Goal: Task Accomplishment & Management: Use online tool/utility

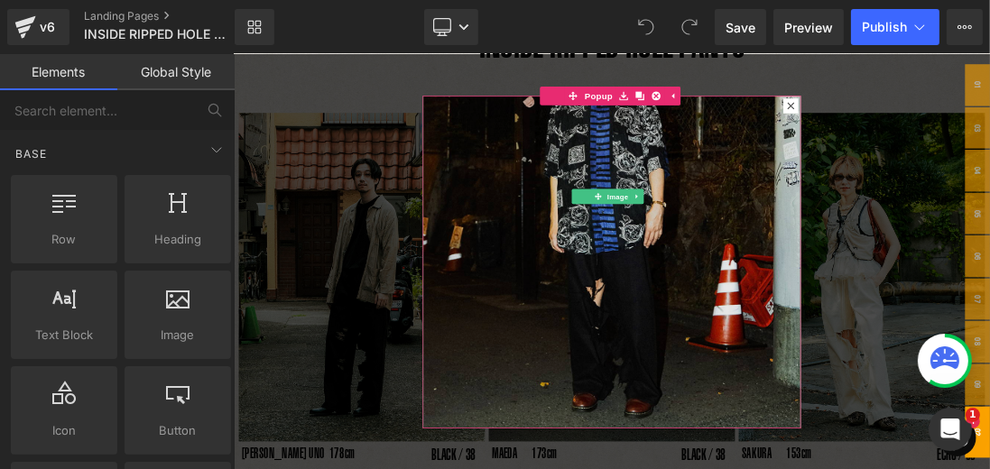
scroll to position [206, 0]
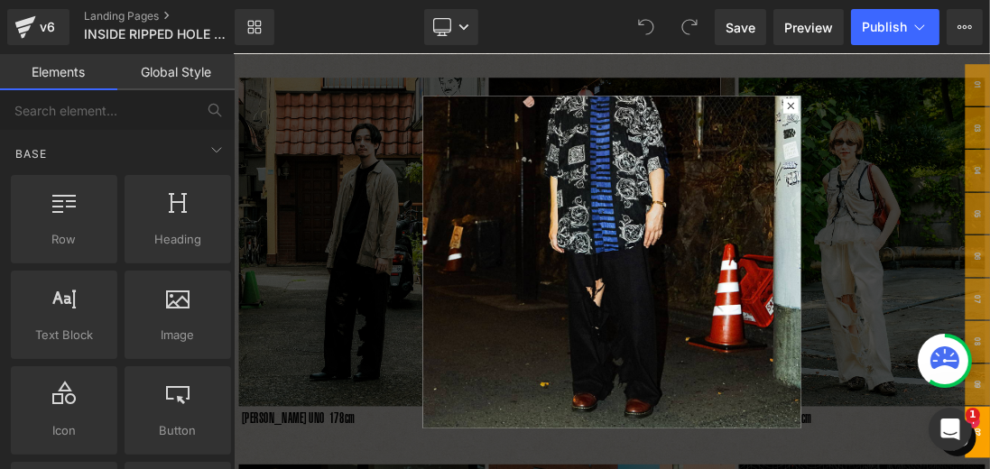
click at [445, 402] on div at bounding box center [779, 354] width 1092 height 600
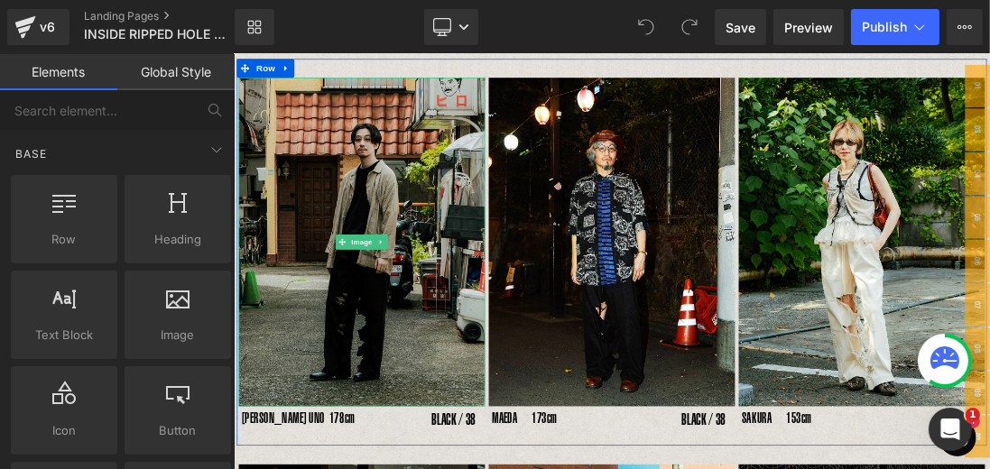
click at [469, 280] on img at bounding box center [418, 325] width 356 height 474
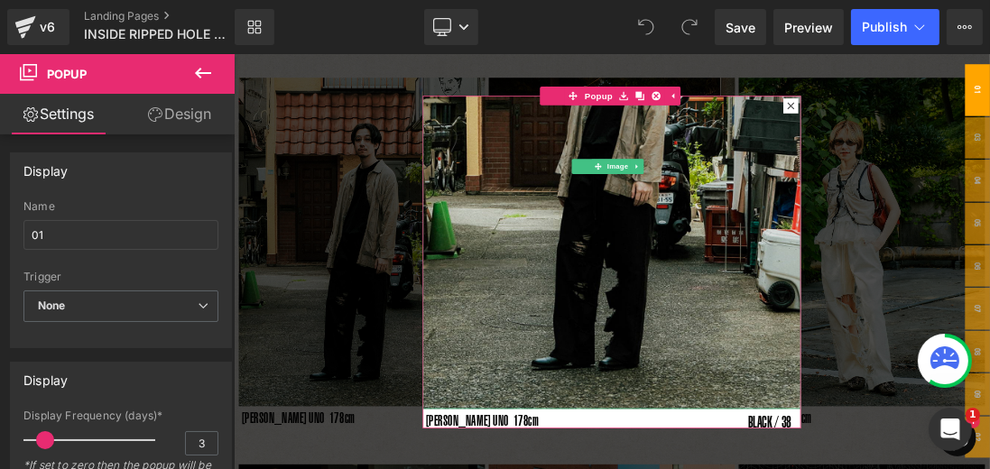
scroll to position [280, 0]
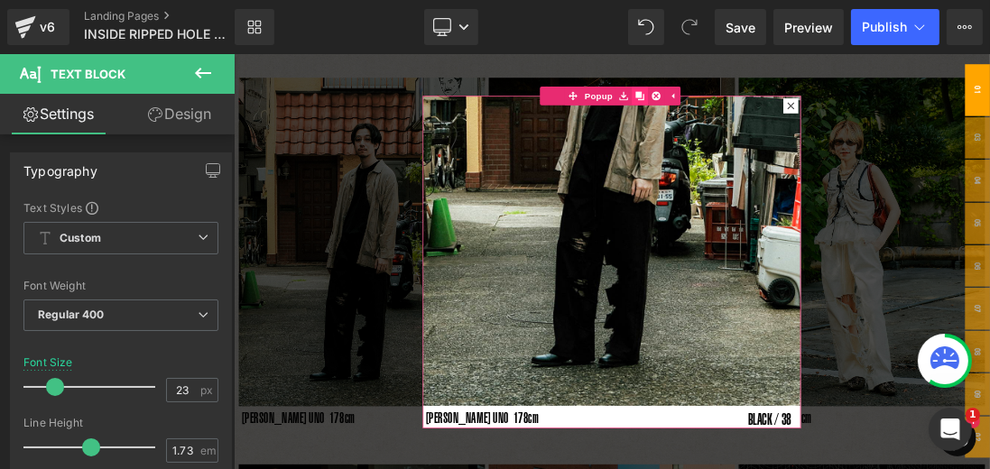
click at [819, 117] on icon at bounding box center [819, 114] width 13 height 14
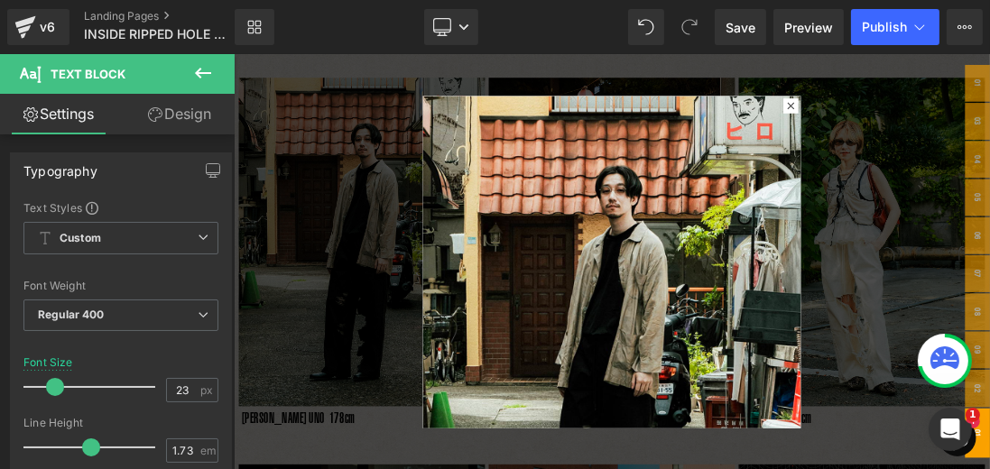
click at [710, 63] on div at bounding box center [779, 354] width 1092 height 600
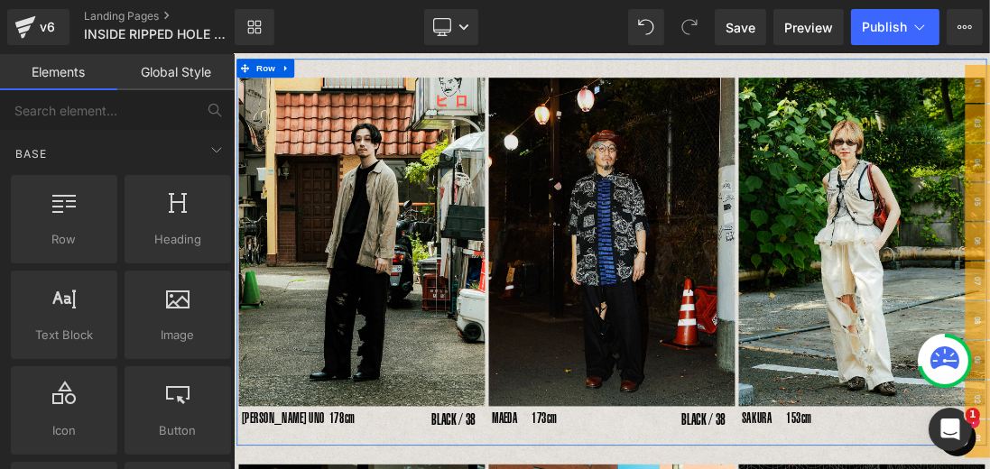
click at [692, 296] on img at bounding box center [779, 325] width 356 height 474
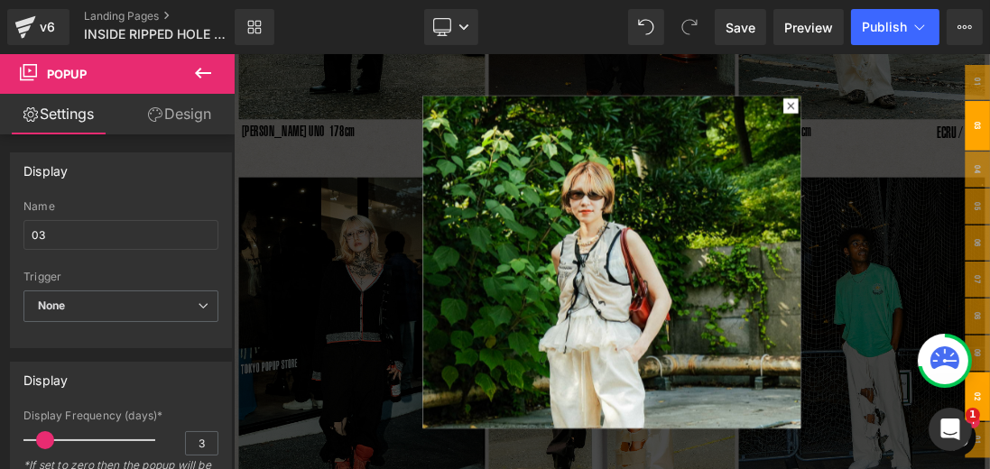
scroll to position [589, 0]
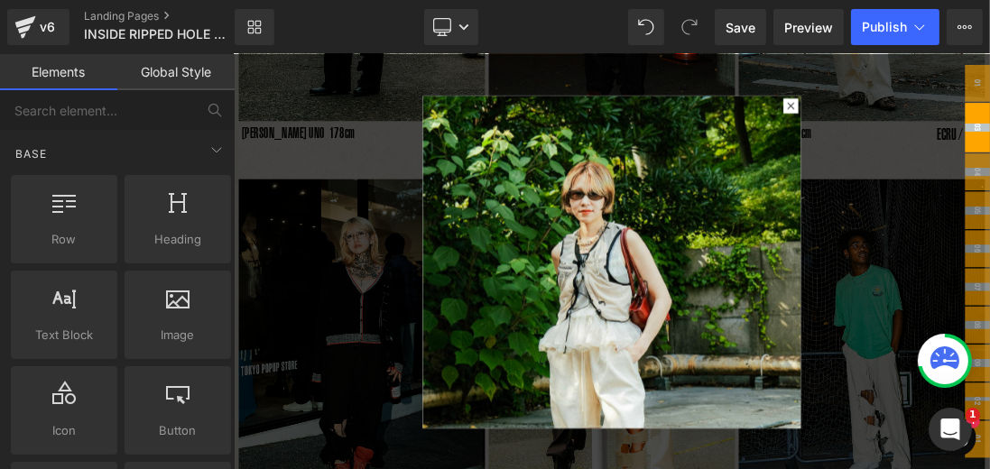
drag, startPoint x: 1299, startPoint y: 552, endPoint x: 1304, endPoint y: 147, distance: 404.4
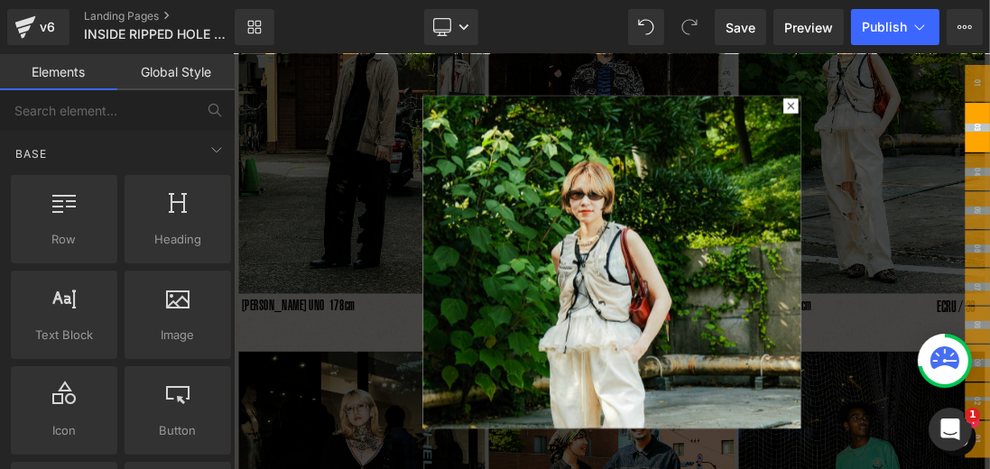
scroll to position [206, 0]
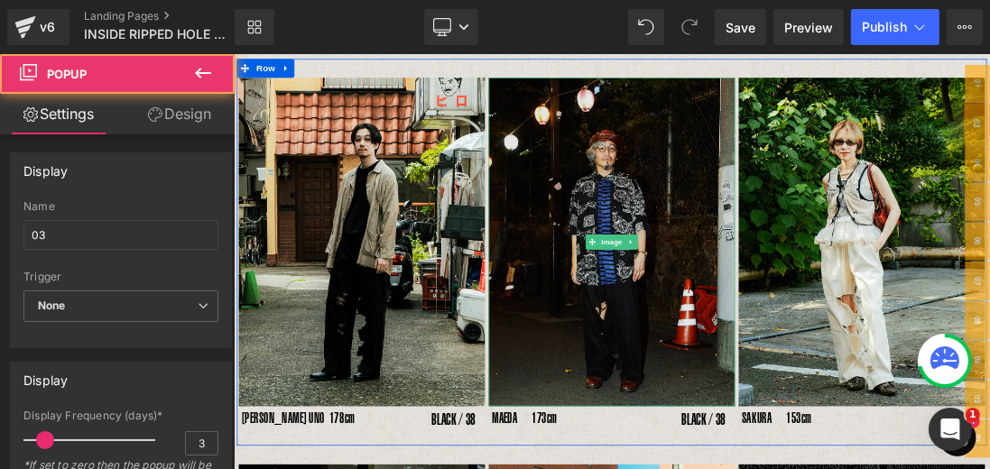
click at [859, 270] on img at bounding box center [779, 325] width 356 height 474
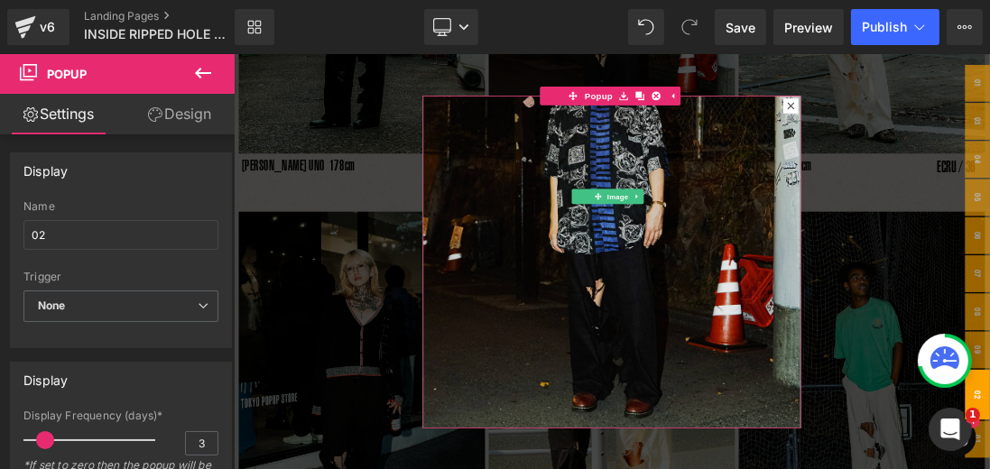
scroll to position [538, 0]
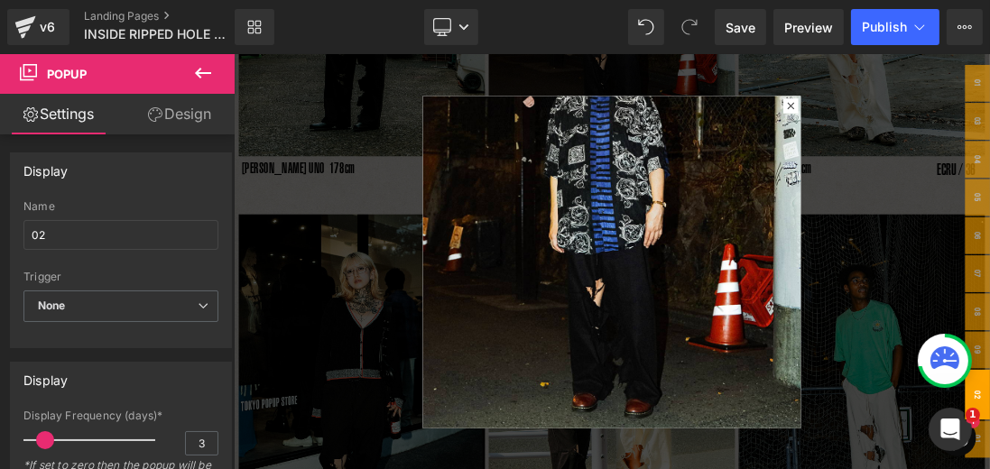
click at [934, 76] on div at bounding box center [779, 354] width 1092 height 600
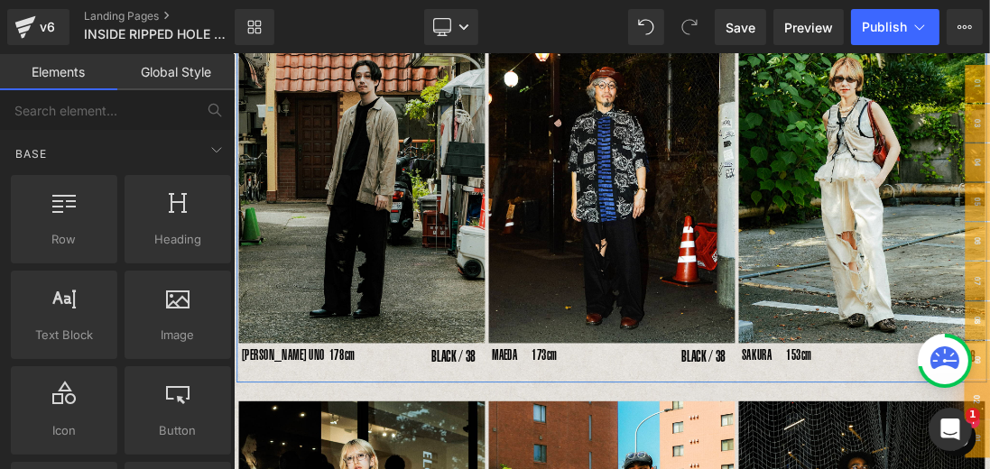
scroll to position [309, 0]
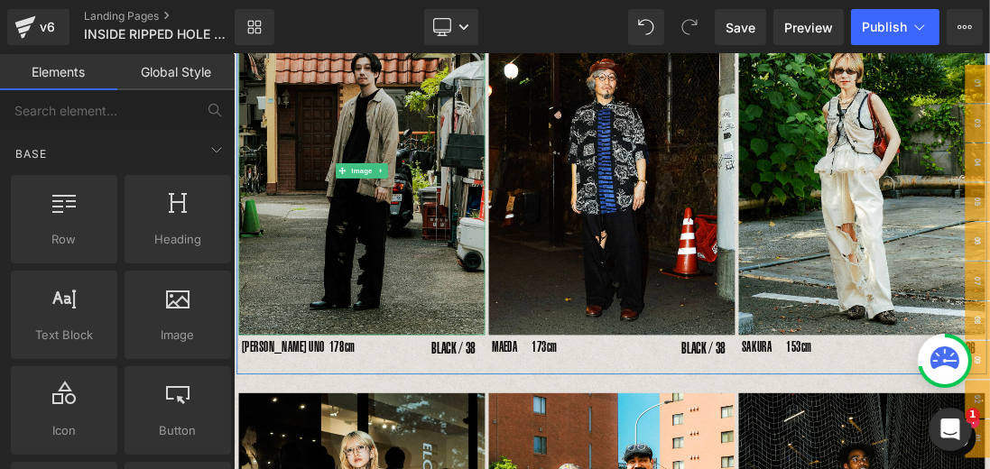
click at [500, 237] on img at bounding box center [418, 223] width 356 height 474
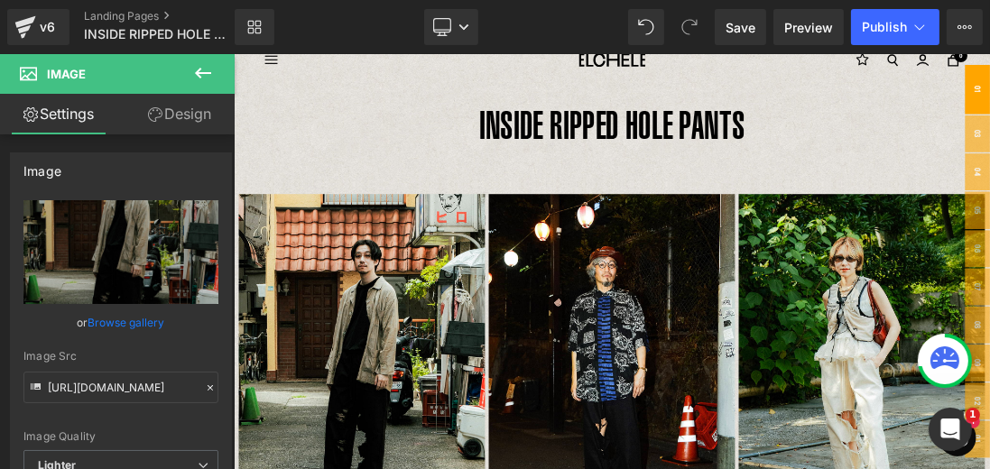
scroll to position [0, 0]
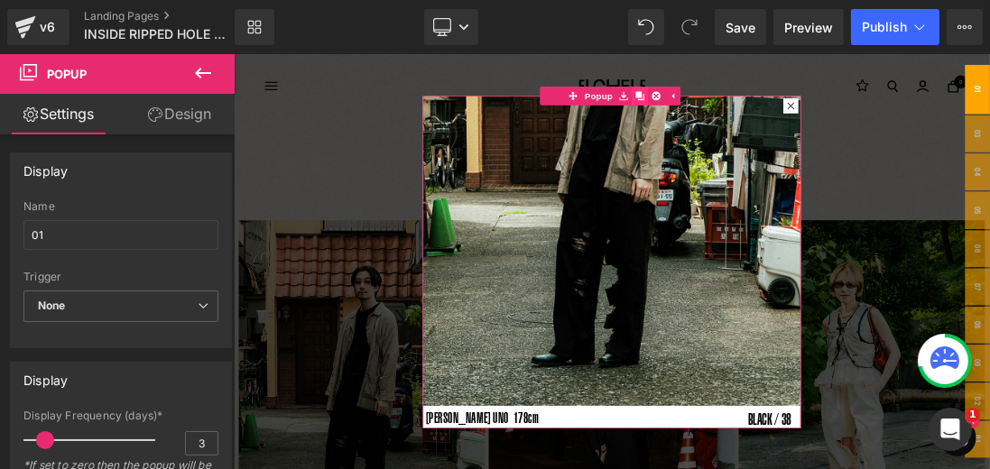
click at [822, 112] on icon at bounding box center [819, 114] width 13 height 14
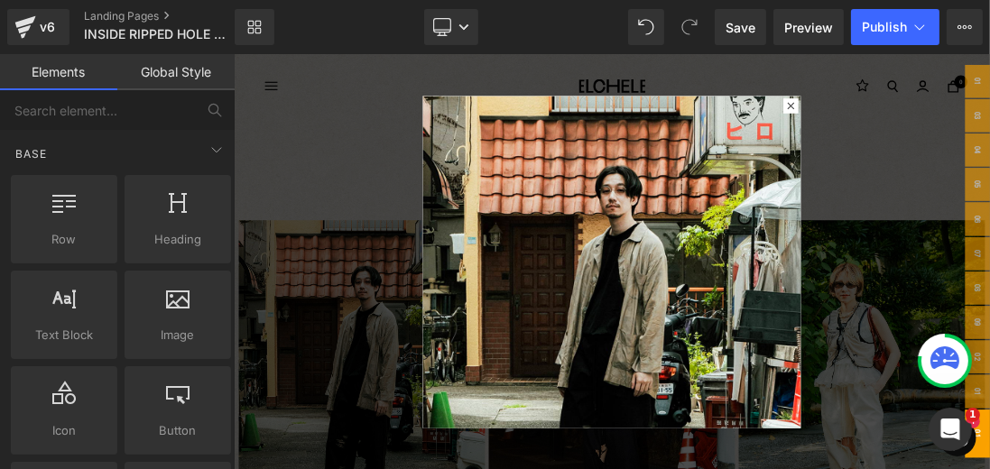
click at [989, 144] on div at bounding box center [779, 354] width 1092 height 600
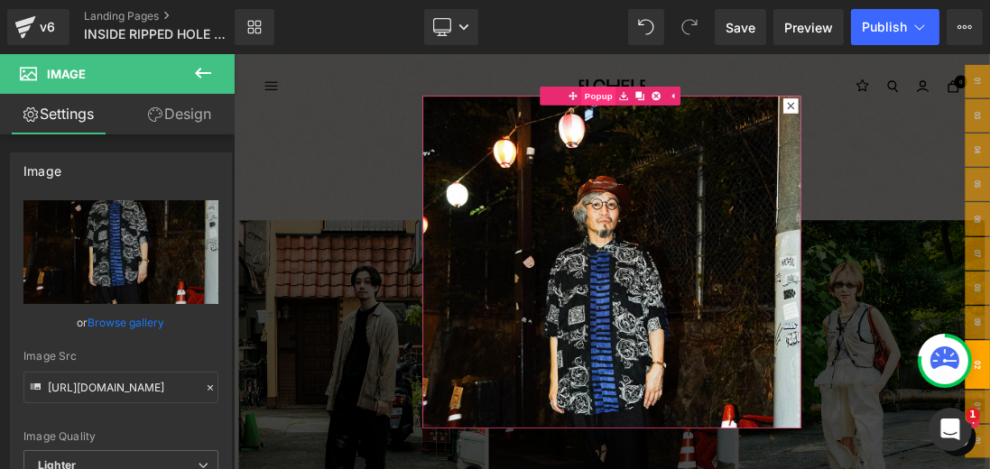
click at [760, 112] on span "Popup" at bounding box center [760, 114] width 50 height 27
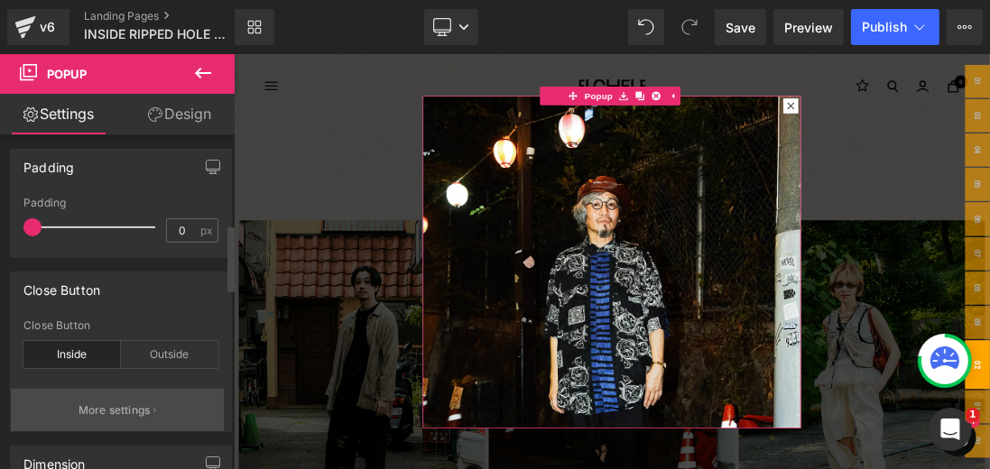
scroll to position [464, 0]
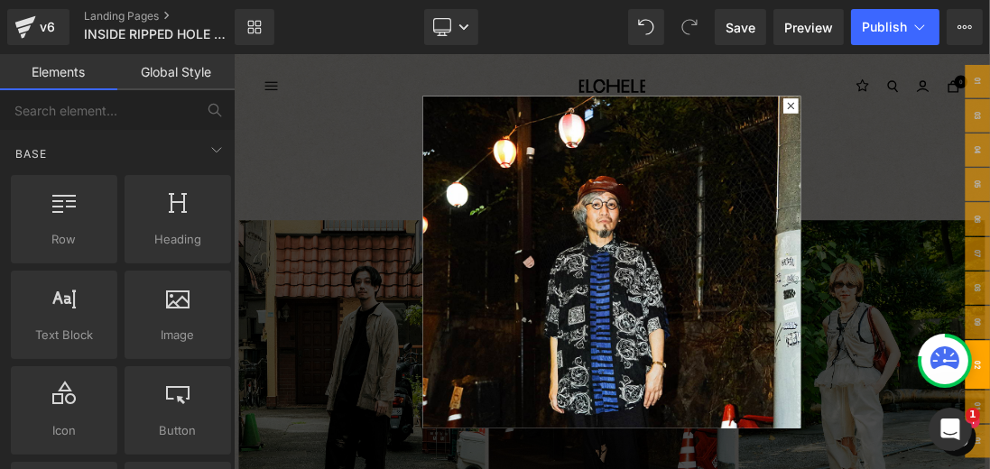
click at [989, 187] on div at bounding box center [779, 354] width 1092 height 600
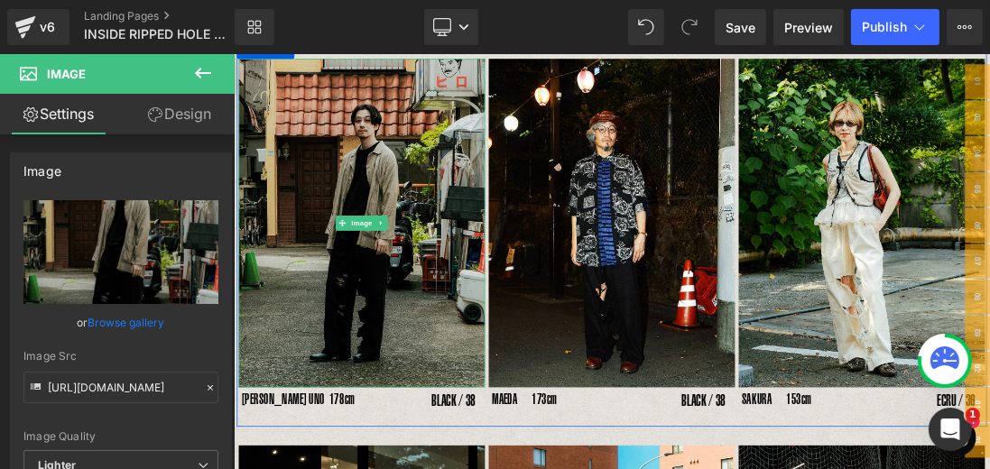
scroll to position [257, 0]
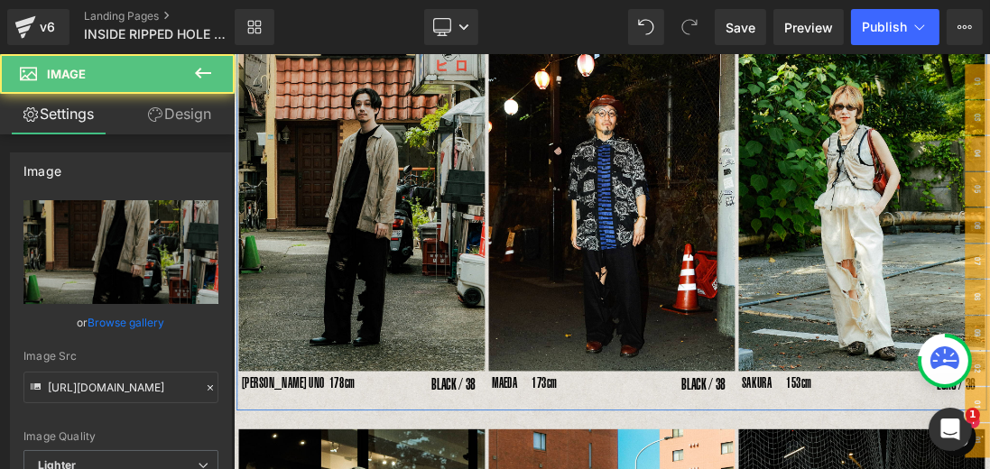
click at [464, 414] on img at bounding box center [418, 274] width 356 height 474
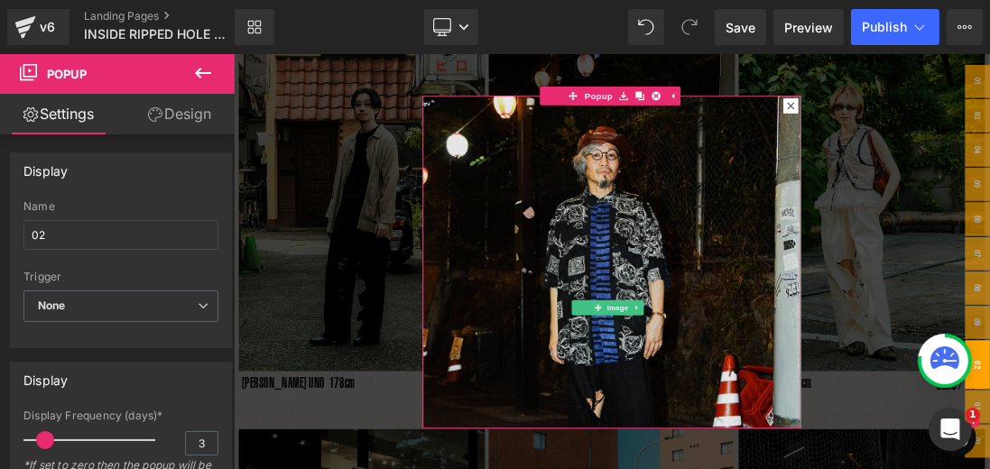
scroll to position [103, 0]
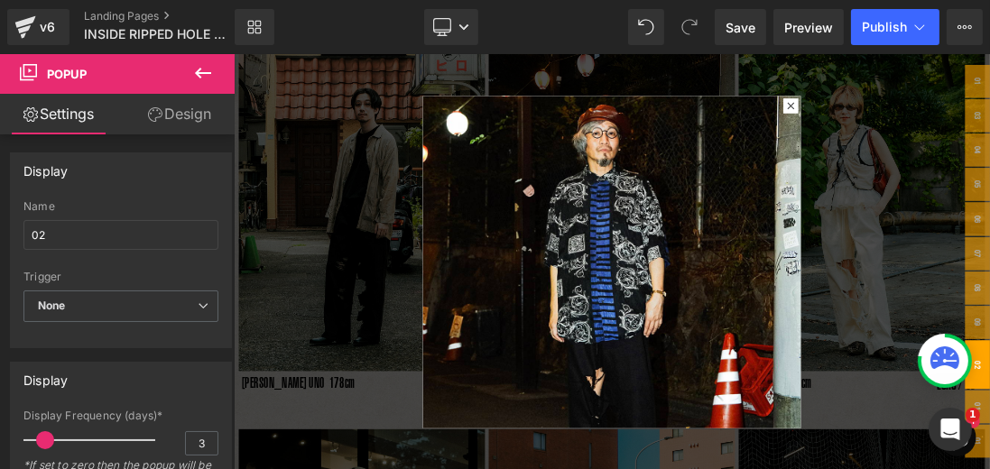
drag, startPoint x: 194, startPoint y: 78, endPoint x: 213, endPoint y: 82, distance: 19.5
click at [195, 78] on icon at bounding box center [203, 73] width 22 height 22
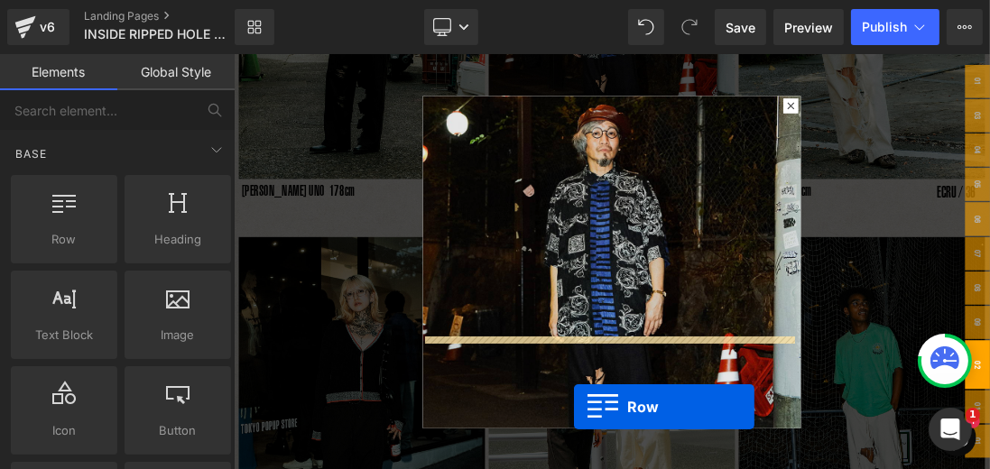
scroll to position [560, 0]
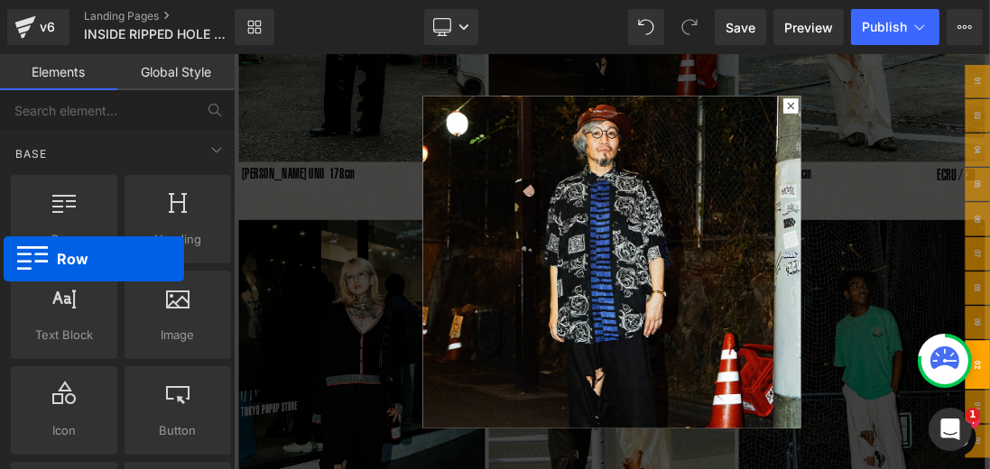
drag, startPoint x: 58, startPoint y: 202, endPoint x: 4, endPoint y: 67, distance: 145.8
click at [5, 68] on div "Elements Global Style Base Row rows, columns, layouts, div Heading headings, ti…" at bounding box center [117, 266] width 235 height 424
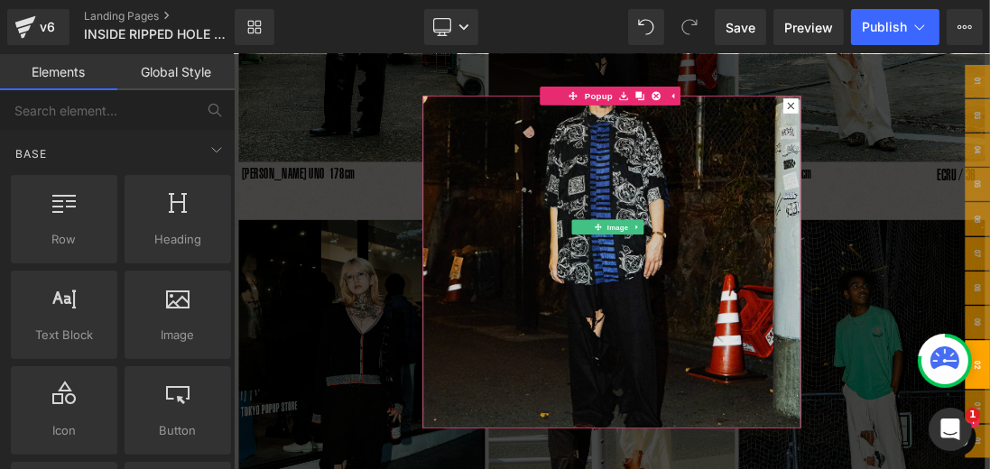
scroll to position [232, 0]
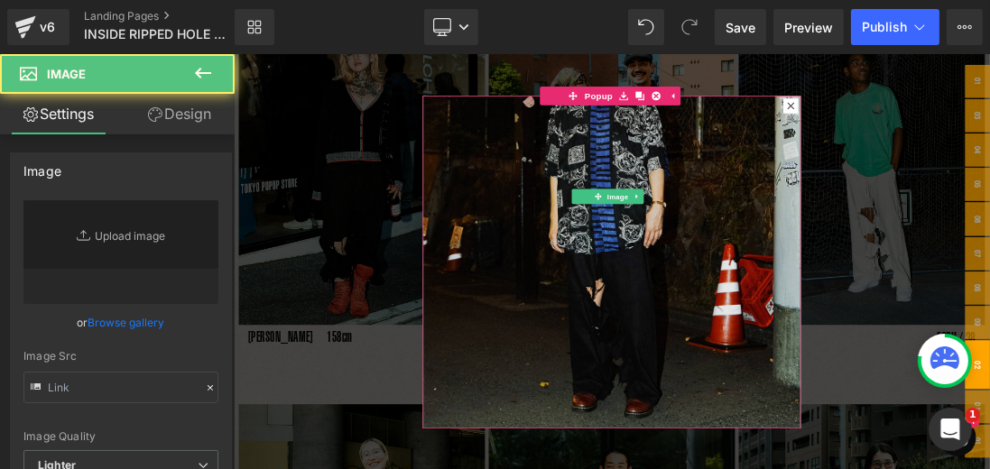
type input "[URL][DOMAIN_NAME]"
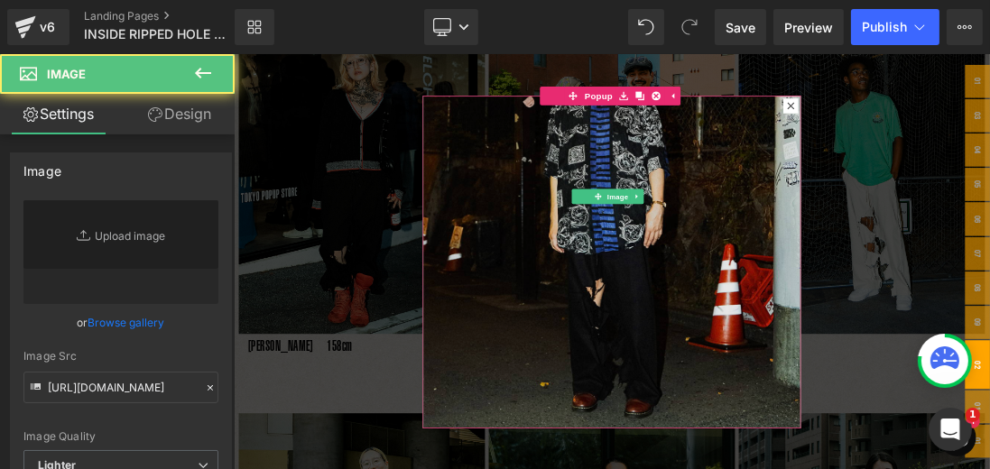
click at [805, 468] on img at bounding box center [779, 247] width 546 height 728
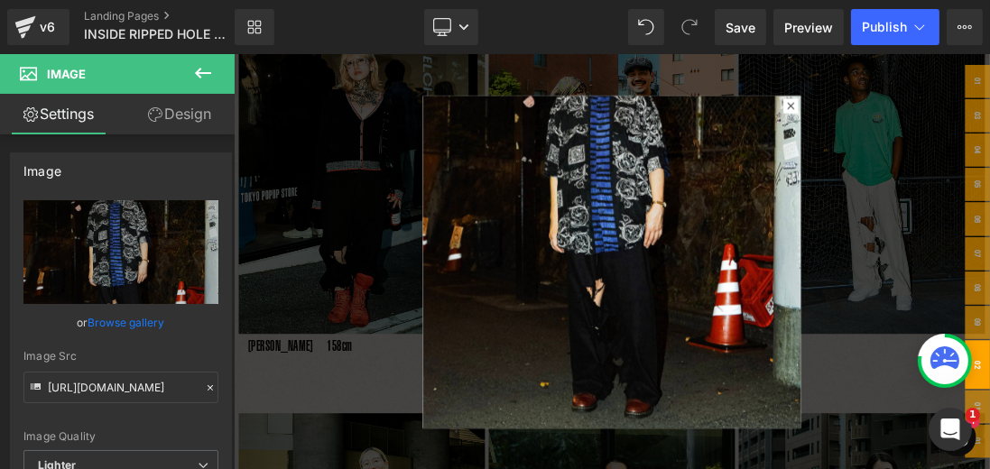
click at [207, 73] on icon at bounding box center [203, 73] width 22 height 22
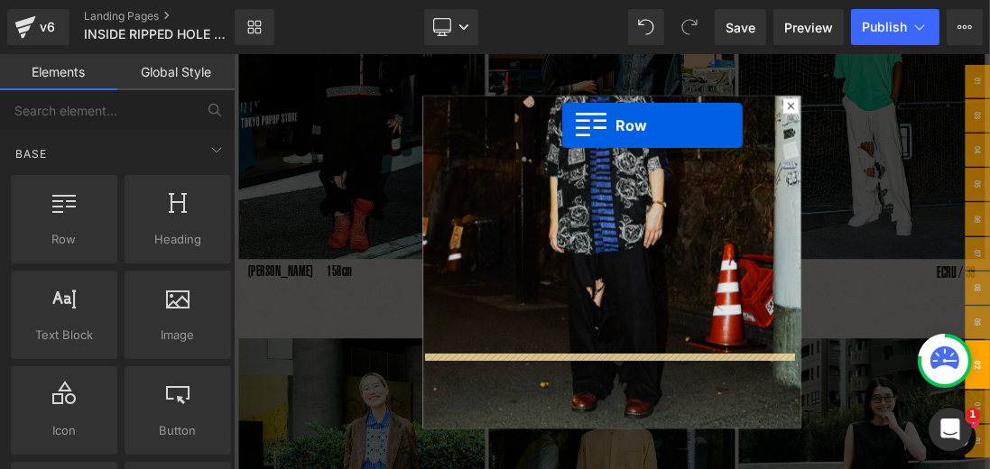
scroll to position [923, 0]
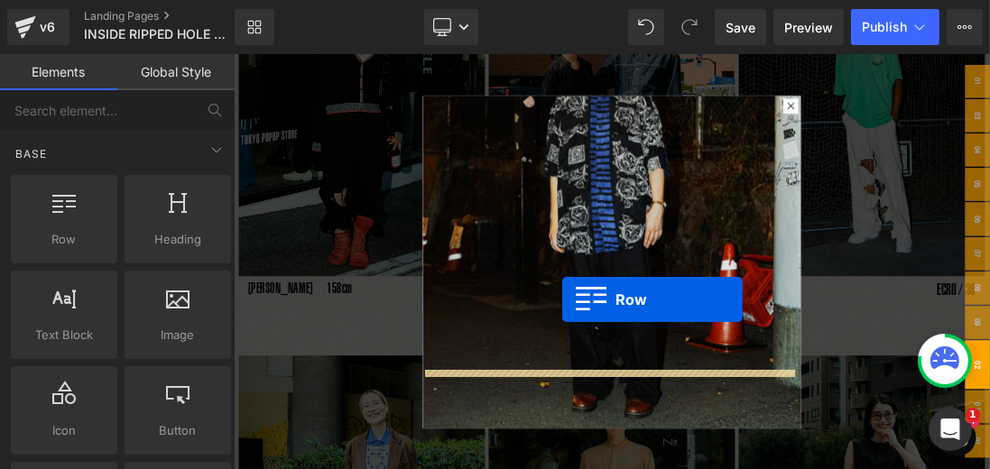
drag, startPoint x: 295, startPoint y: 268, endPoint x: 708, endPoint y: 409, distance: 435.9
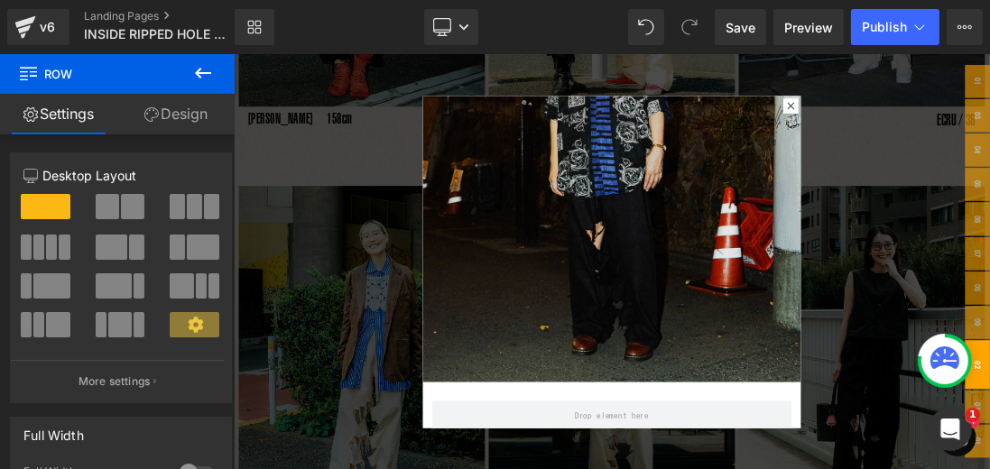
scroll to position [1182, 0]
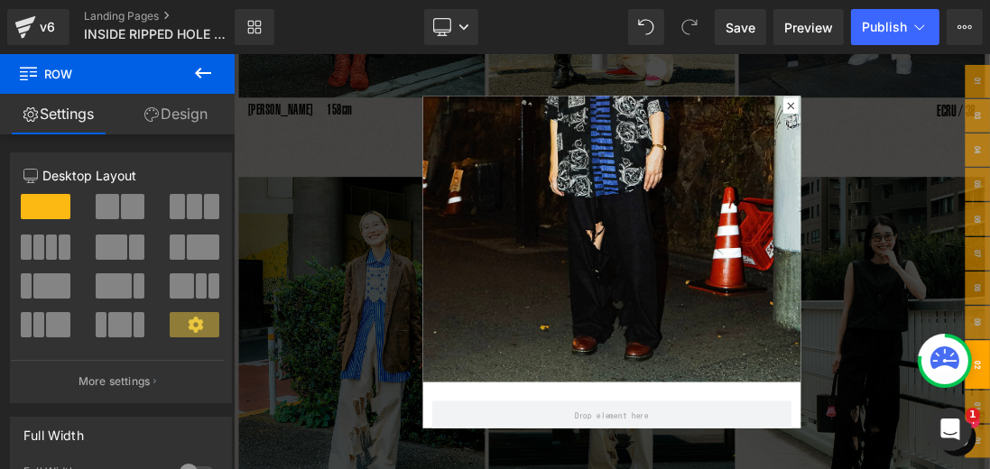
drag, startPoint x: 113, startPoint y: 244, endPoint x: 527, endPoint y: 402, distance: 443.4
click at [527, 0] on div "Row You are previewing how the will restyle your page. You can not edit Element…" at bounding box center [495, 0] width 990 height 0
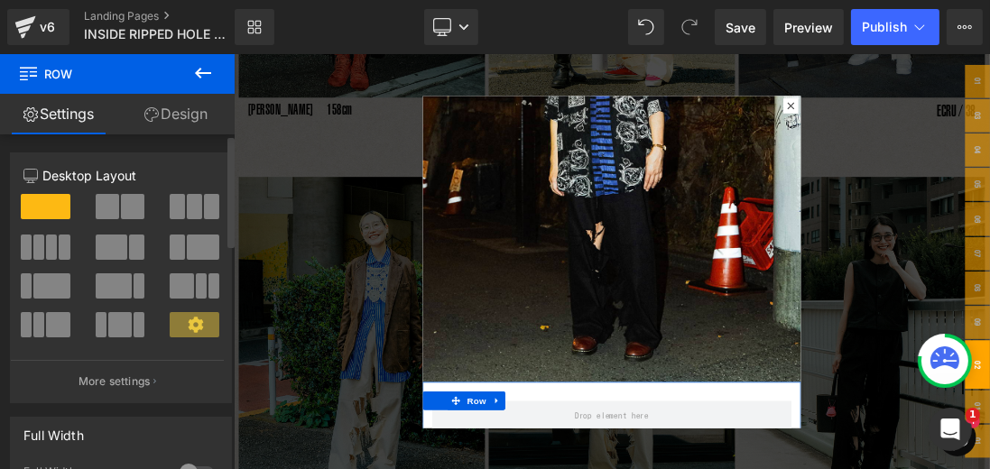
drag, startPoint x: 119, startPoint y: 256, endPoint x: 102, endPoint y: 242, distance: 22.4
click at [119, 256] on span at bounding box center [112, 247] width 32 height 25
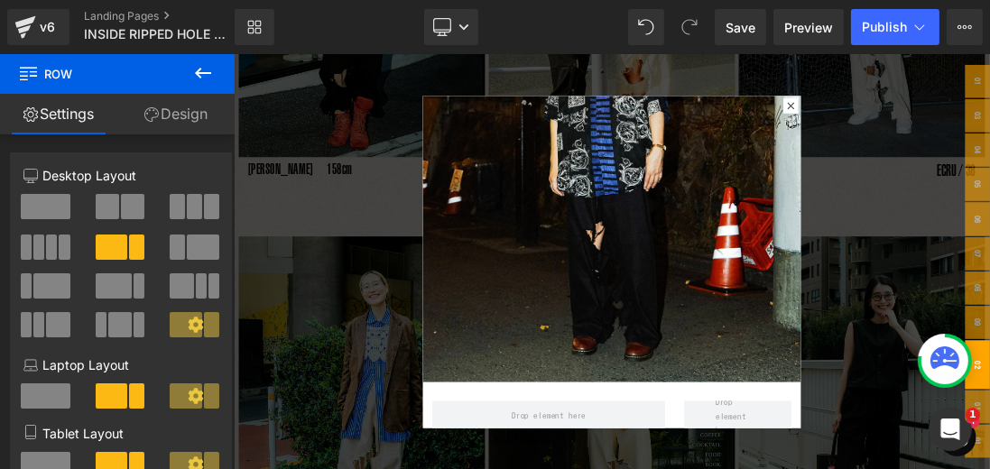
scroll to position [975, 0]
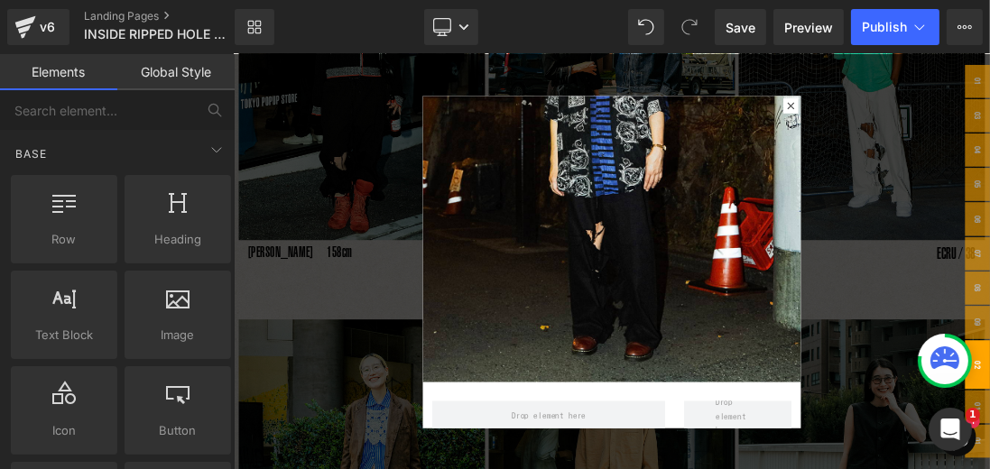
click at [435, 233] on div at bounding box center [779, 354] width 1092 height 600
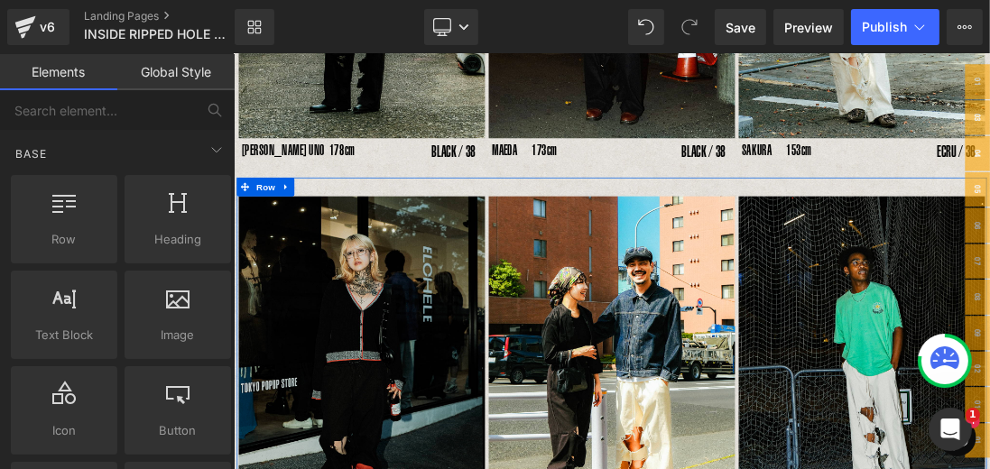
scroll to position [511, 0]
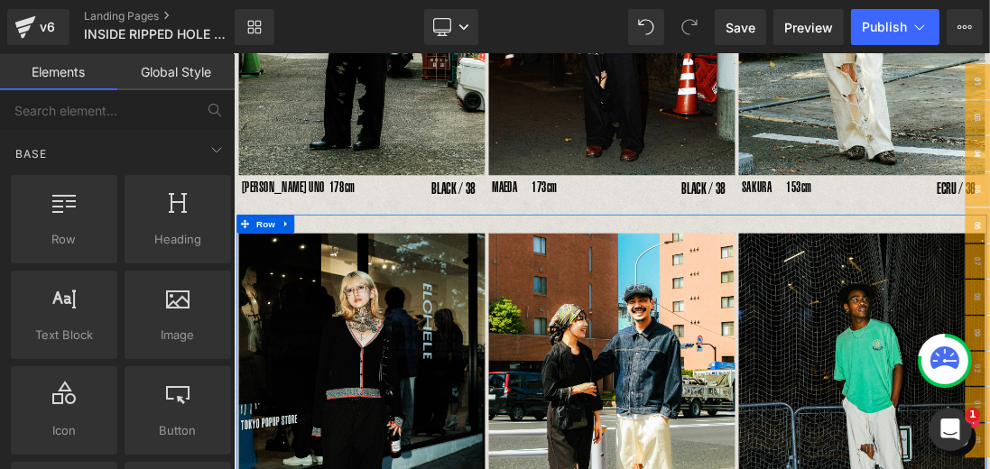
click at [422, 253] on p "[PERSON_NAME] UNO 178cm" at bounding box center [354, 247] width 219 height 36
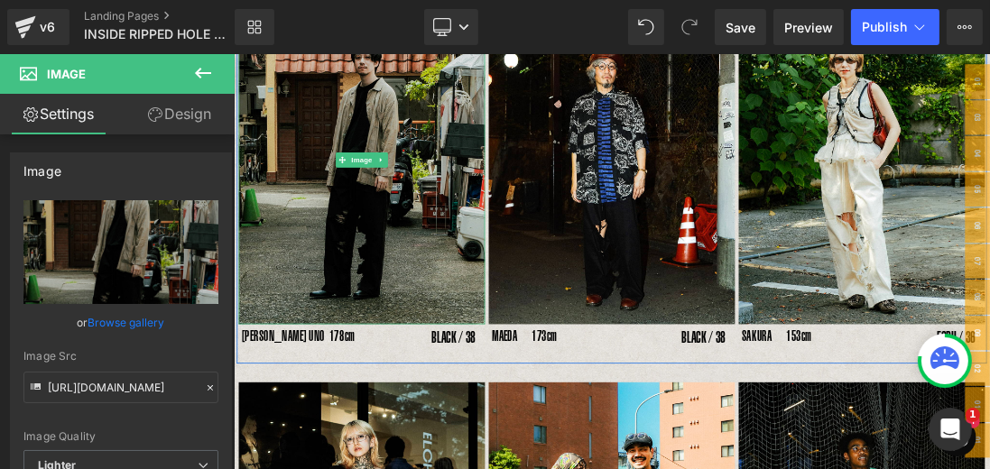
scroll to position [333, 0]
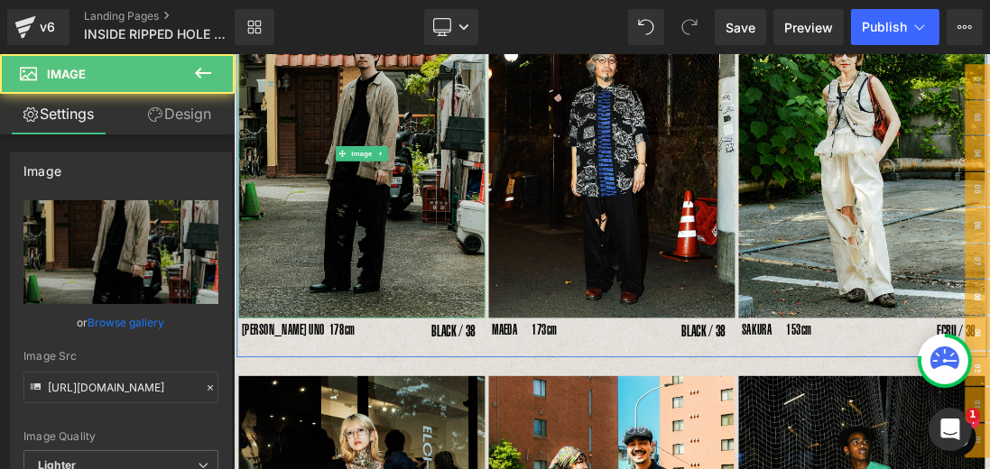
click at [424, 129] on img at bounding box center [418, 198] width 356 height 474
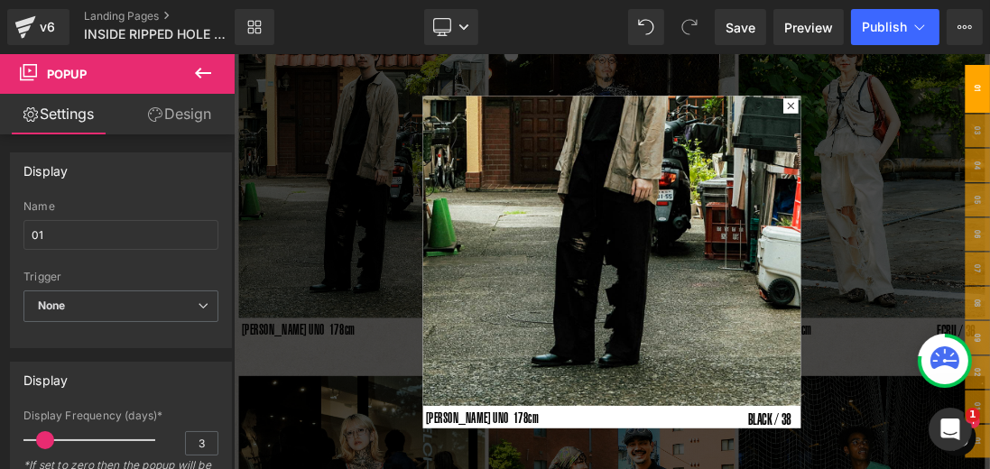
click at [509, 404] on div "Rendering Content" at bounding box center [495, 398] width 111 height 20
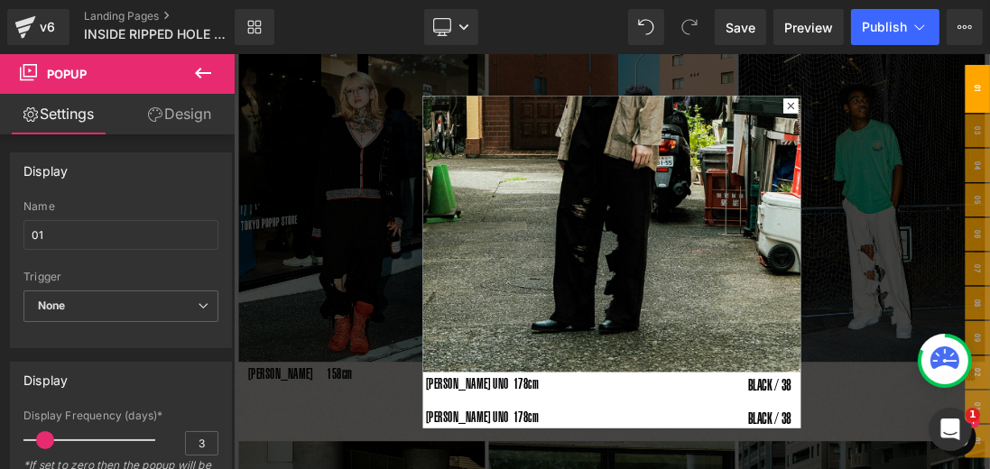
scroll to position [799, 0]
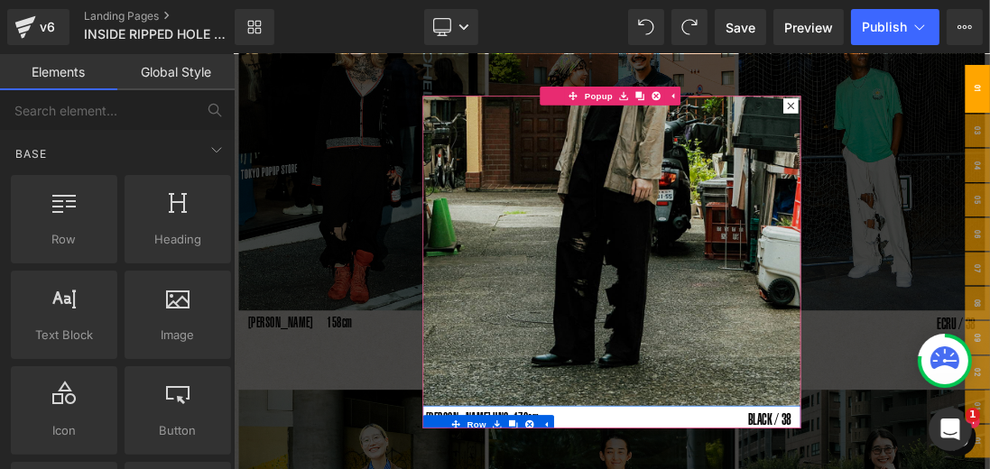
scroll to position [953, 0]
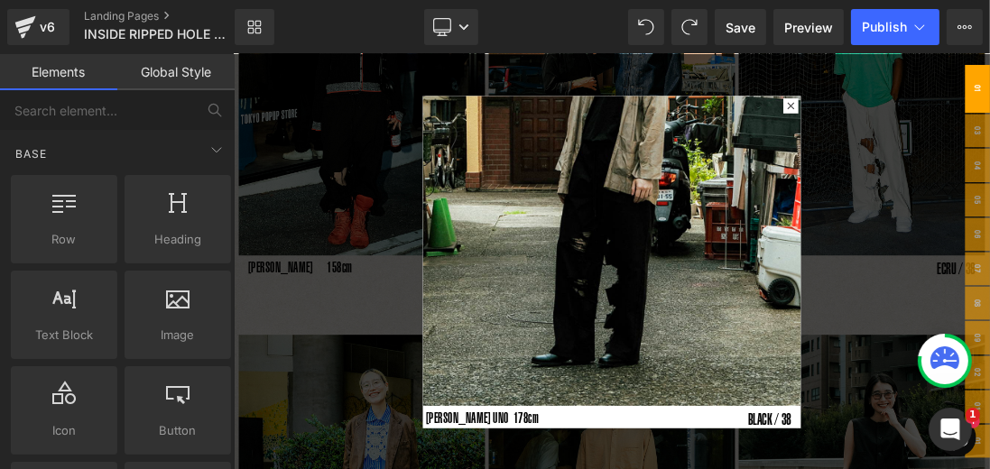
click at [989, 397] on div at bounding box center [779, 354] width 1092 height 600
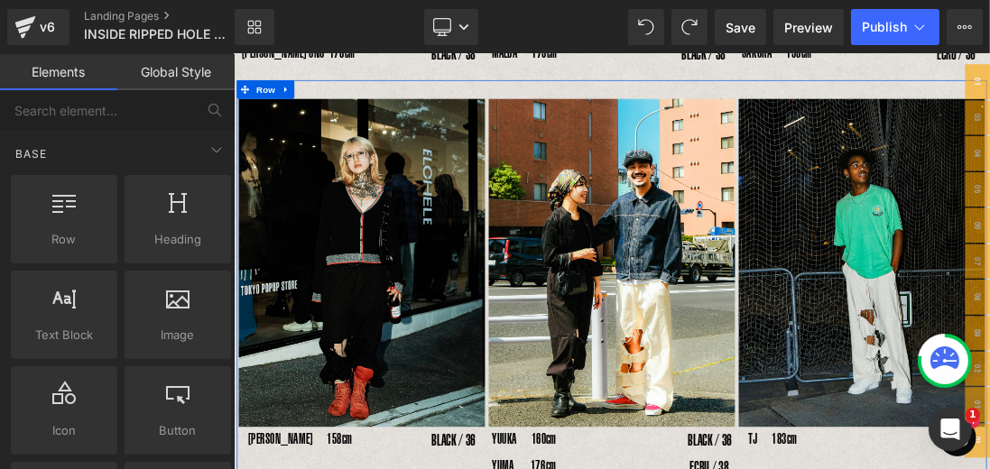
scroll to position [489, 0]
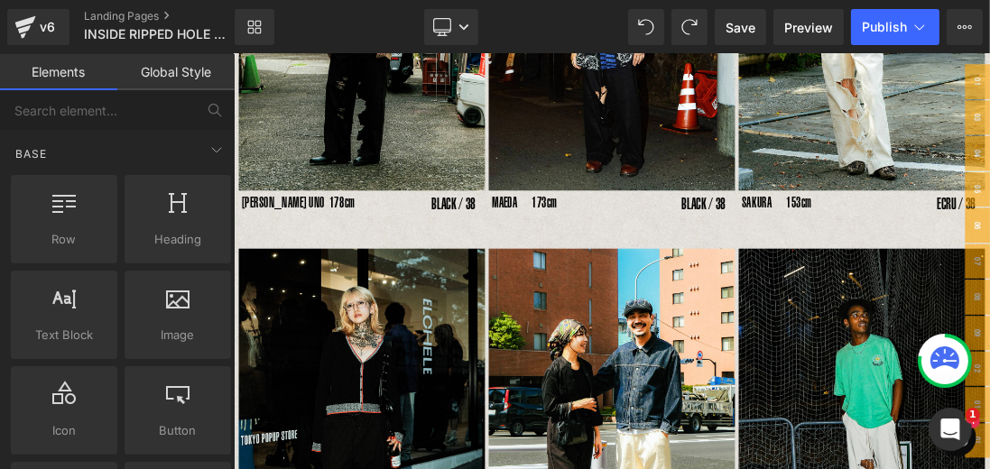
click at [684, 263] on div "MAEDA　173cm Text Block" at bounding box center [715, 269] width 219 height 36
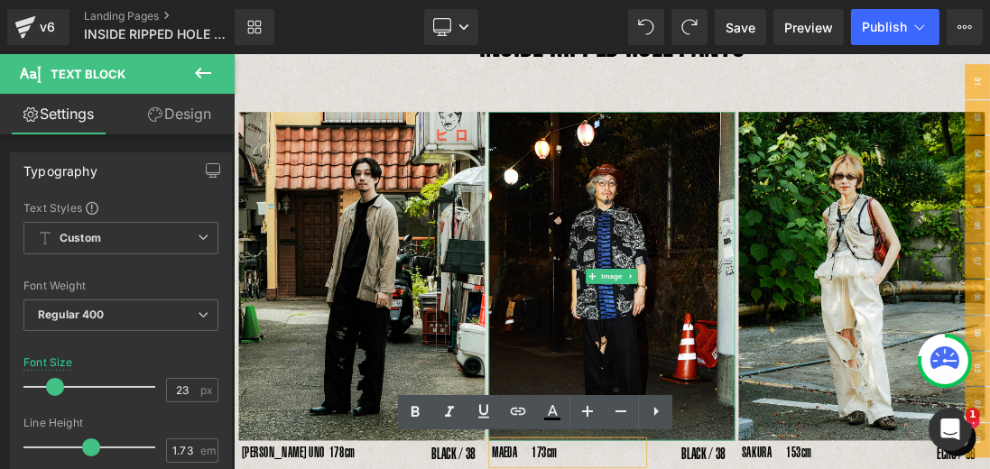
scroll to position [363, 0]
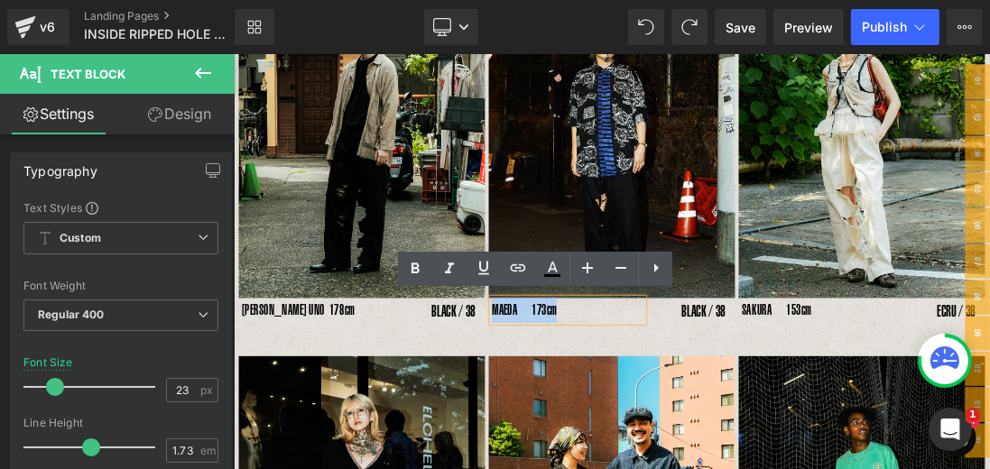
click at [606, 420] on div "MAEDA　173cm" at bounding box center [715, 424] width 219 height 36
copy p "MAEDA　173cm"
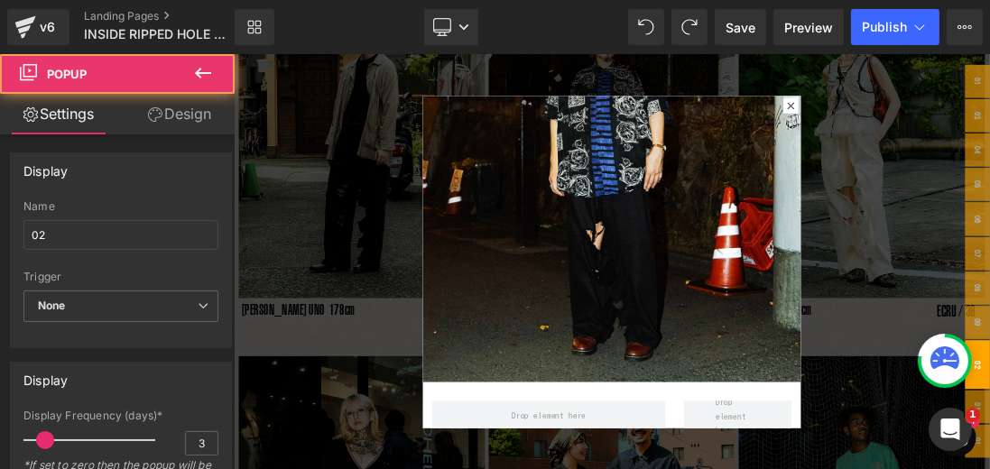
click at [529, 404] on div "Rendering Content" at bounding box center [495, 398] width 111 height 20
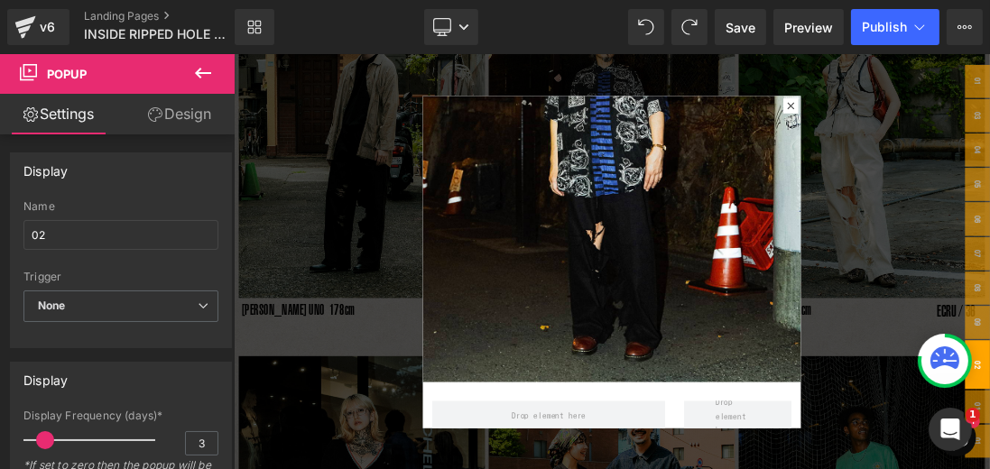
click at [202, 70] on icon at bounding box center [203, 73] width 22 height 22
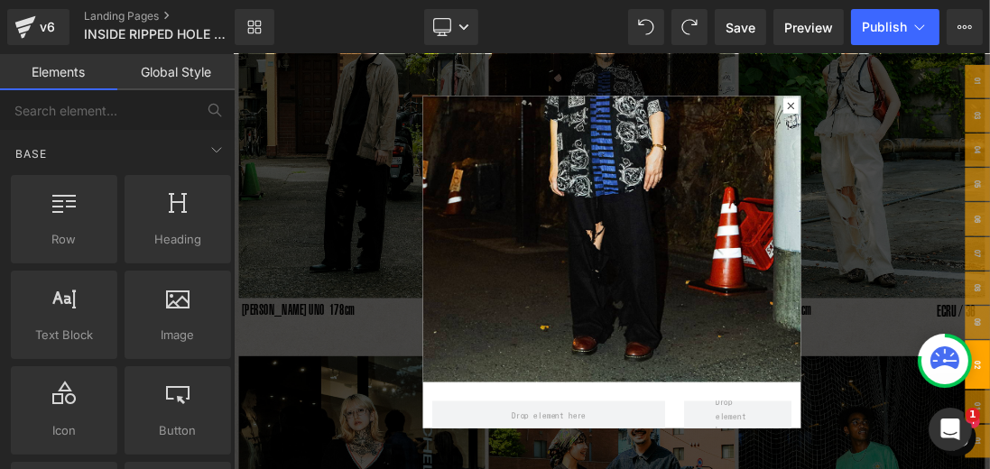
click at [202, 70] on link "Global Style" at bounding box center [175, 72] width 117 height 36
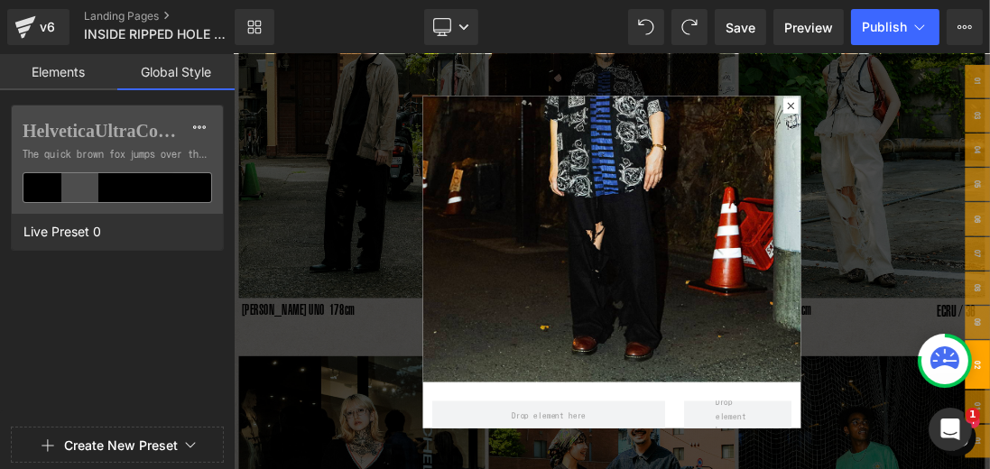
click at [70, 75] on link "Elements" at bounding box center [58, 72] width 117 height 36
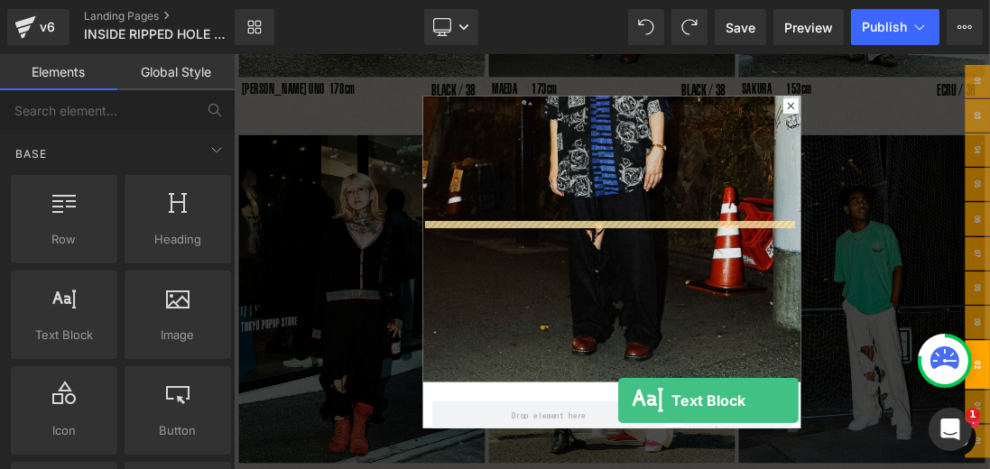
scroll to position [700, 0]
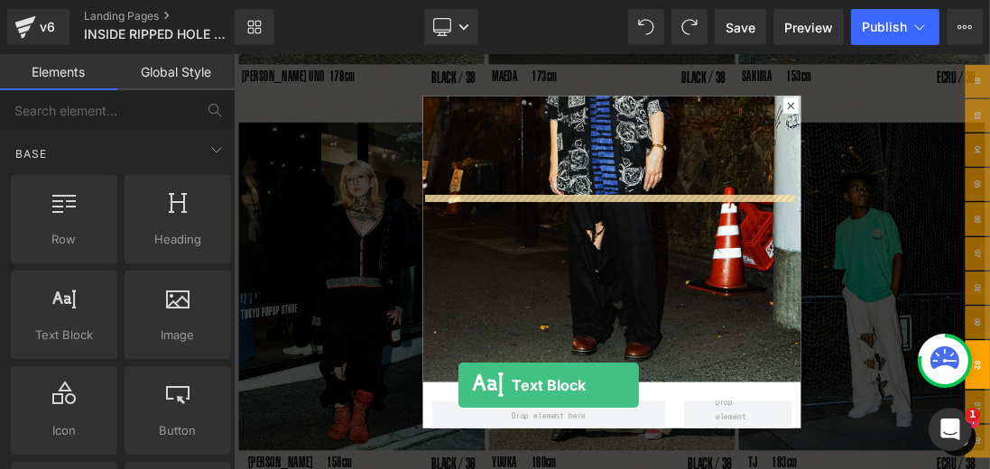
drag, startPoint x: 305, startPoint y: 366, endPoint x: 559, endPoint y: 535, distance: 304.7
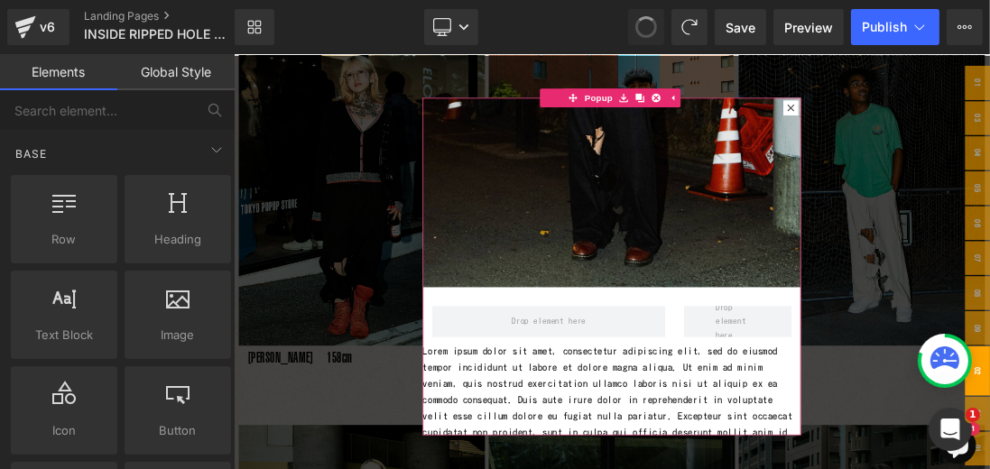
scroll to position [314, 0]
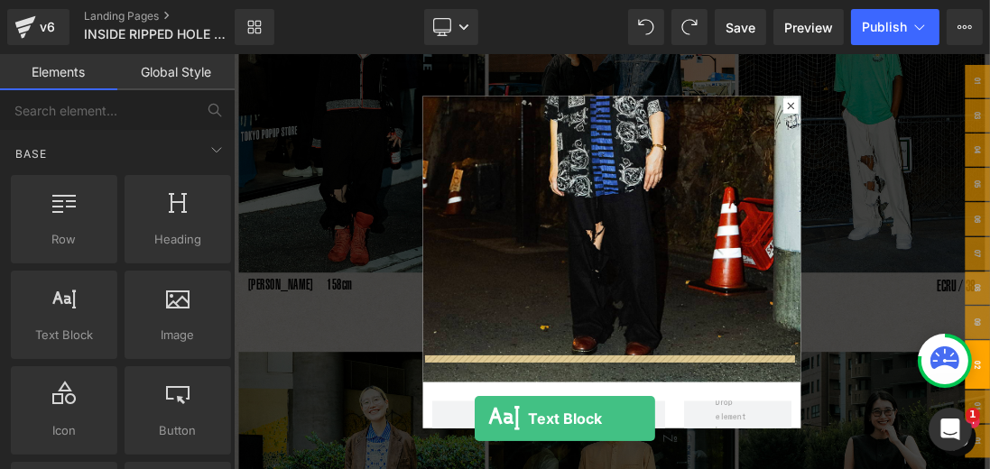
scroll to position [950, 0]
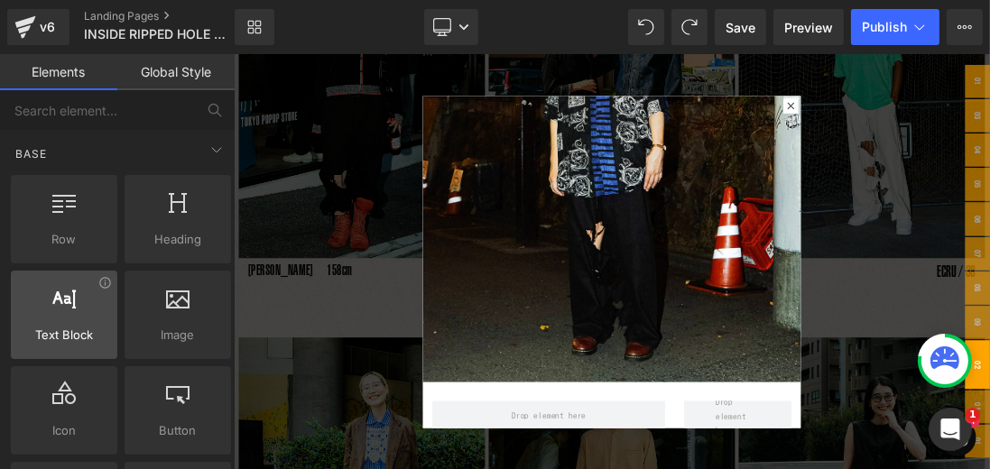
drag, startPoint x: 49, startPoint y: 314, endPoint x: 44, endPoint y: 334, distance: 20.4
click at [48, 336] on div "Text Block texts, paragraphs, contents, blocks" at bounding box center [64, 315] width 107 height 88
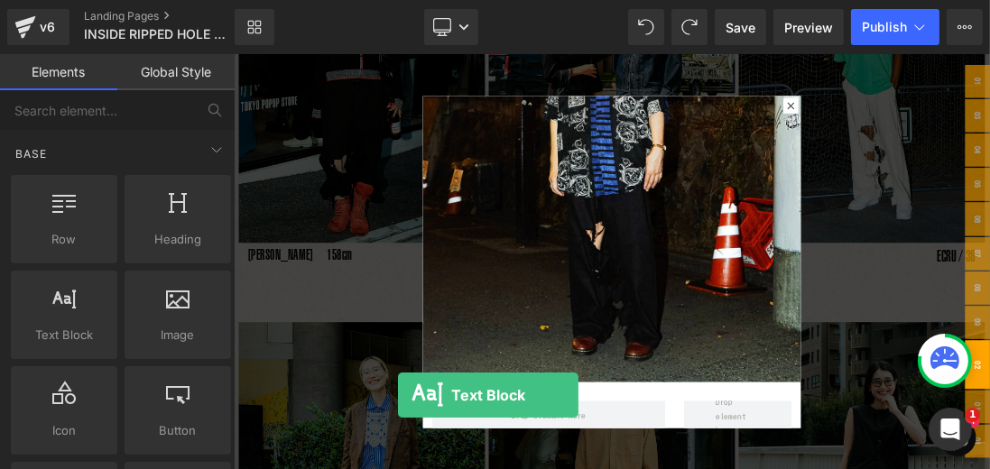
scroll to position [972, 0]
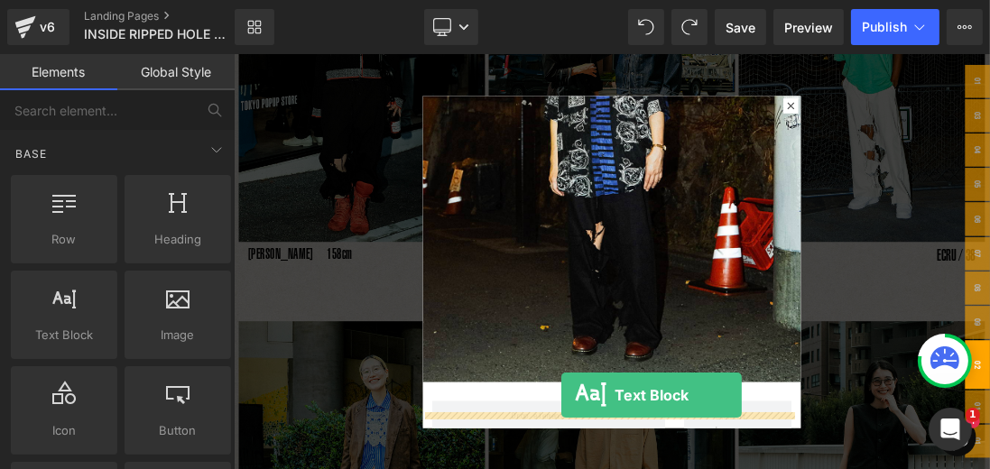
drag, startPoint x: 709, startPoint y: 538, endPoint x: 713, endPoint y: 502, distance: 36.4
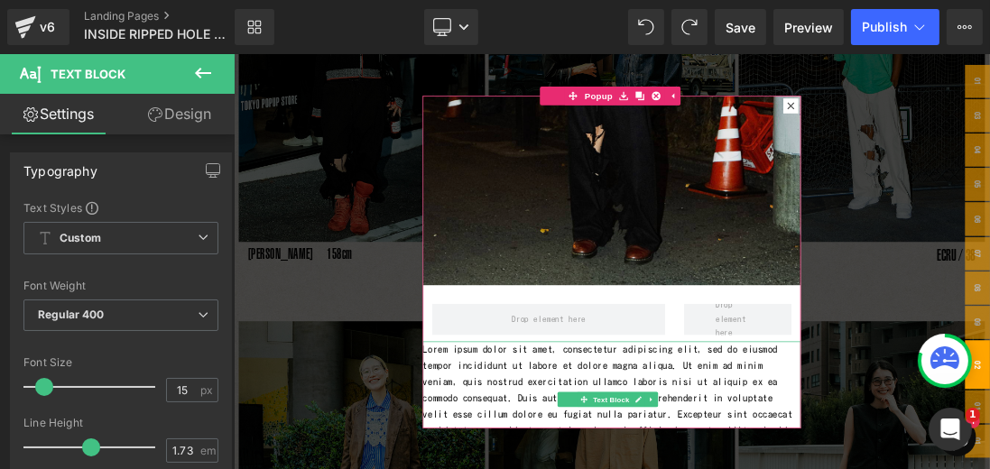
scroll to position [314, 0]
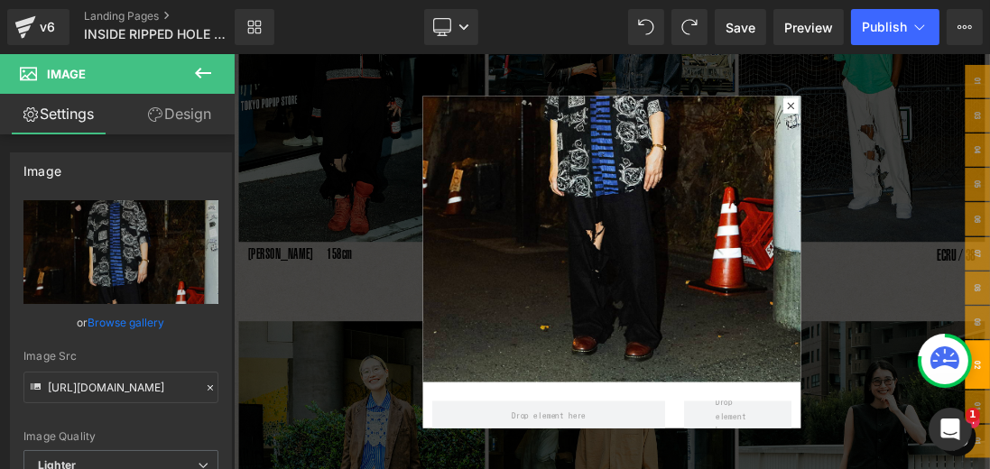
drag, startPoint x: 920, startPoint y: 475, endPoint x: 1182, endPoint y: 629, distance: 303.9
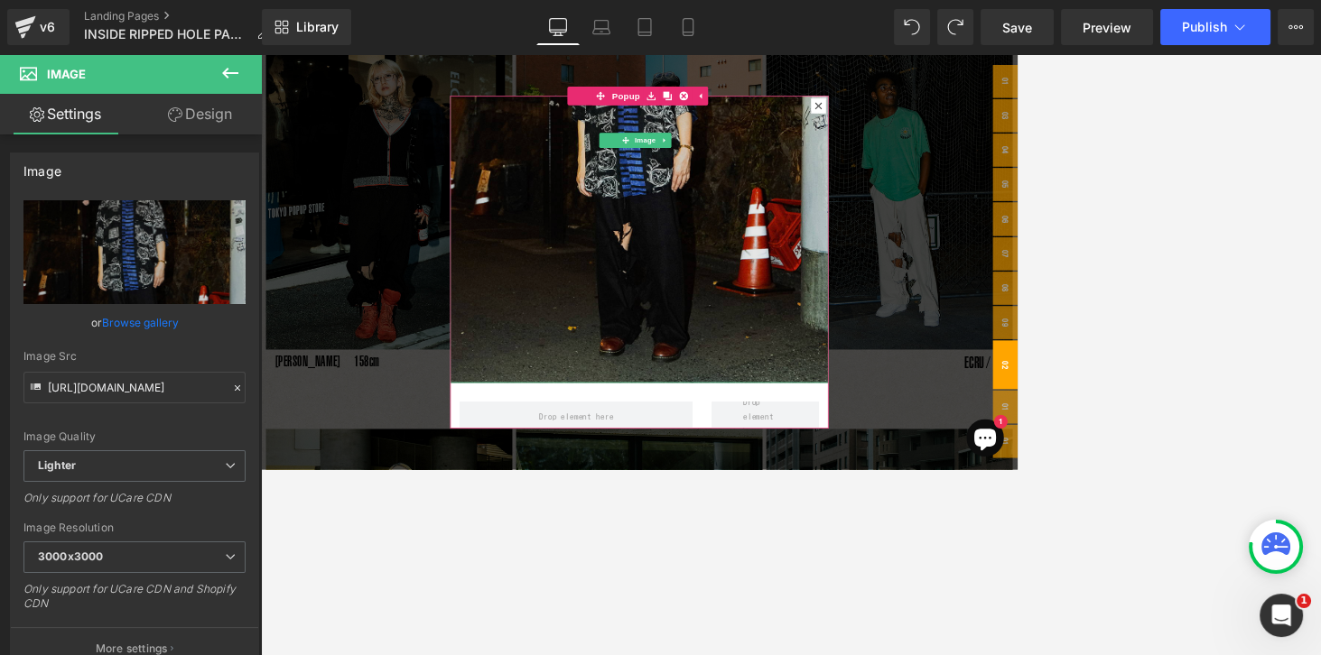
scroll to position [921, 0]
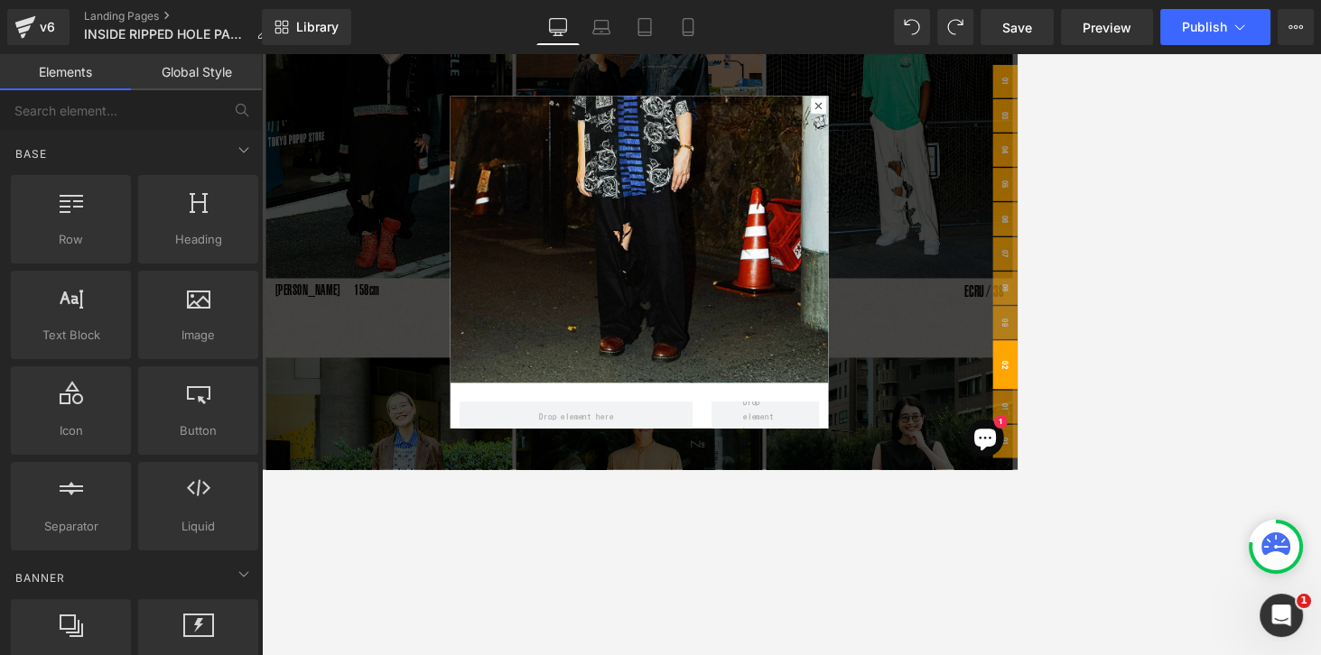
click at [422, 244] on div at bounding box center [807, 354] width 1092 height 600
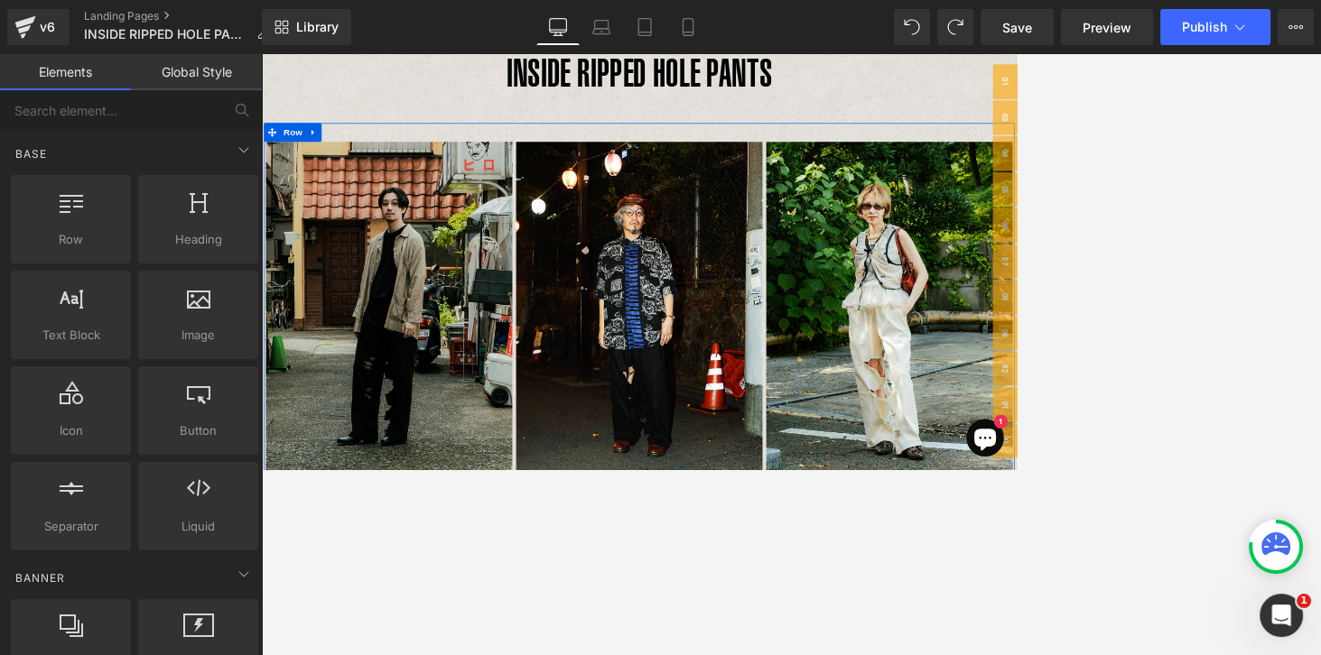
scroll to position [206, 0]
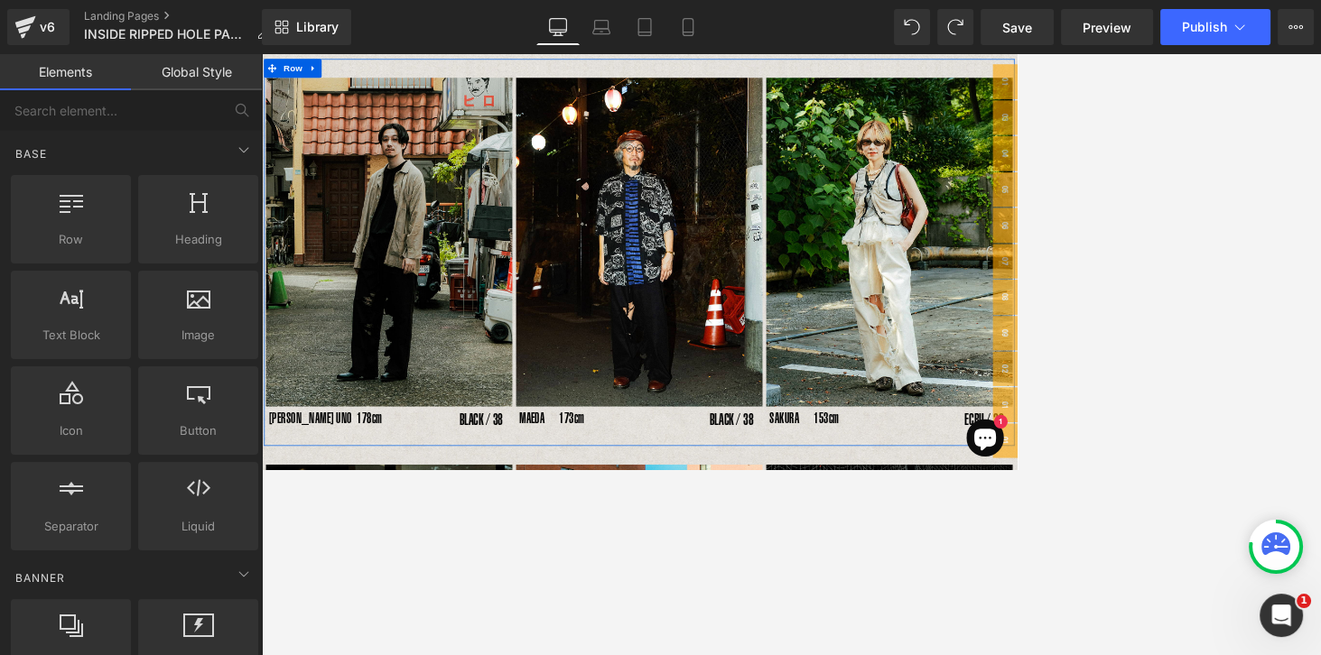
click at [428, 410] on img at bounding box center [446, 325] width 356 height 474
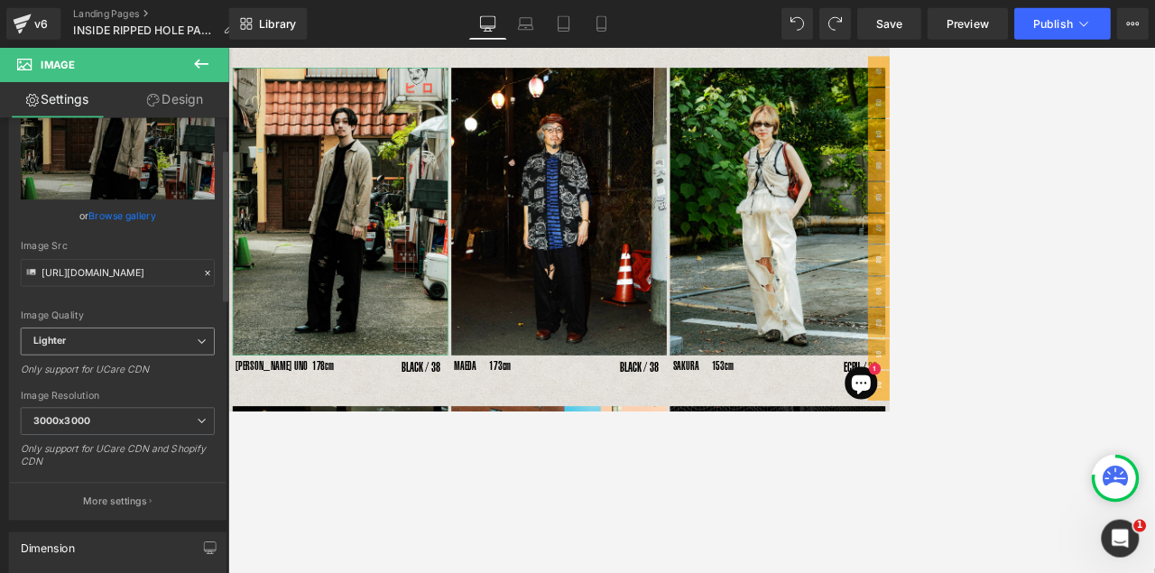
scroll to position [154, 0]
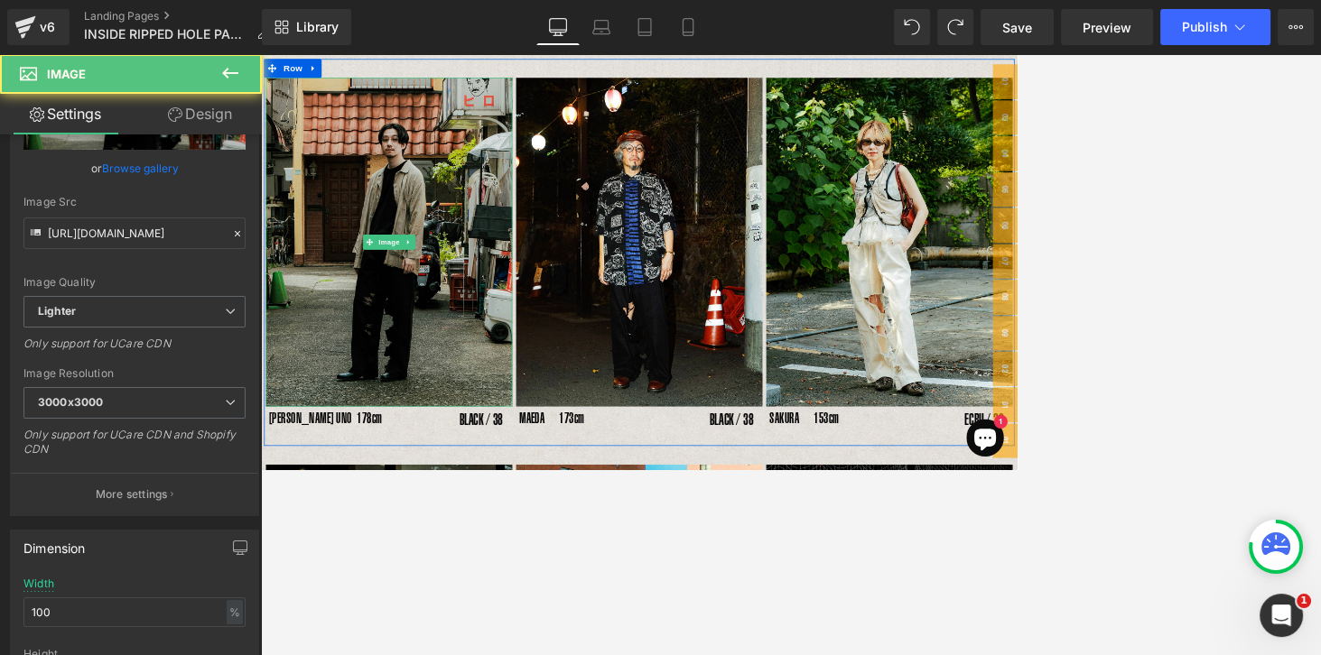
click at [449, 403] on img at bounding box center [446, 325] width 356 height 474
click at [553, 438] on img at bounding box center [446, 325] width 356 height 474
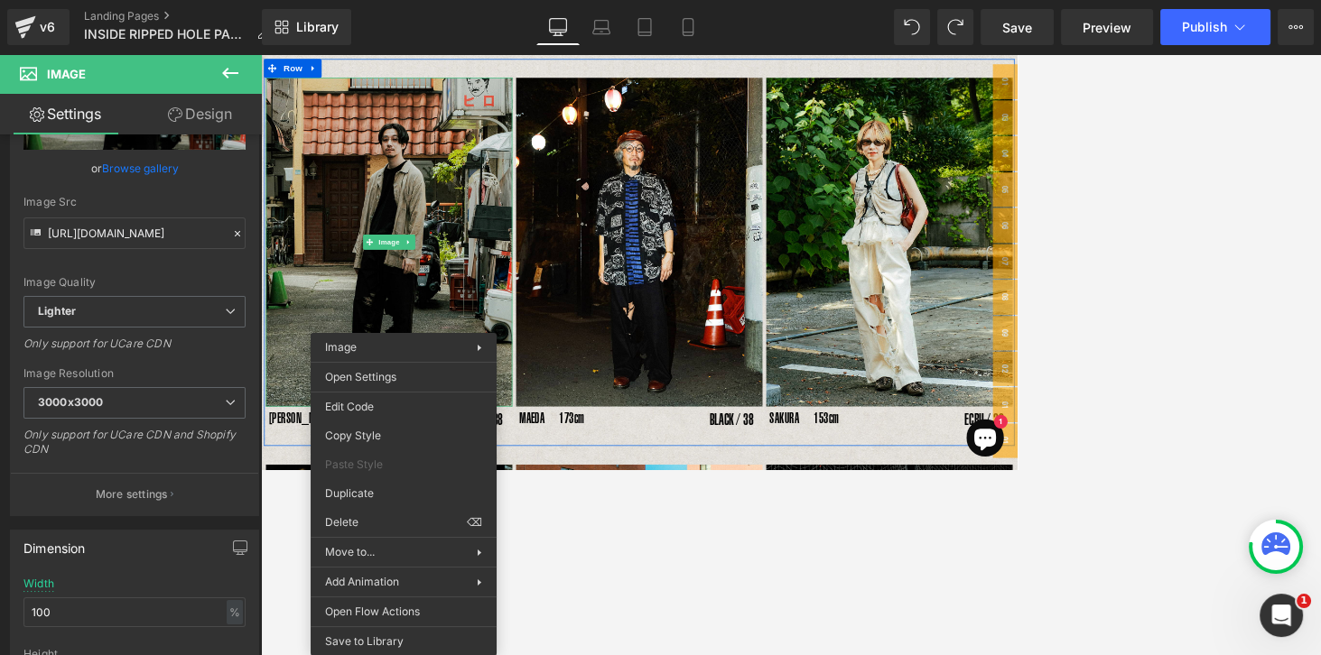
click at [432, 418] on img at bounding box center [446, 325] width 356 height 474
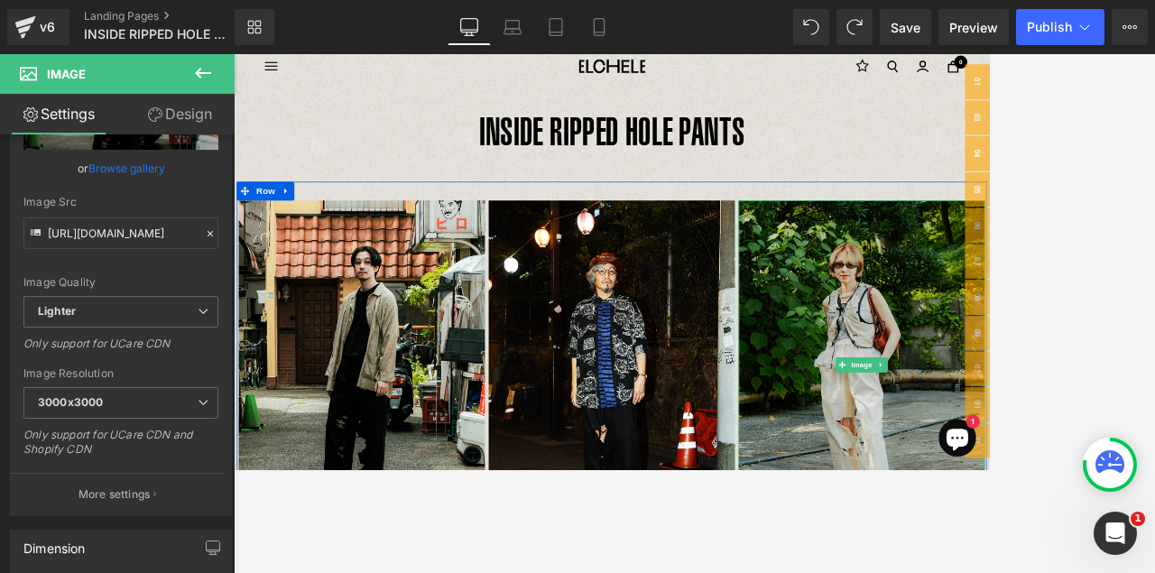
scroll to position [25, 0]
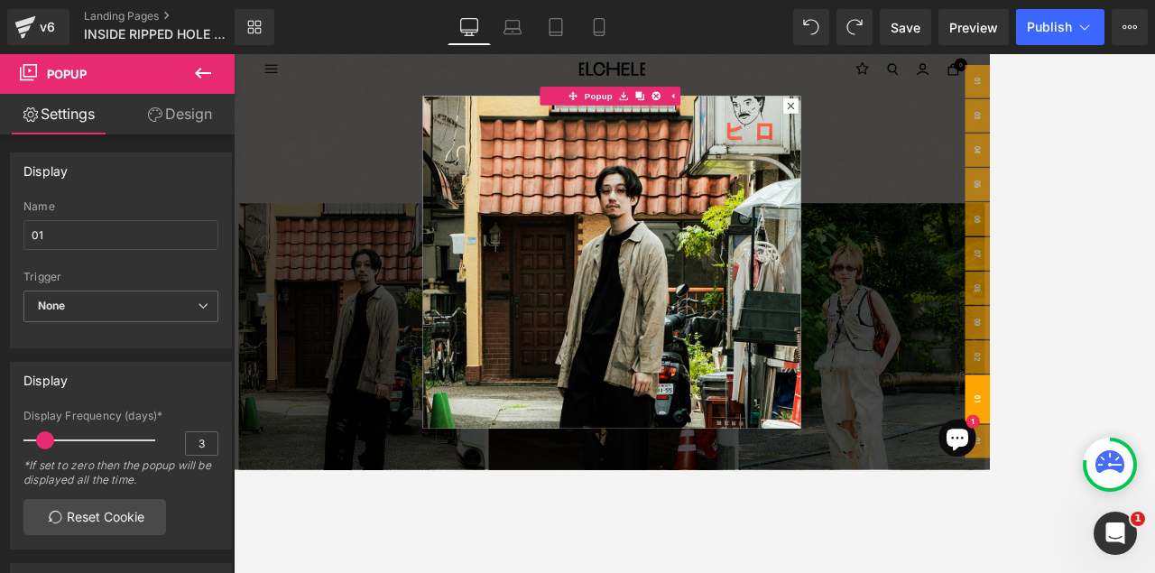
click at [989, 369] on div at bounding box center [695, 313] width 922 height 519
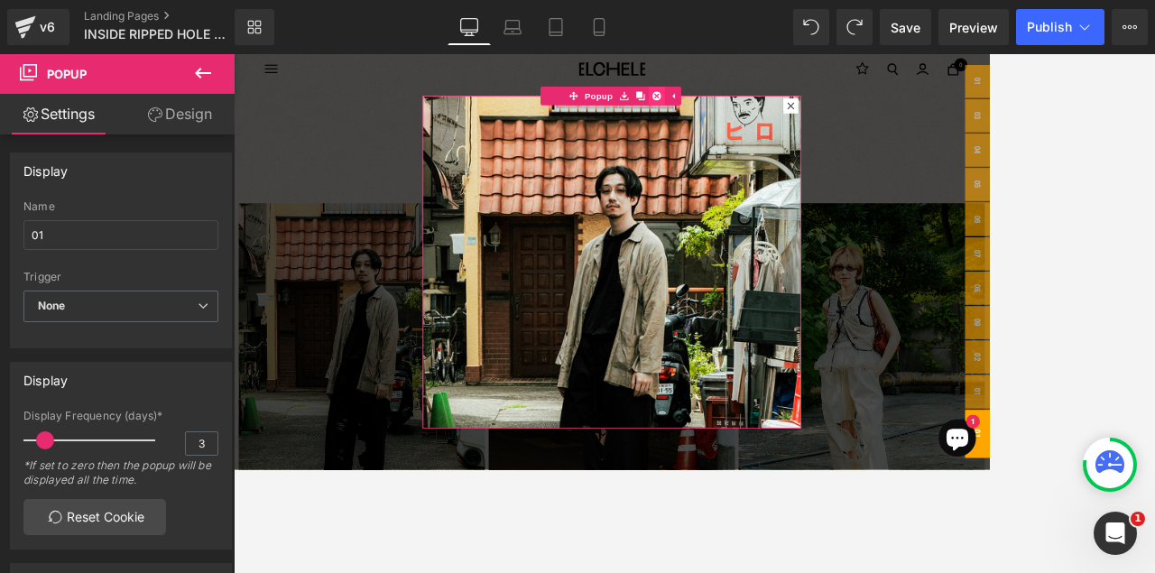
click at [847, 111] on icon at bounding box center [845, 114] width 13 height 13
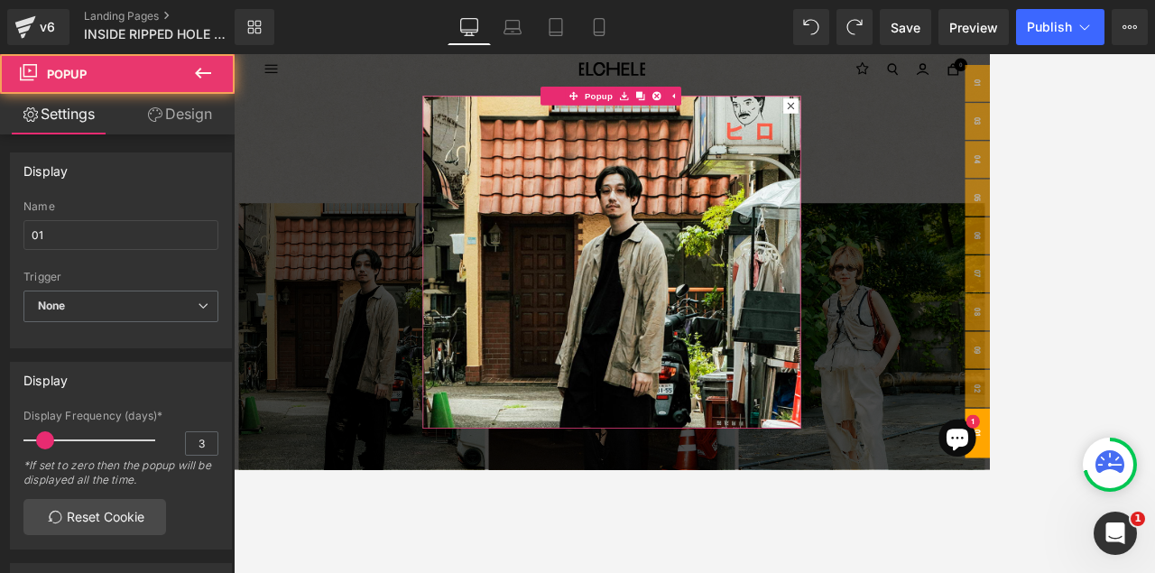
click at [989, 124] on icon at bounding box center [1039, 129] width 11 height 11
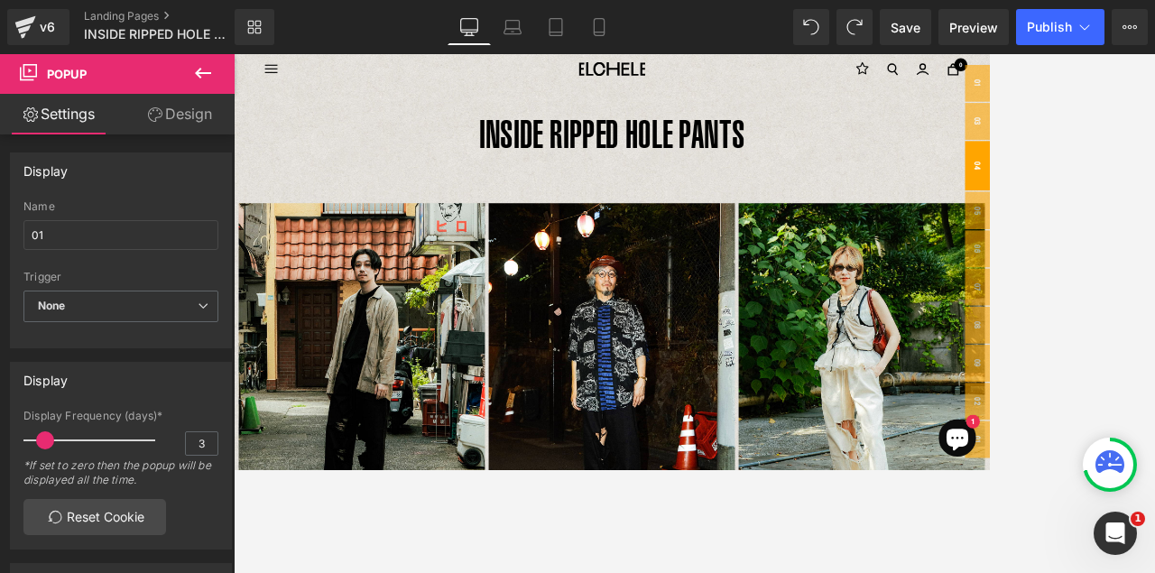
scroll to position [0, 0]
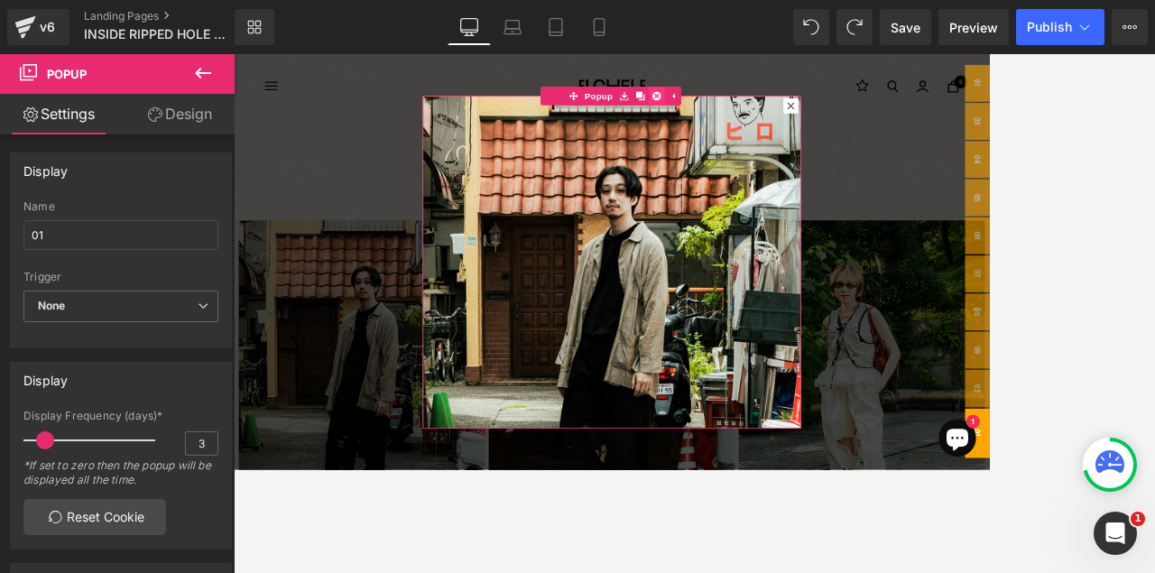
click at [844, 114] on icon at bounding box center [845, 114] width 13 height 13
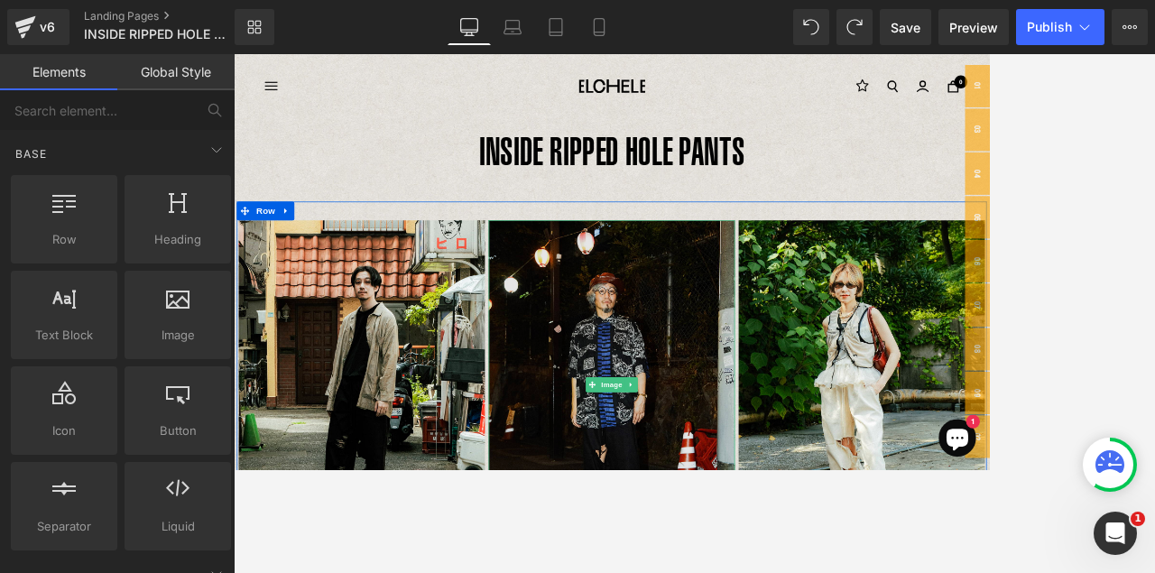
click at [806, 443] on img at bounding box center [780, 531] width 356 height 474
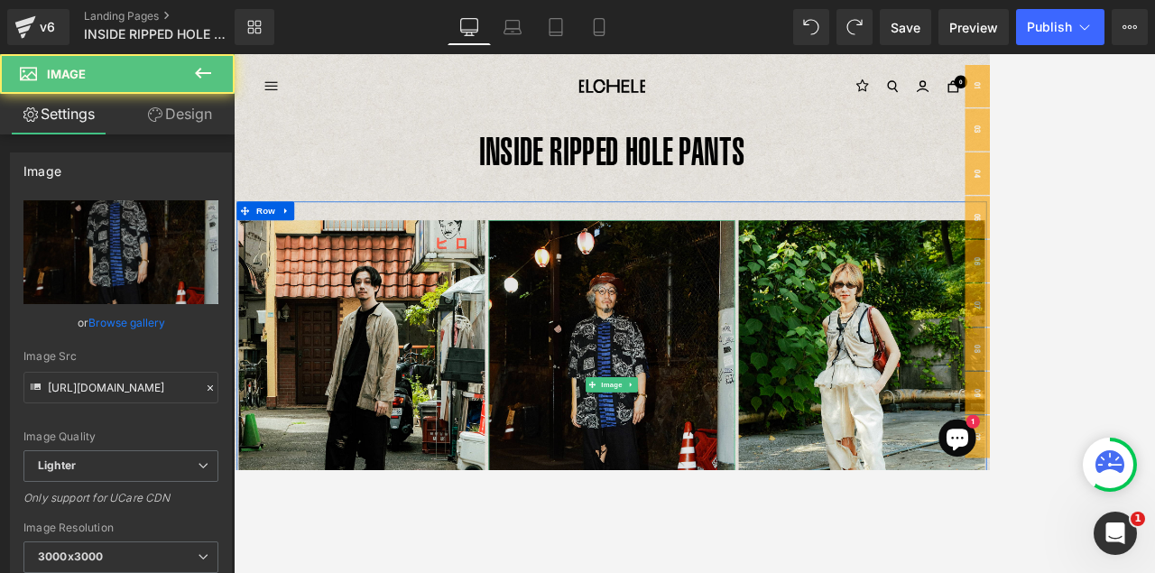
click at [792, 451] on img at bounding box center [780, 531] width 356 height 474
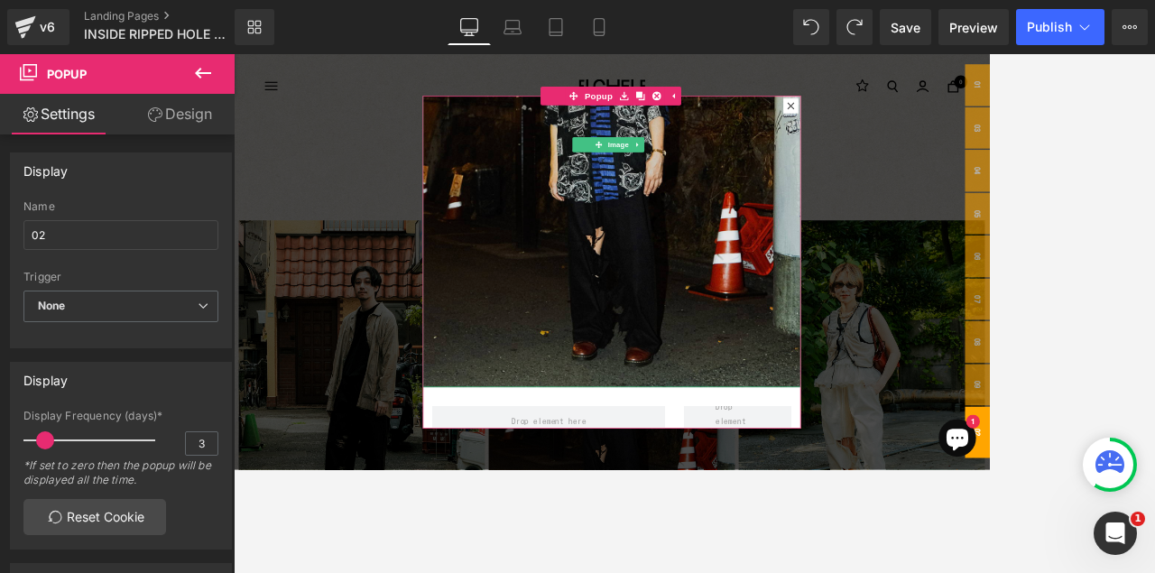
scroll to position [315, 0]
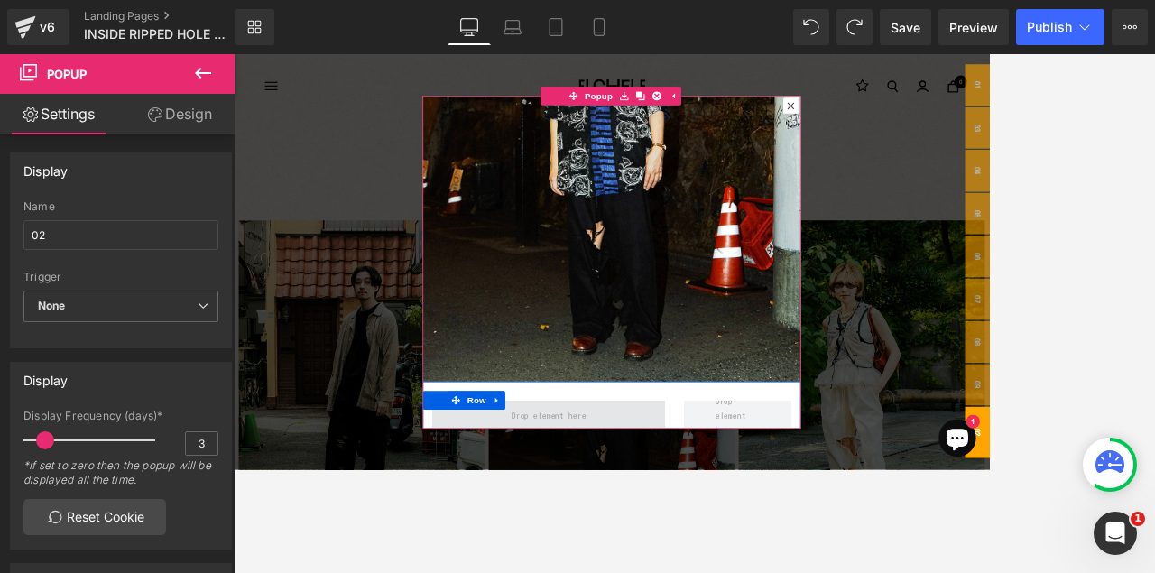
click at [775, 468] on span at bounding box center [689, 576] width 337 height 45
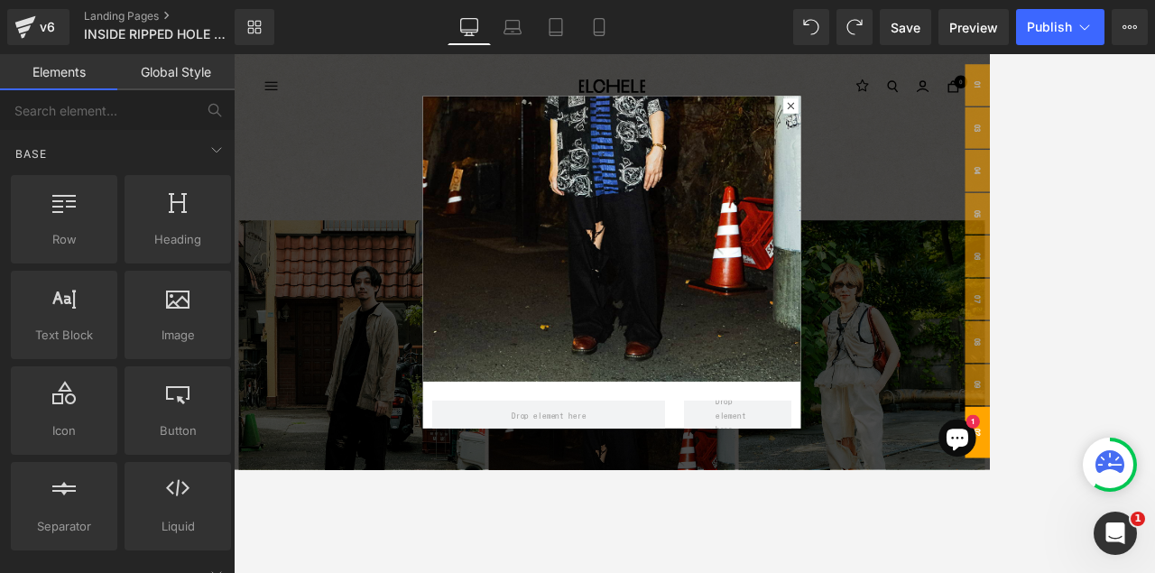
click at [401, 443] on div at bounding box center [780, 354] width 1092 height 600
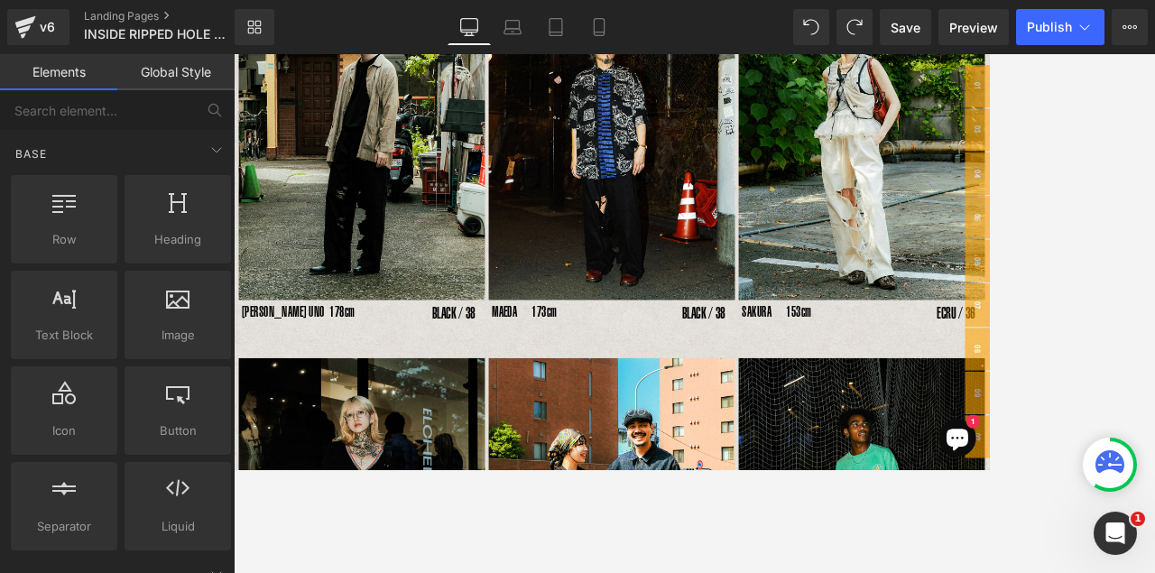
scroll to position [406, 0]
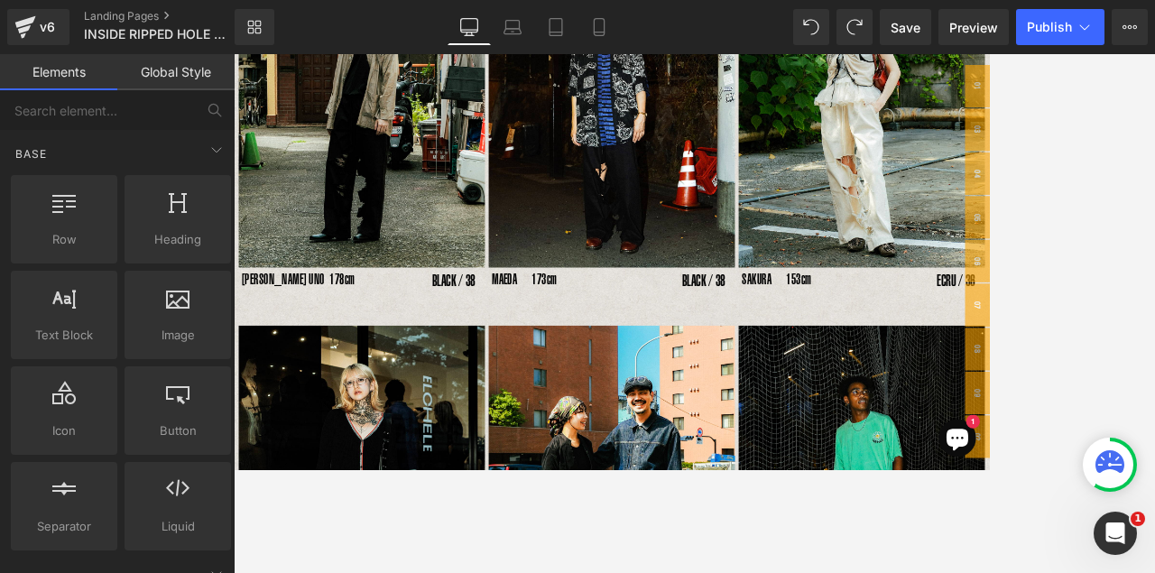
click at [439, 390] on p "[PERSON_NAME] UNO 178cm" at bounding box center [355, 381] width 219 height 36
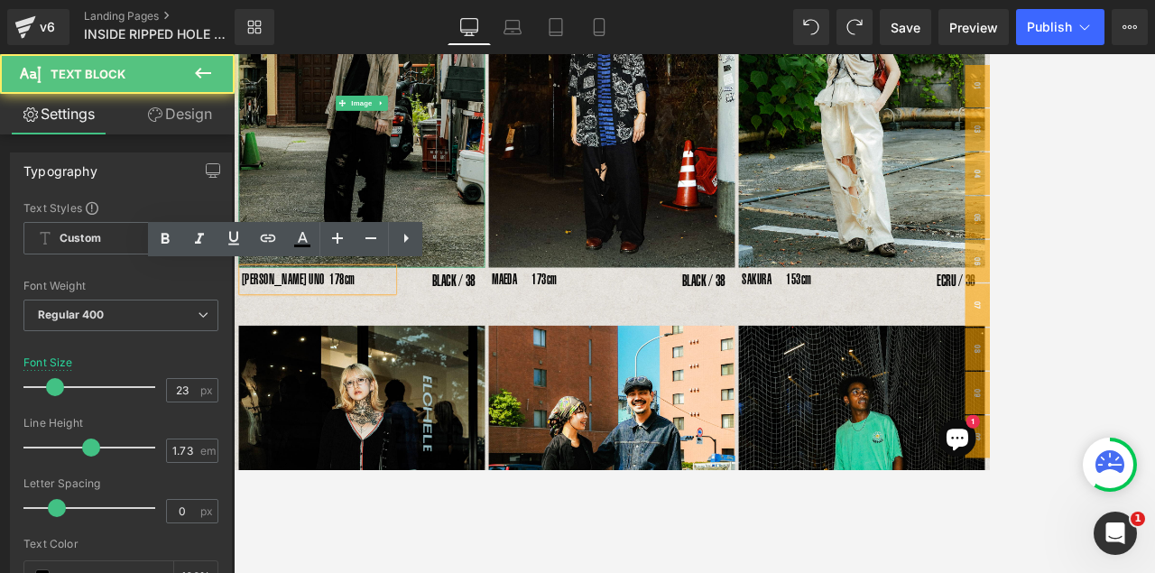
click at [496, 208] on img at bounding box center [419, 125] width 356 height 474
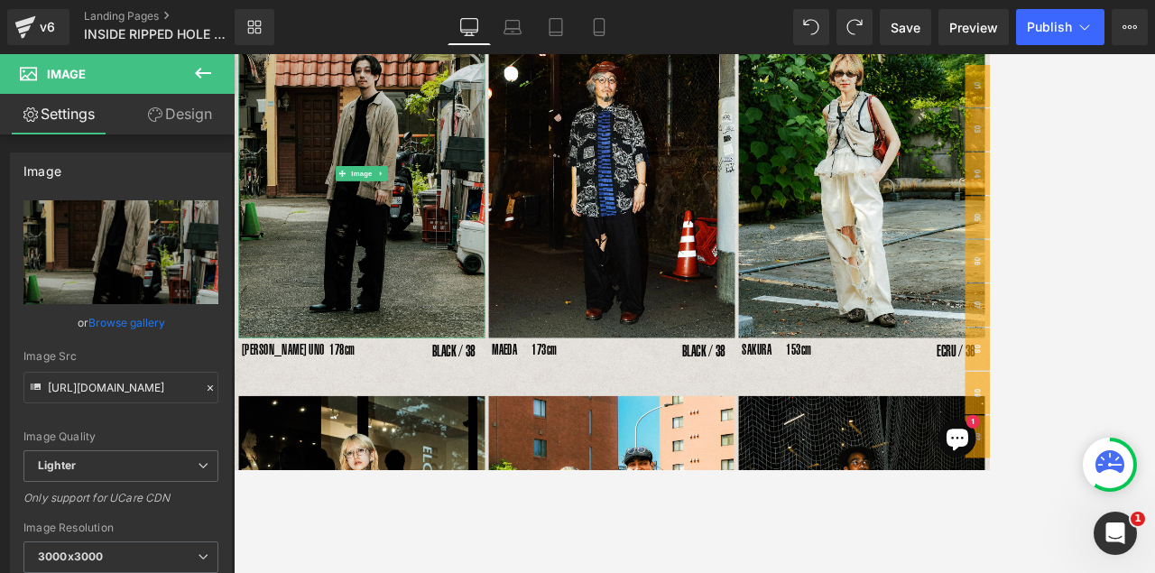
scroll to position [226, 0]
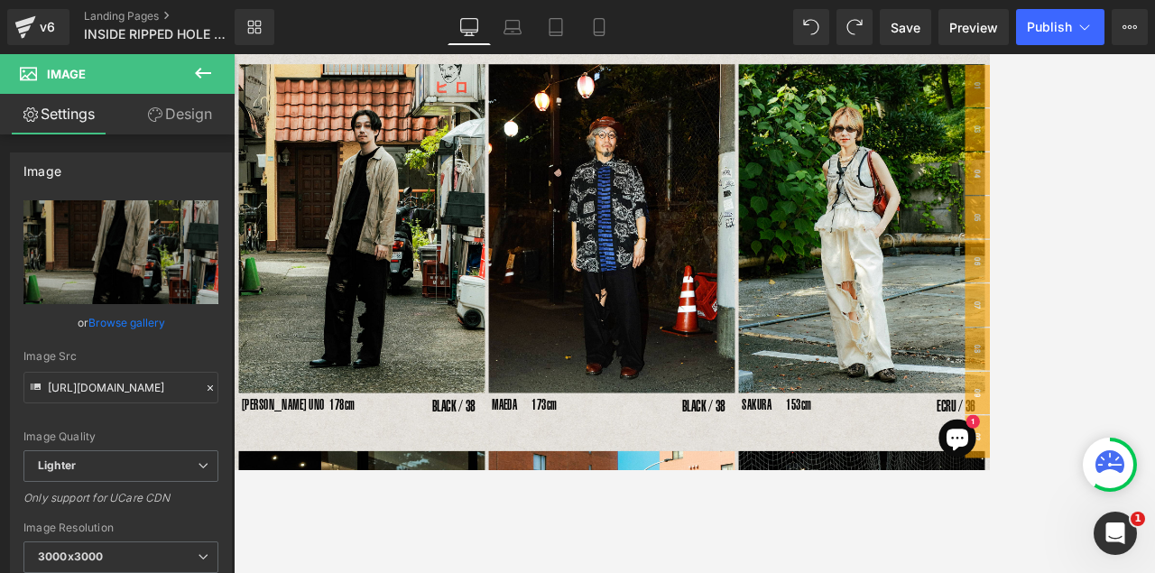
drag, startPoint x: 1293, startPoint y: 98, endPoint x: 1210, endPoint y: 217, distance: 144.5
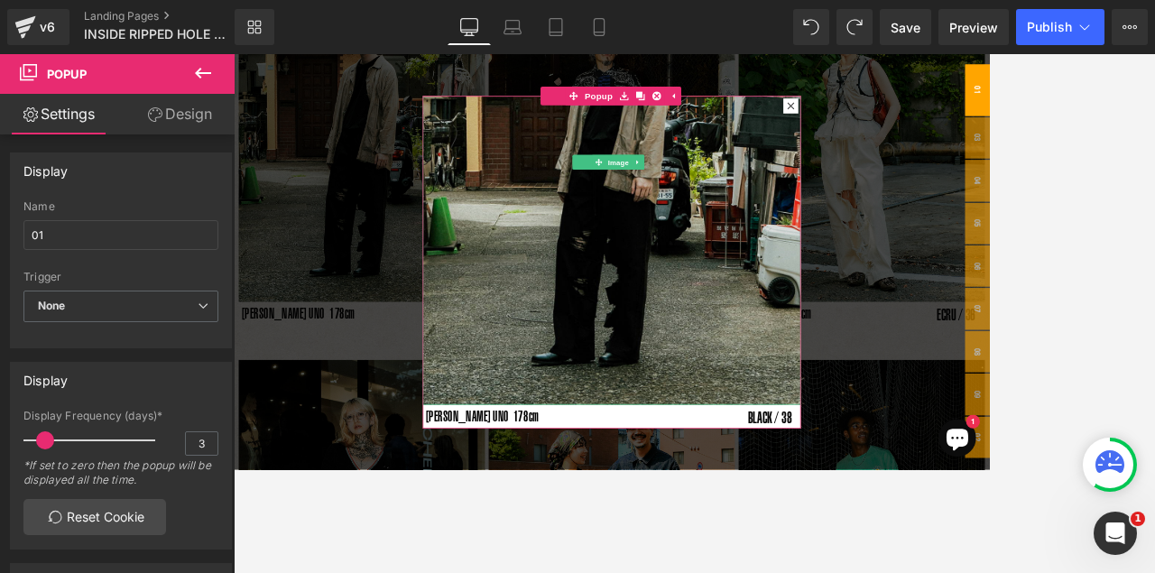
scroll to position [451, 0]
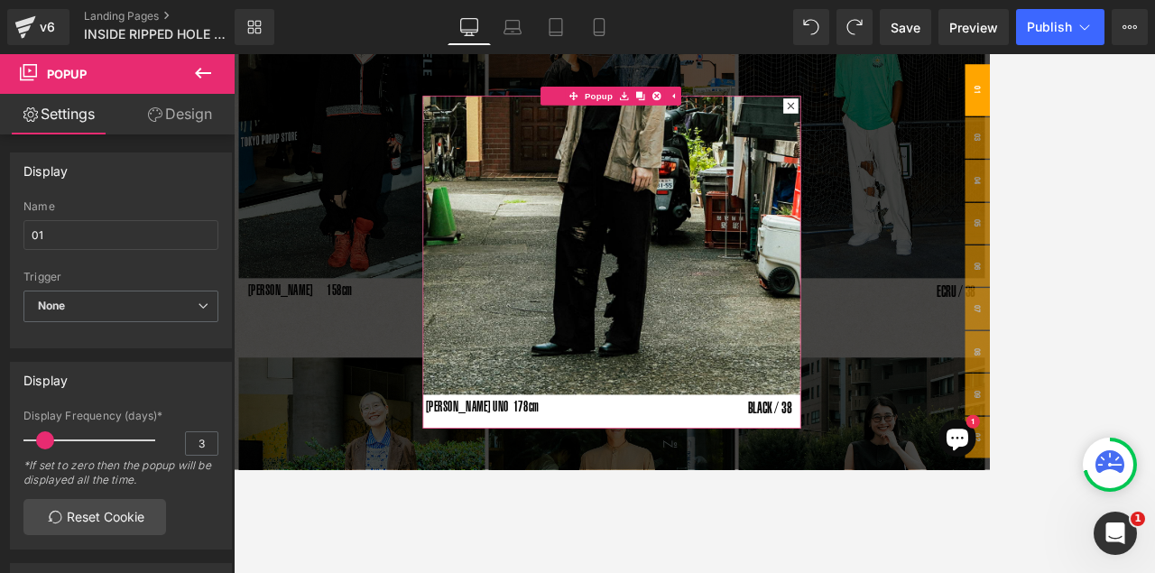
scroll to position [282, 0]
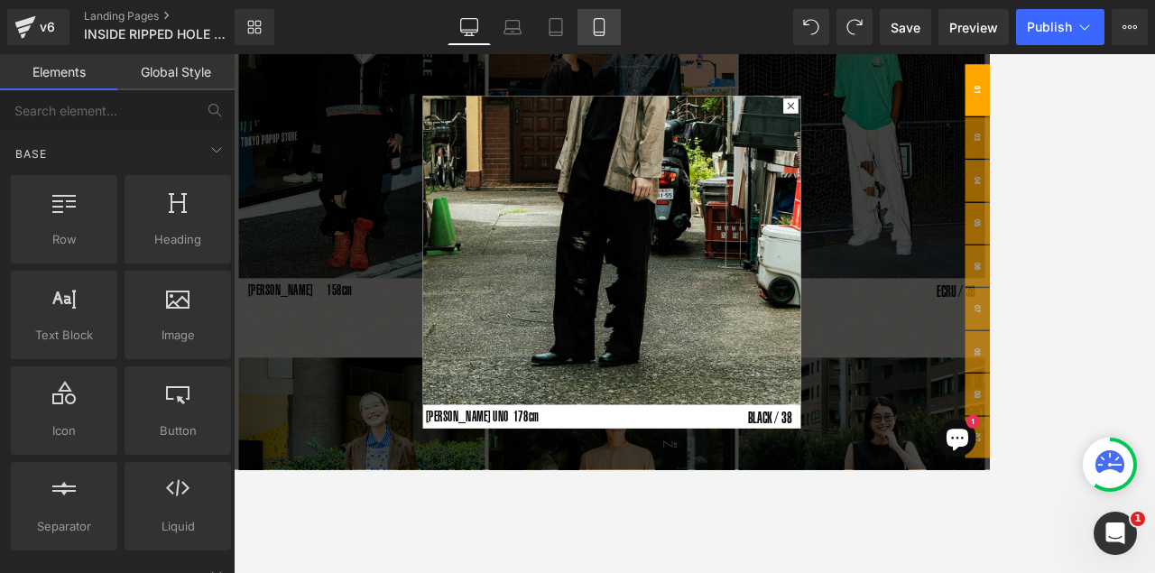
click at [601, 31] on icon at bounding box center [599, 27] width 18 height 18
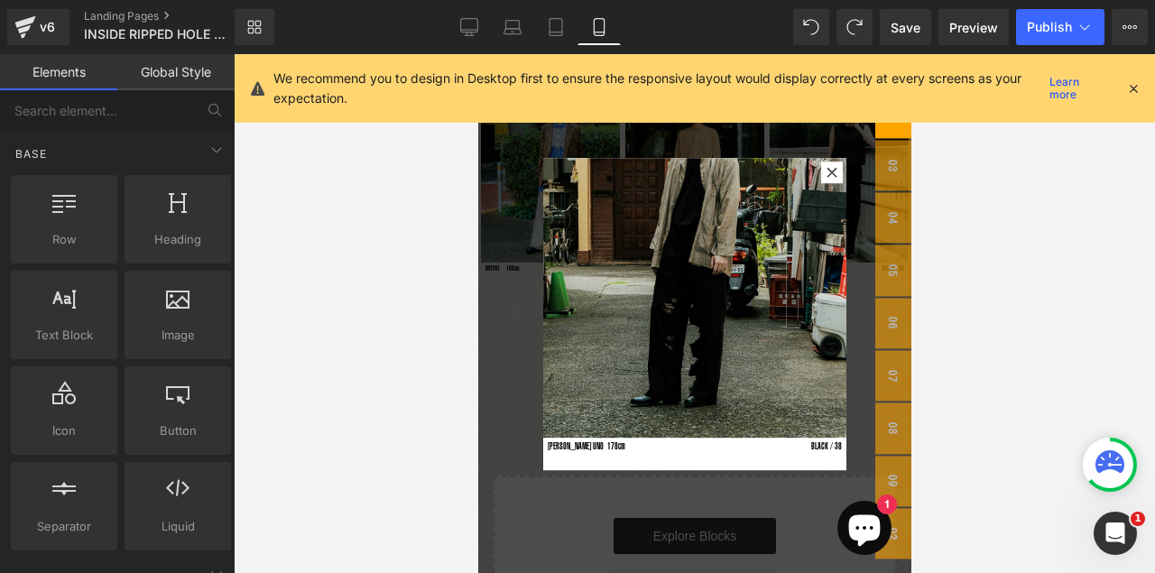
scroll to position [643, 0]
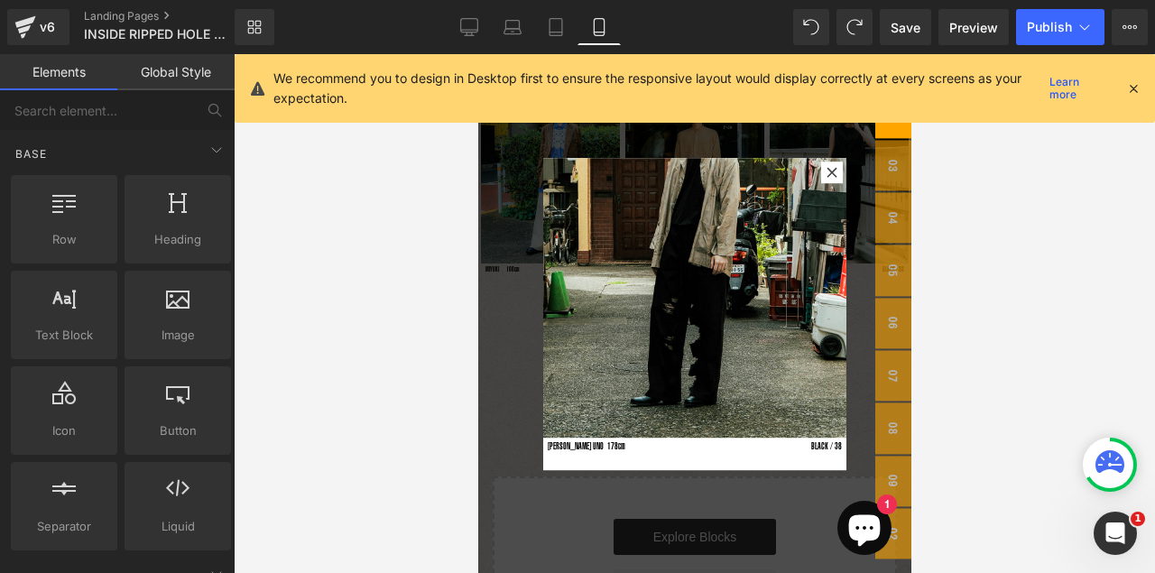
click at [989, 90] on icon at bounding box center [1134, 88] width 16 height 16
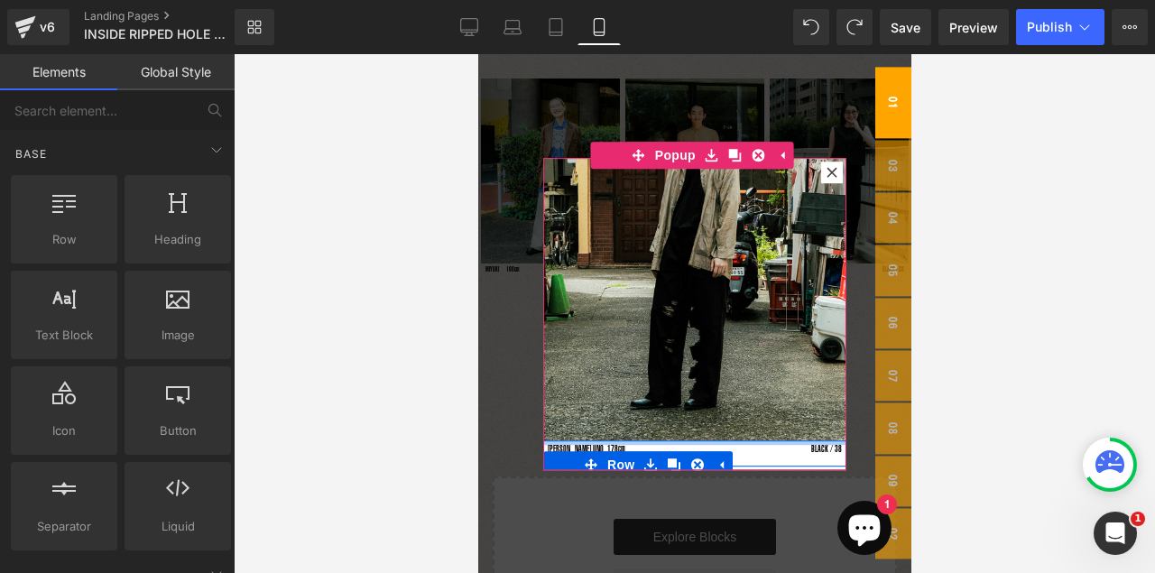
scroll to position [119, 0]
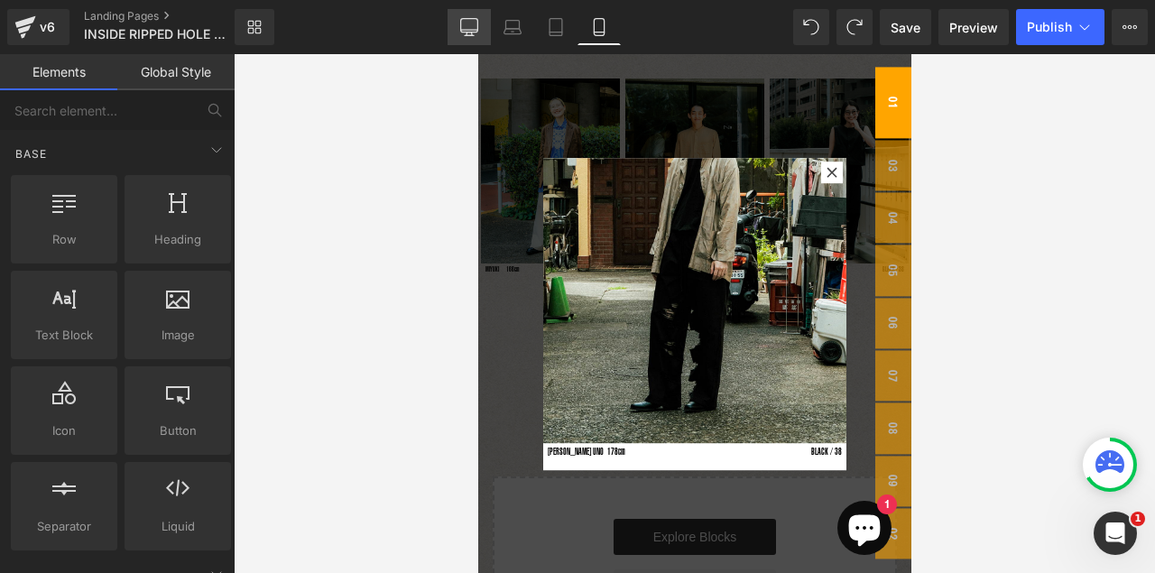
click at [467, 28] on icon at bounding box center [469, 27] width 18 height 18
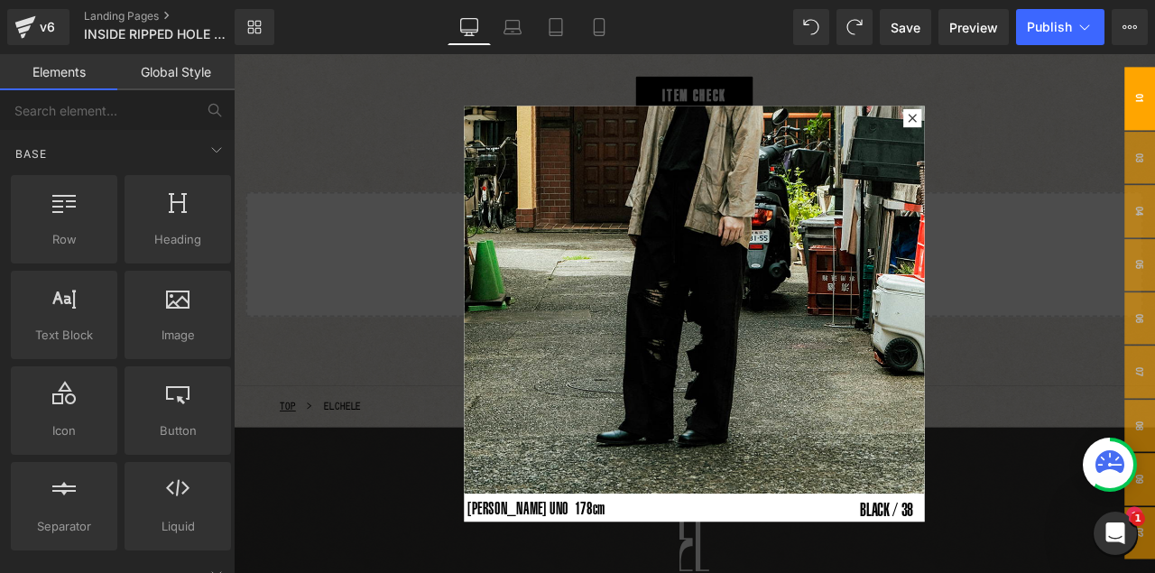
scroll to position [1958, 0]
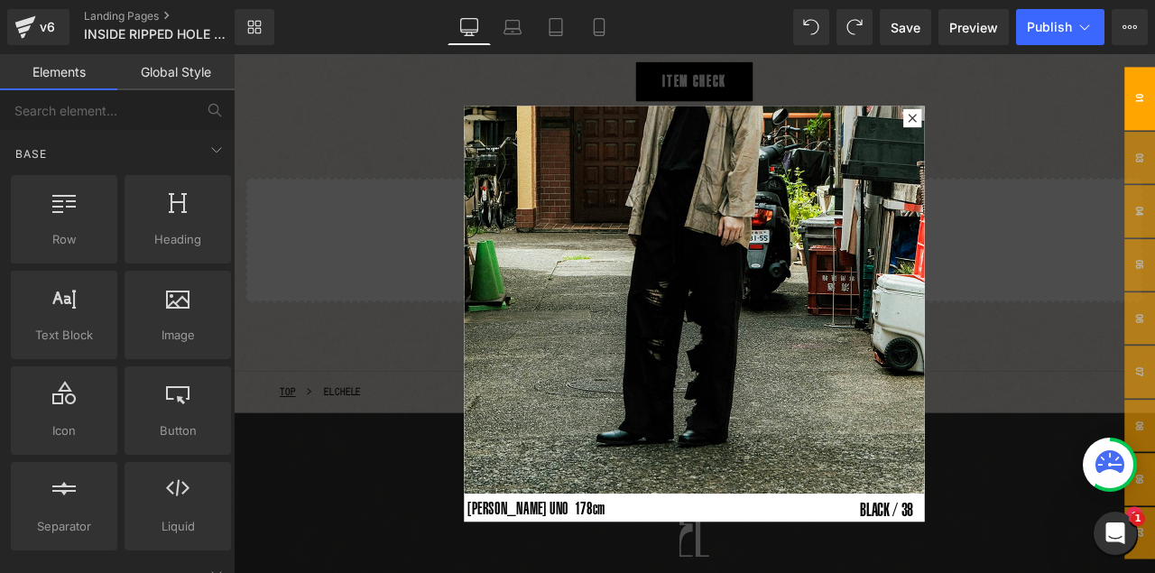
click at [566, 468] on div "Rendering Content" at bounding box center [578, 502] width 111 height 20
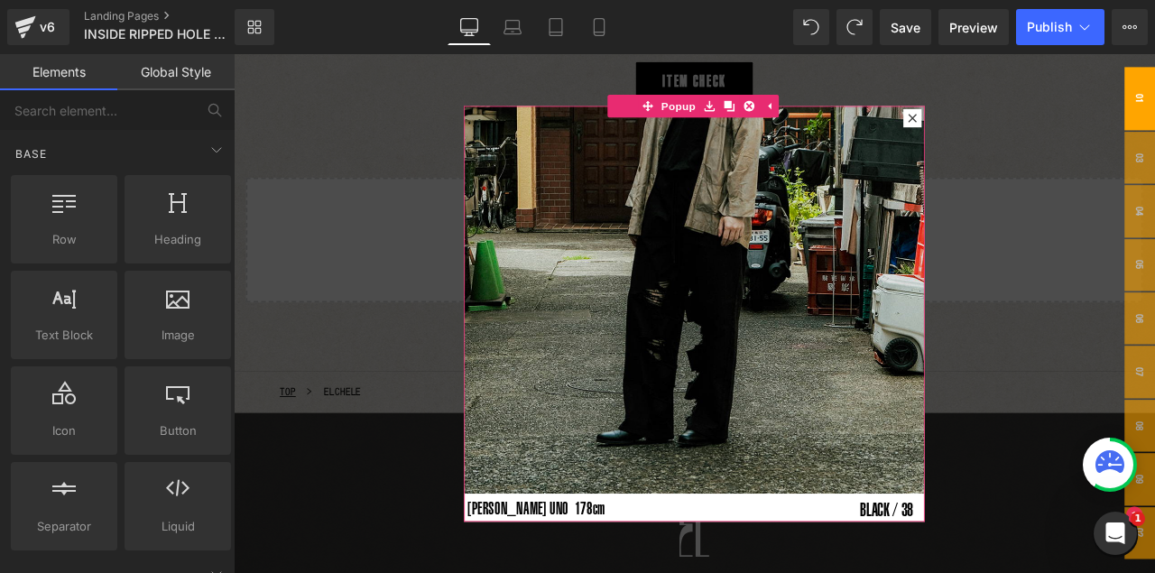
click at [517, 468] on img at bounding box center [780, 211] width 546 height 728
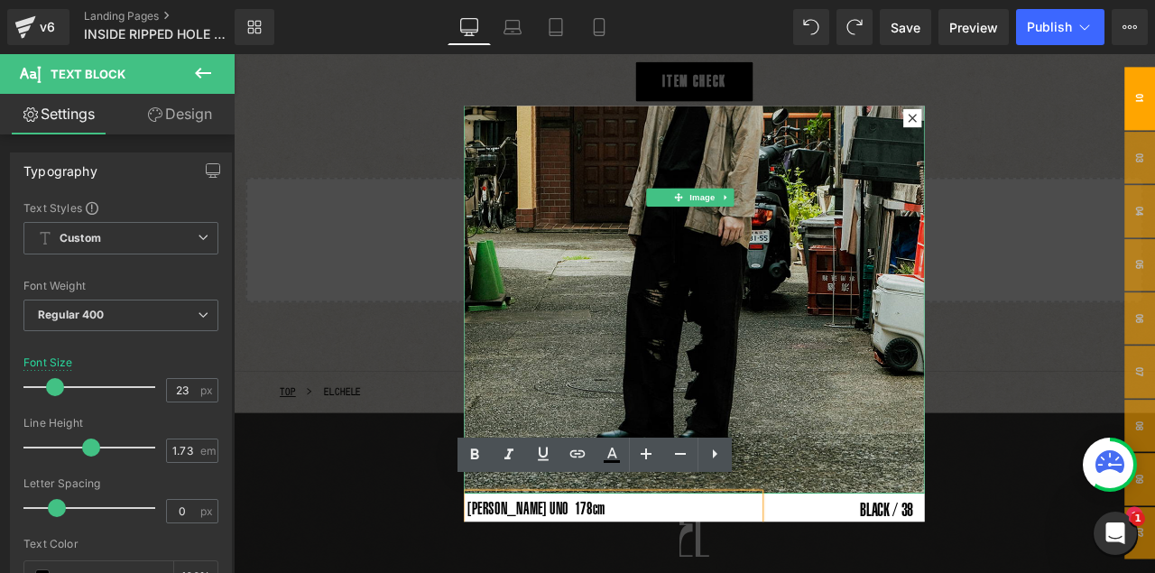
click at [575, 468] on img at bounding box center [780, 211] width 546 height 728
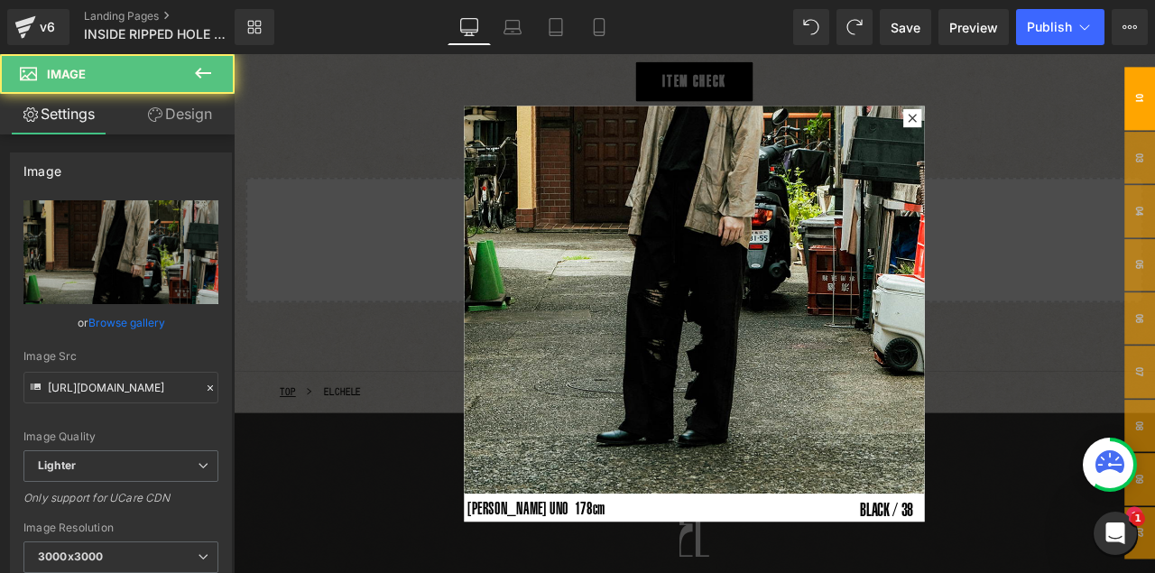
click at [234, 54] on div at bounding box center [234, 54] width 0 height 0
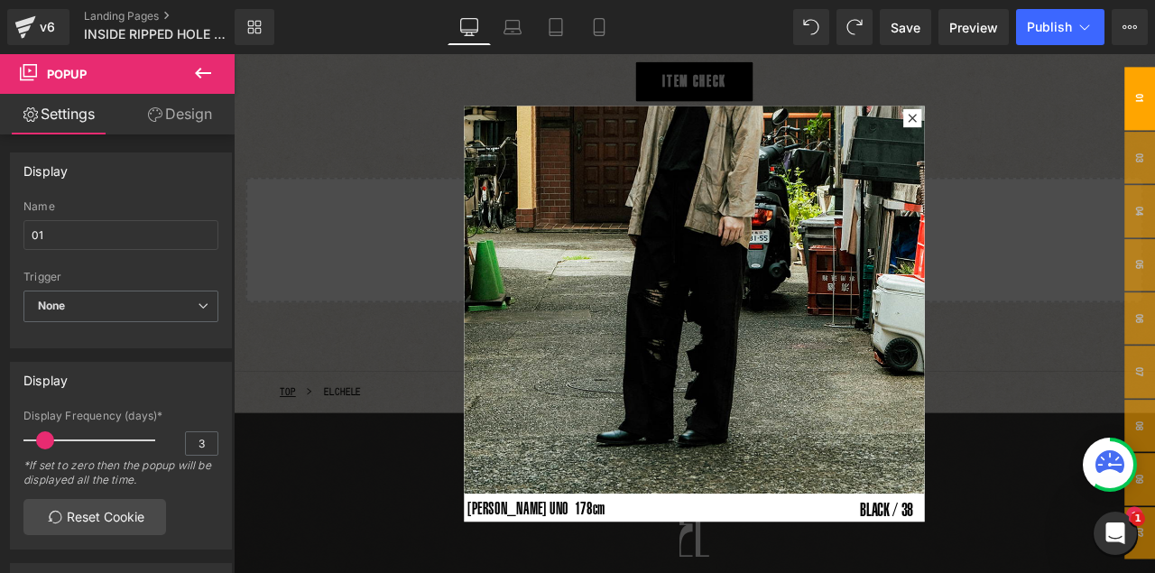
click at [582, 468] on div "Rendering Content" at bounding box center [578, 502] width 111 height 20
click at [571, 468] on div "Rendering Content" at bounding box center [578, 502] width 111 height 20
click at [559, 468] on div "Rendering Content" at bounding box center [578, 502] width 111 height 20
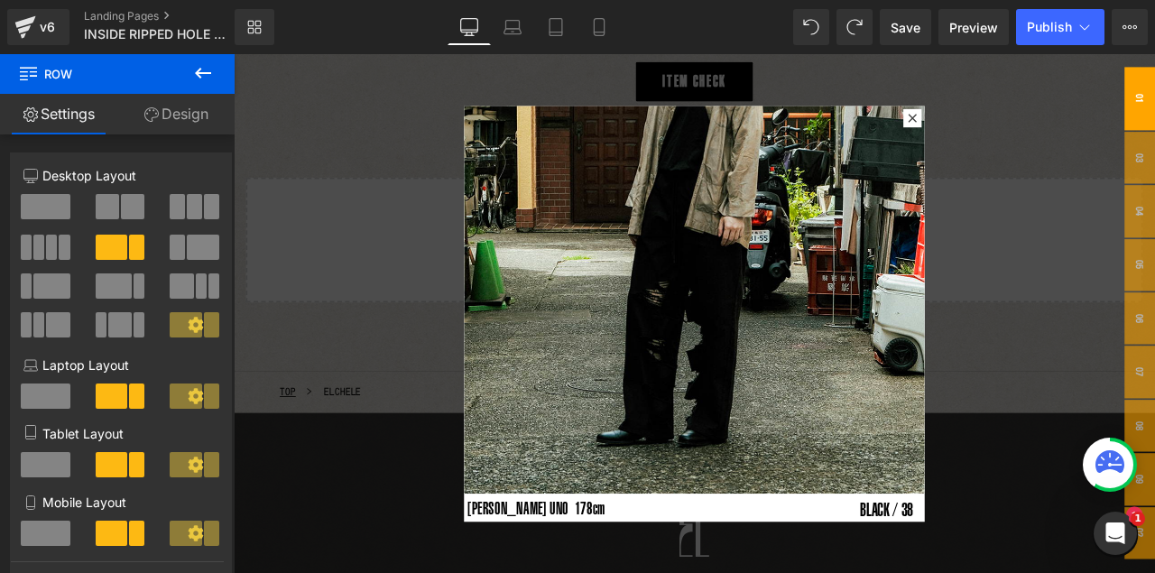
click at [548, 468] on div "Rendering Content" at bounding box center [578, 502] width 111 height 20
click at [561, 468] on div "Rendering Content" at bounding box center [578, 502] width 111 height 20
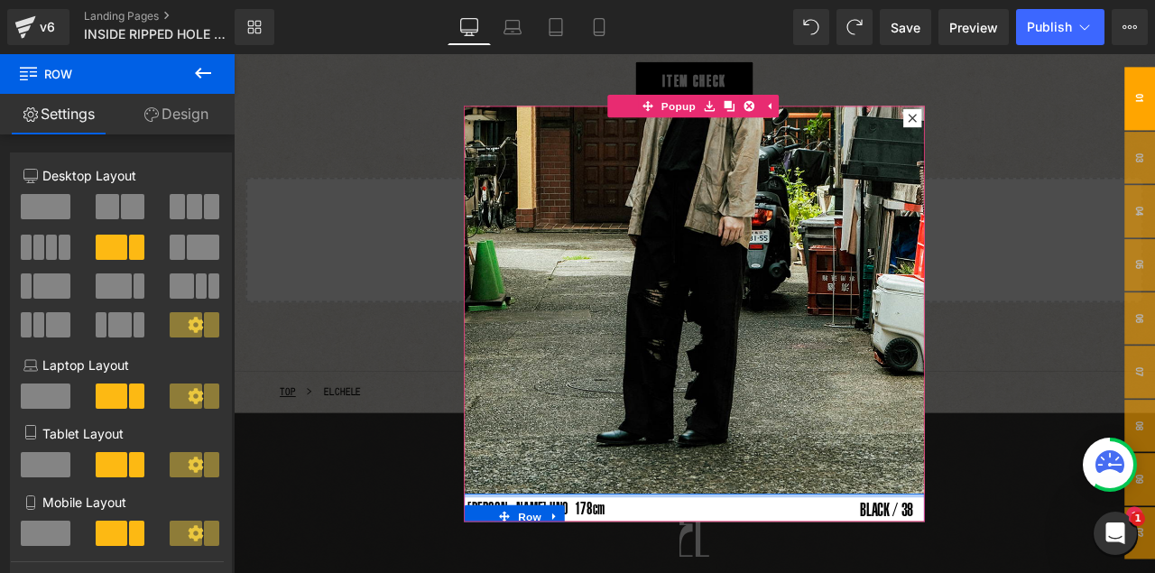
click at [628, 468] on div at bounding box center [780, 577] width 546 height 5
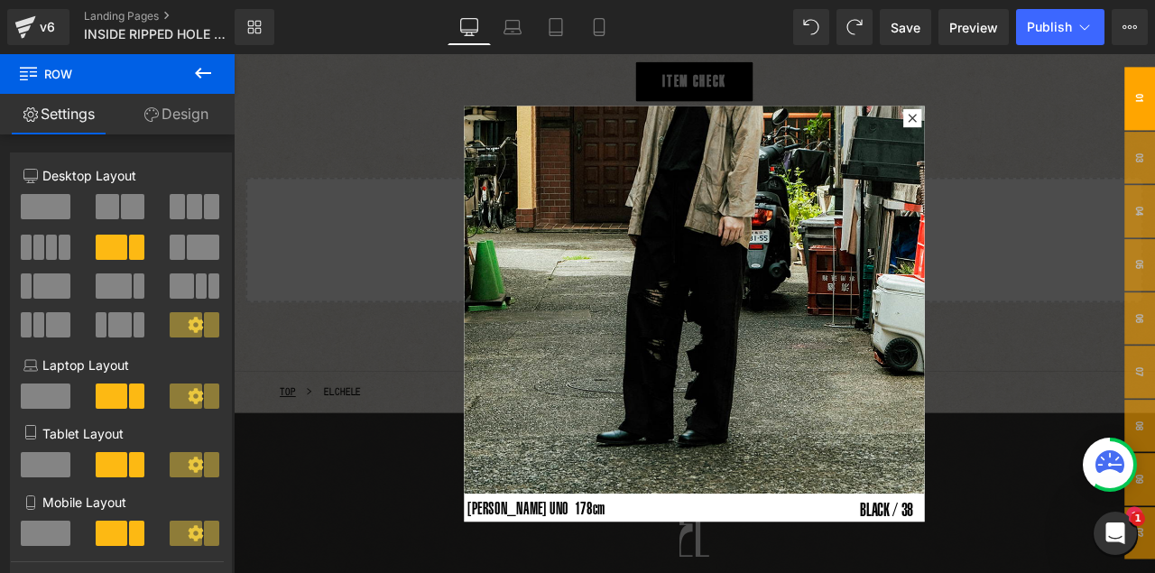
click at [555, 468] on div "Rendering Content" at bounding box center [578, 502] width 111 height 20
click at [570, 468] on div "Rendering Content" at bounding box center [578, 502] width 111 height 20
click at [554, 468] on div "Rendering Content" at bounding box center [578, 502] width 111 height 20
click at [557, 468] on div "Rendering Content" at bounding box center [578, 502] width 111 height 20
click at [552, 468] on div "Rendering Content" at bounding box center [578, 502] width 111 height 20
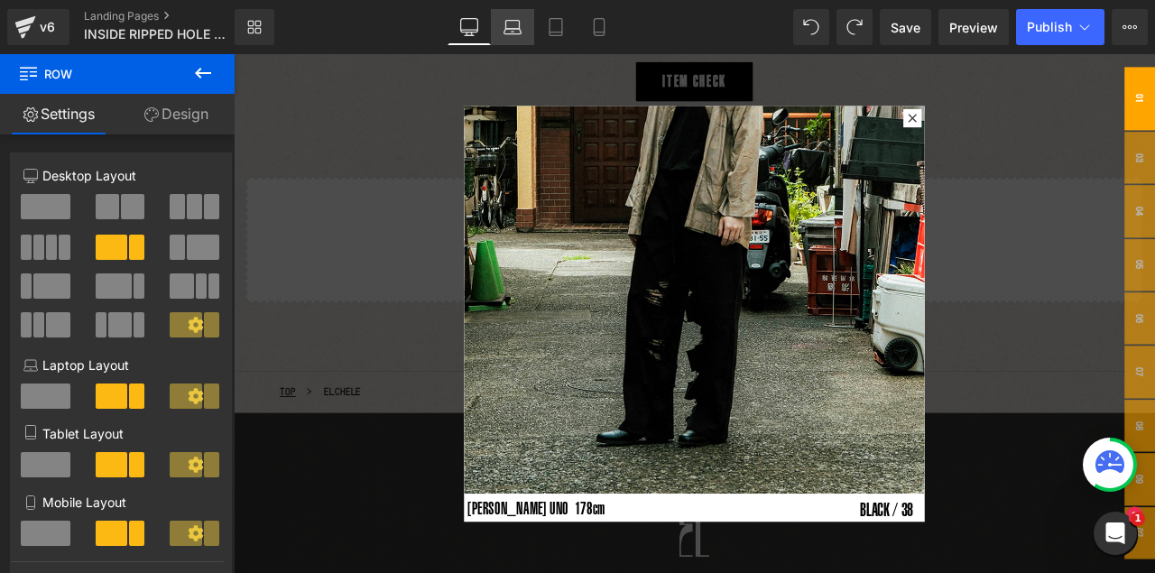
click at [515, 26] on icon at bounding box center [513, 27] width 18 height 18
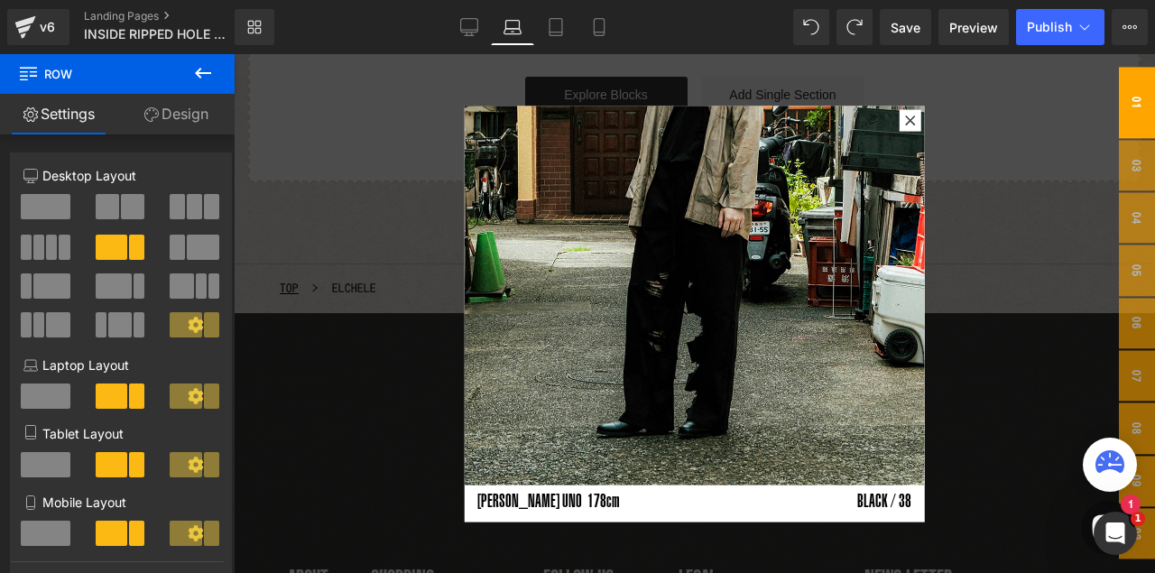
scroll to position [1877, 0]
click at [568, 468] on div "[PERSON_NAME] UNO 178cm Text Block BLACK / 38 Text Block Row" at bounding box center [694, 505] width 461 height 41
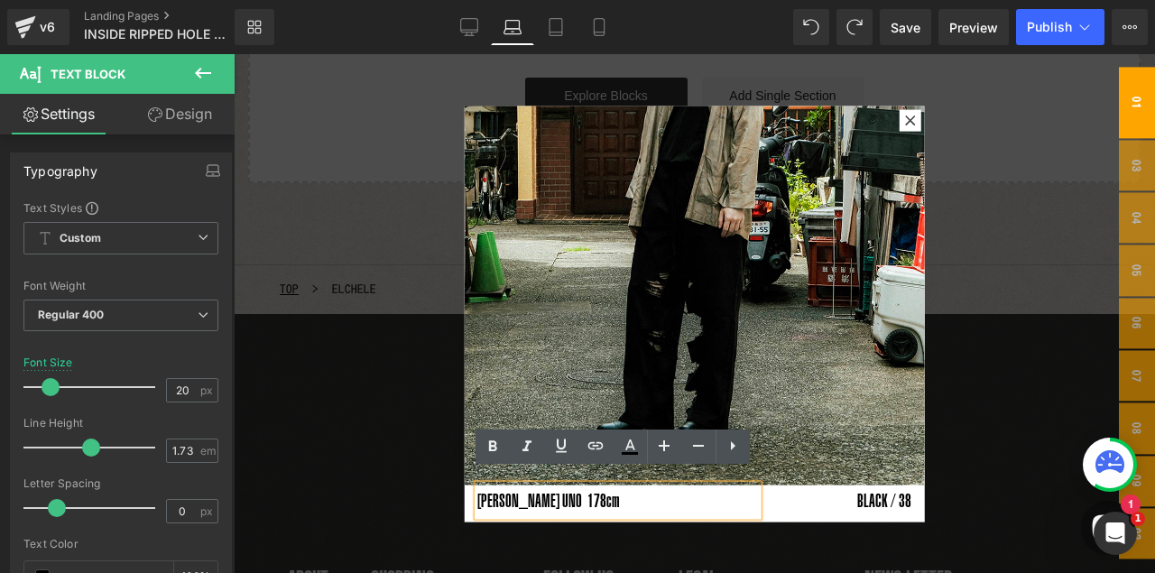
click at [577, 468] on p "[PERSON_NAME] UNO 178cm" at bounding box center [618, 501] width 280 height 32
click at [469, 32] on icon at bounding box center [469, 27] width 18 height 18
type input "23"
type input "100"
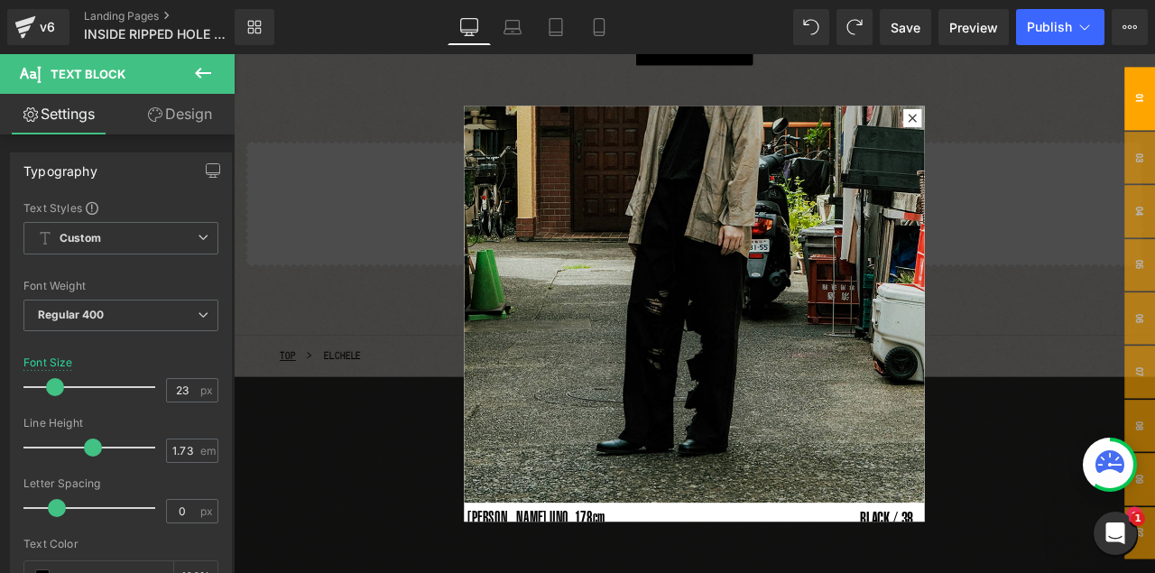
scroll to position [269, 0]
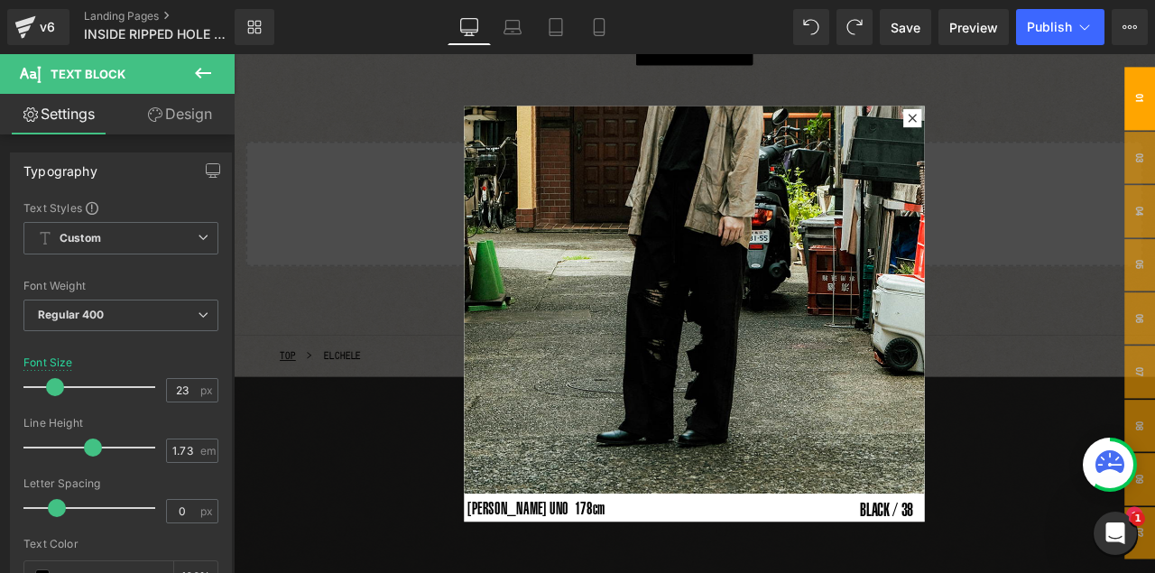
click at [553, 468] on div "Rendering Content" at bounding box center [578, 502] width 111 height 20
click at [543, 468] on div "Rendering Content" at bounding box center [578, 502] width 111 height 20
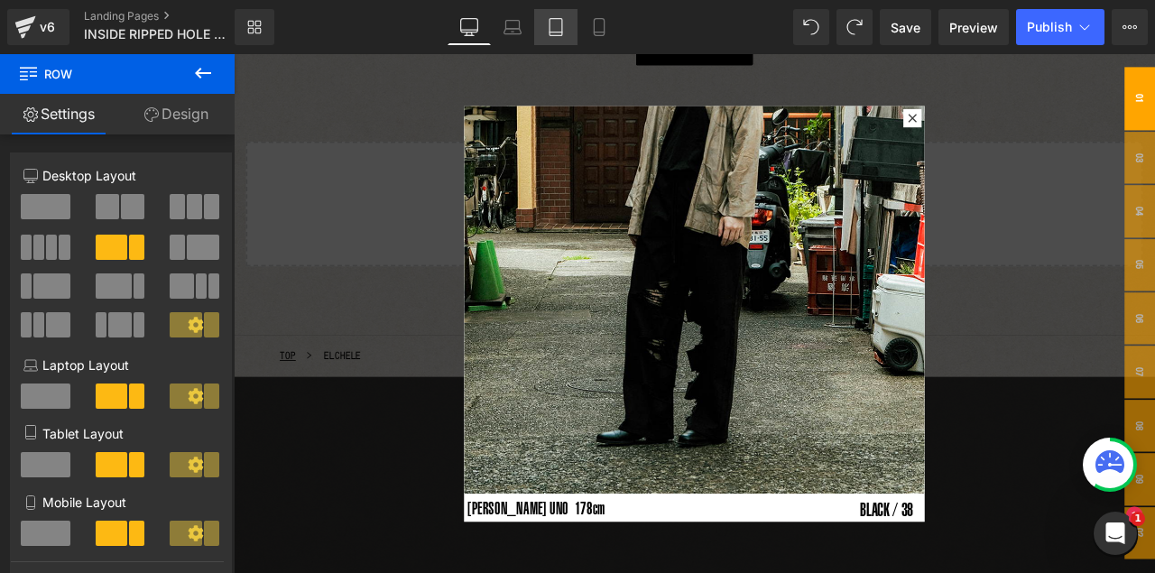
click at [553, 32] on icon at bounding box center [556, 32] width 13 height 0
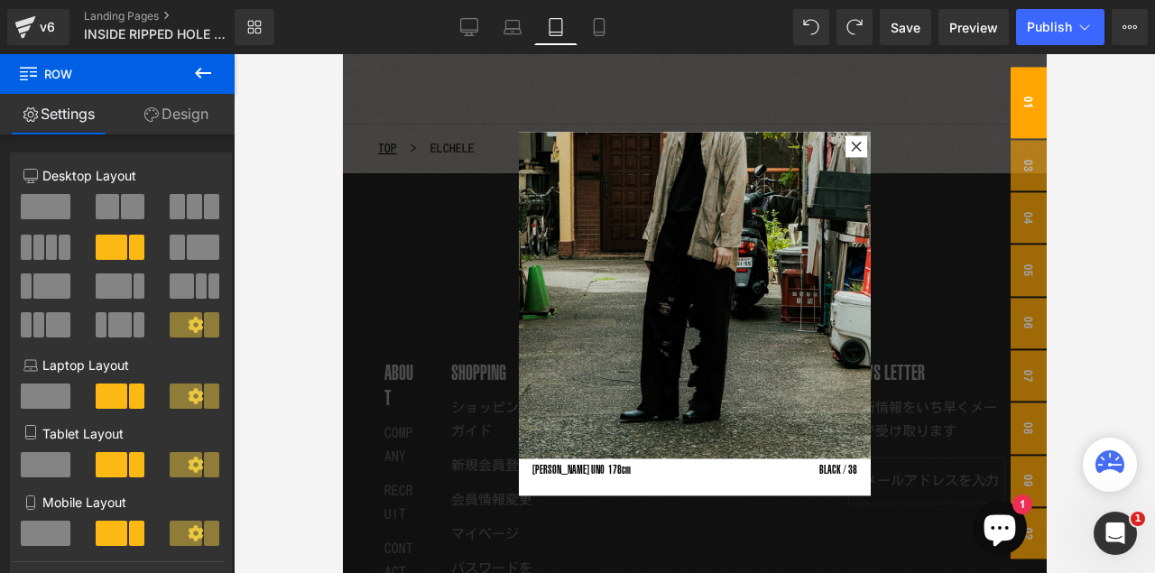
scroll to position [1690, 0]
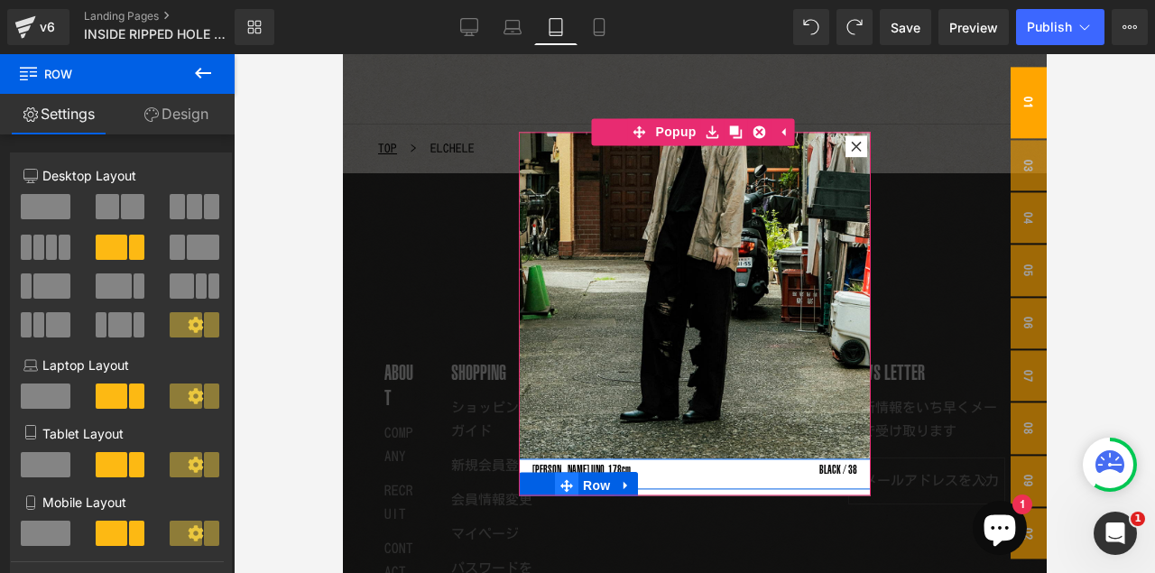
click at [568, 468] on span at bounding box center [565, 485] width 23 height 27
click at [625, 468] on icon at bounding box center [625, 486] width 13 height 14
click at [629, 468] on icon at bounding box center [625, 486] width 13 height 14
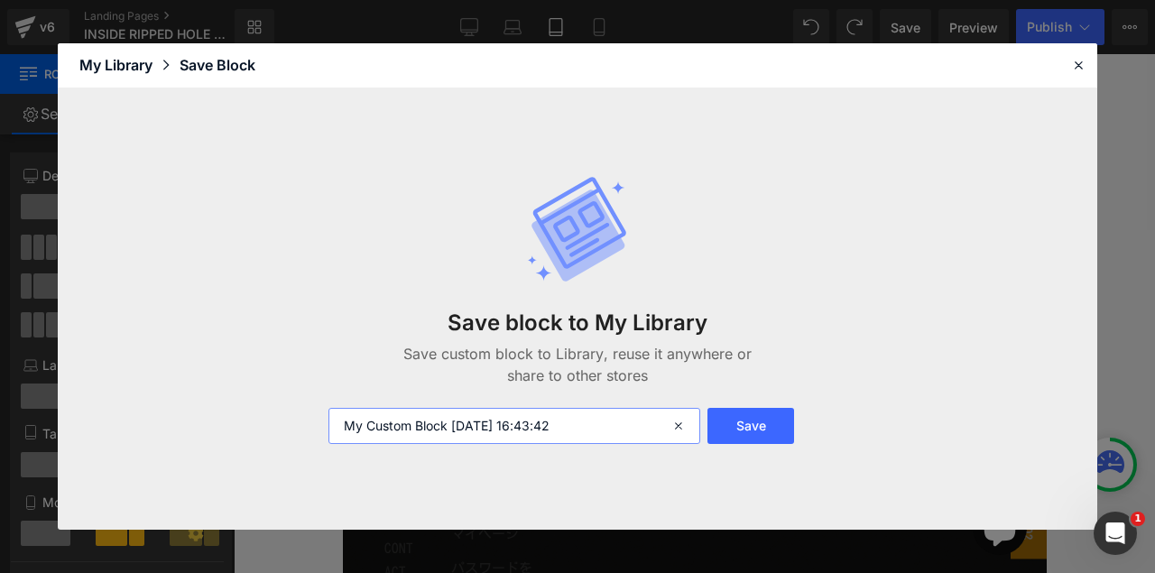
drag, startPoint x: 529, startPoint y: 422, endPoint x: 641, endPoint y: 431, distance: 112.2
click at [641, 431] on input "My Custom Block [DATE] 16:43:42" at bounding box center [515, 426] width 372 height 36
type input "My Custom Block [DATE] 01ブロック"
click at [759, 429] on button "Save" at bounding box center [751, 426] width 87 height 36
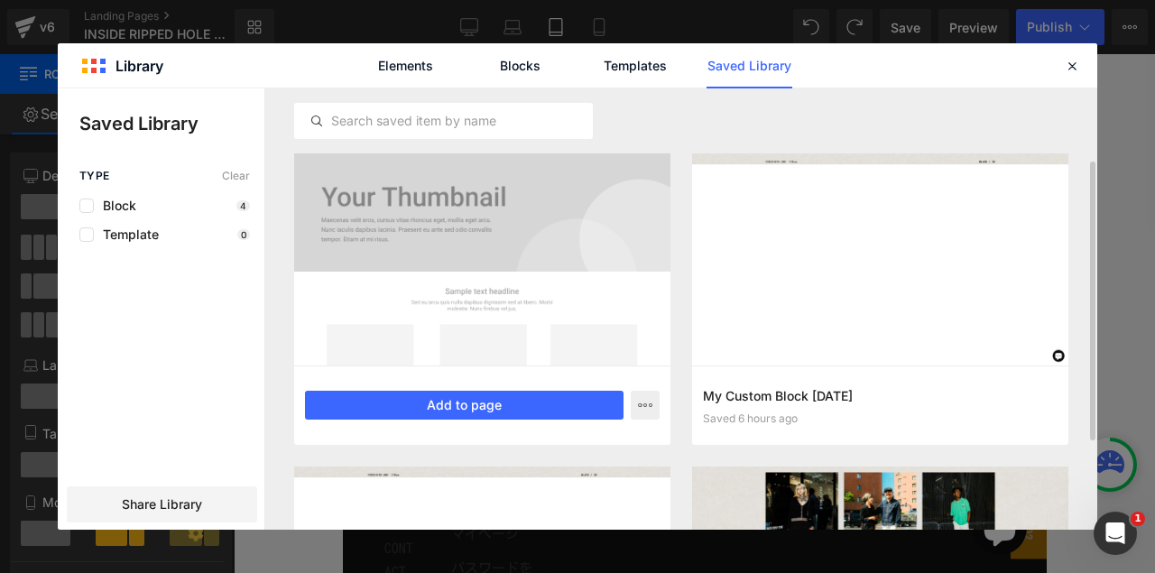
scroll to position [45, 0]
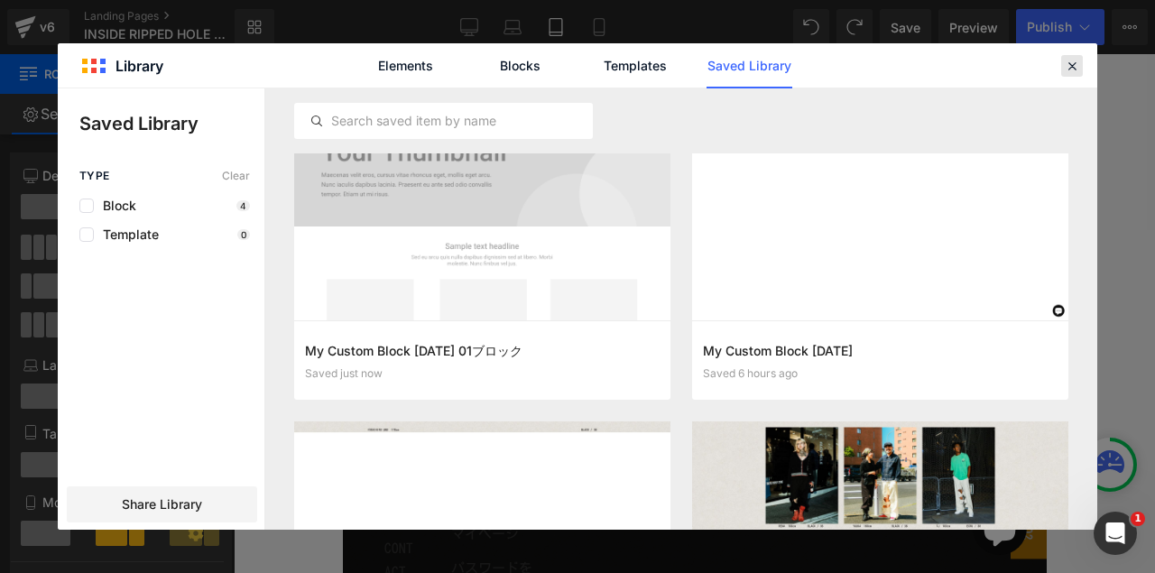
click at [989, 66] on icon at bounding box center [1072, 66] width 16 height 16
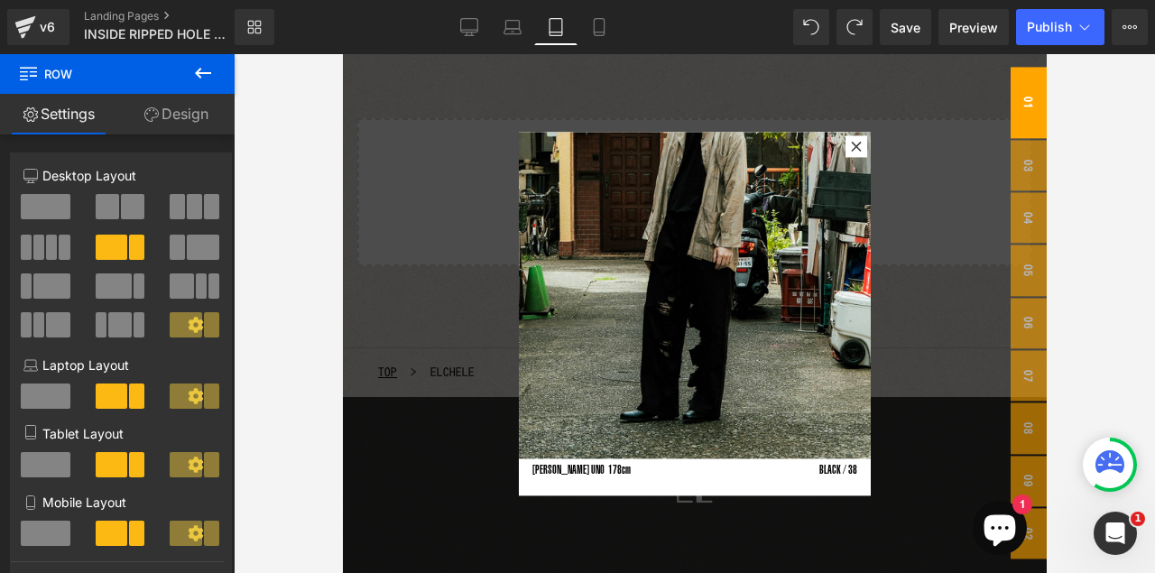
scroll to position [1419, 0]
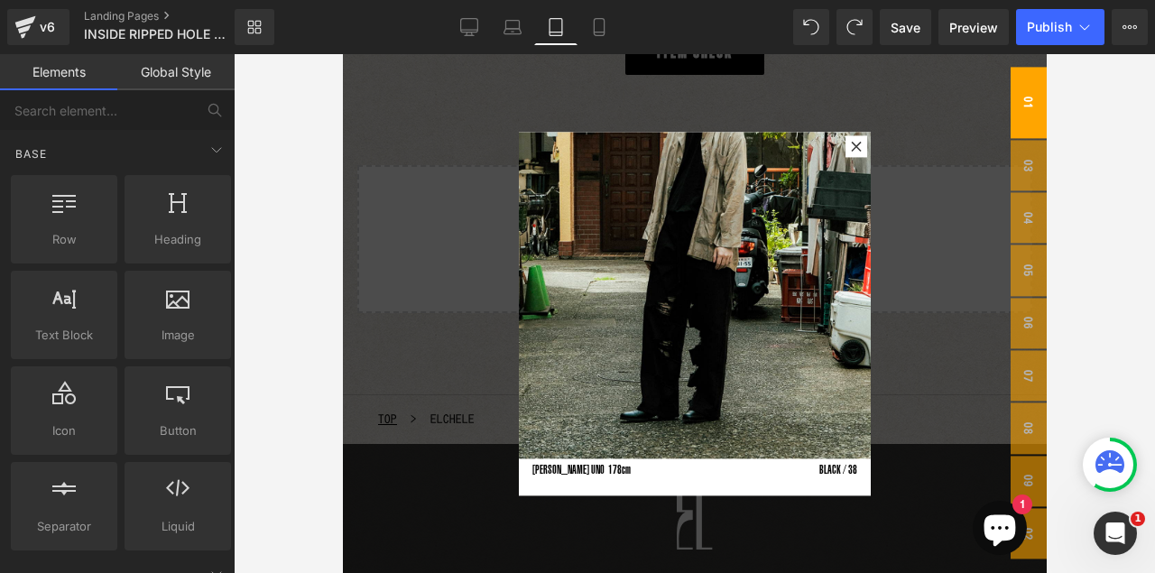
click at [946, 403] on div at bounding box center [694, 314] width 704 height 520
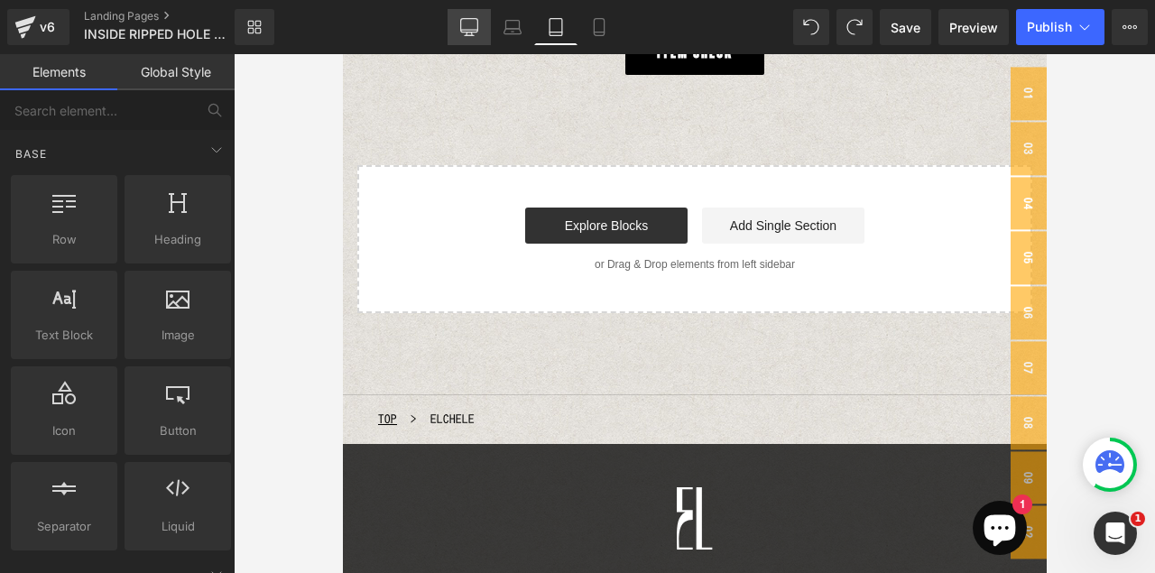
click at [478, 27] on icon at bounding box center [468, 26] width 17 height 14
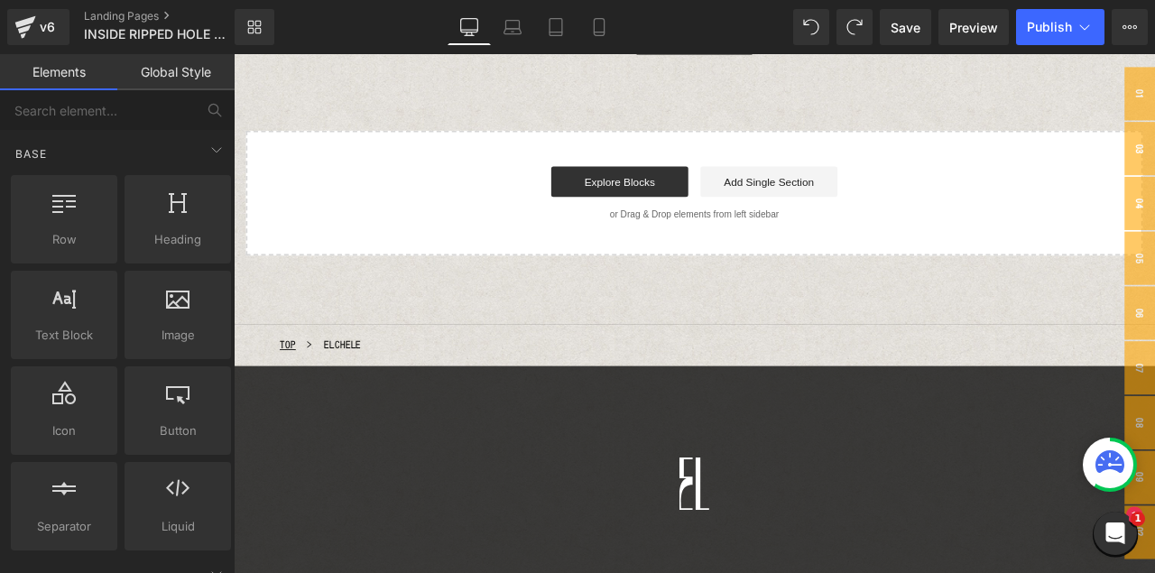
scroll to position [2014, 0]
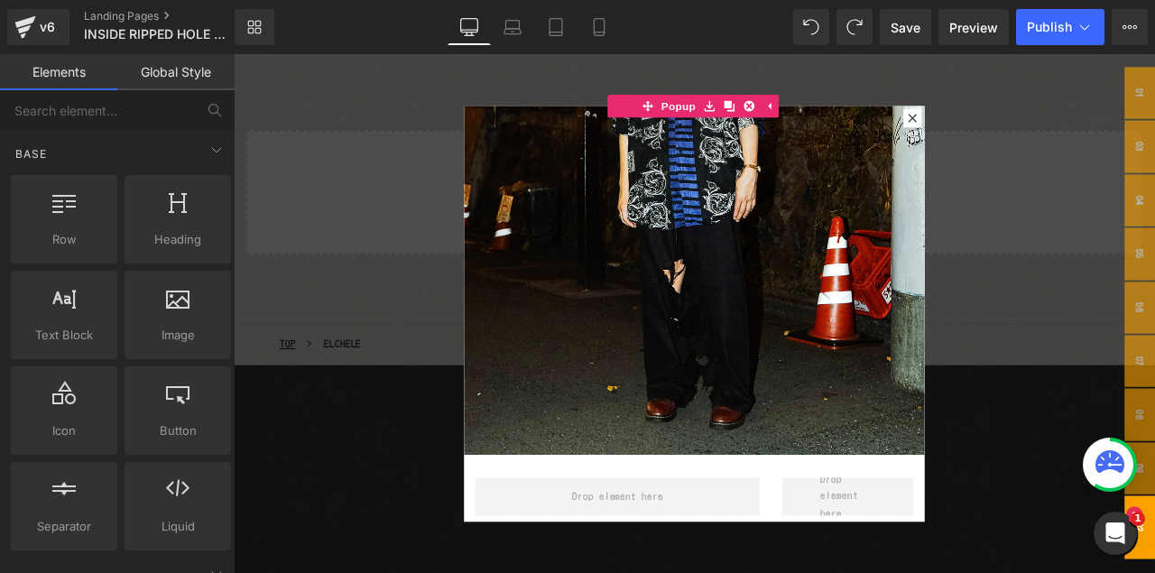
scroll to position [302, 0]
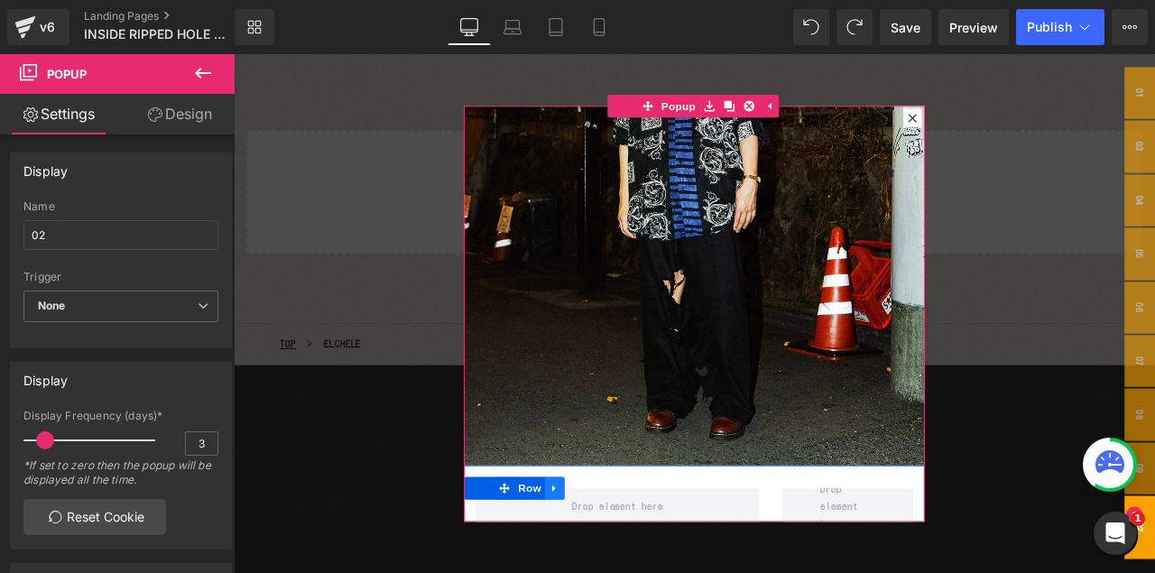
click at [611, 468] on icon at bounding box center [614, 568] width 13 height 14
click at [660, 468] on icon at bounding box center [661, 568] width 13 height 13
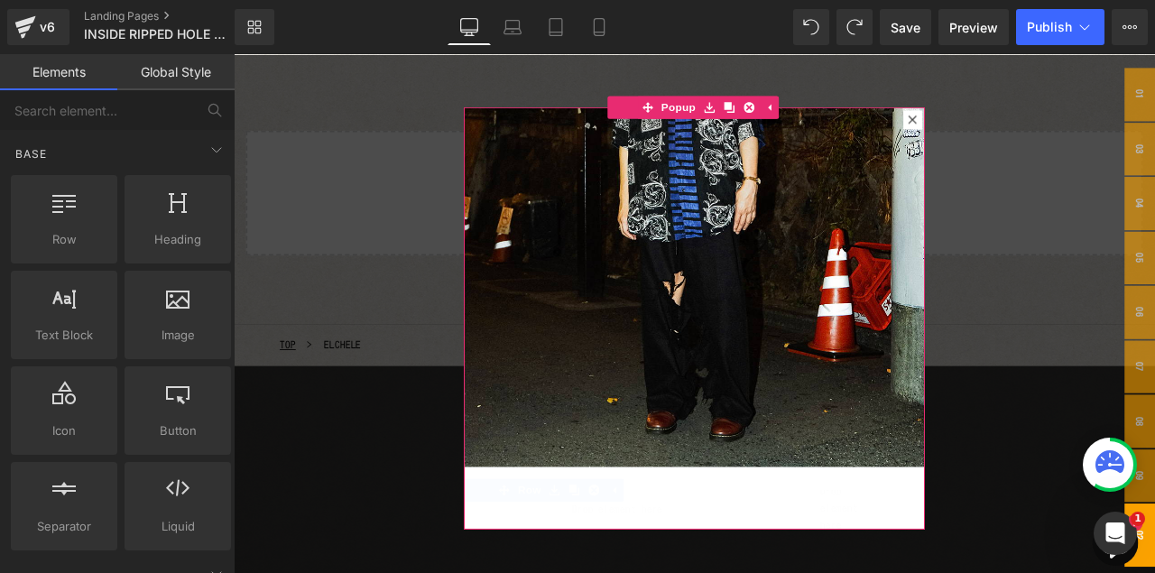
scroll to position [221, 0]
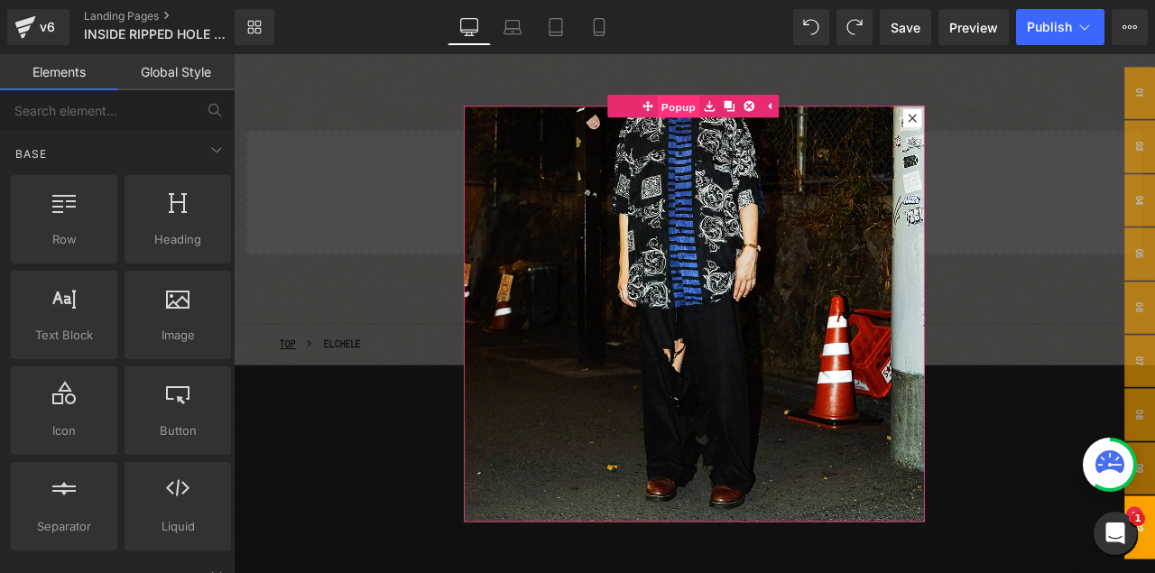
click at [765, 116] on span "Popup" at bounding box center [762, 116] width 50 height 27
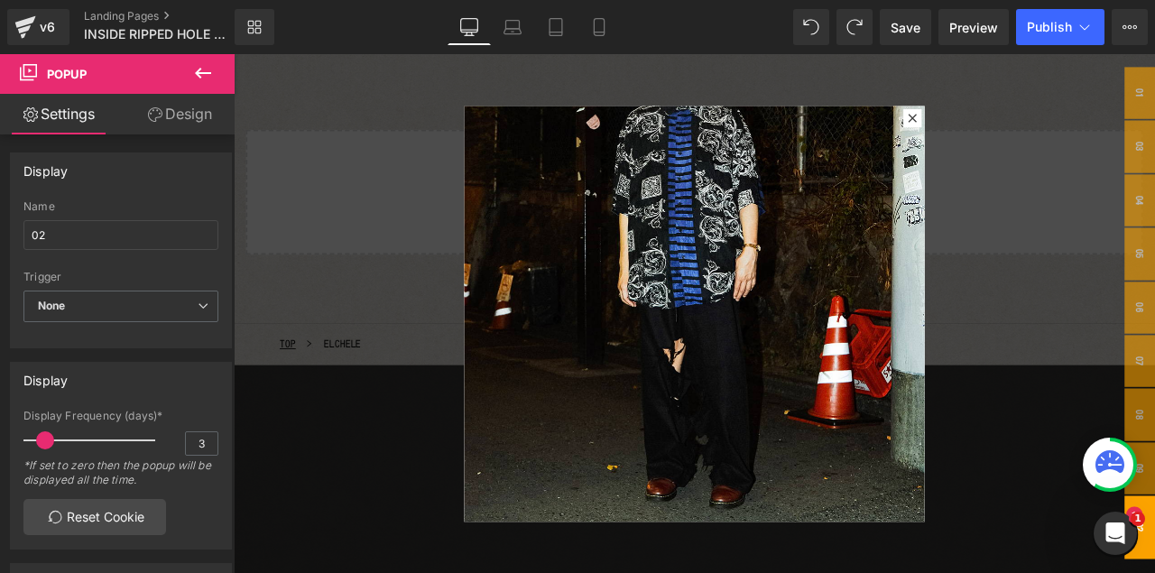
click at [203, 69] on icon at bounding box center [203, 73] width 22 height 22
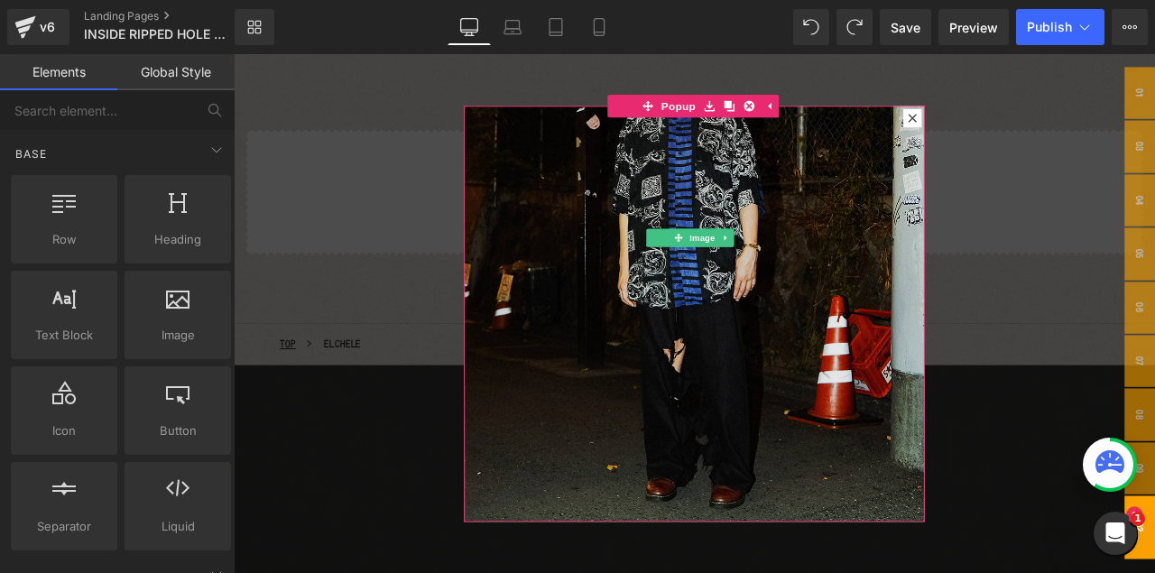
click at [832, 385] on img at bounding box center [780, 258] width 546 height 728
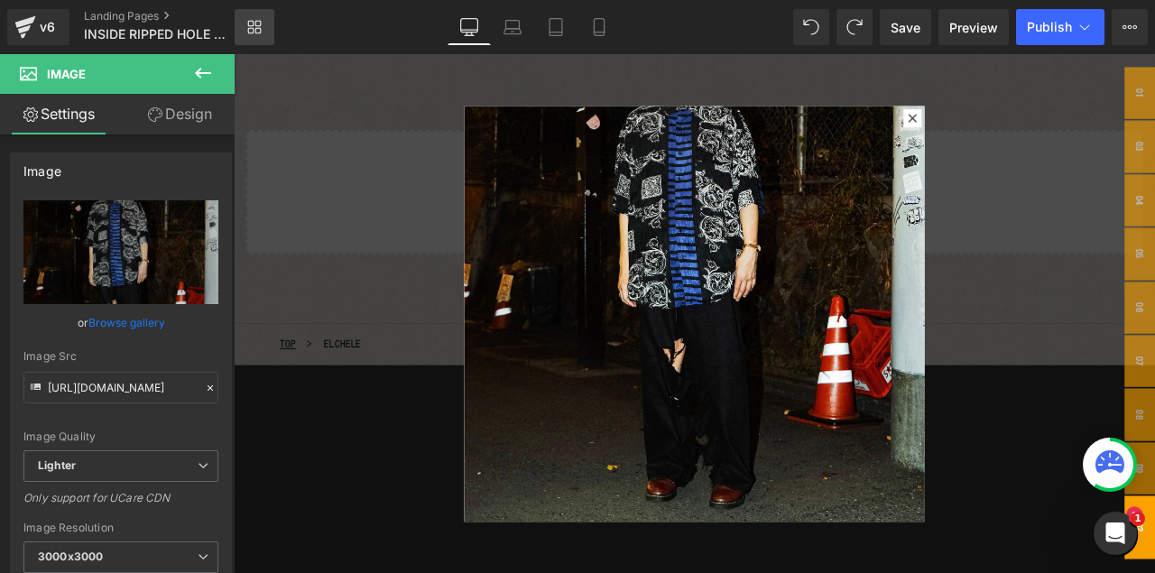
click at [259, 27] on icon at bounding box center [254, 27] width 14 height 14
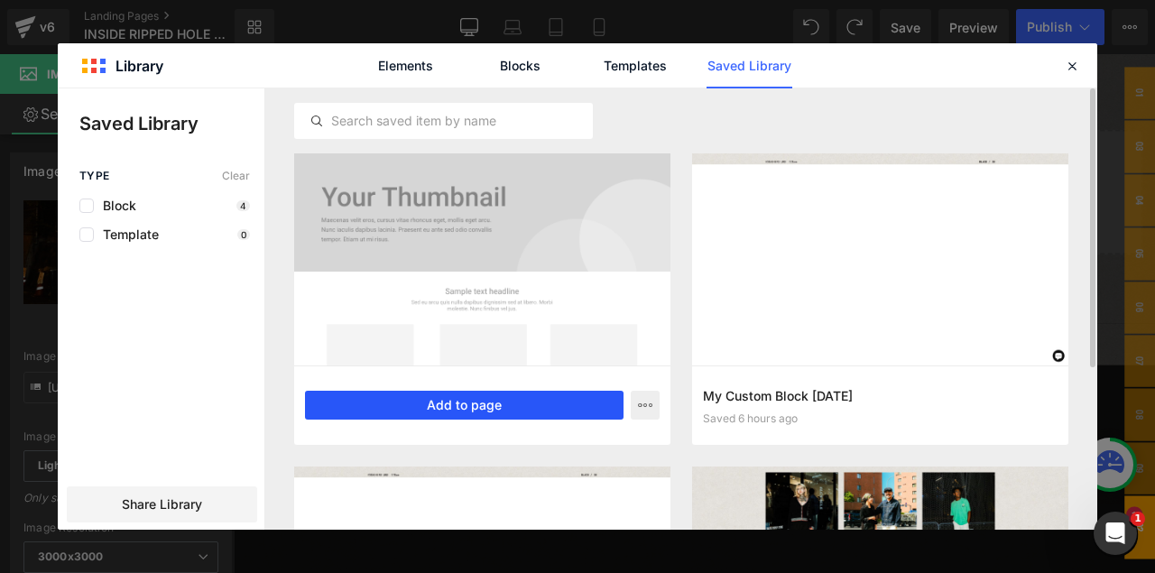
scroll to position [23, 0]
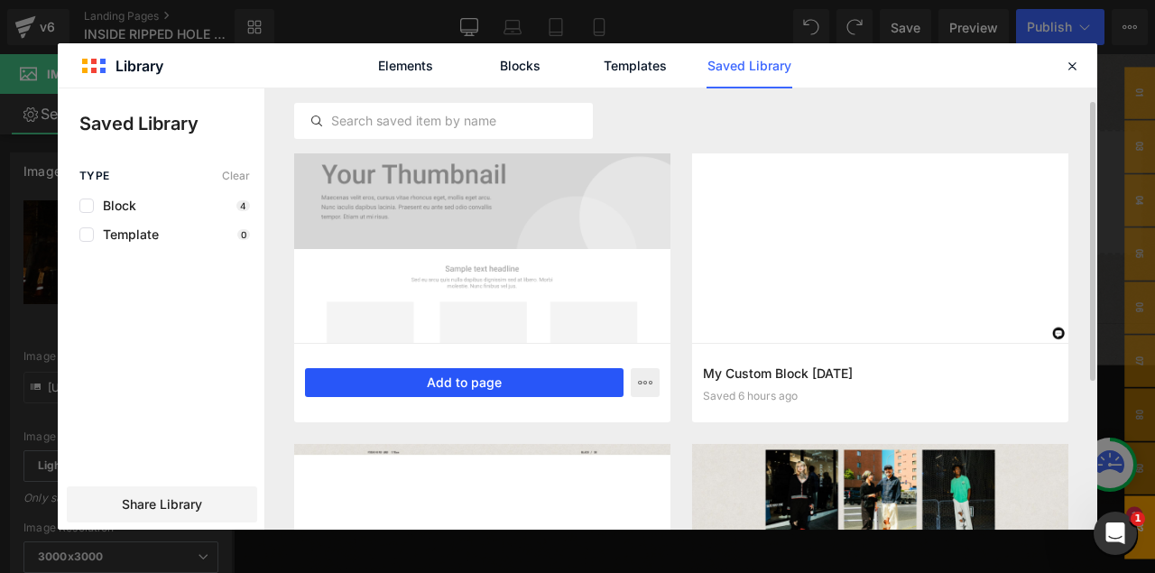
click at [474, 386] on button "Add to page" at bounding box center [464, 382] width 319 height 29
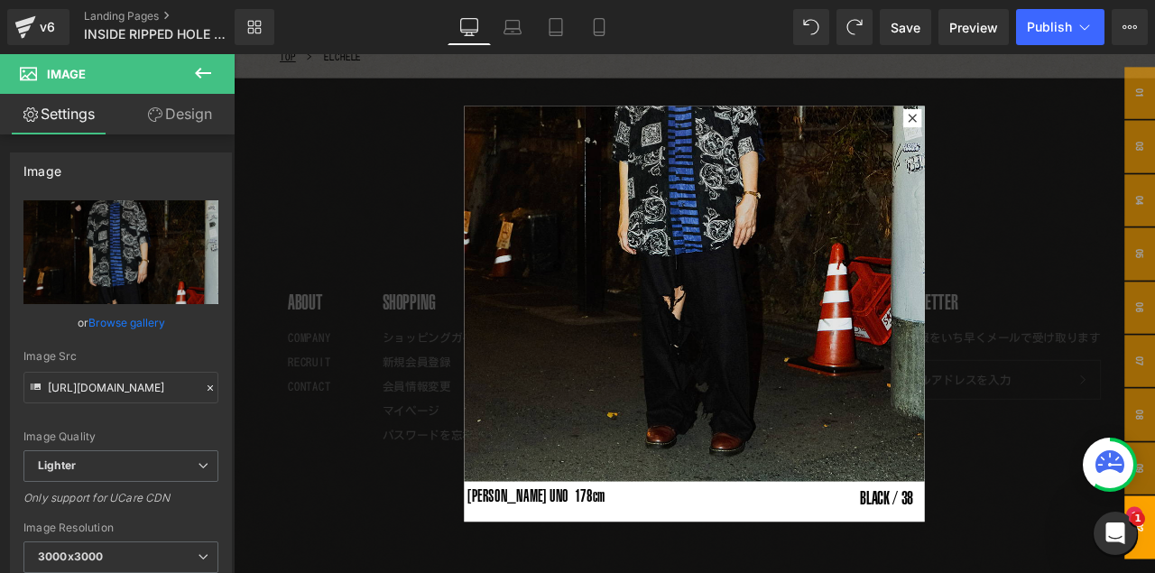
scroll to position [269, 0]
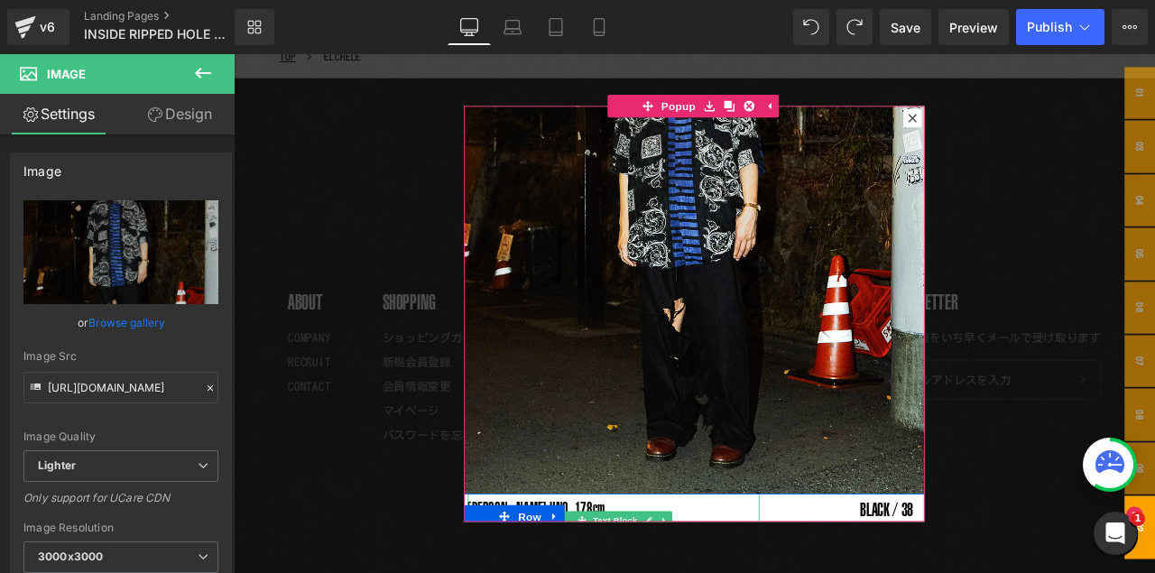
drag, startPoint x: 771, startPoint y: 546, endPoint x: 595, endPoint y: 570, distance: 177.7
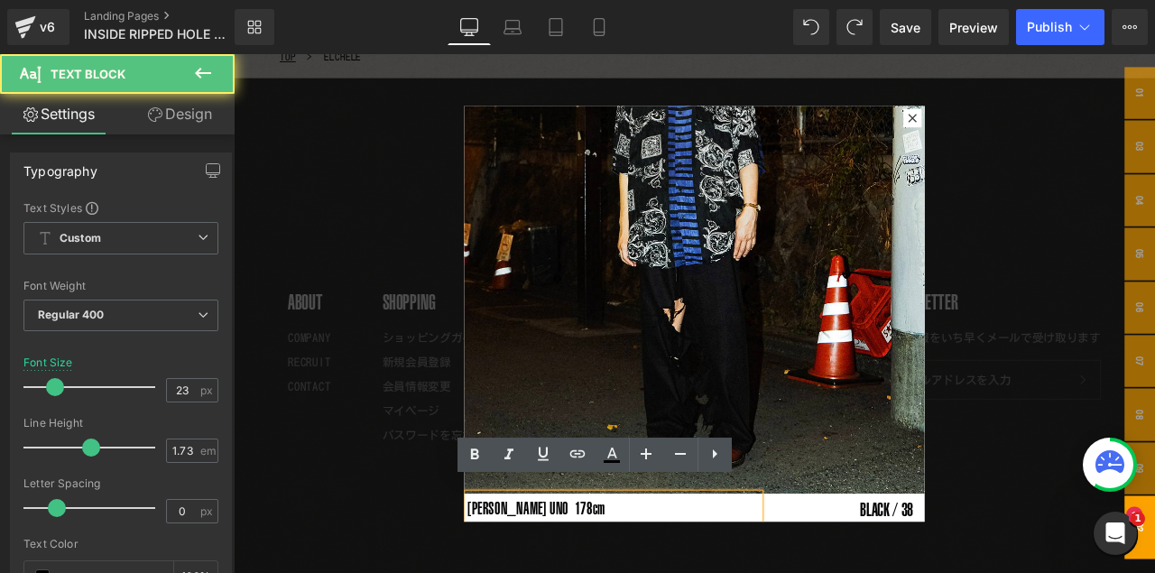
click at [524, 468] on div "Rendering Content" at bounding box center [578, 502] width 111 height 20
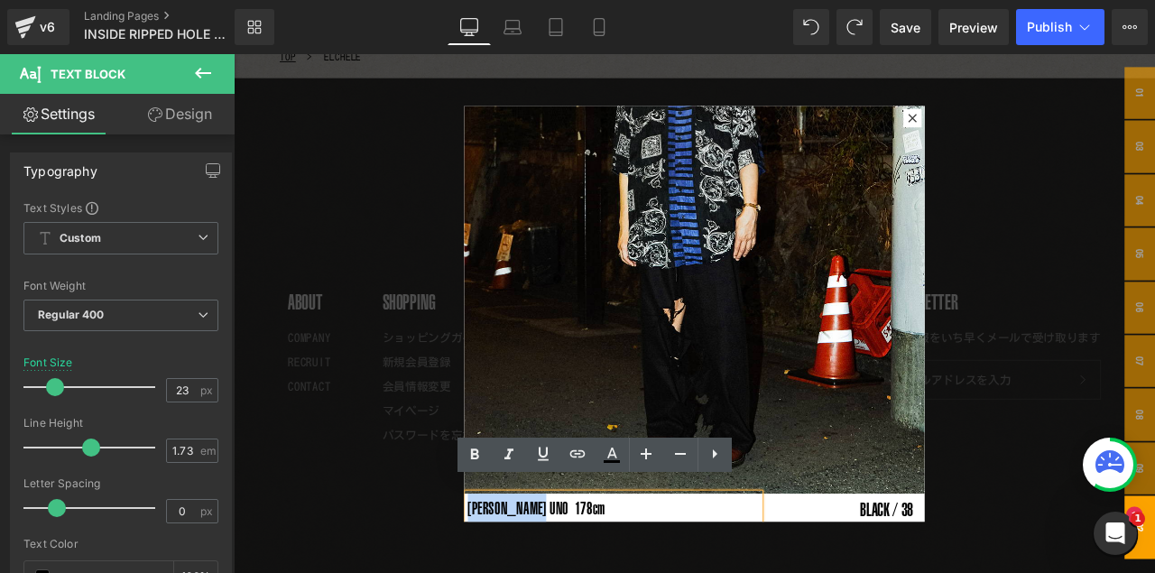
drag, startPoint x: 512, startPoint y: 578, endPoint x: 589, endPoint y: 578, distance: 76.7
paste div
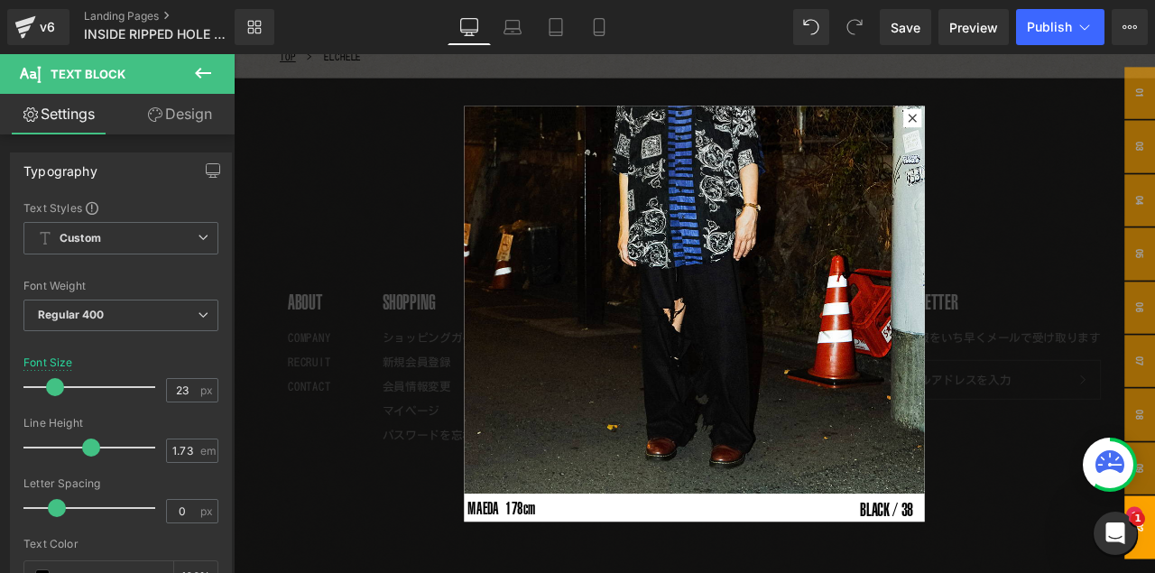
click at [903, 30] on span "Save" at bounding box center [906, 27] width 30 height 19
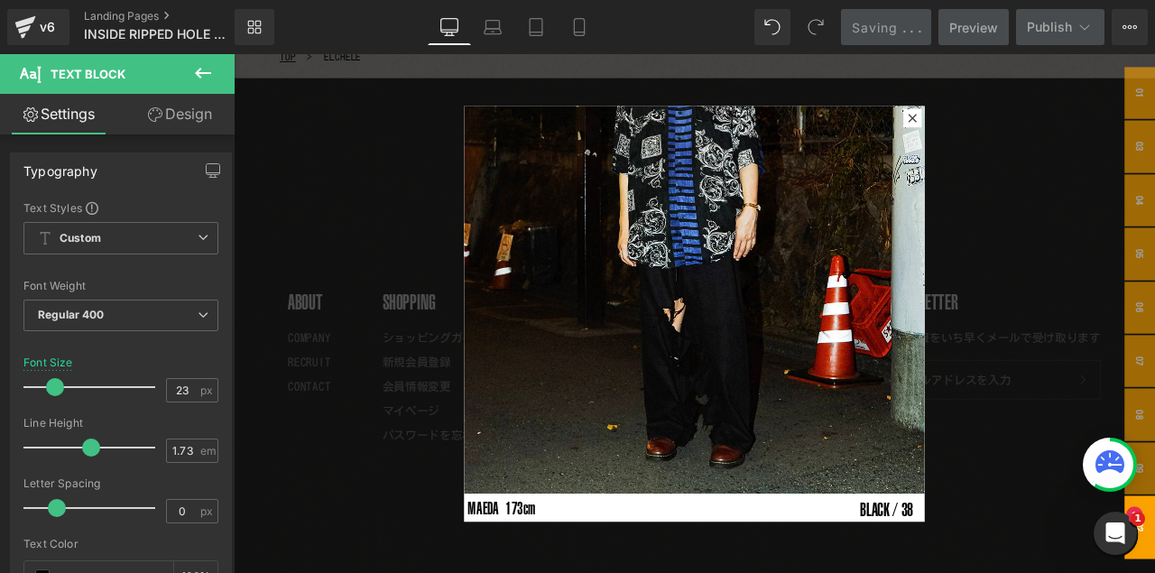
click at [989, 190] on div at bounding box center [780, 362] width 1092 height 616
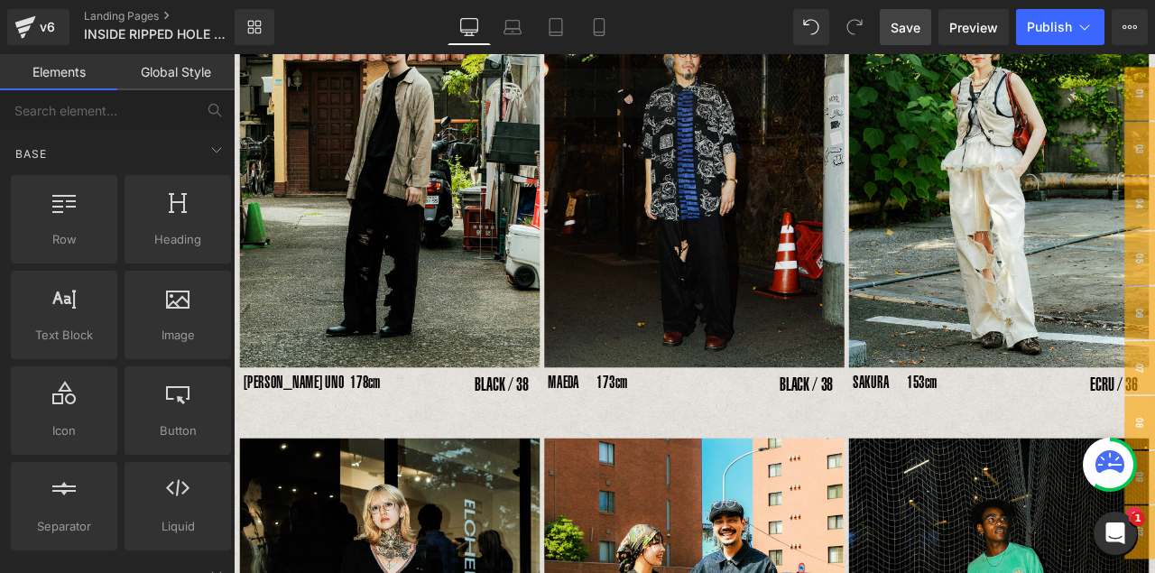
scroll to position [350, 0]
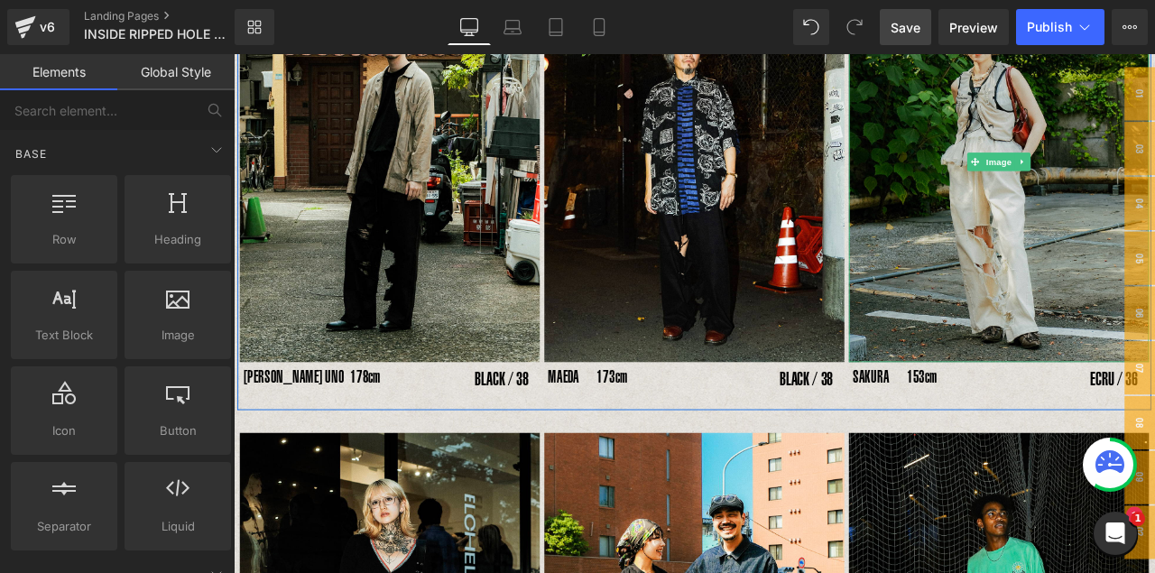
click at [989, 220] on img at bounding box center [1141, 181] width 356 height 474
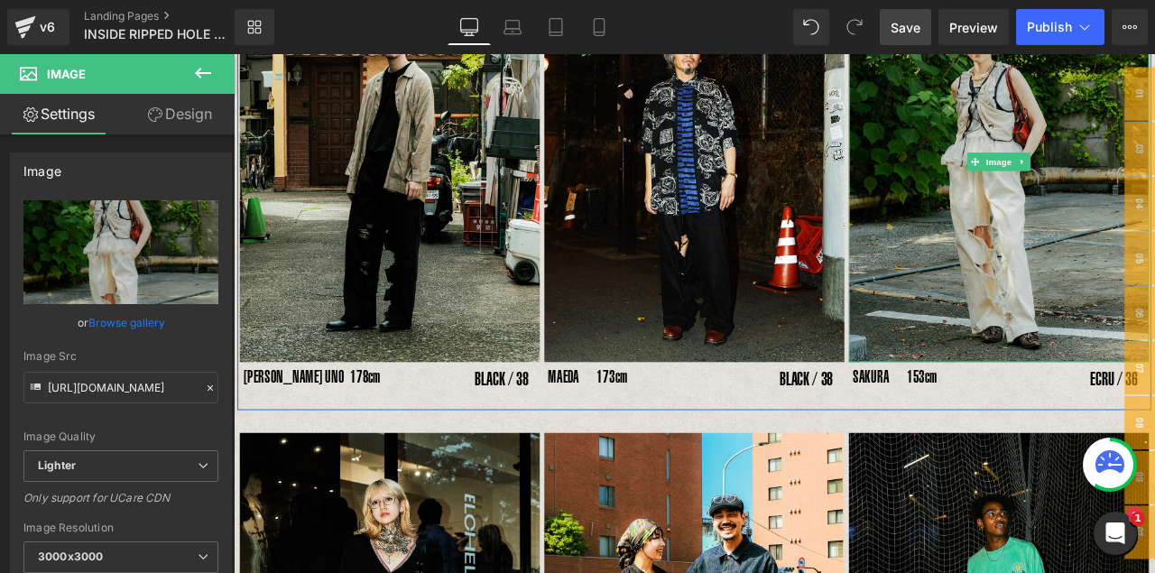
click at [989, 253] on img at bounding box center [1141, 181] width 356 height 474
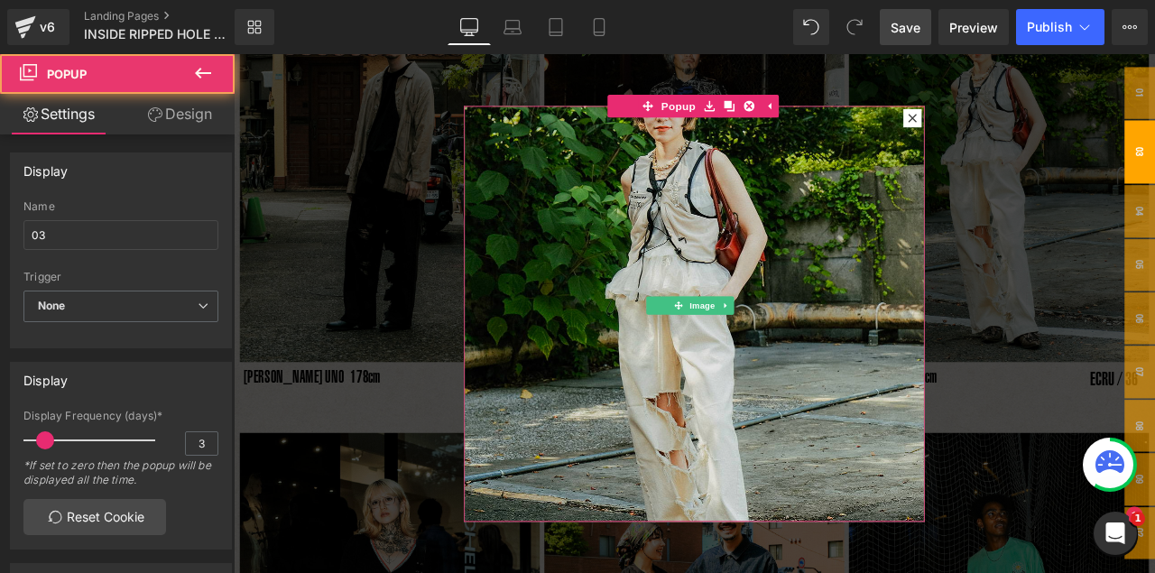
scroll to position [221, 0]
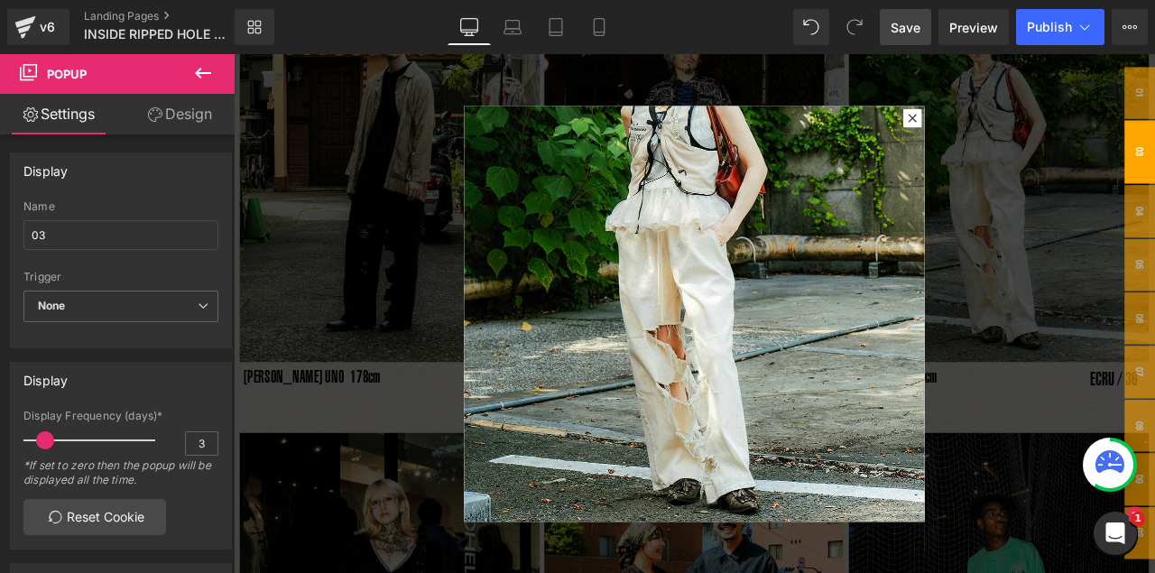
click at [209, 77] on icon at bounding box center [203, 73] width 22 height 22
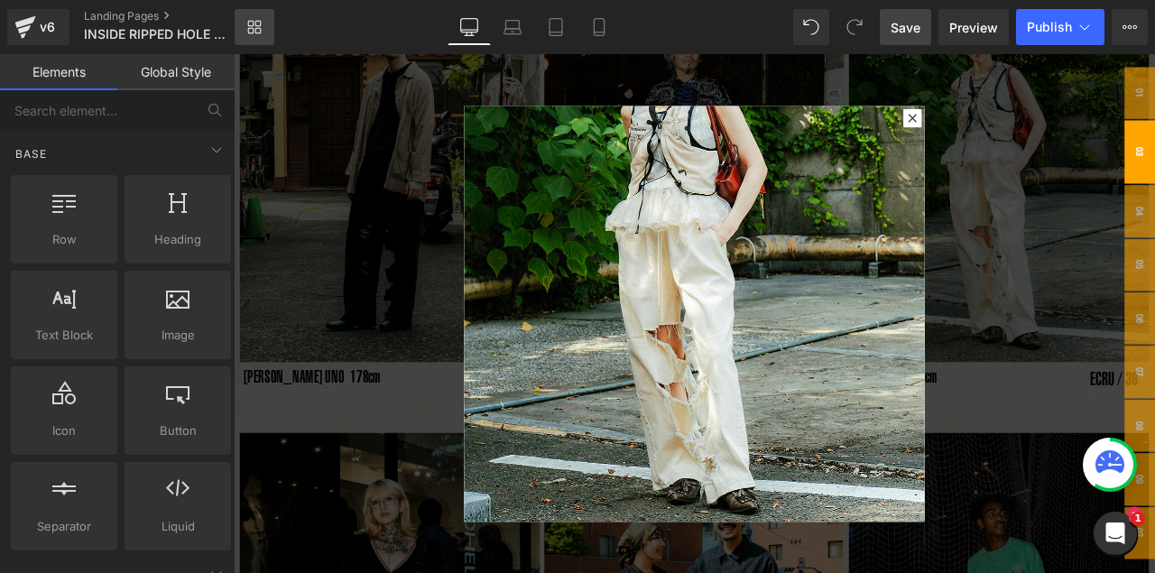
click at [264, 28] on link "Library" at bounding box center [255, 27] width 40 height 36
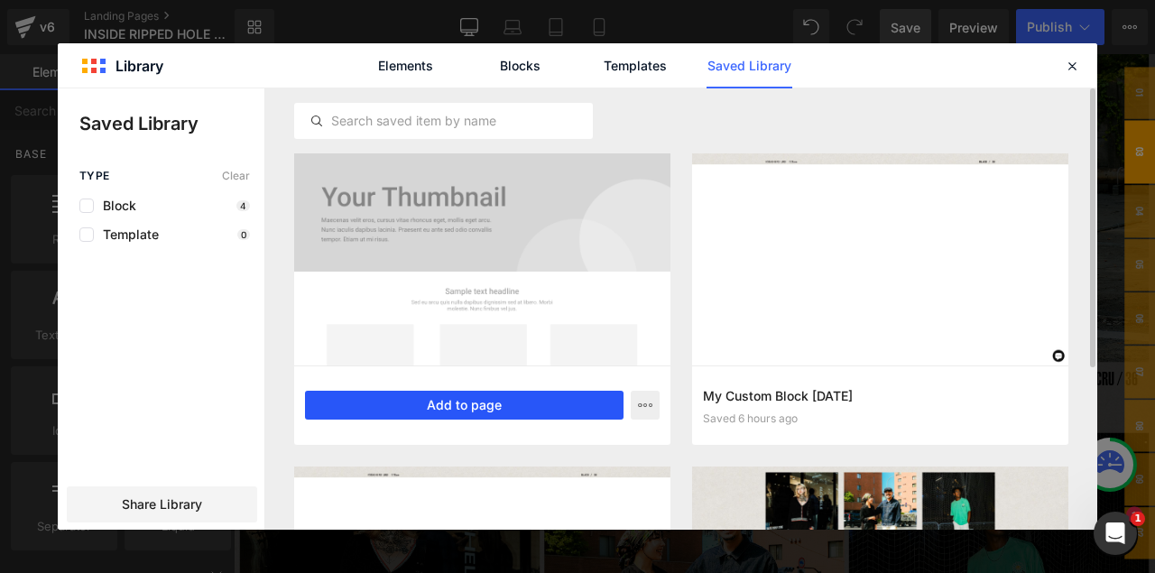
click at [524, 405] on button "Add to page" at bounding box center [464, 405] width 319 height 29
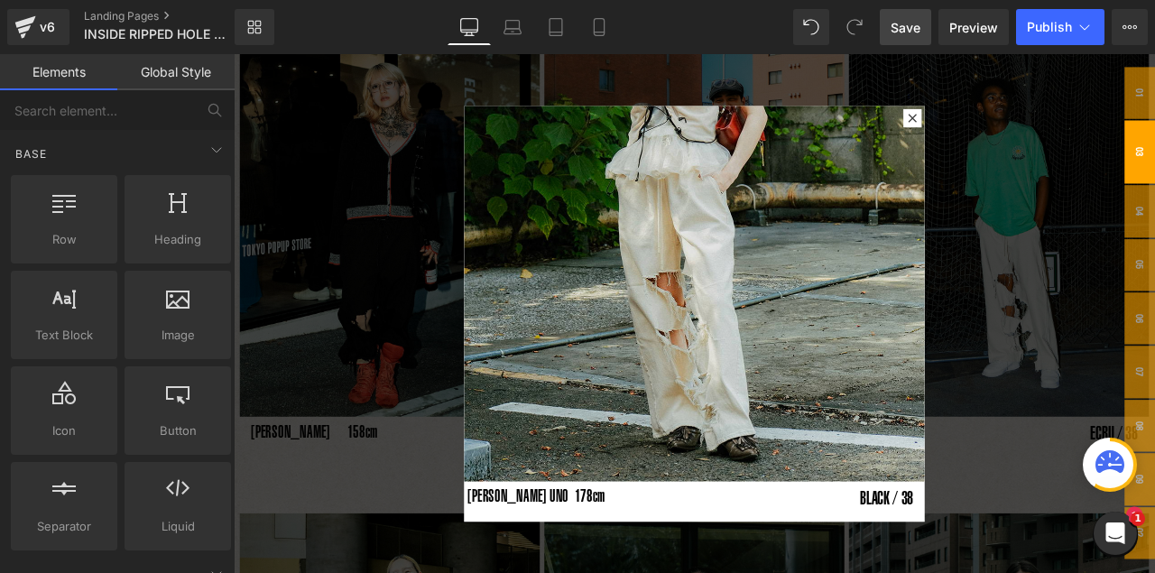
scroll to position [269, 0]
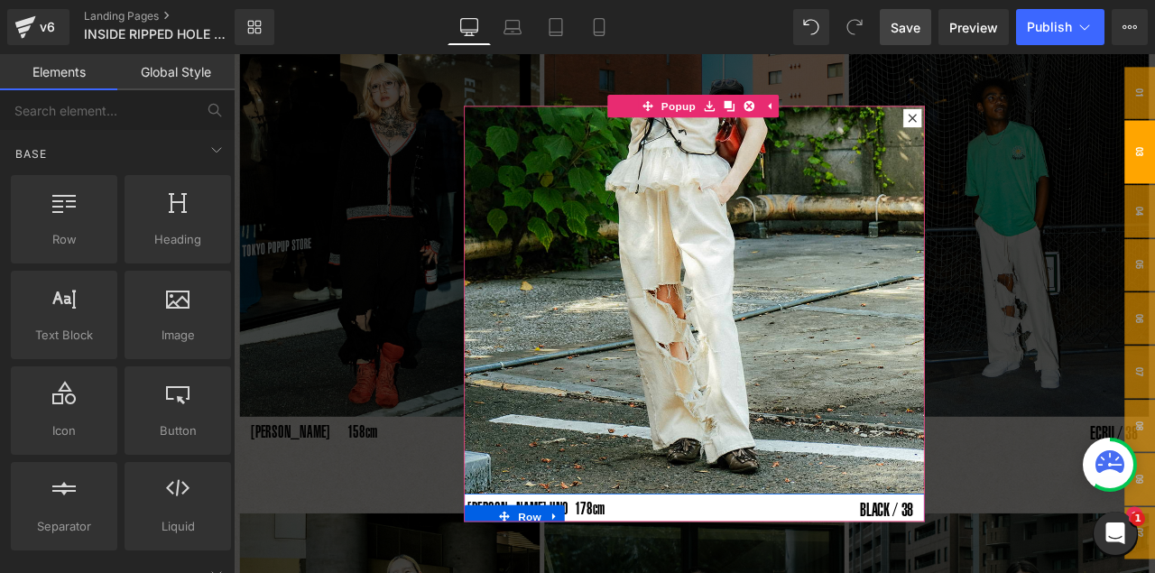
drag, startPoint x: 765, startPoint y: 547, endPoint x: 533, endPoint y: 574, distance: 233.6
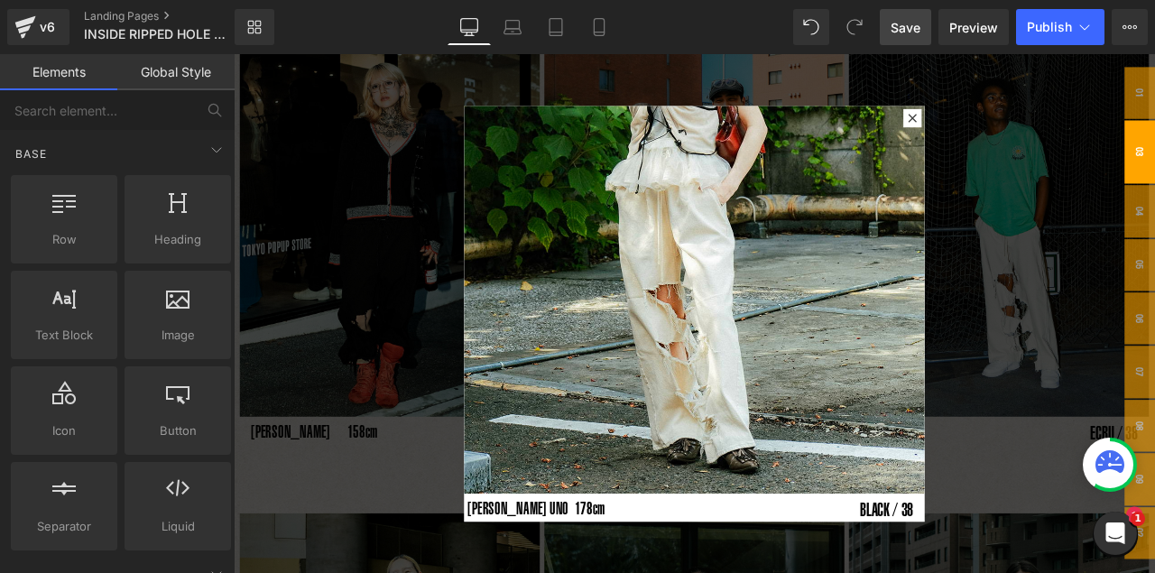
click at [533, 468] on div "Rendering Content" at bounding box center [578, 502] width 111 height 20
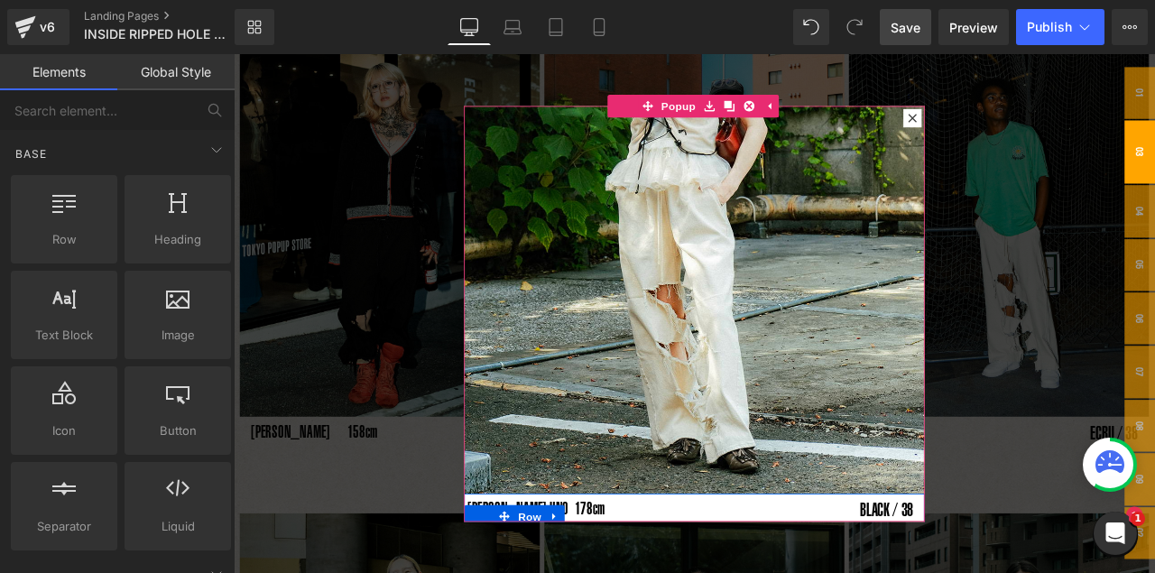
drag, startPoint x: 767, startPoint y: 549, endPoint x: 756, endPoint y: 550, distance: 10.9
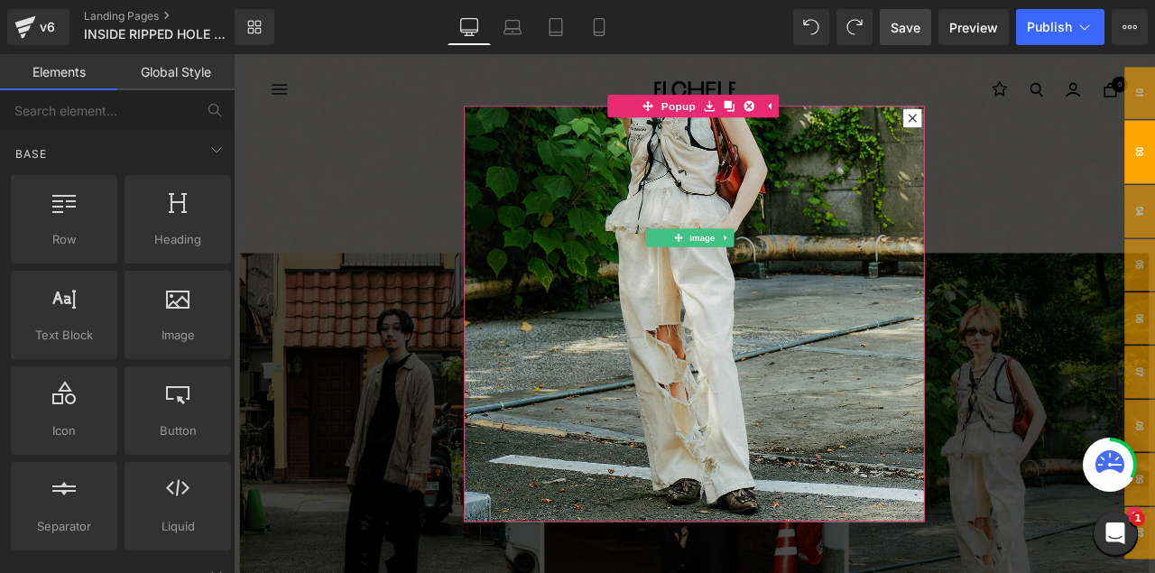
scroll to position [0, 0]
click at [758, 310] on img at bounding box center [780, 258] width 546 height 728
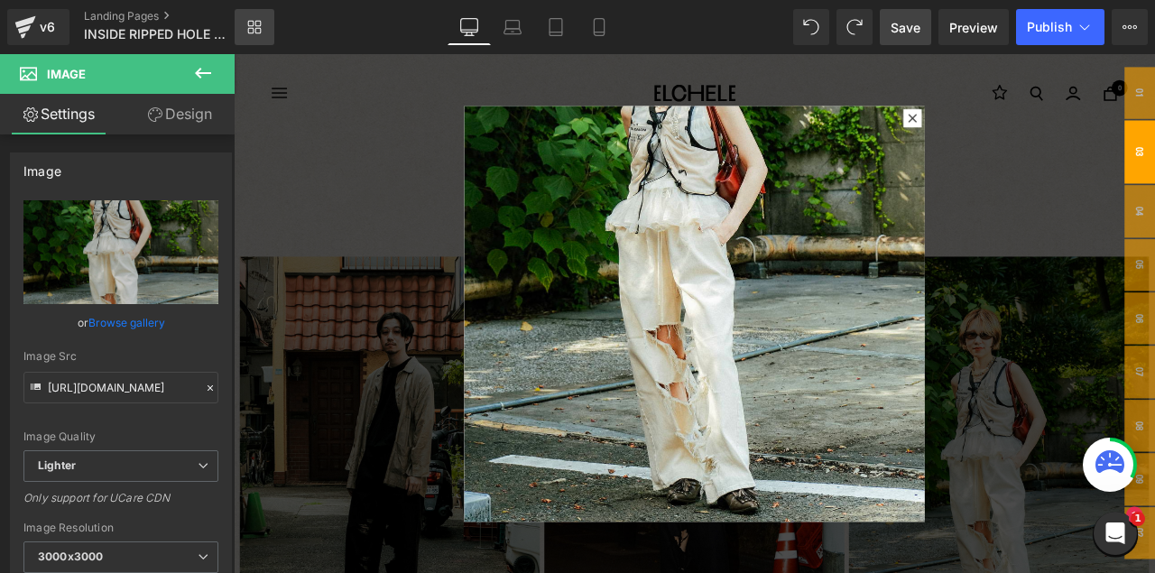
click at [246, 23] on link "Library" at bounding box center [255, 27] width 40 height 36
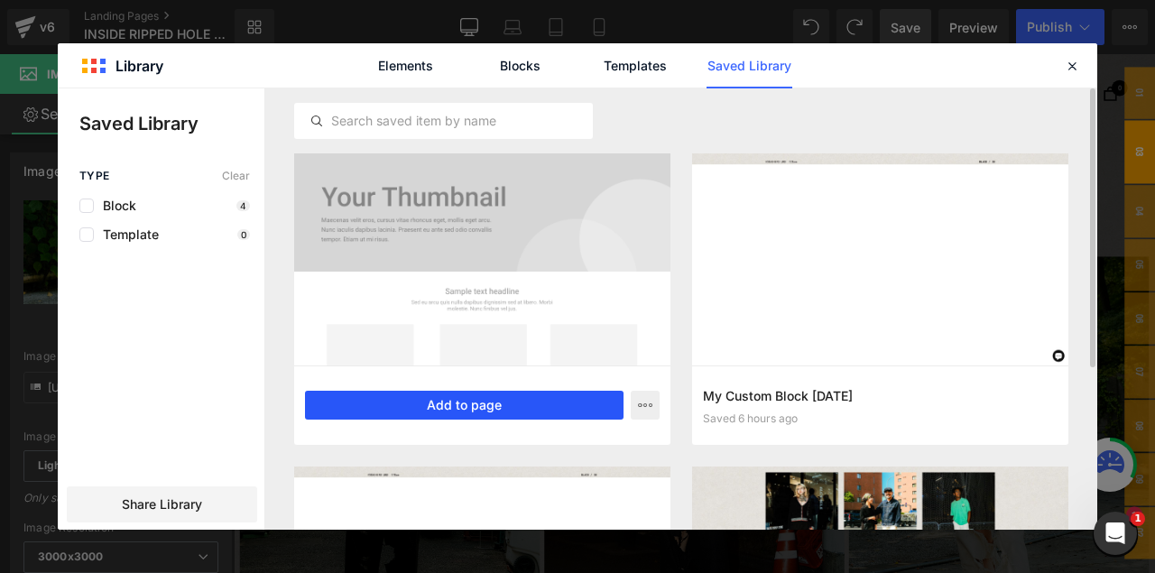
click at [493, 407] on button "Add to page" at bounding box center [464, 405] width 319 height 29
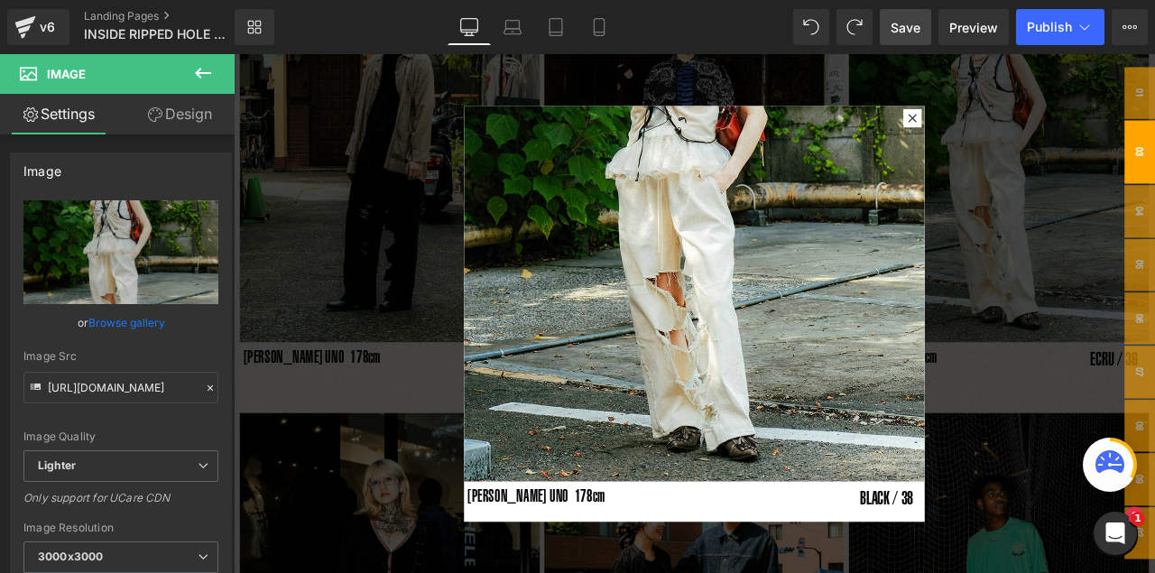
scroll to position [269, 0]
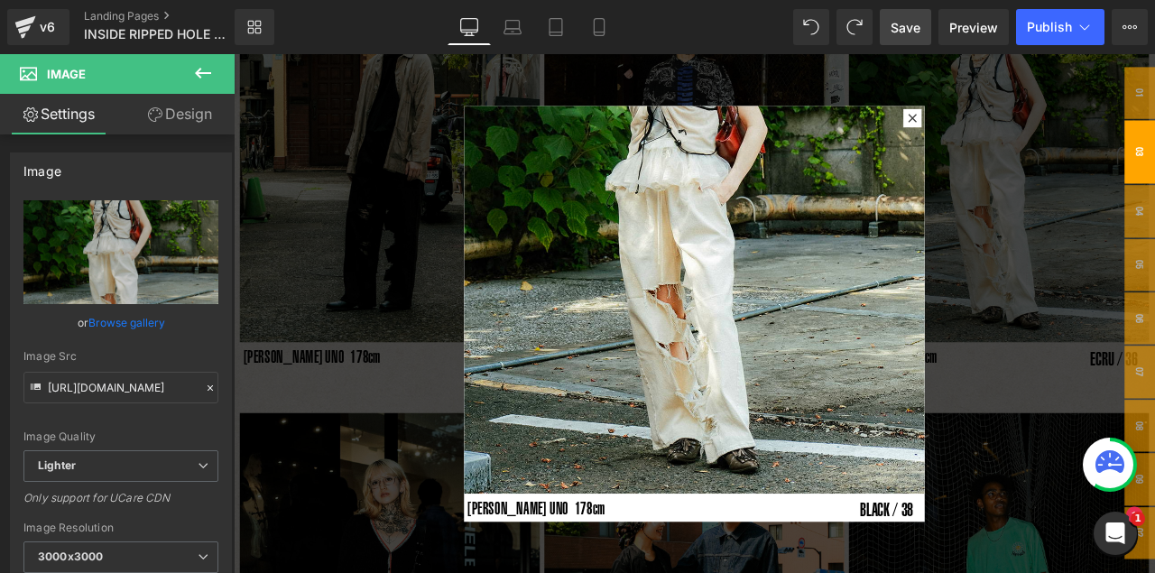
click at [535, 468] on div "Rendering Content" at bounding box center [578, 502] width 111 height 20
click at [531, 468] on div "Rendering Content" at bounding box center [578, 502] width 111 height 20
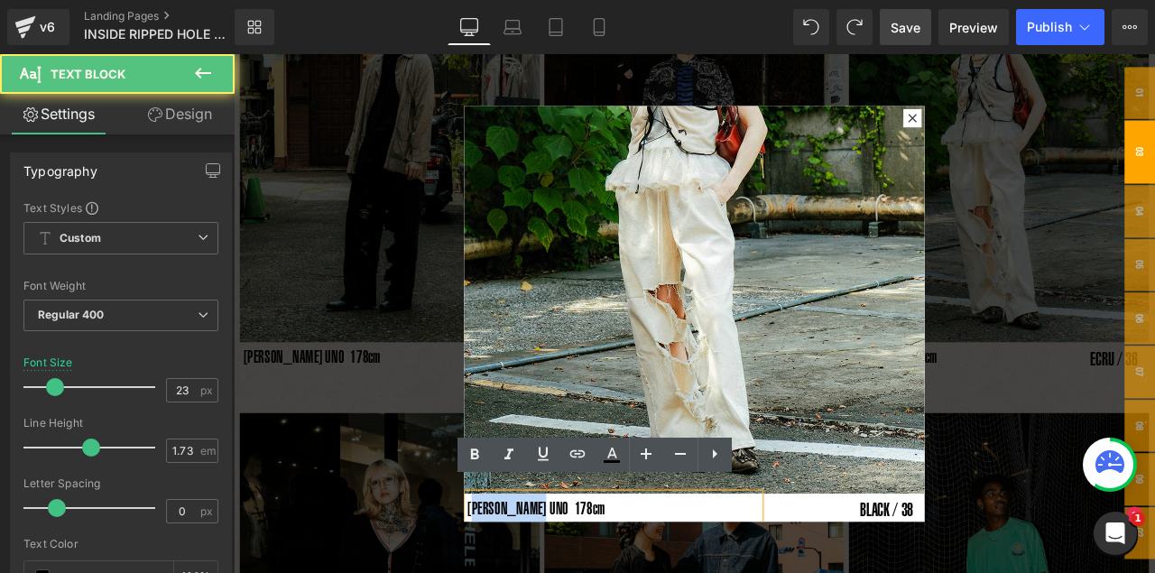
drag, startPoint x: 514, startPoint y: 574, endPoint x: 590, endPoint y: 580, distance: 77.0
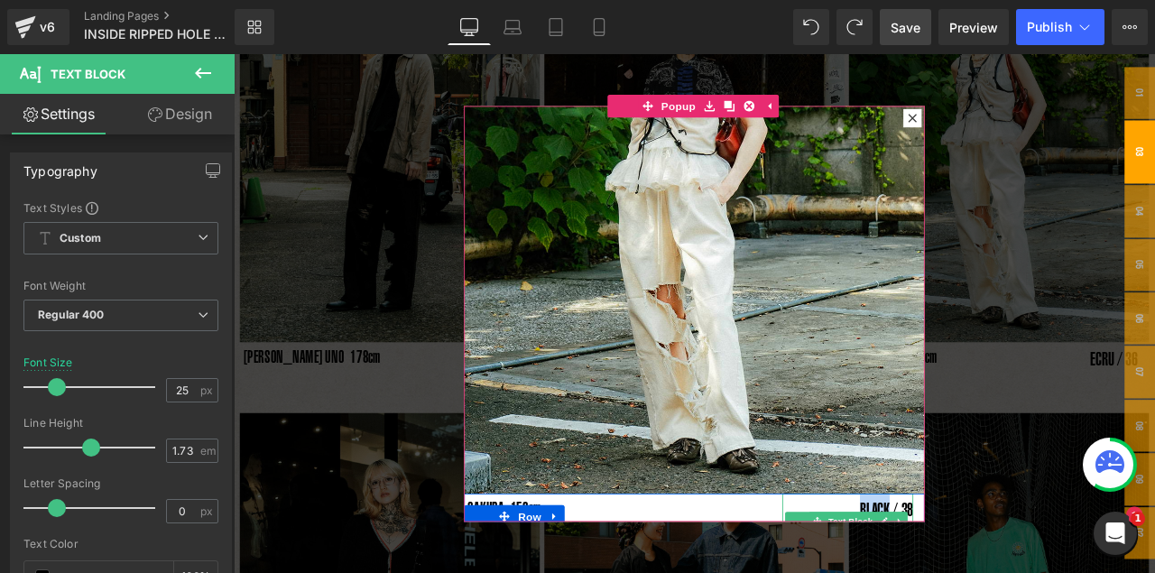
drag, startPoint x: 989, startPoint y: 572, endPoint x: 999, endPoint y: 572, distance: 9.9
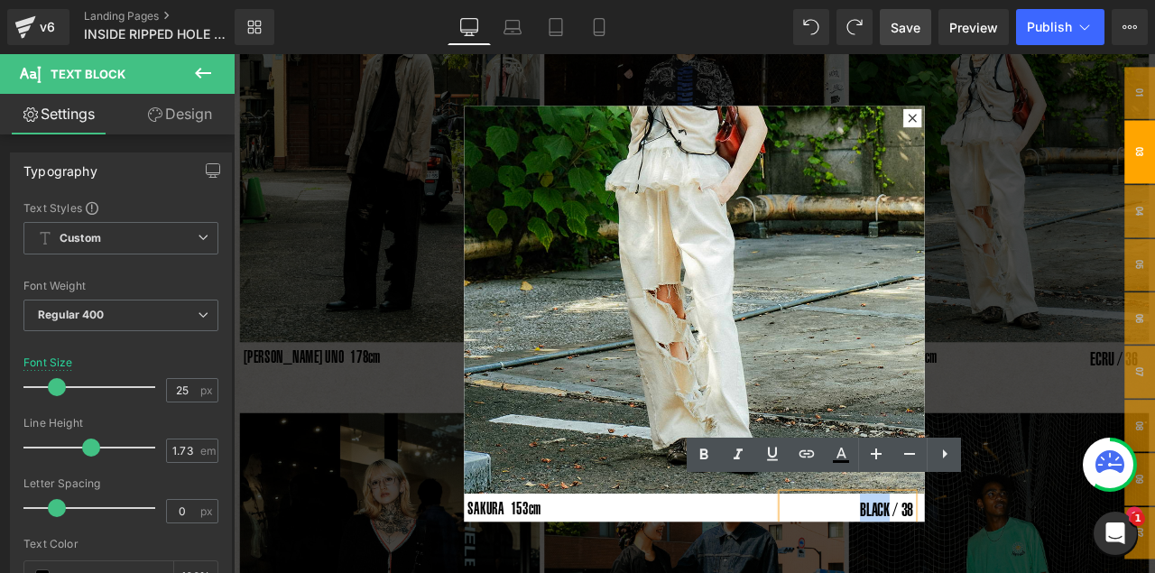
drag, startPoint x: 965, startPoint y: 580, endPoint x: 996, endPoint y: 586, distance: 31.3
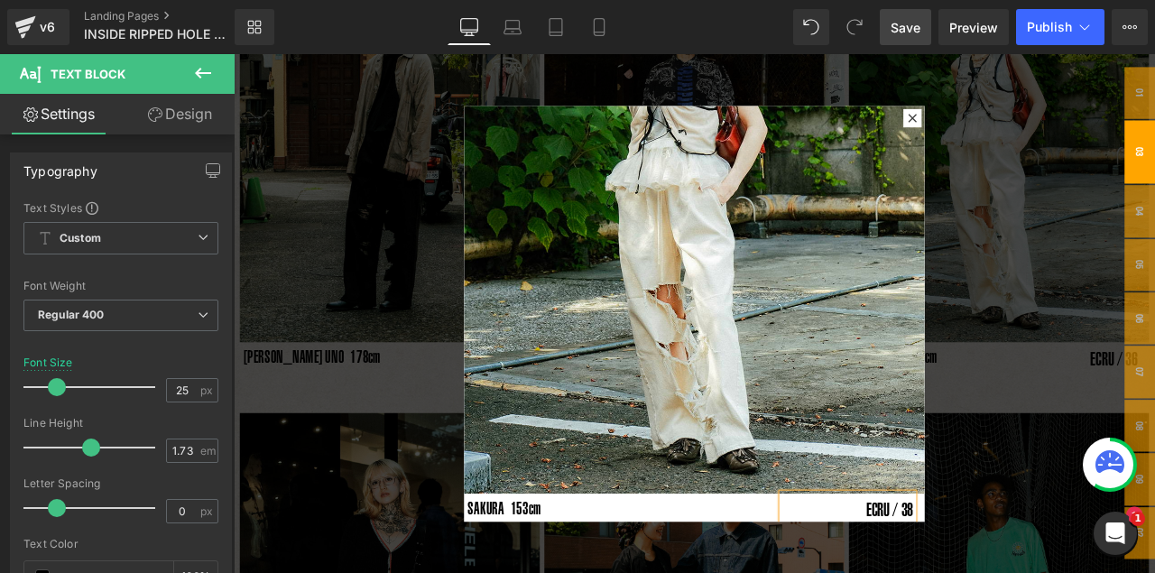
click at [891, 32] on link "Save" at bounding box center [905, 27] width 51 height 36
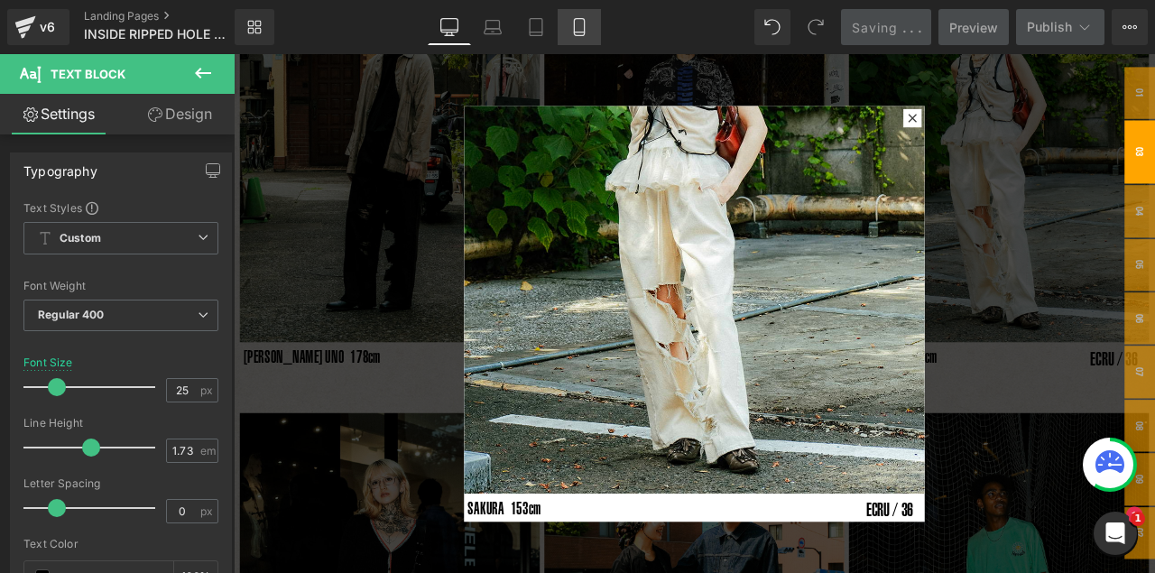
click at [580, 26] on icon at bounding box center [579, 27] width 18 height 18
type input "11"
type input "100"
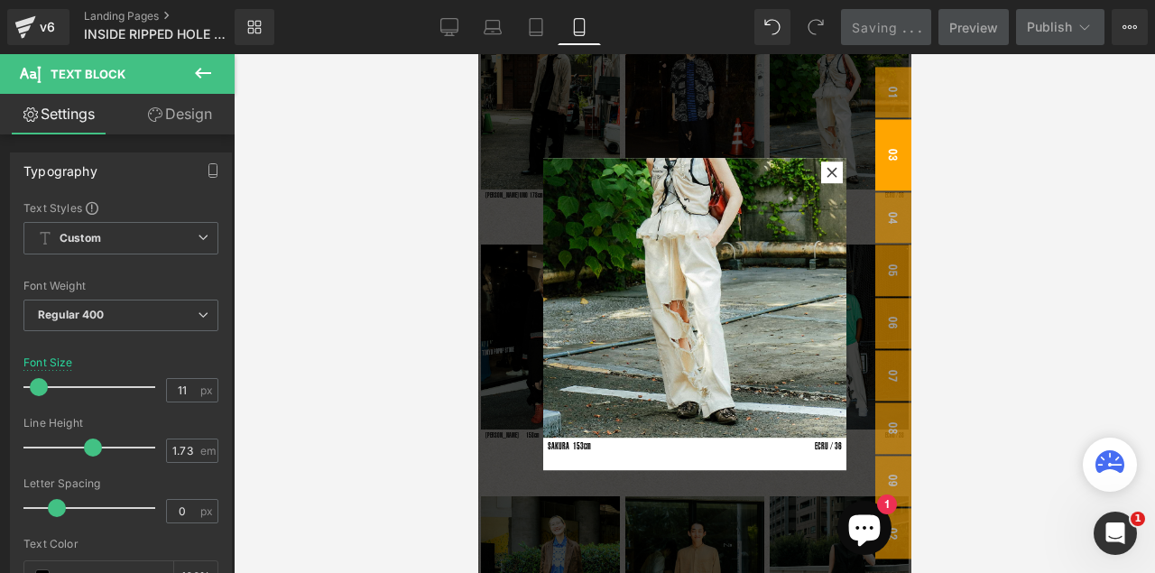
scroll to position [229, 0]
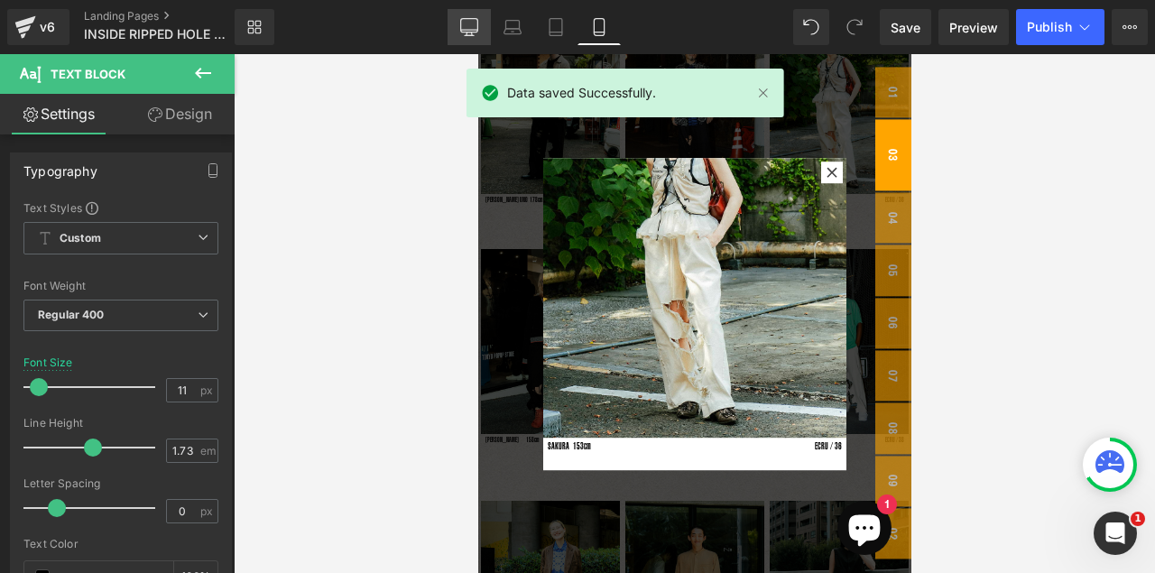
click at [465, 25] on icon at bounding box center [469, 27] width 18 height 18
type input "25"
type input "100"
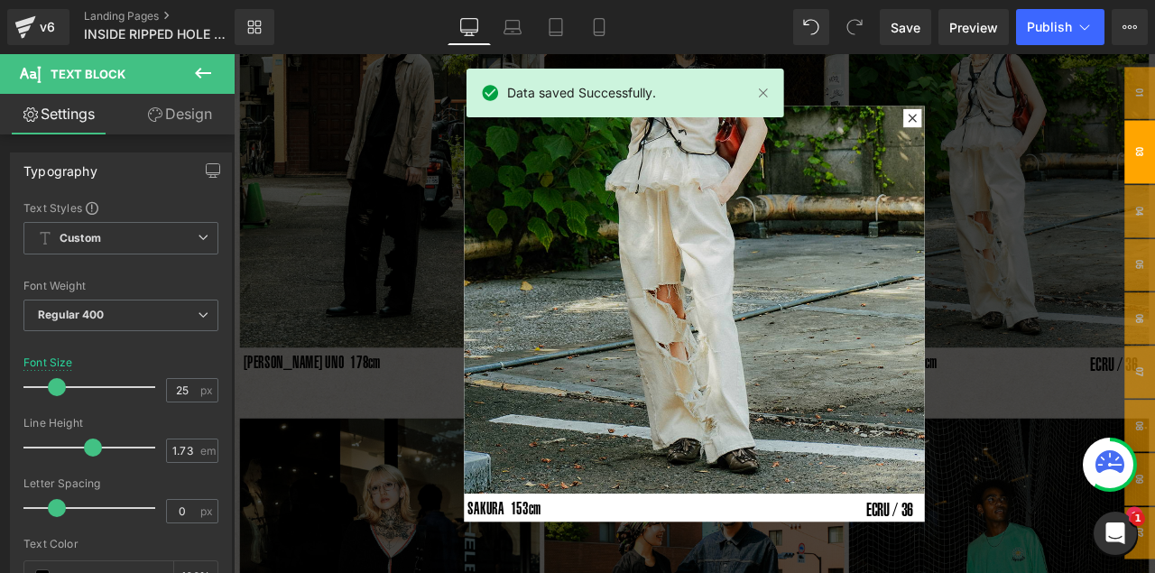
scroll to position [367, 0]
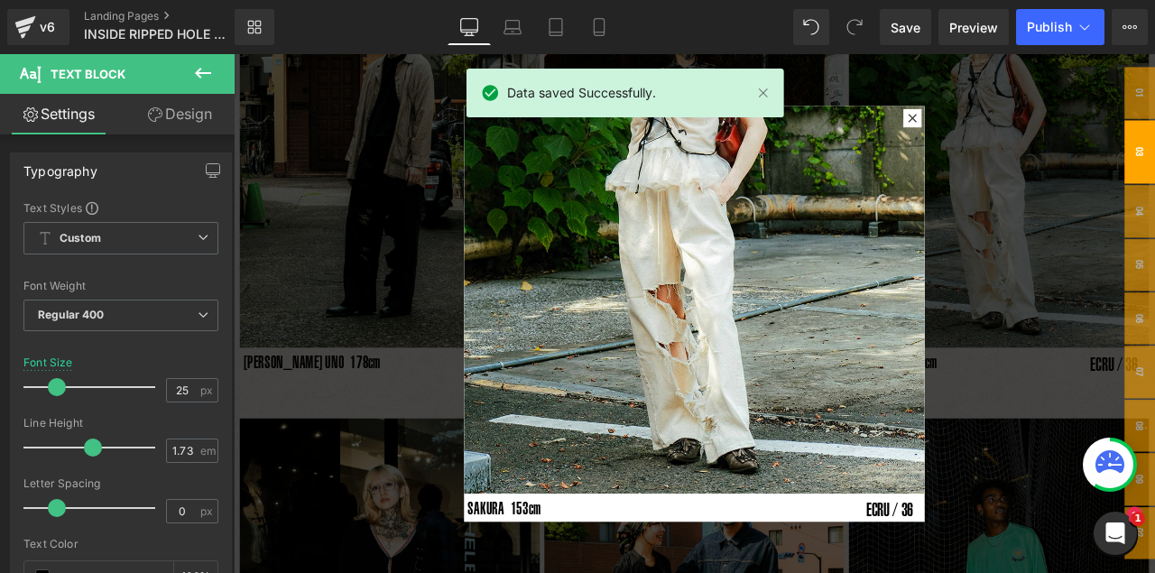
click at [969, 80] on div at bounding box center [780, 362] width 1092 height 616
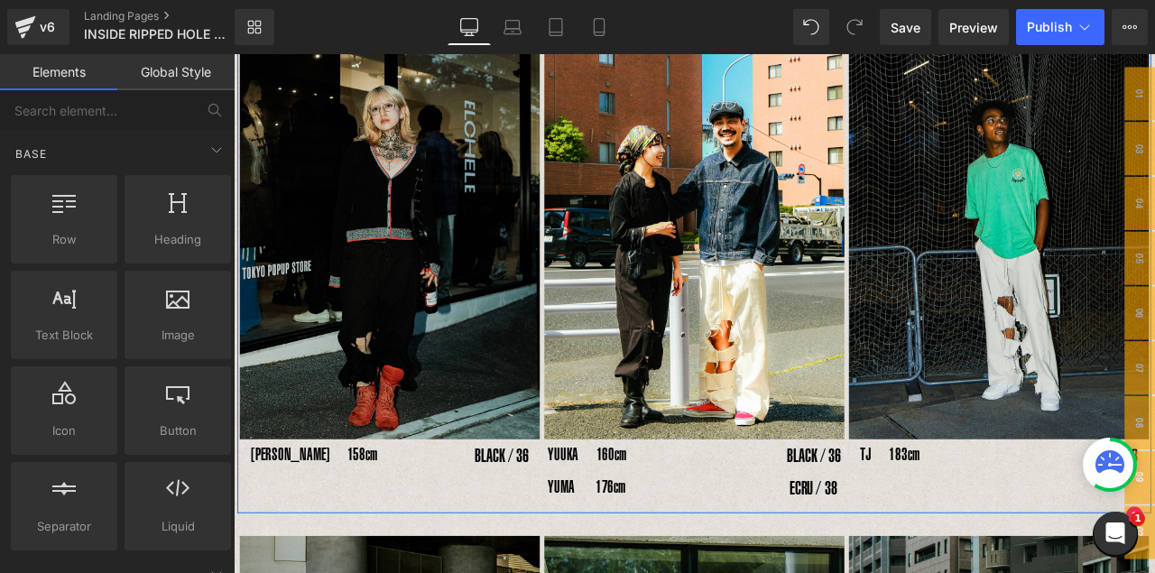
scroll to position [835, 0]
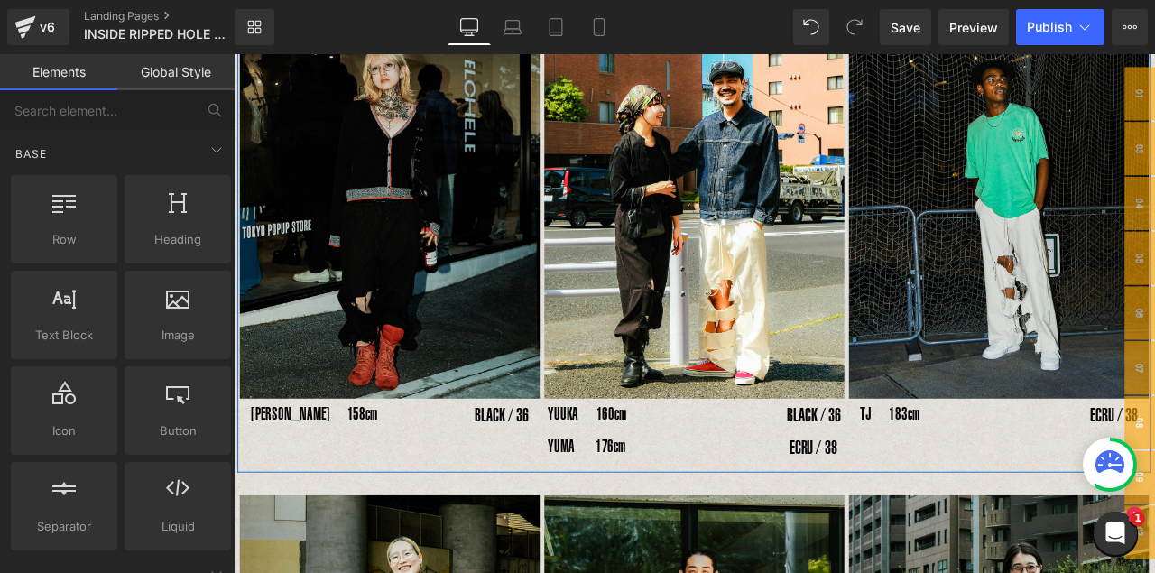
click at [418, 284] on img at bounding box center [419, 226] width 356 height 474
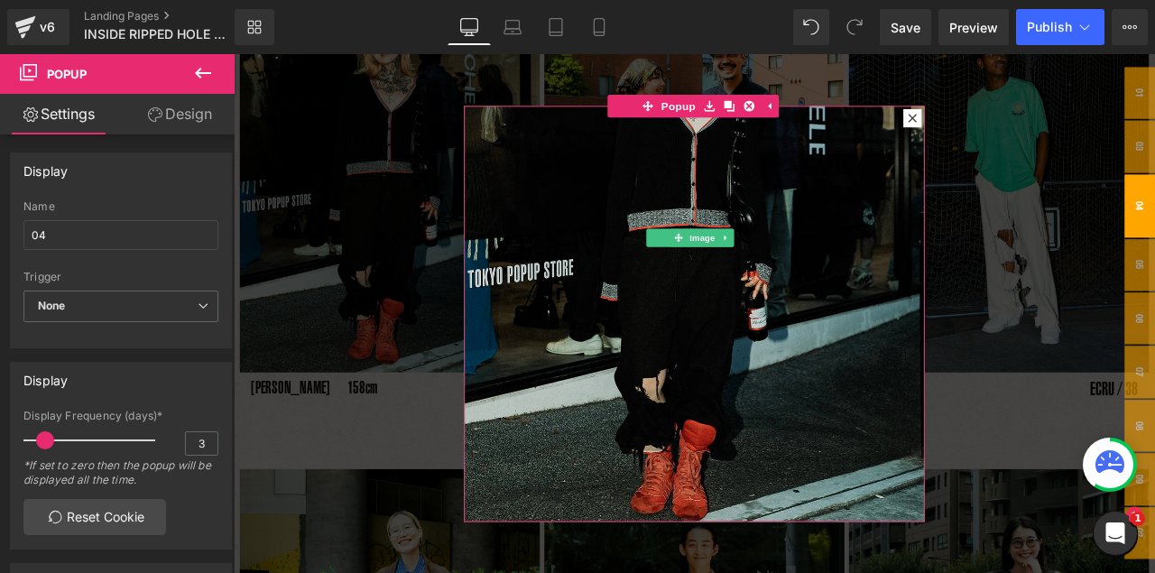
scroll to position [880, 0]
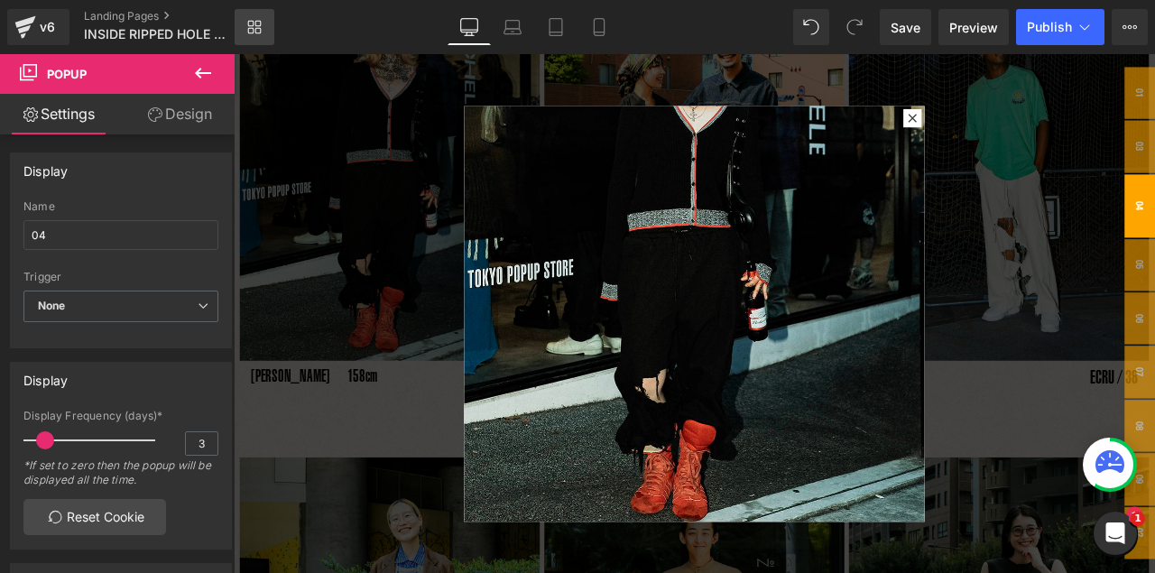
click at [248, 24] on icon at bounding box center [251, 24] width 6 height 6
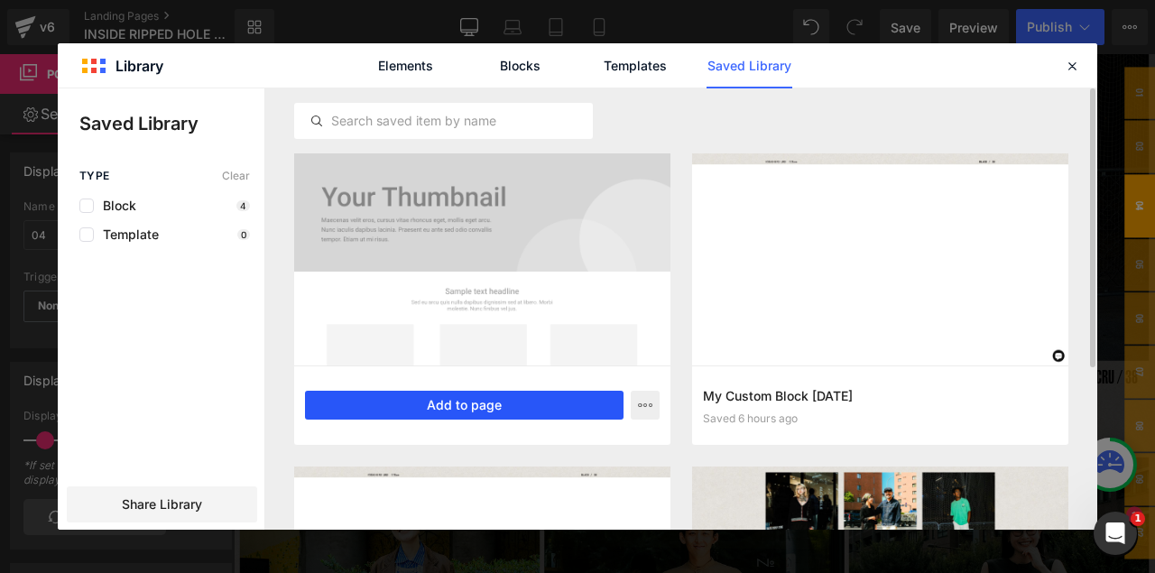
click at [515, 418] on button "Add to page" at bounding box center [464, 405] width 319 height 29
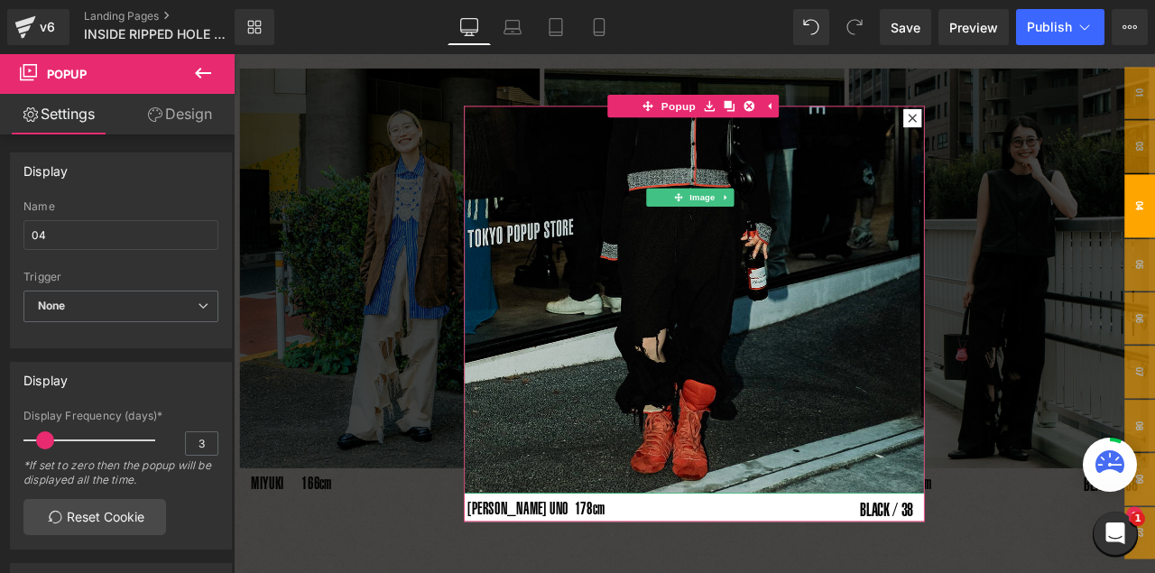
scroll to position [1345, 0]
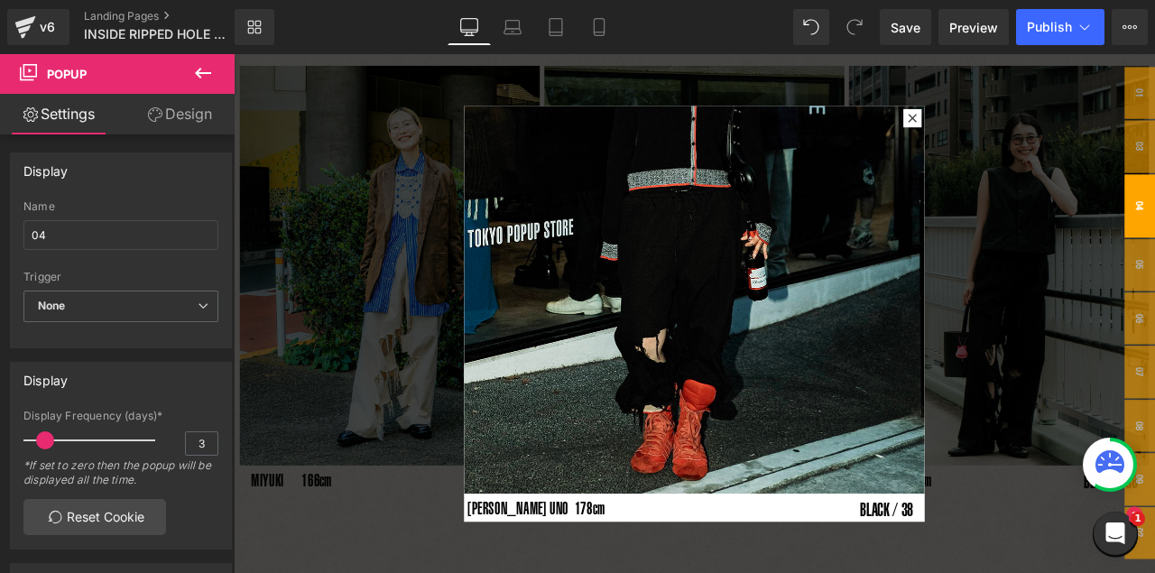
click at [523, 468] on div "Rendering Content" at bounding box center [578, 502] width 111 height 20
click at [532, 468] on div "Rendering Content" at bounding box center [578, 502] width 111 height 20
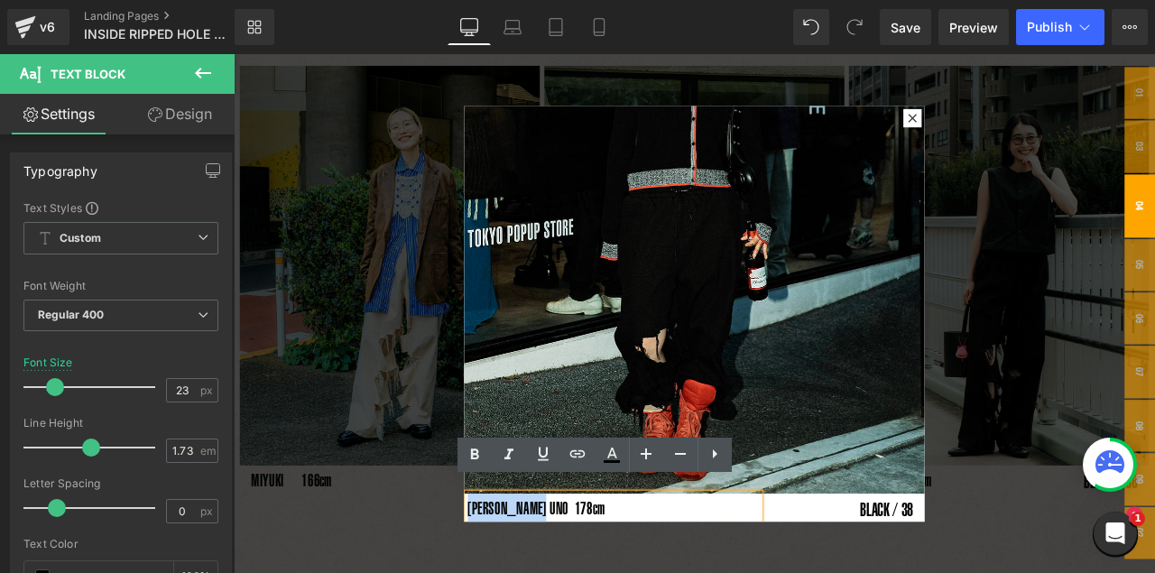
drag, startPoint x: 589, startPoint y: 571, endPoint x: 511, endPoint y: 572, distance: 77.6
paste div
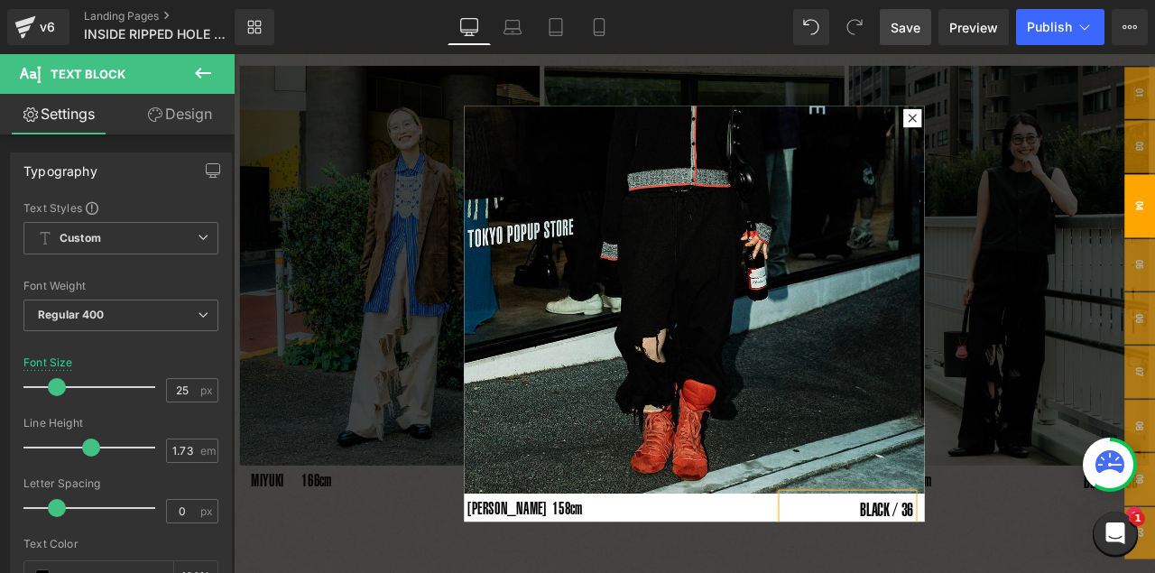
click at [917, 27] on span "Save" at bounding box center [906, 27] width 30 height 19
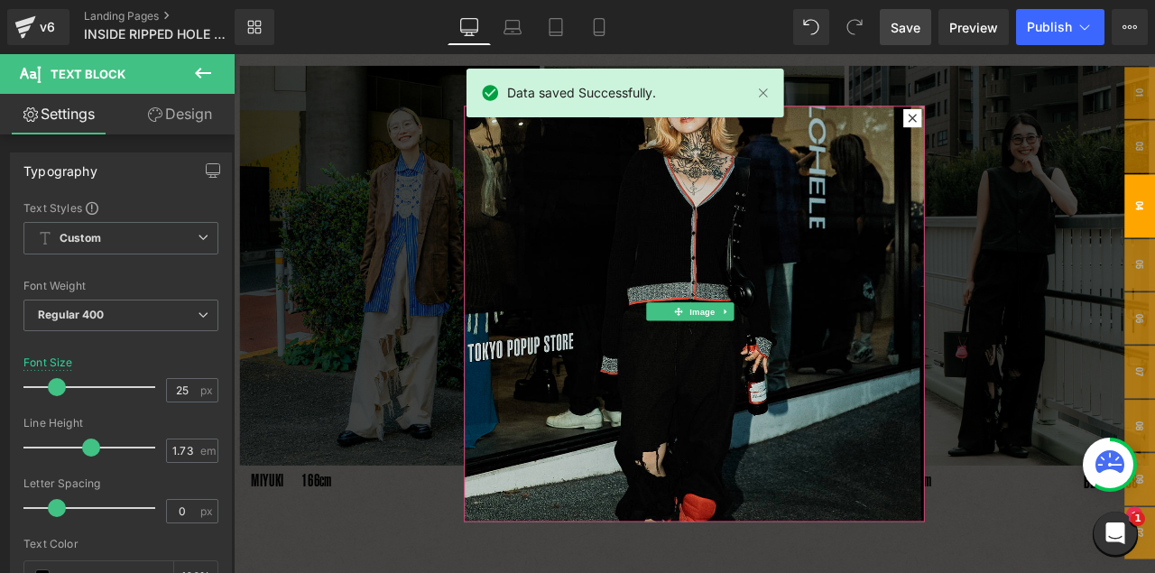
scroll to position [0, 0]
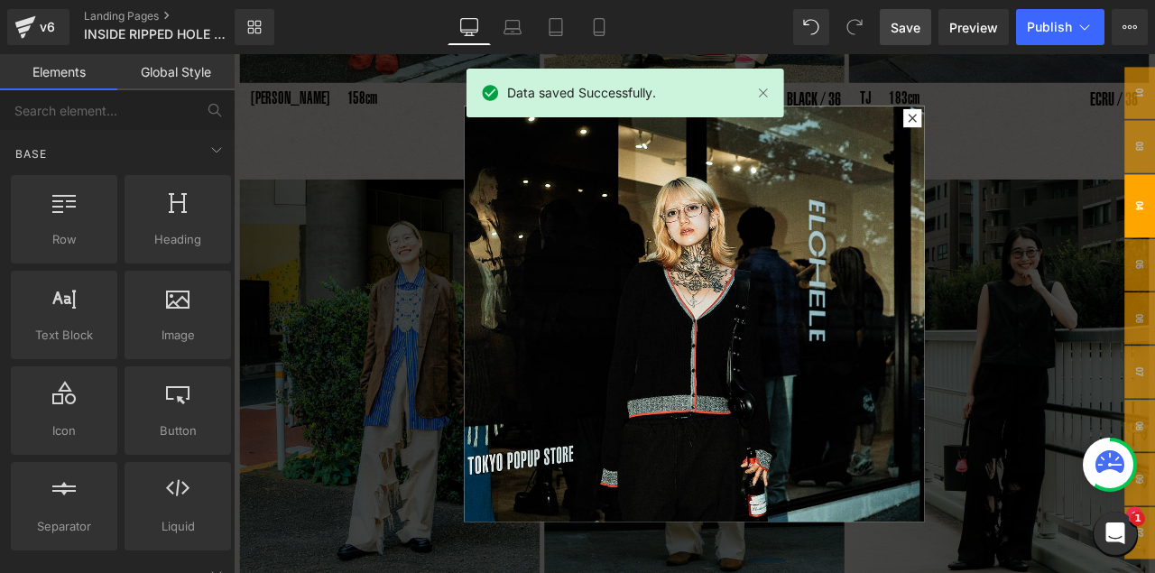
click at [989, 184] on div at bounding box center [780, 362] width 1092 height 616
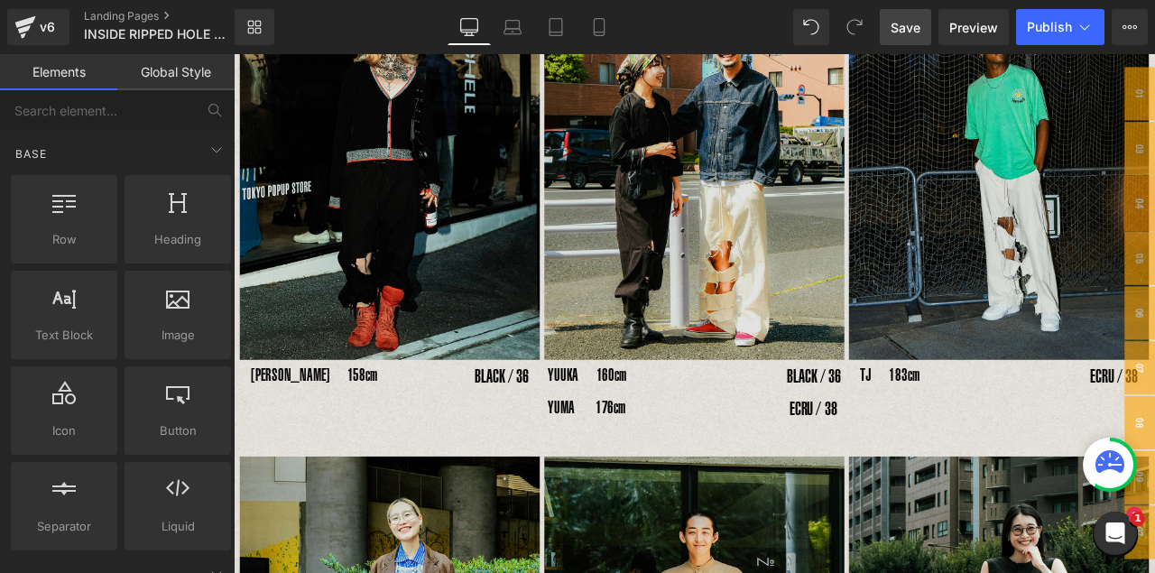
scroll to position [758, 0]
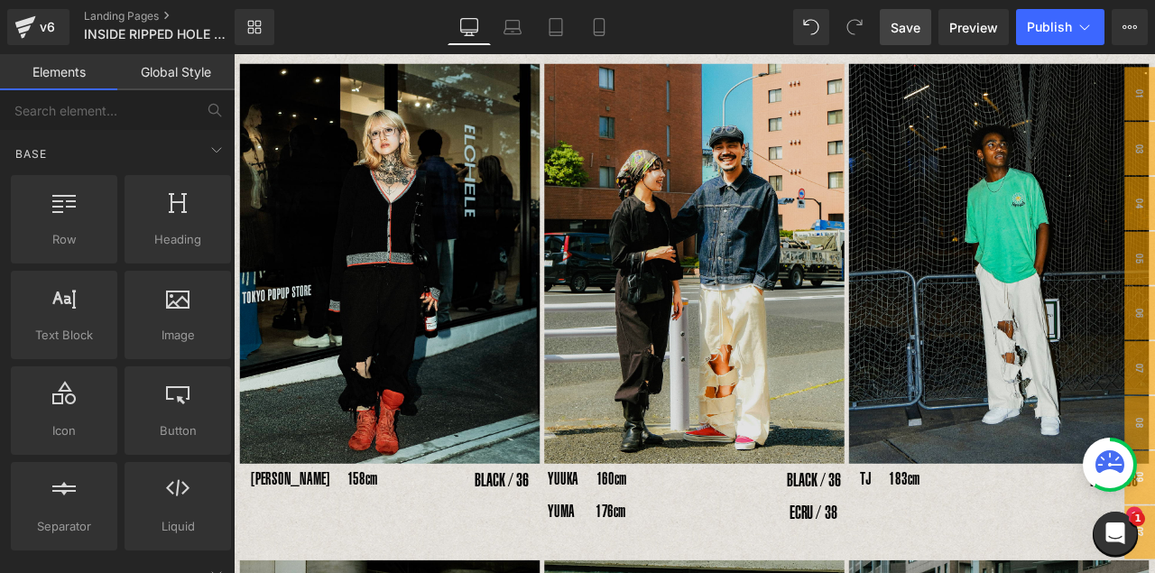
click at [812, 311] on div "Image" at bounding box center [780, 303] width 356 height 474
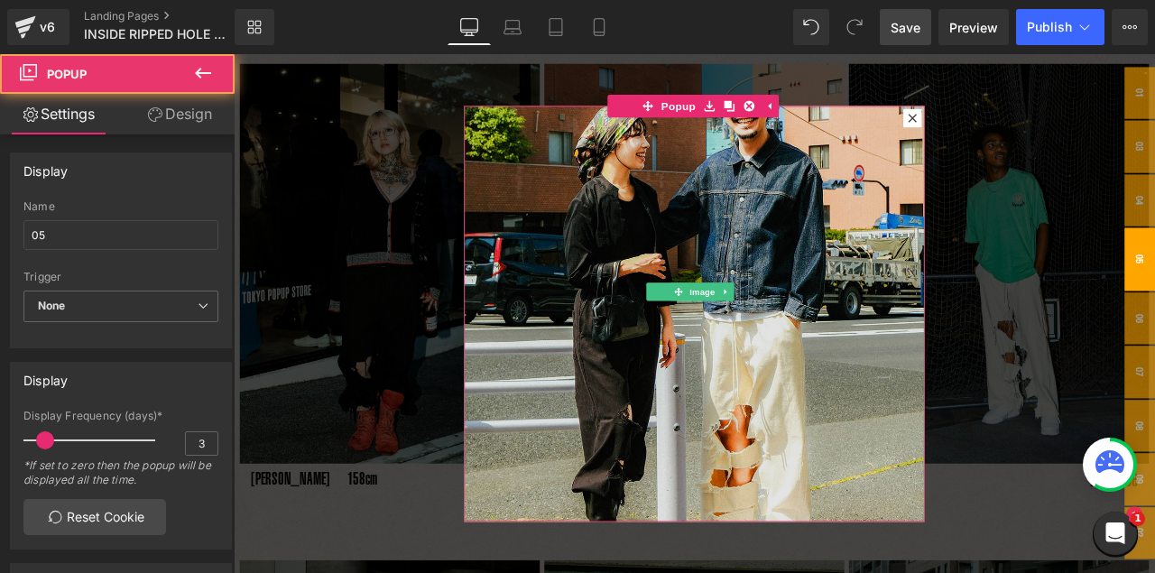
scroll to position [221, 0]
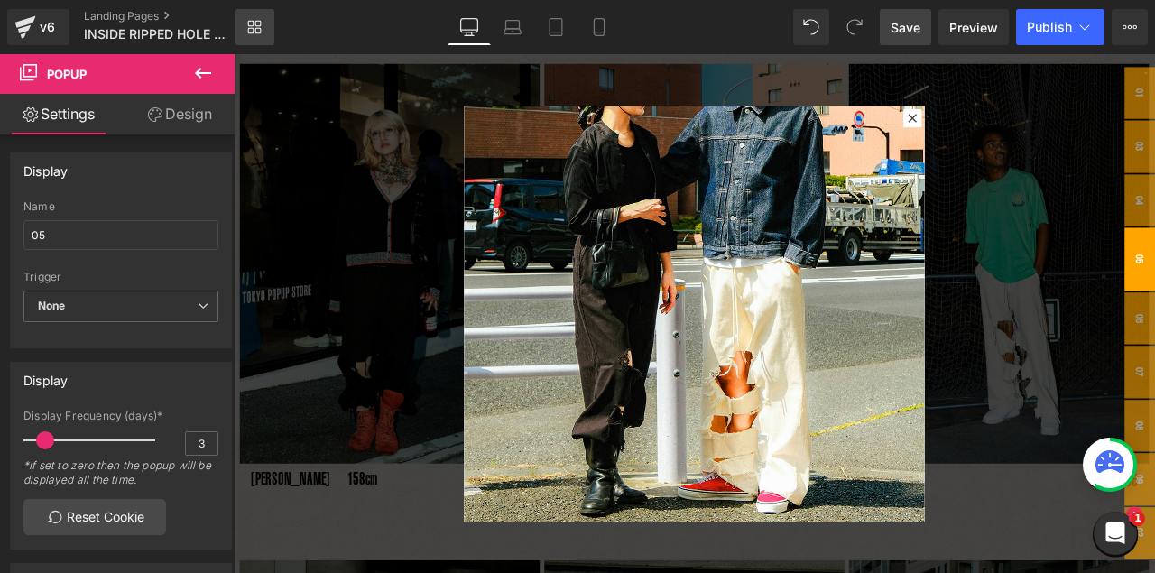
click at [247, 15] on link "Library" at bounding box center [255, 27] width 40 height 36
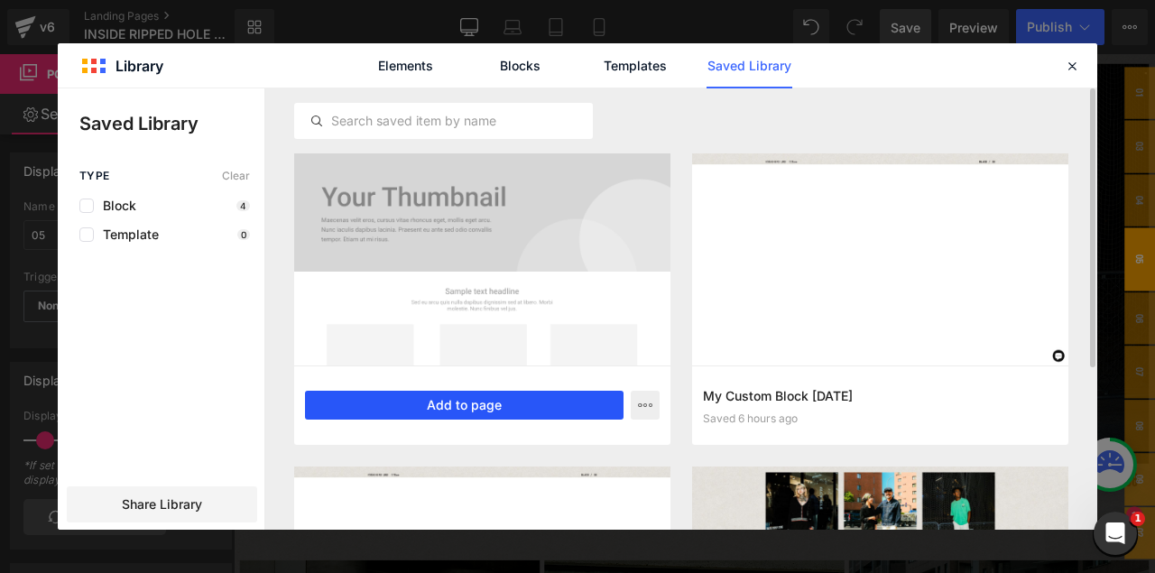
drag, startPoint x: 329, startPoint y: 412, endPoint x: 512, endPoint y: 403, distance: 182.6
click at [512, 403] on button "Add to page" at bounding box center [464, 405] width 319 height 29
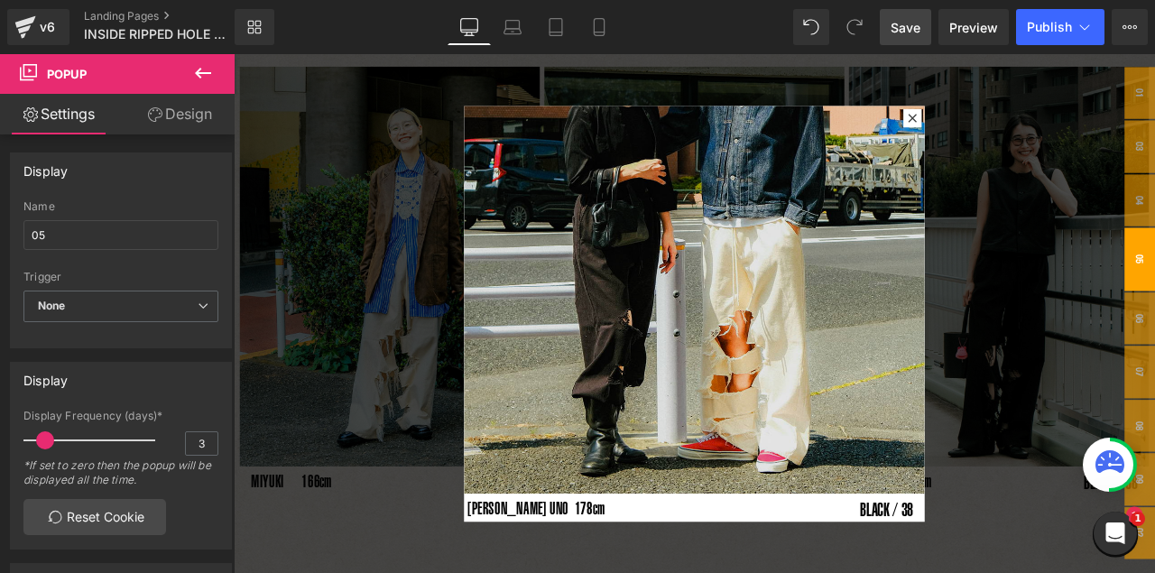
scroll to position [1403, 0]
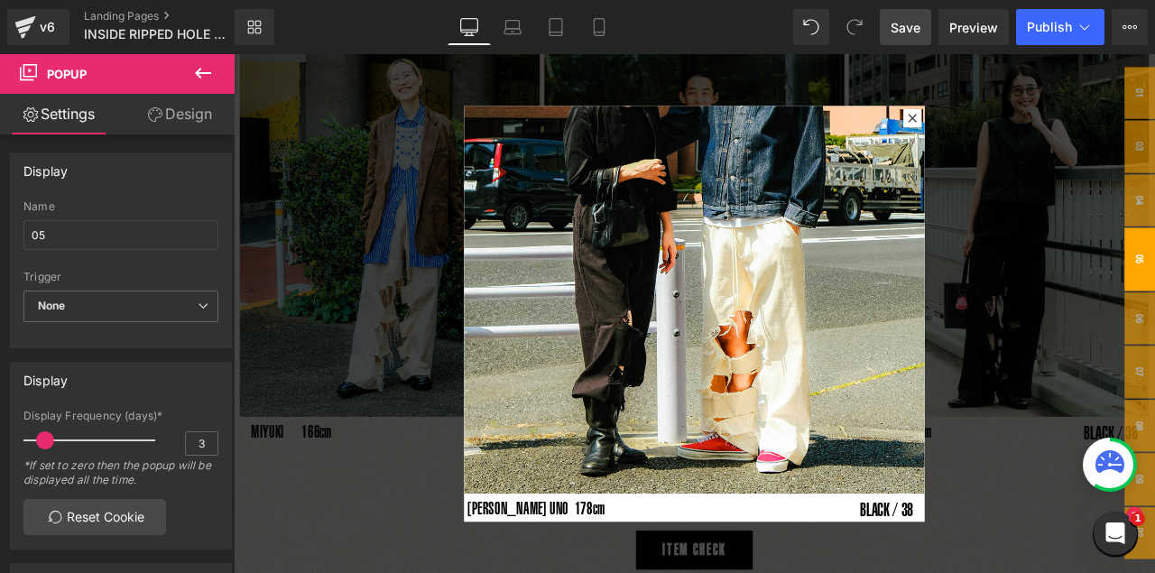
click at [572, 468] on div "Rendering Content" at bounding box center [578, 502] width 111 height 20
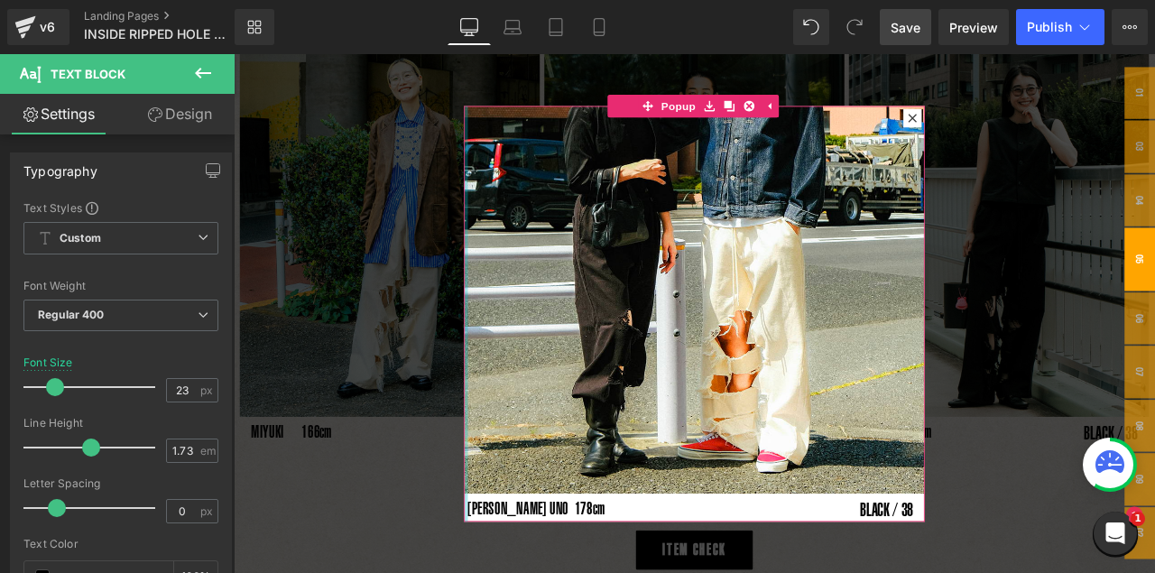
drag, startPoint x: 766, startPoint y: 552, endPoint x: 508, endPoint y: 578, distance: 259.5
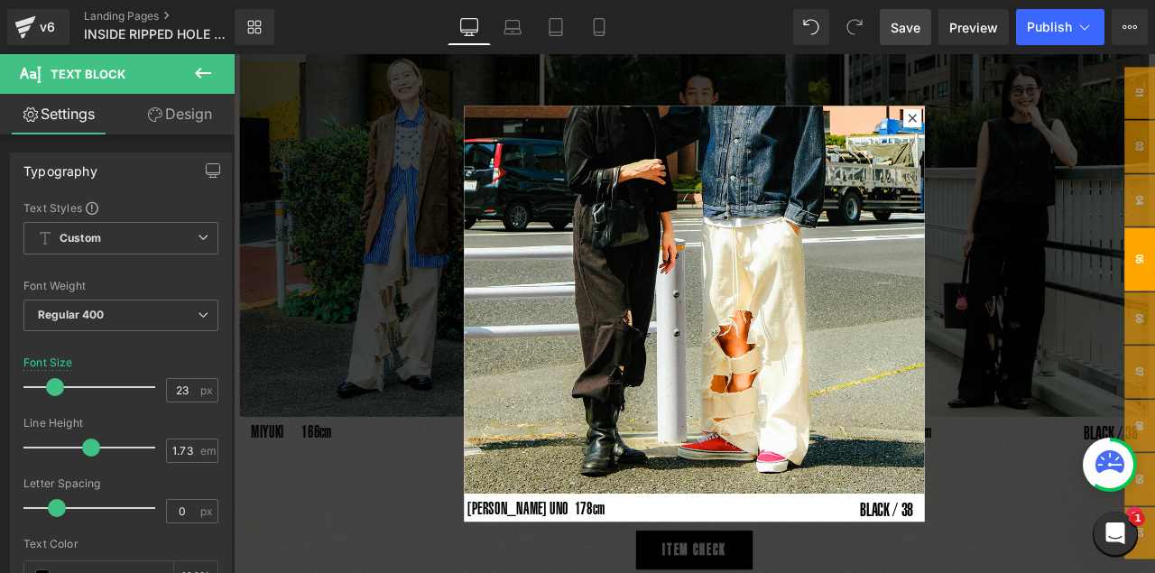
click at [532, 468] on div "Rendering Content" at bounding box center [578, 502] width 111 height 20
click at [533, 468] on div "Rendering Content" at bounding box center [578, 502] width 111 height 20
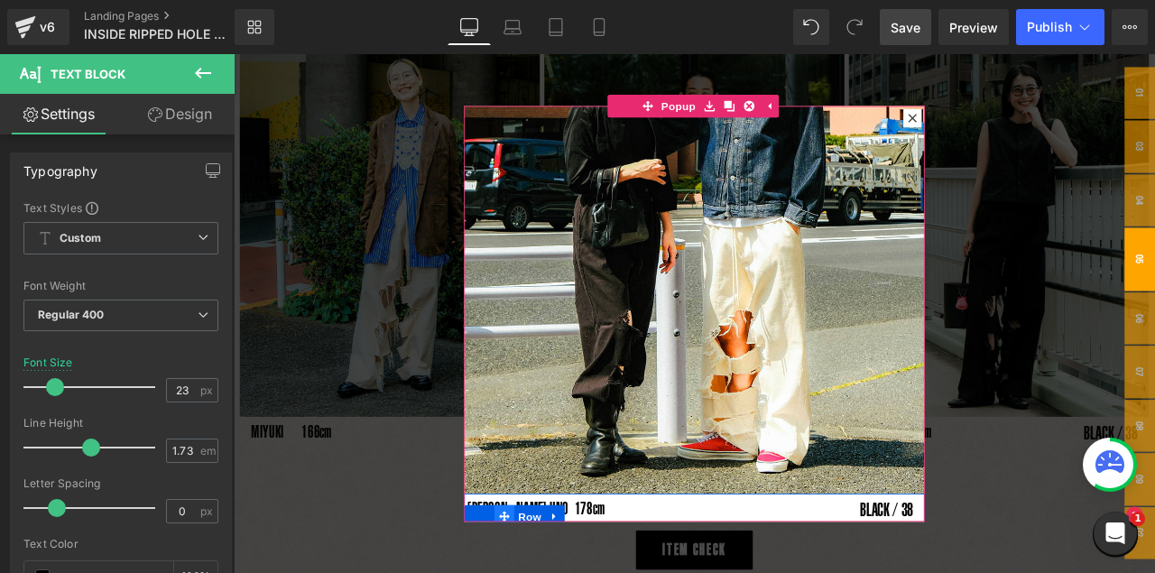
drag, startPoint x: 766, startPoint y: 550, endPoint x: 561, endPoint y: 573, distance: 206.2
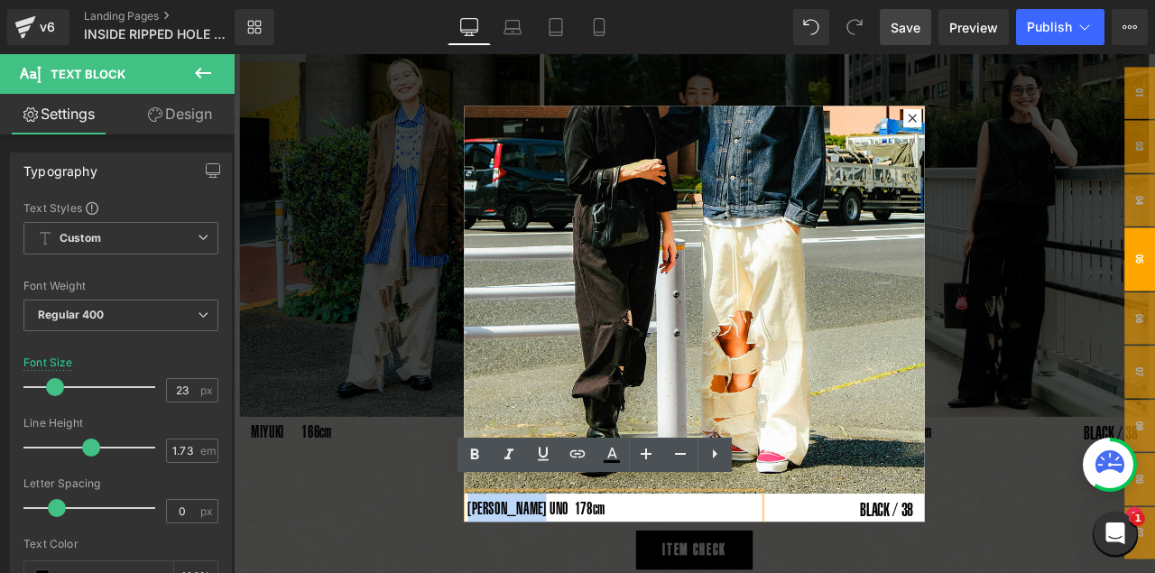
drag, startPoint x: 510, startPoint y: 574, endPoint x: 768, endPoint y: 554, distance: 258.9
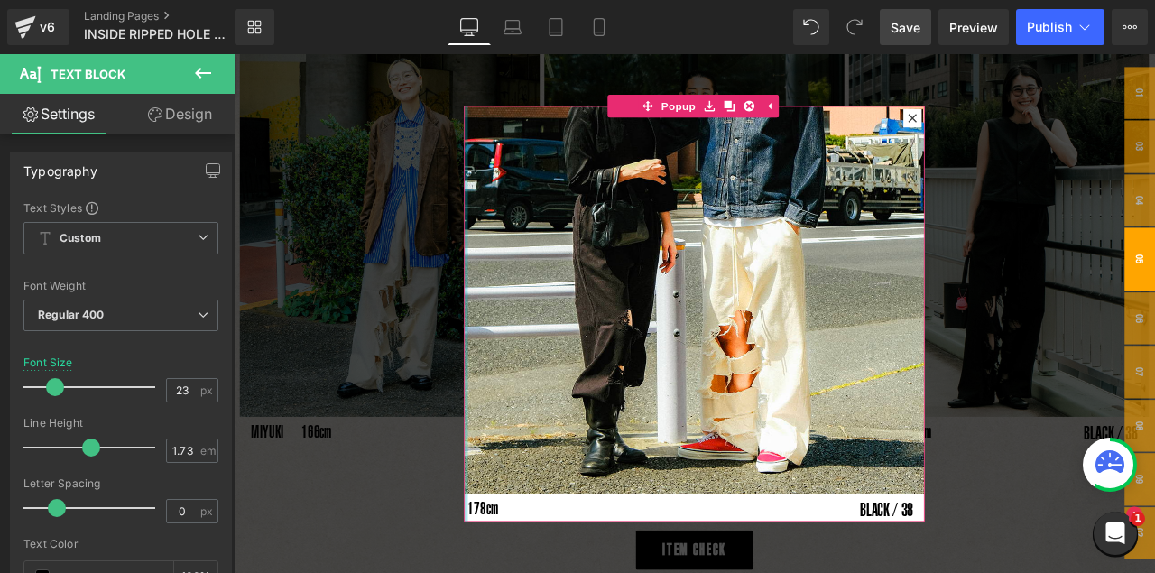
drag, startPoint x: 508, startPoint y: 570, endPoint x: 511, endPoint y: 580, distance: 10.3
click at [508, 468] on div "Image 178cm Text Block BLACK / 38 Text Block Row Popup" at bounding box center [780, 362] width 546 height 493
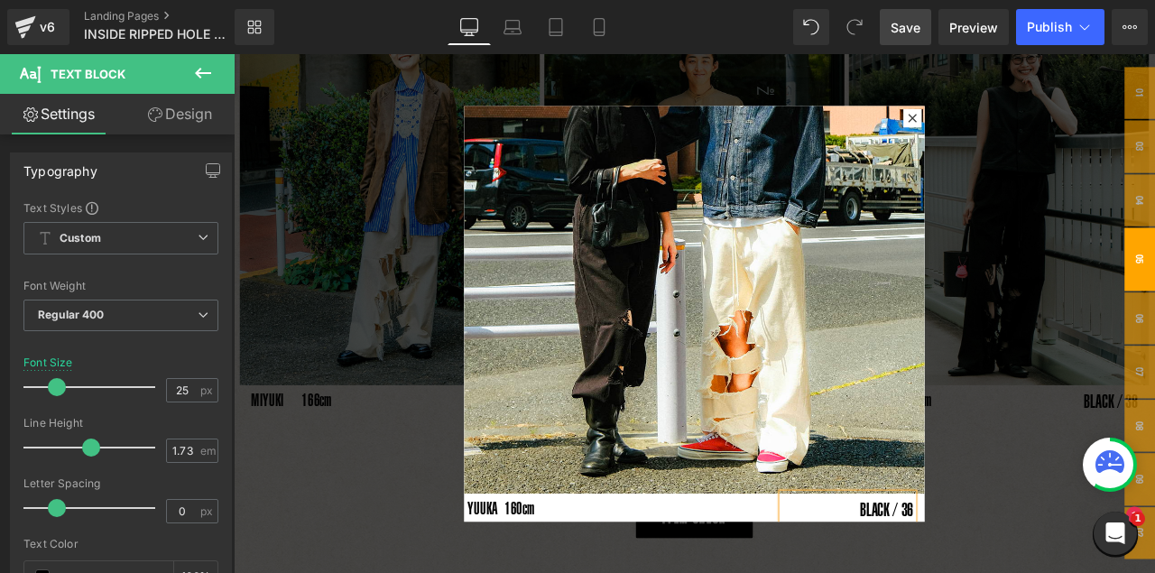
scroll to position [1493, 0]
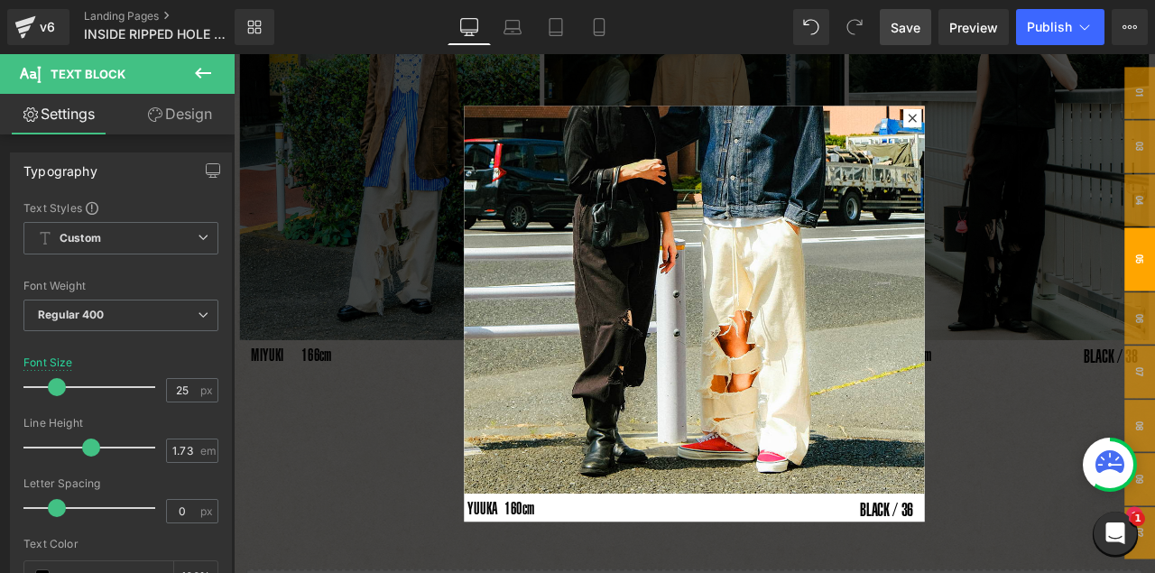
click at [578, 468] on div "Rendering Content" at bounding box center [578, 502] width 111 height 20
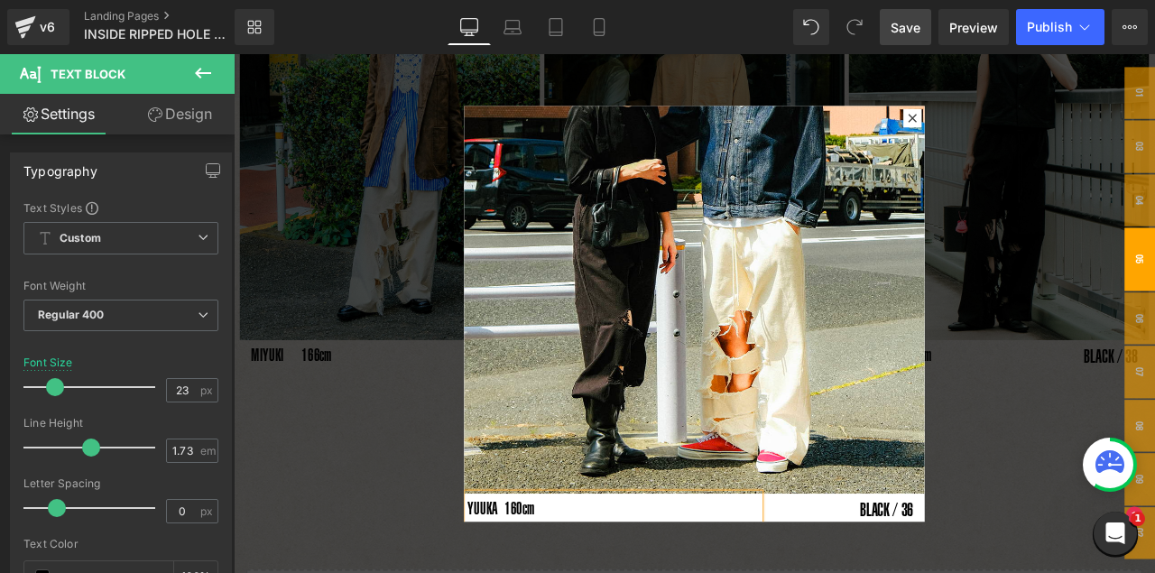
click at [539, 468] on div "Rendering Content" at bounding box center [578, 502] width 111 height 20
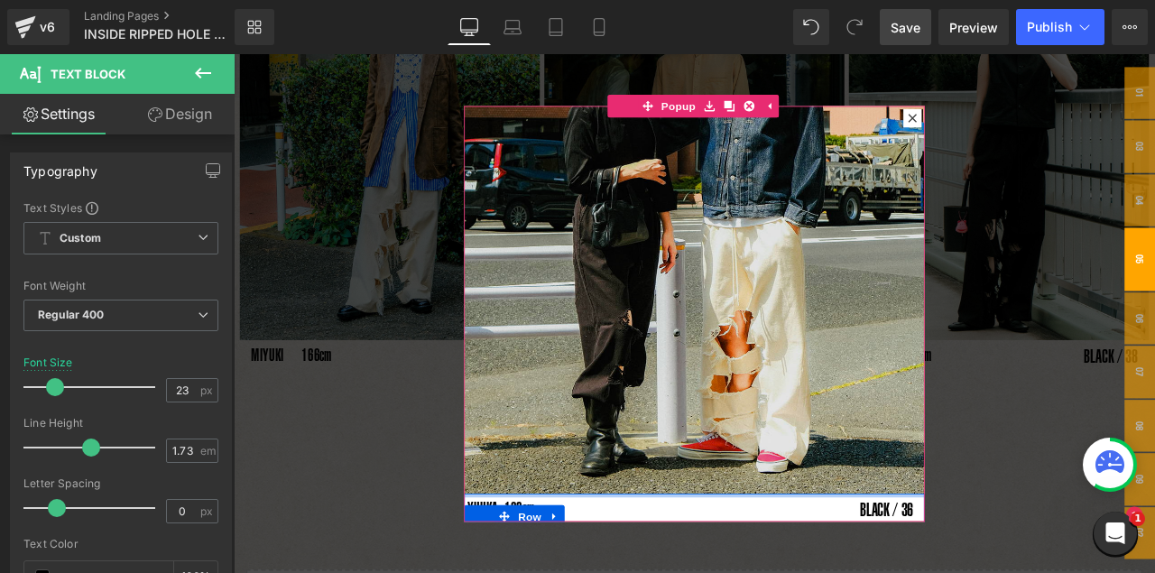
click at [561, 468] on div "Image" at bounding box center [780, 211] width 546 height 728
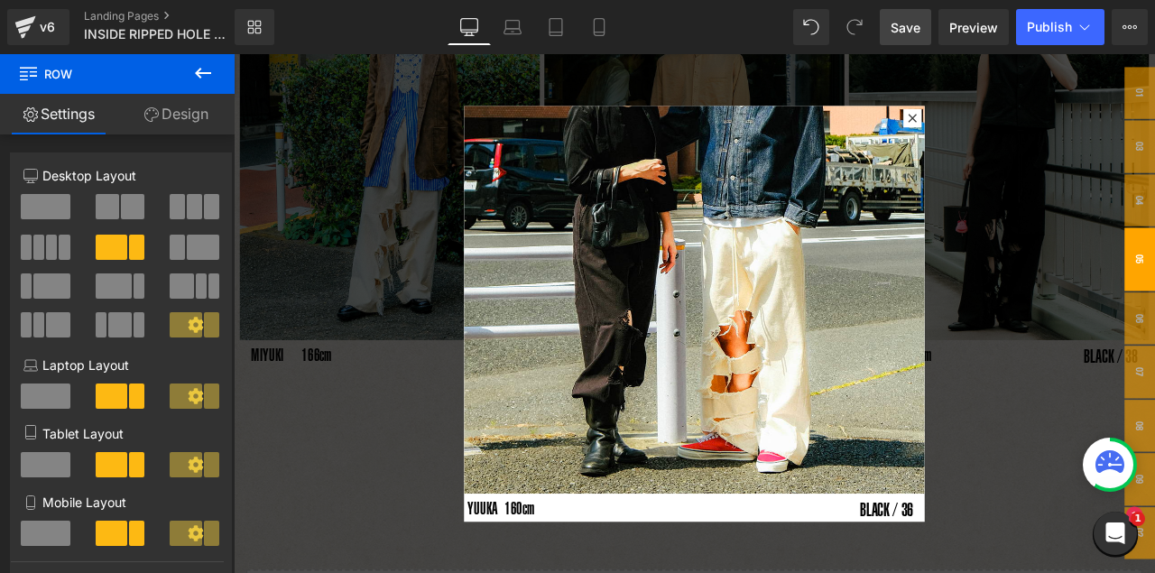
drag, startPoint x: 552, startPoint y: 31, endPoint x: 563, endPoint y: 52, distance: 24.6
click at [553, 31] on icon at bounding box center [556, 27] width 18 height 18
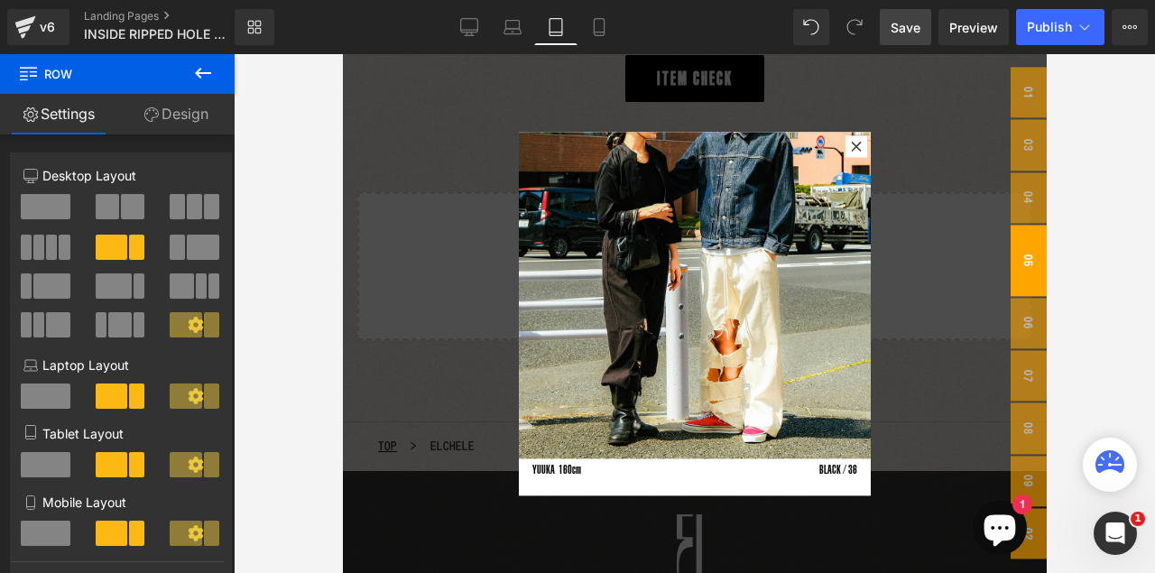
scroll to position [1386, 0]
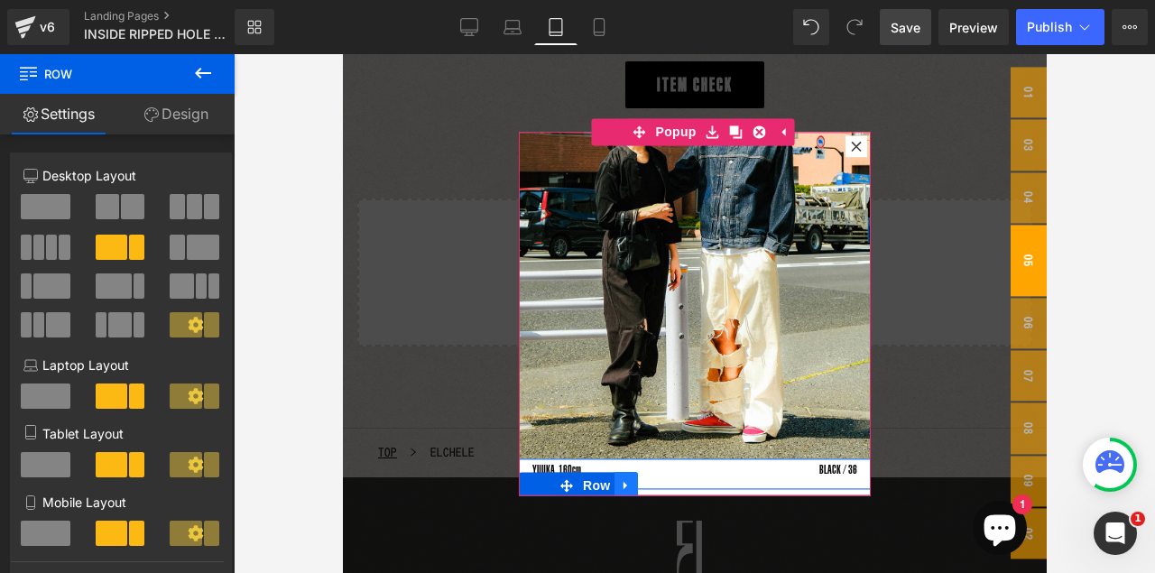
click at [627, 468] on icon at bounding box center [625, 486] width 13 height 14
click at [648, 468] on icon at bounding box center [649, 485] width 13 height 13
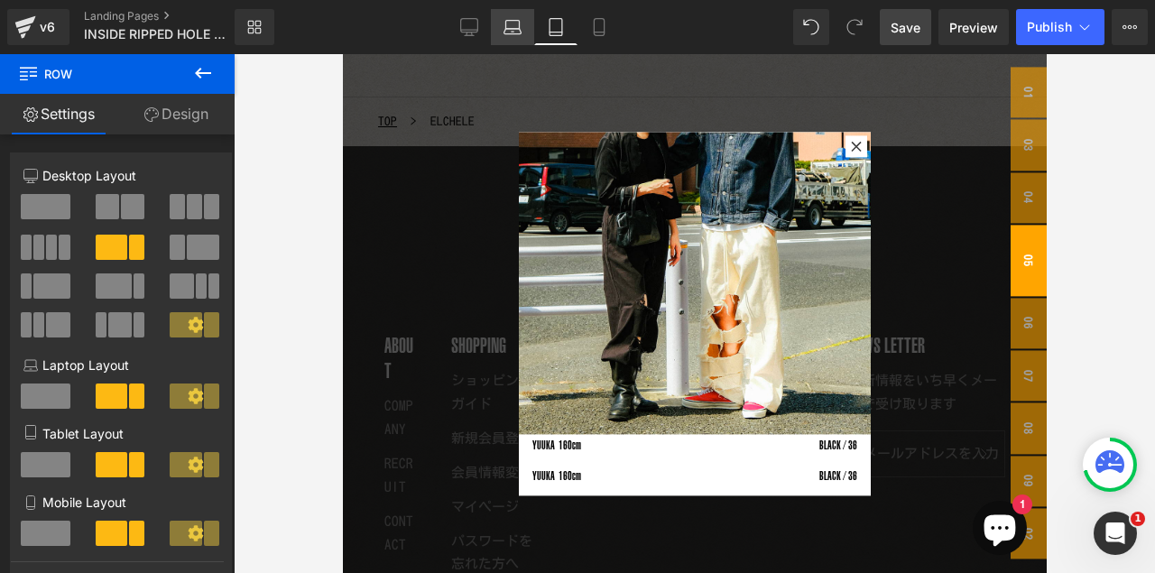
scroll to position [1718, 0]
click at [513, 25] on icon at bounding box center [513, 27] width 18 height 18
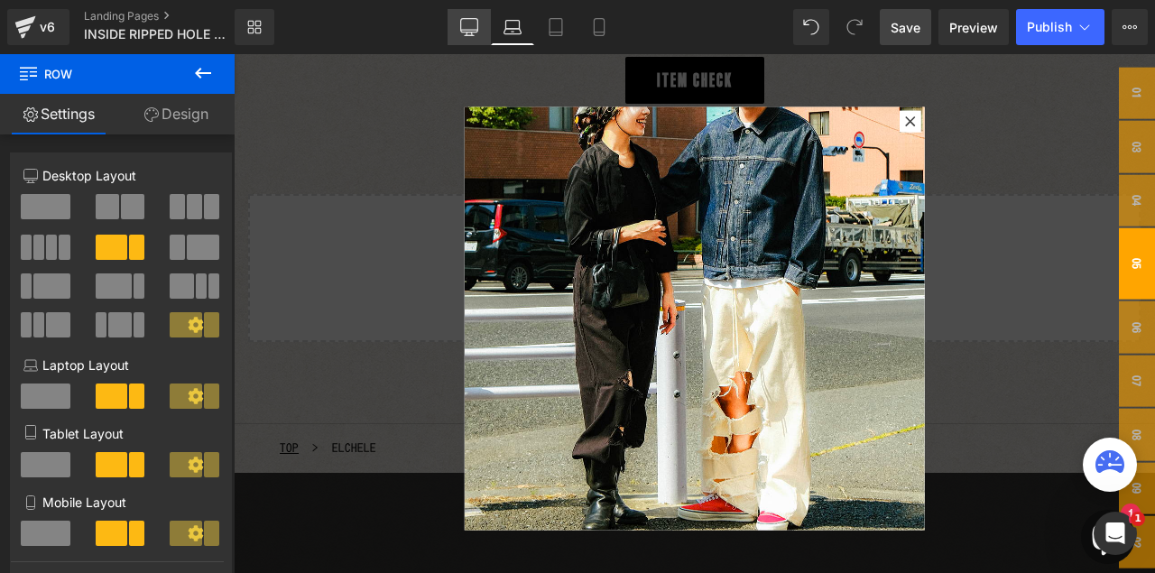
scroll to position [269, 0]
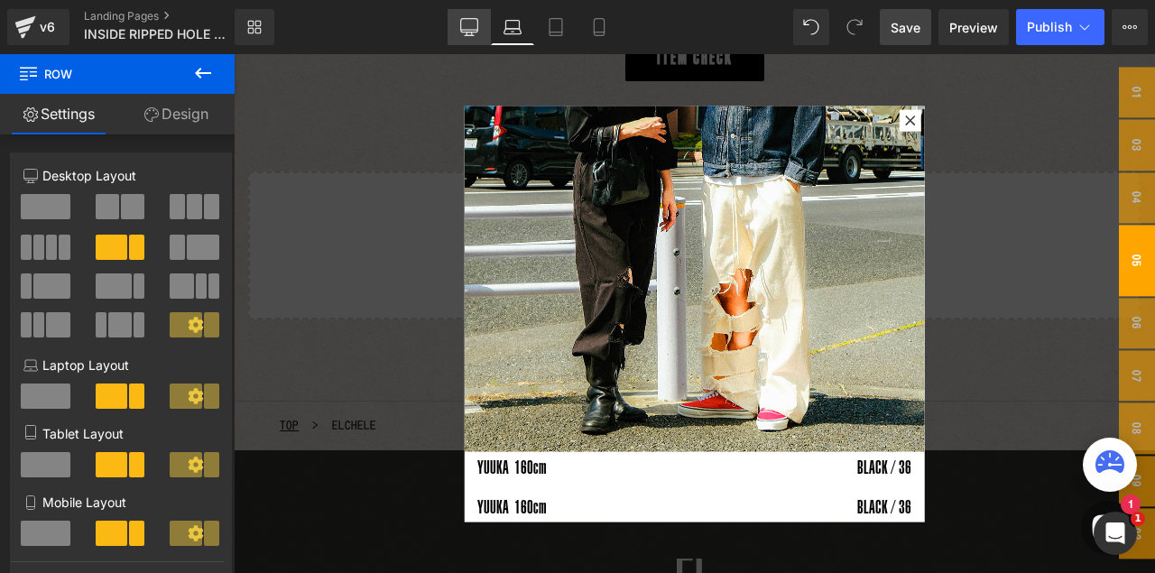
click at [464, 32] on icon at bounding box center [468, 26] width 17 height 14
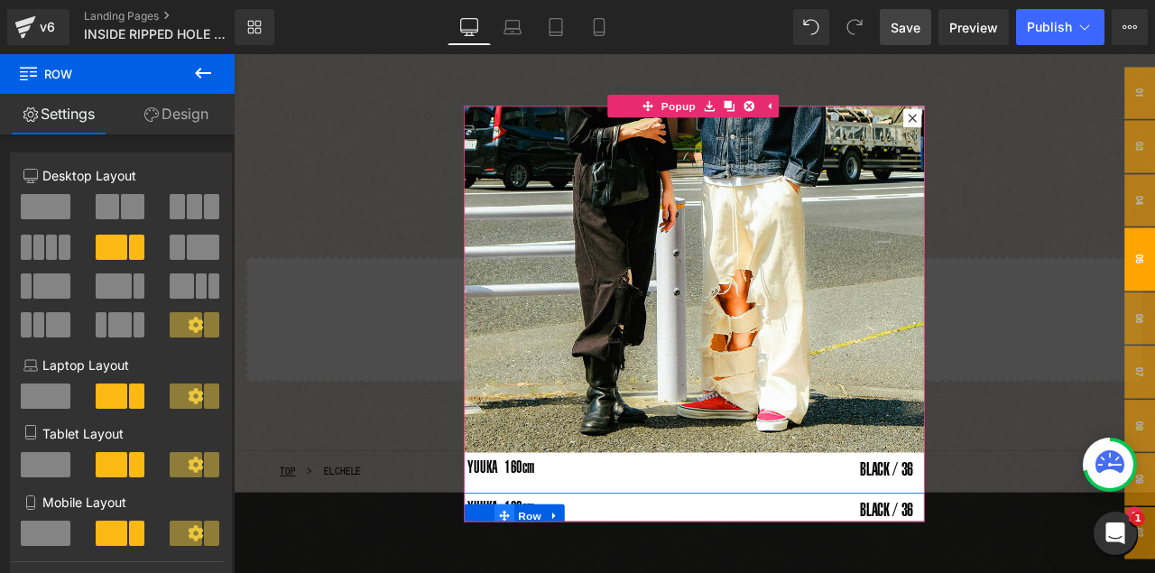
scroll to position [1954, 0]
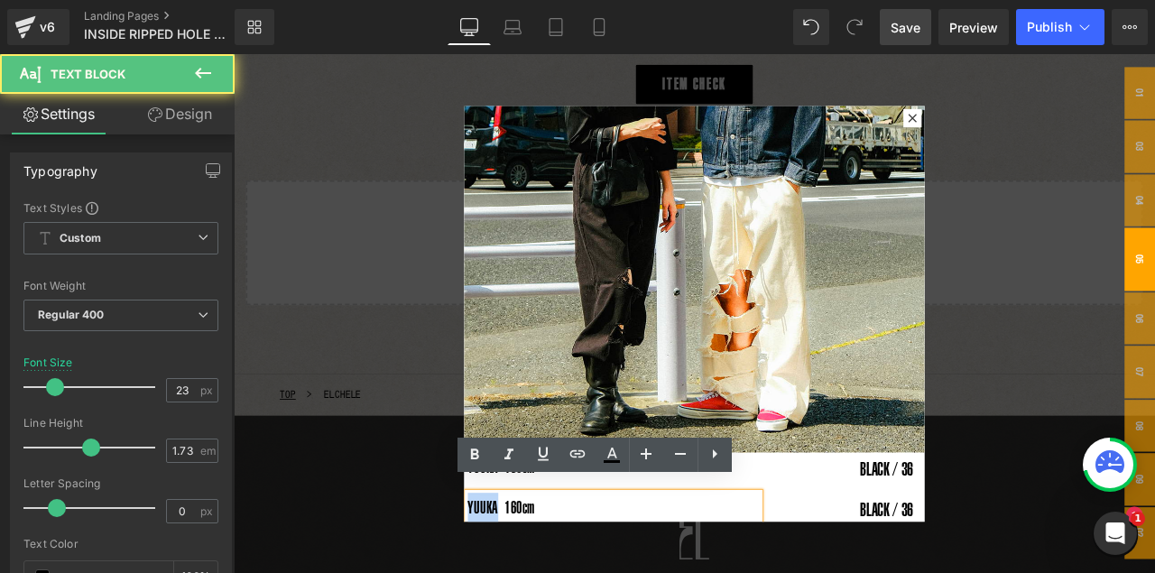
drag, startPoint x: 543, startPoint y: 573, endPoint x: 509, endPoint y: 574, distance: 33.4
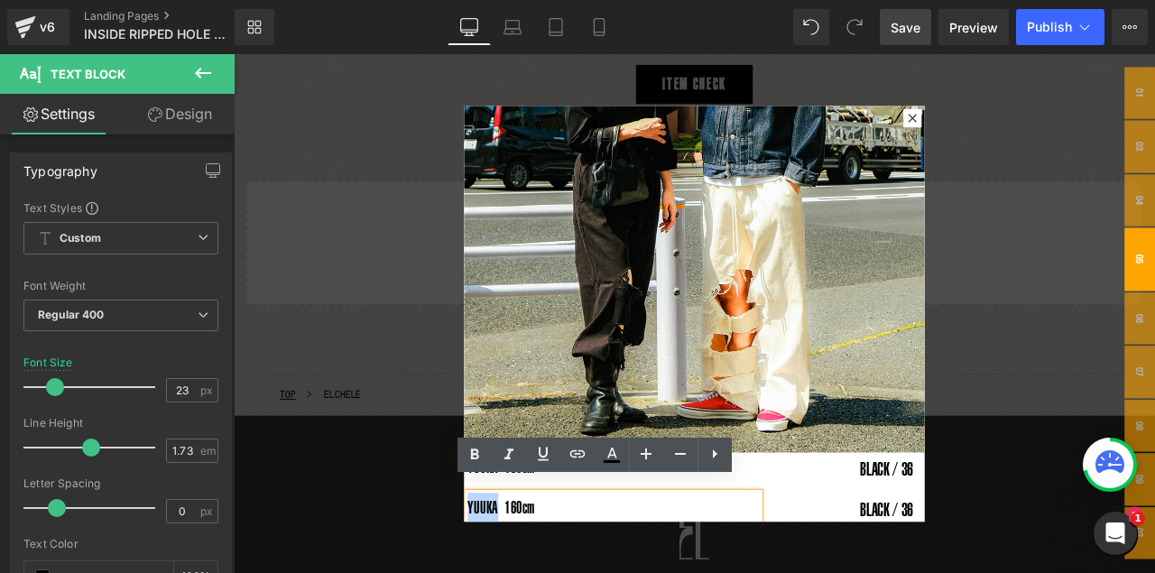
paste div
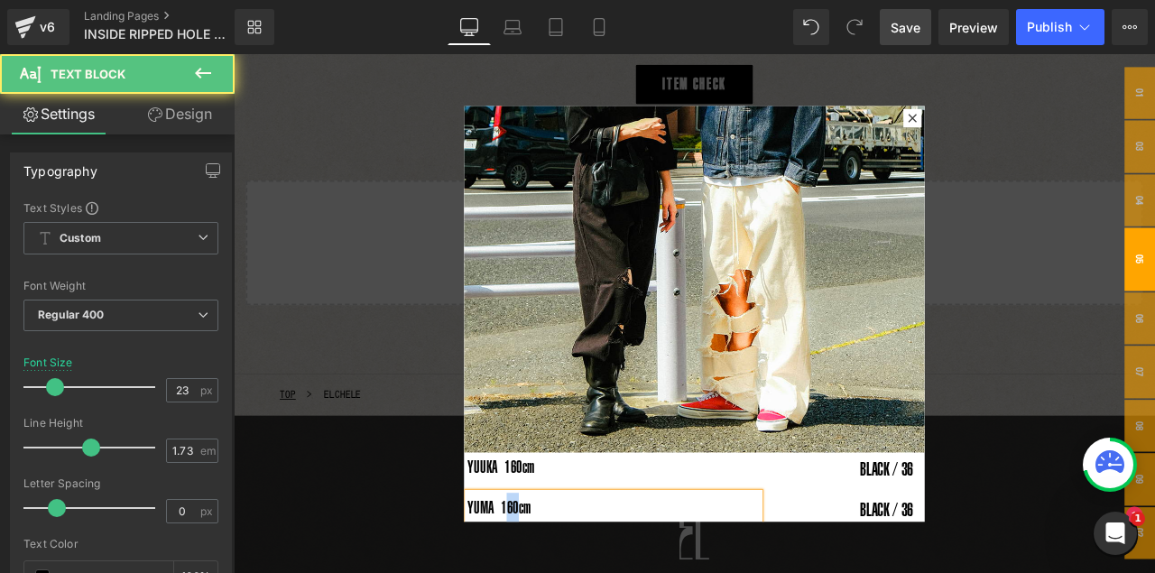
drag, startPoint x: 555, startPoint y: 580, endPoint x: 565, endPoint y: 583, distance: 10.3
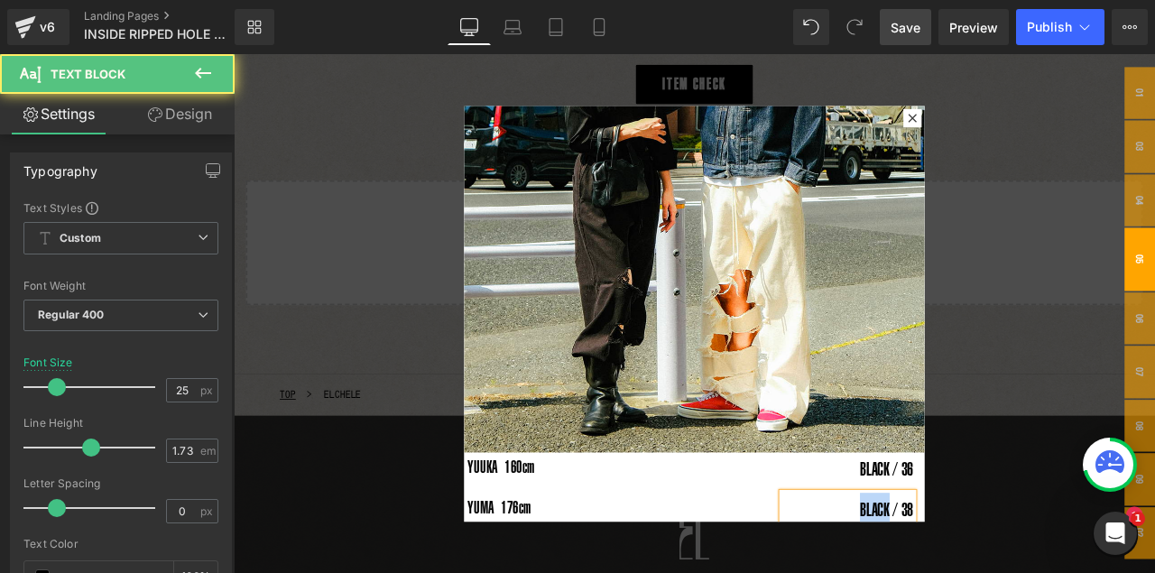
drag, startPoint x: 993, startPoint y: 582, endPoint x: 960, endPoint y: 585, distance: 33.5
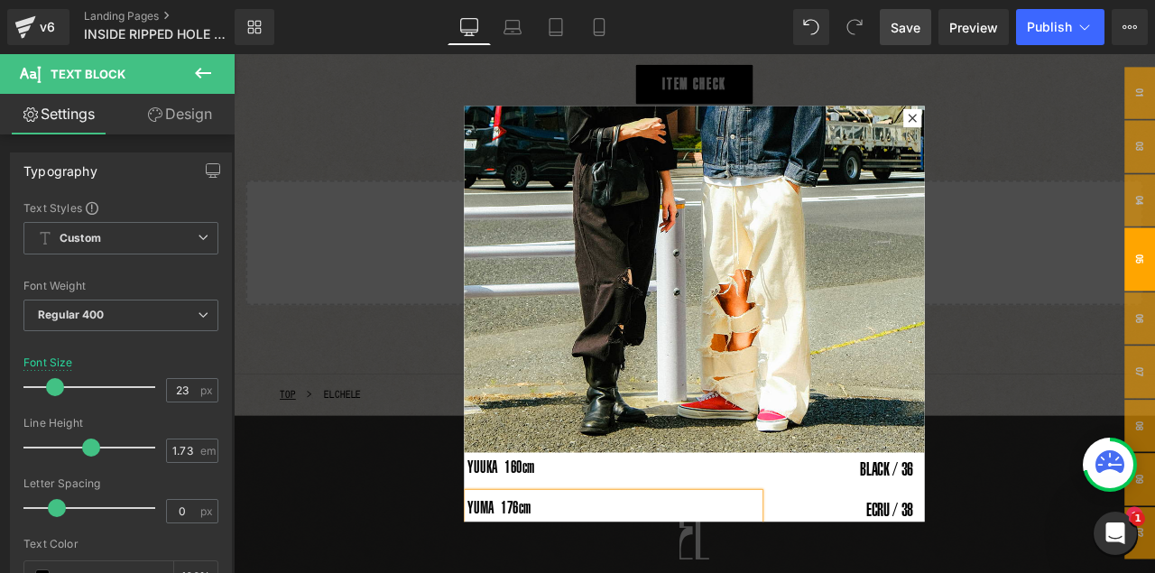
click at [916, 27] on span "Save" at bounding box center [906, 27] width 30 height 19
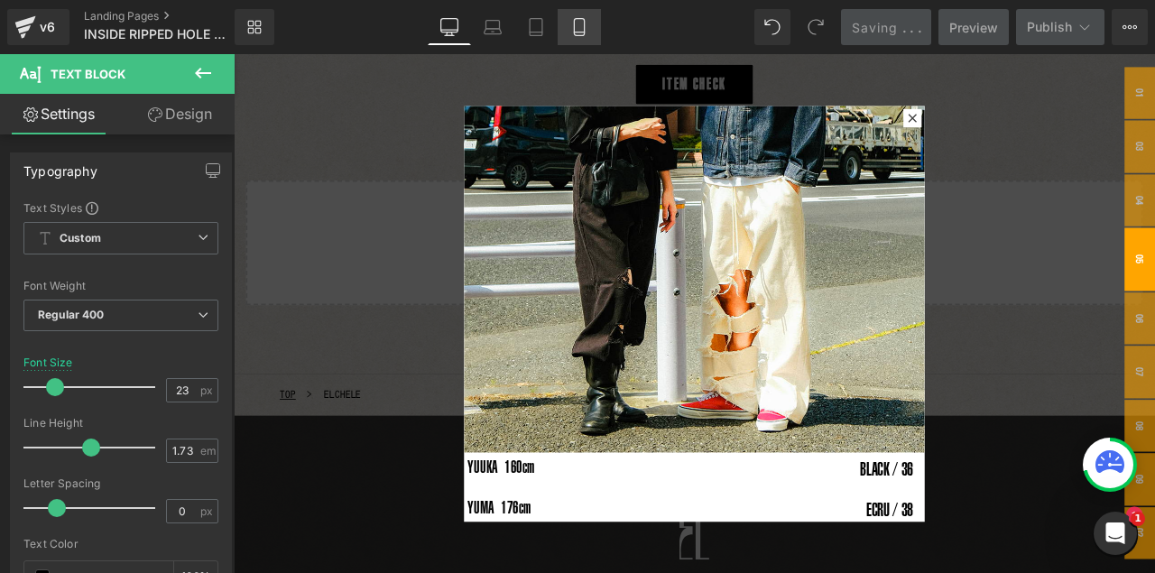
click at [588, 42] on link "Mobile" at bounding box center [579, 27] width 43 height 36
type input "11"
type input "100"
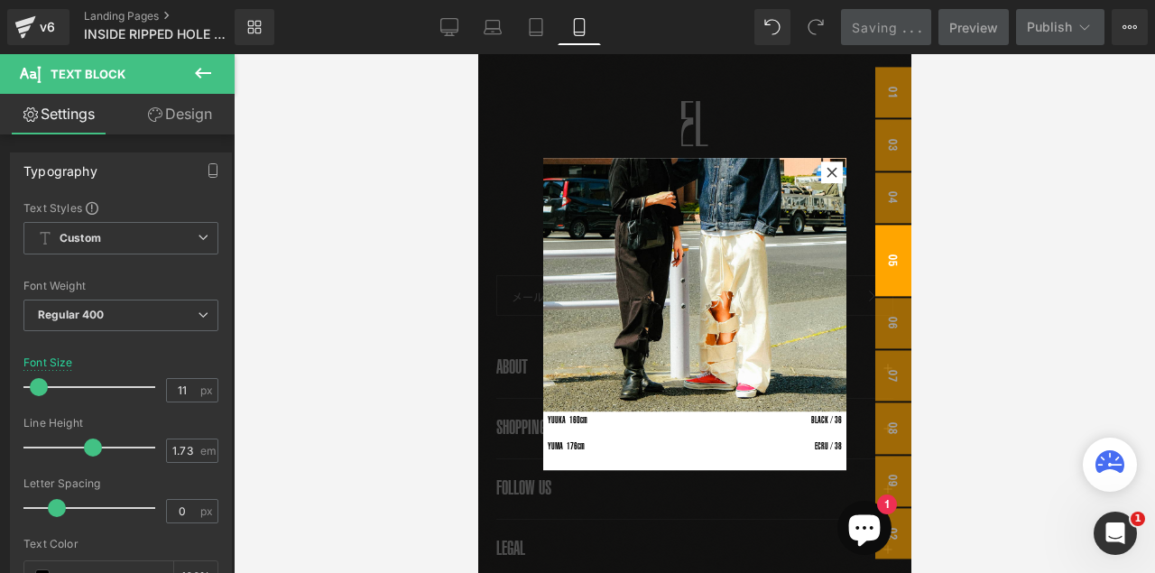
scroll to position [1387, 0]
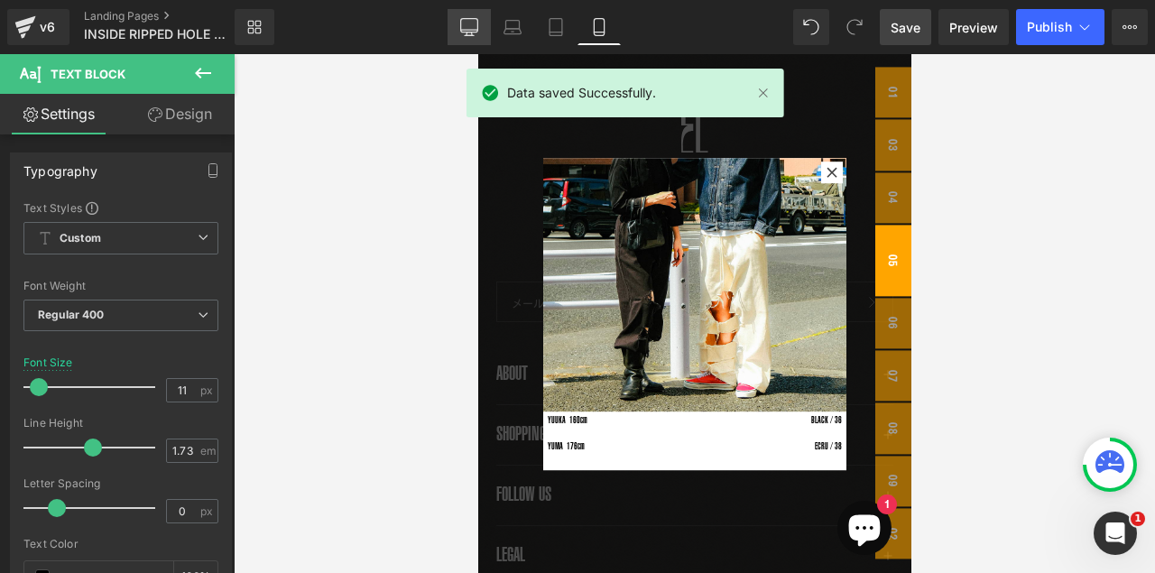
click at [475, 27] on icon at bounding box center [469, 27] width 18 height 18
type input "23"
type input "100"
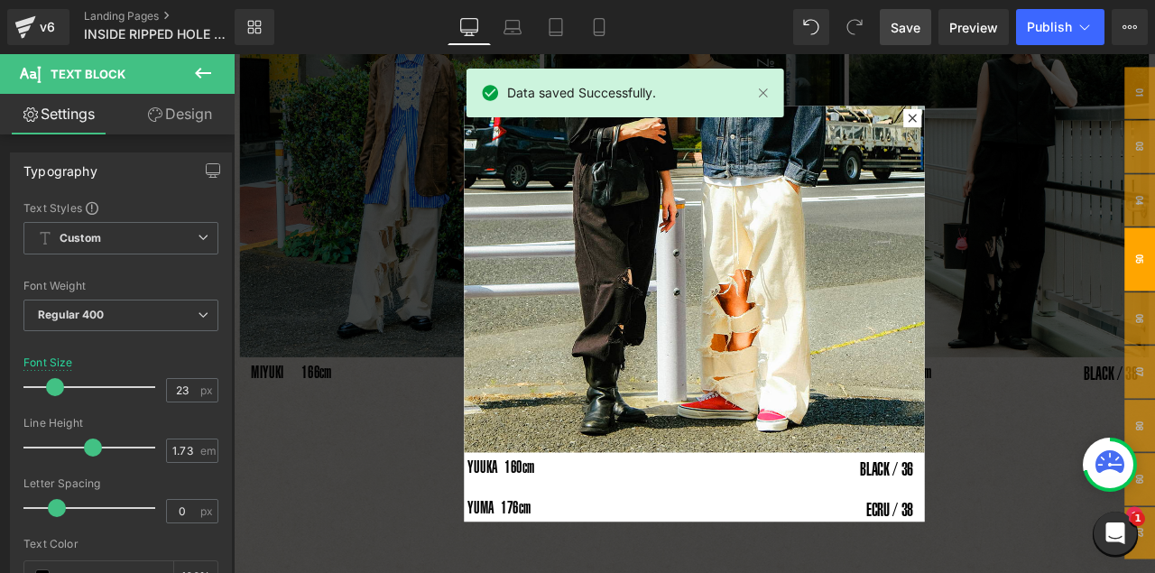
scroll to position [1475, 0]
click at [989, 285] on div at bounding box center [780, 362] width 1092 height 616
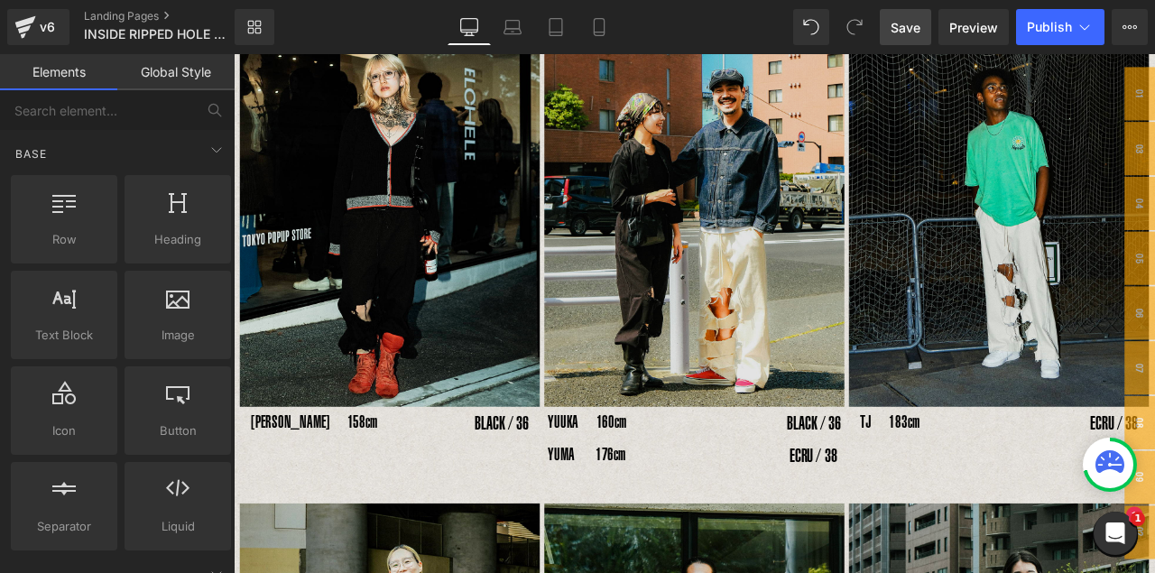
scroll to position [753, 0]
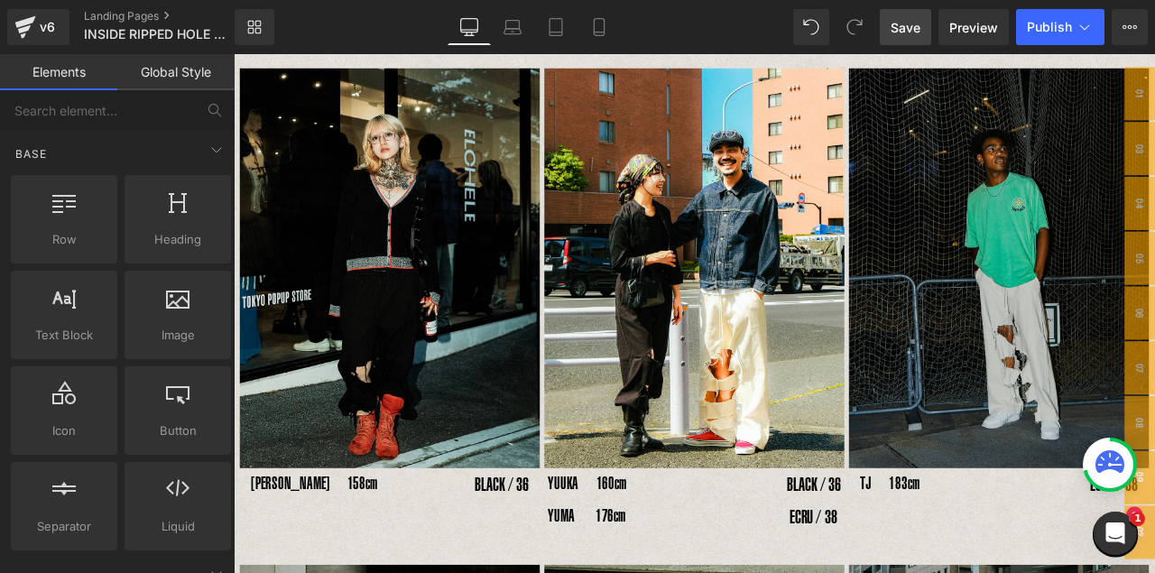
click at [989, 243] on img at bounding box center [1141, 308] width 356 height 474
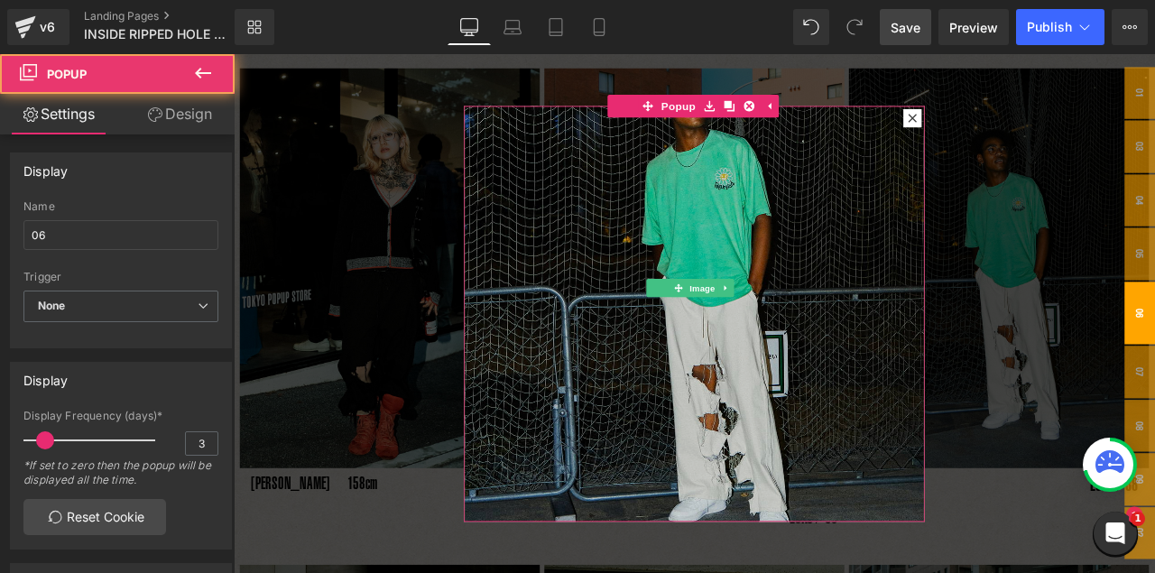
scroll to position [221, 0]
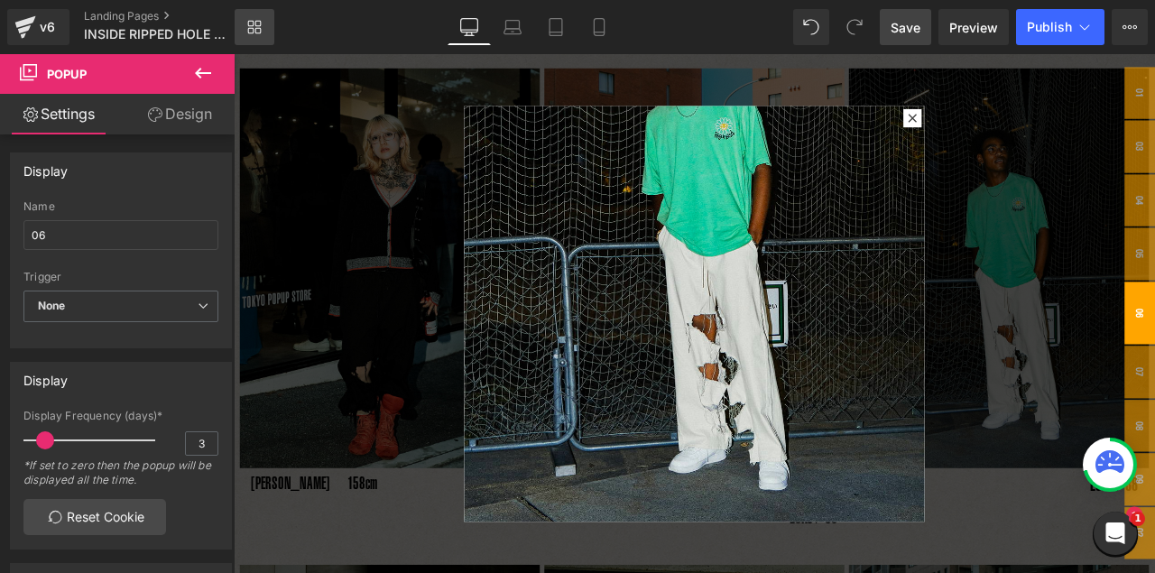
click at [254, 26] on icon at bounding box center [254, 27] width 14 height 14
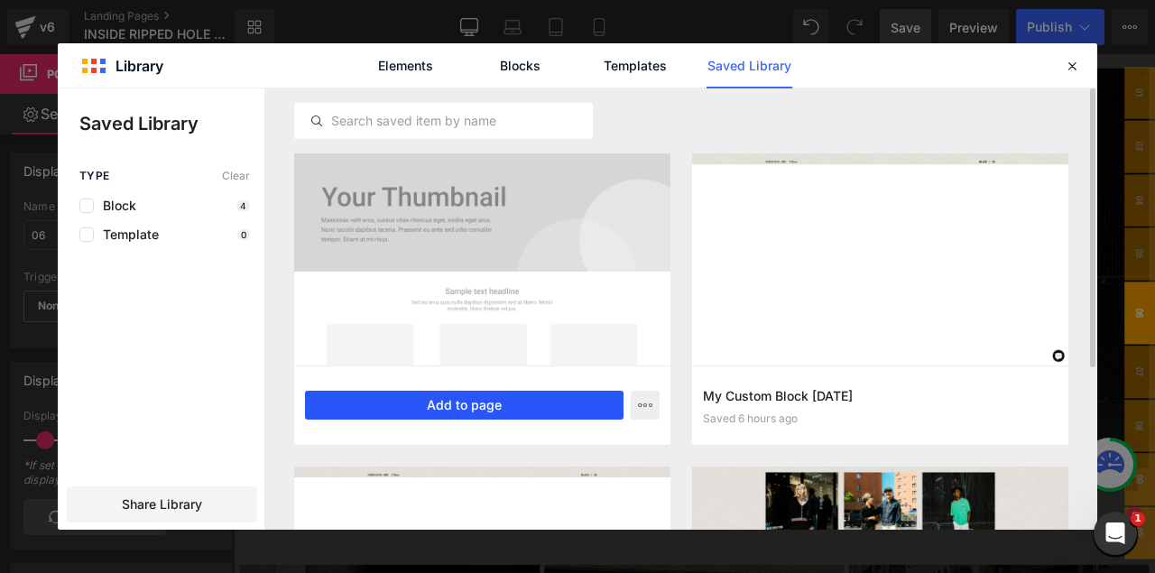
click at [497, 404] on button "Add to page" at bounding box center [464, 405] width 319 height 29
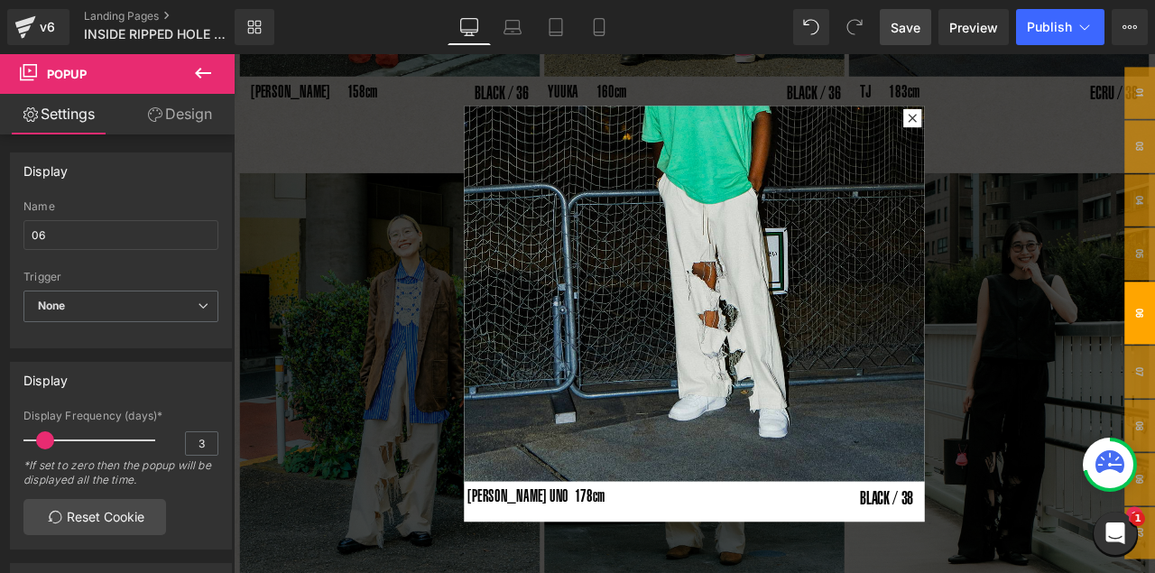
scroll to position [269, 0]
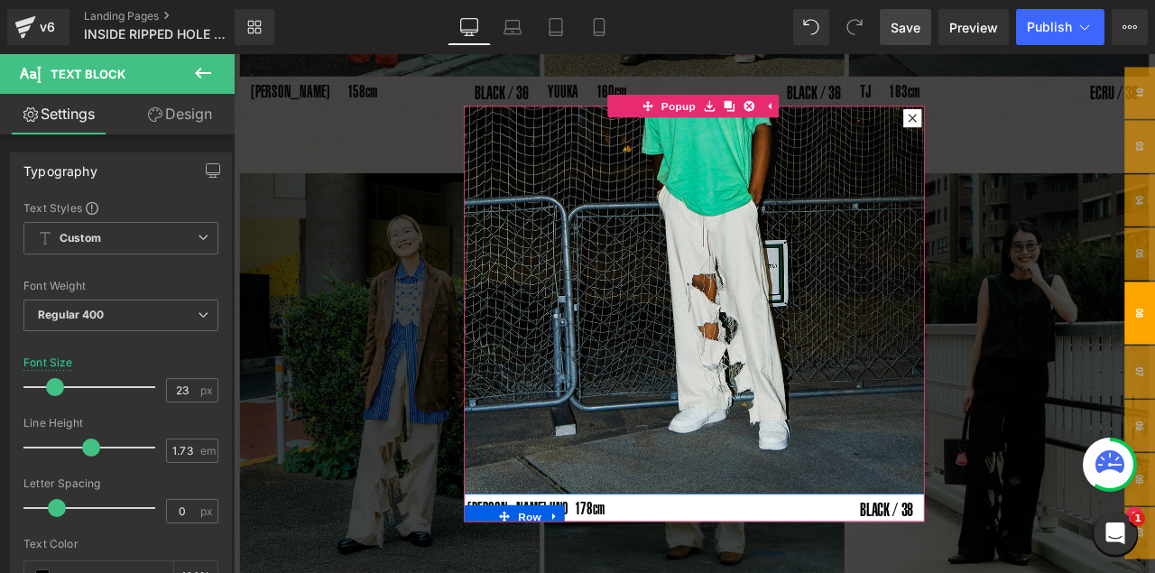
drag, startPoint x: 767, startPoint y: 552, endPoint x: 512, endPoint y: 581, distance: 257.2
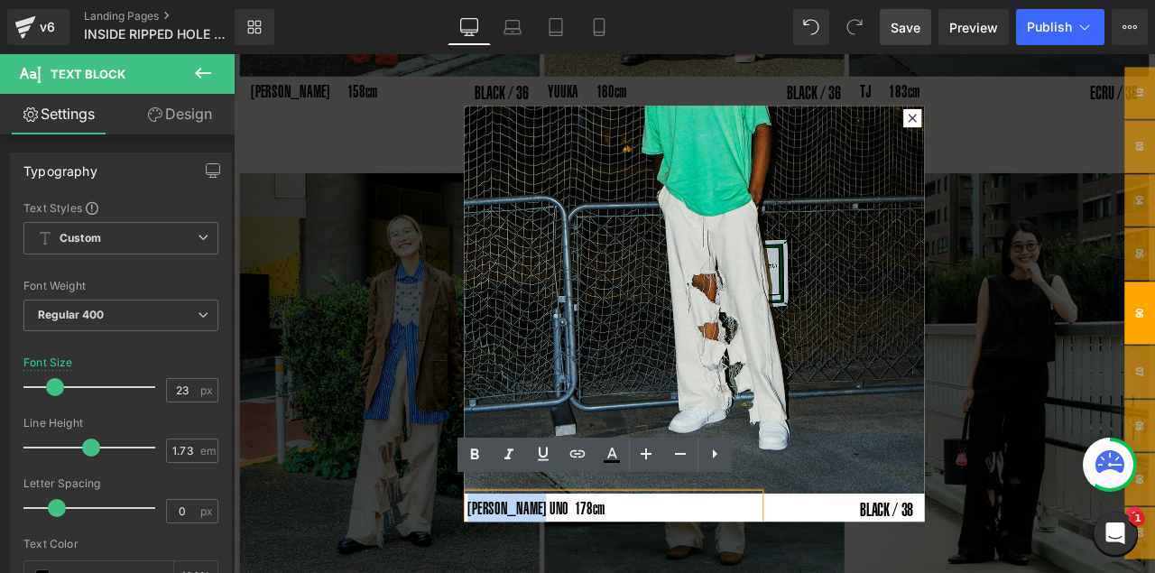
drag, startPoint x: 512, startPoint y: 571, endPoint x: 765, endPoint y: 551, distance: 254.5
paste div
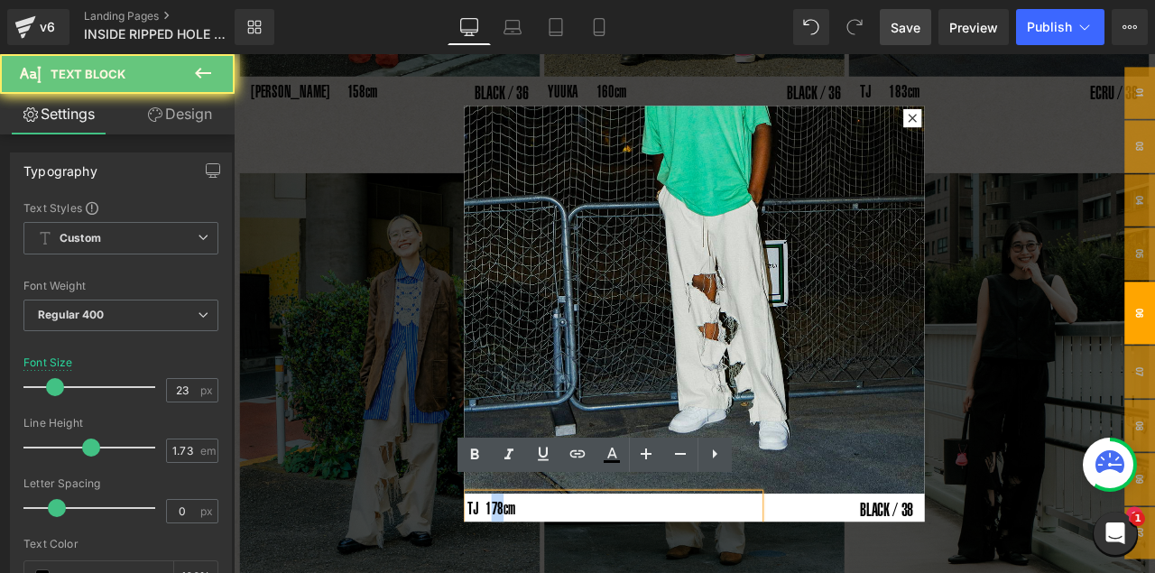
drag, startPoint x: 549, startPoint y: 575, endPoint x: 537, endPoint y: 575, distance: 11.7
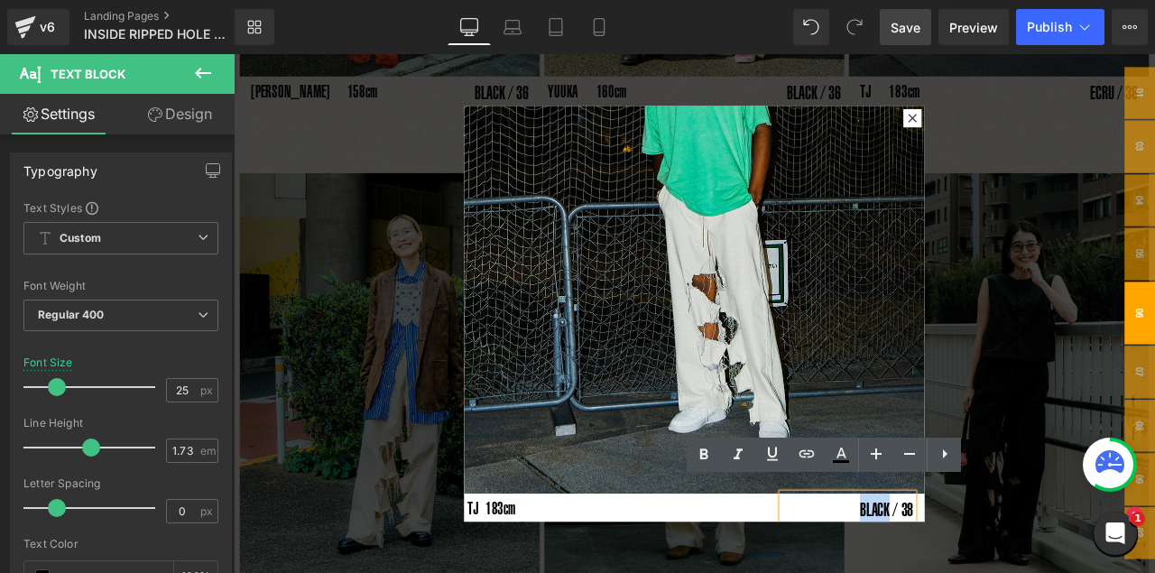
drag, startPoint x: 997, startPoint y: 576, endPoint x: 963, endPoint y: 580, distance: 33.6
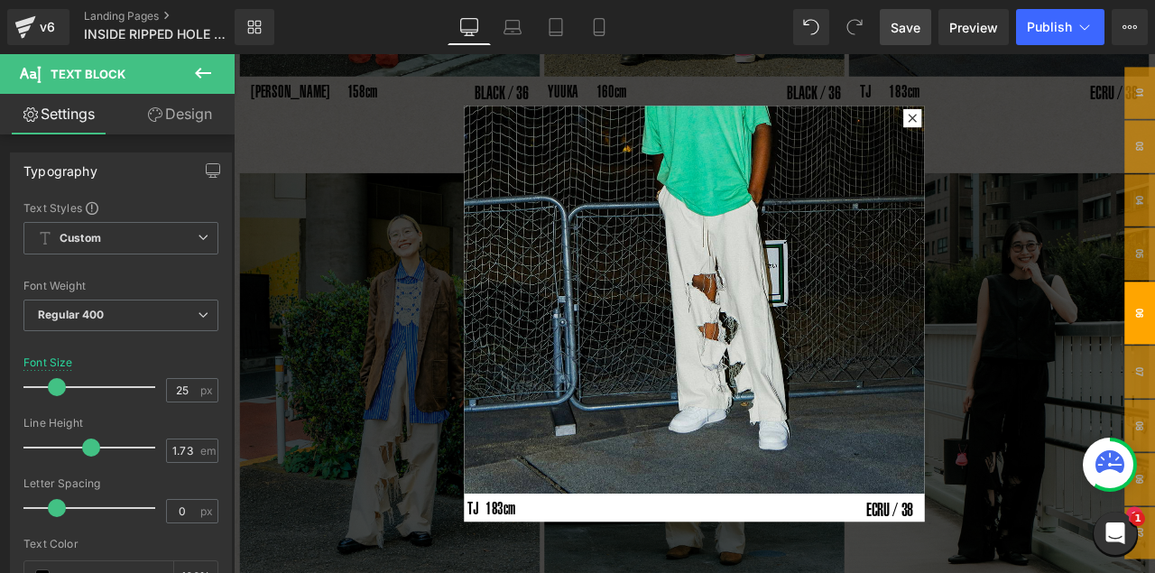
click at [911, 30] on span "Save" at bounding box center [906, 27] width 30 height 19
click at [989, 136] on div at bounding box center [780, 362] width 1092 height 616
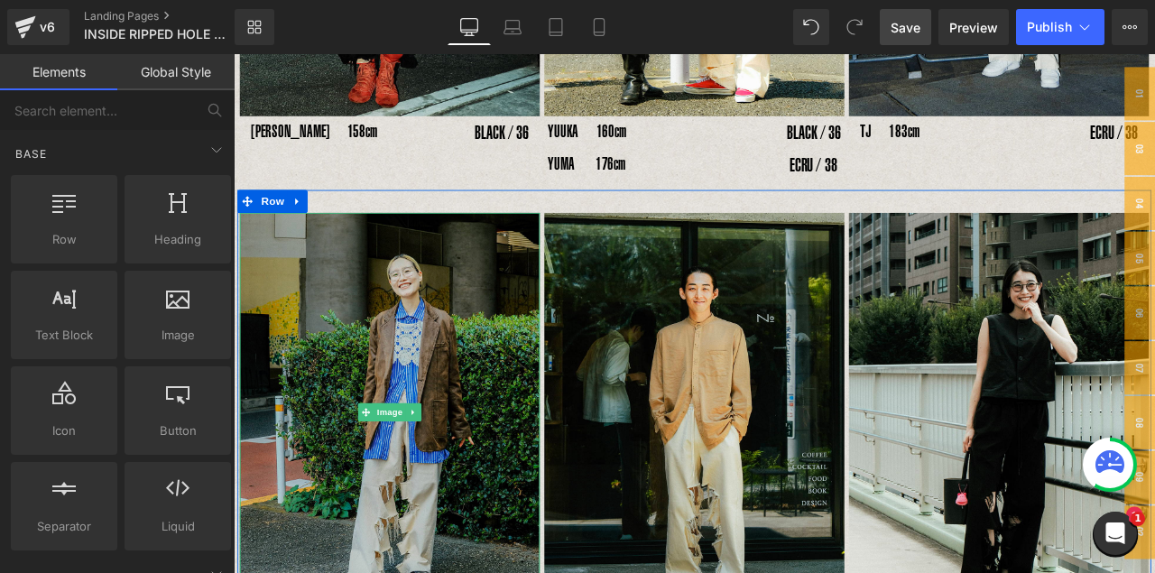
scroll to position [1263, 0]
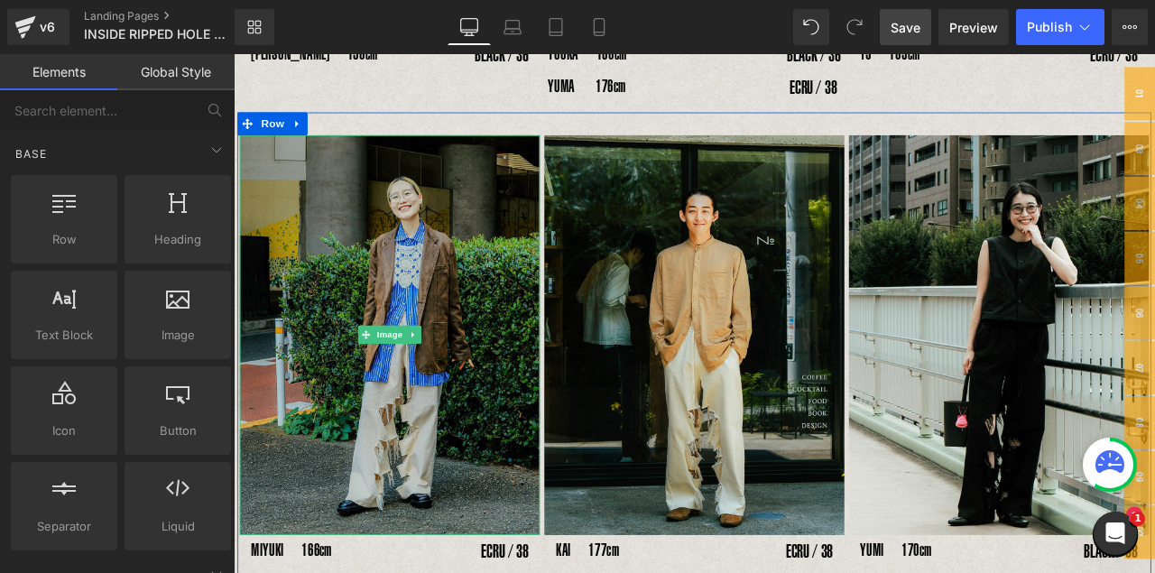
click at [434, 339] on img at bounding box center [419, 387] width 356 height 474
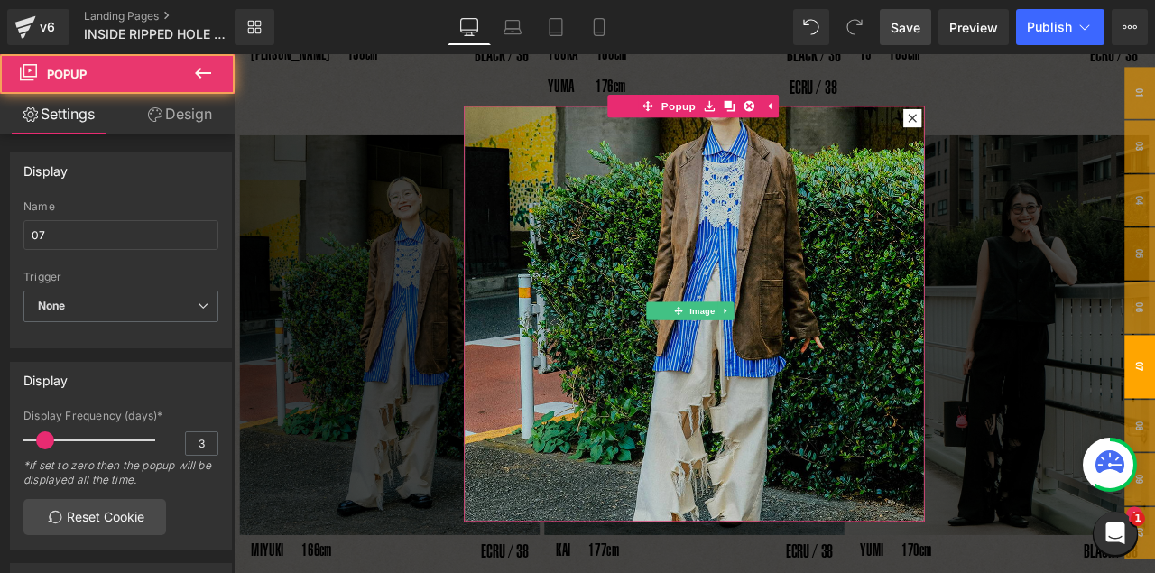
scroll to position [221, 0]
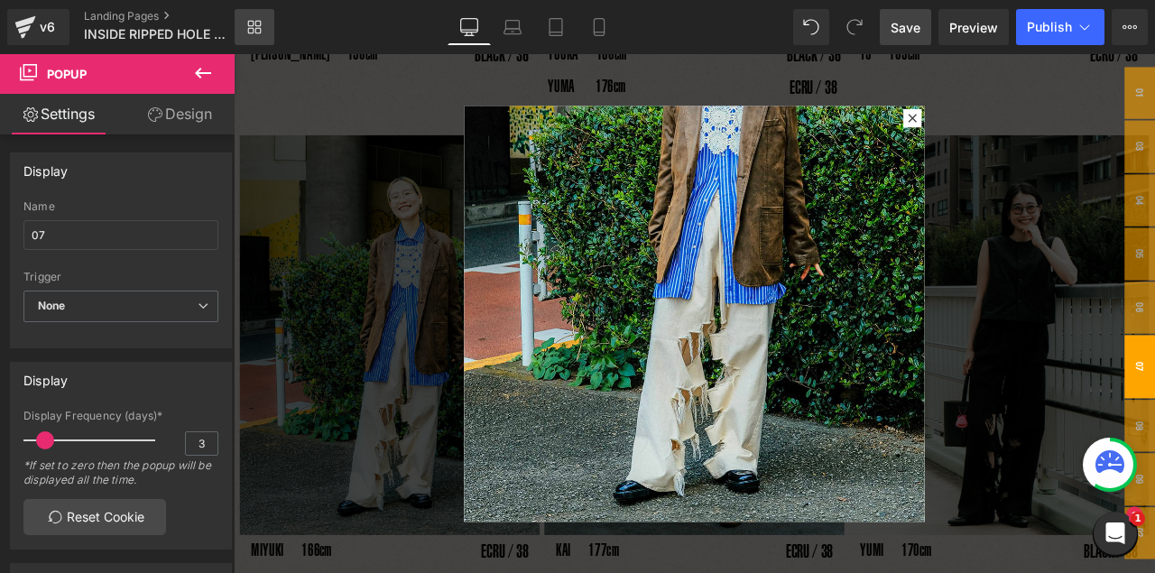
click at [254, 29] on icon at bounding box center [254, 27] width 14 height 14
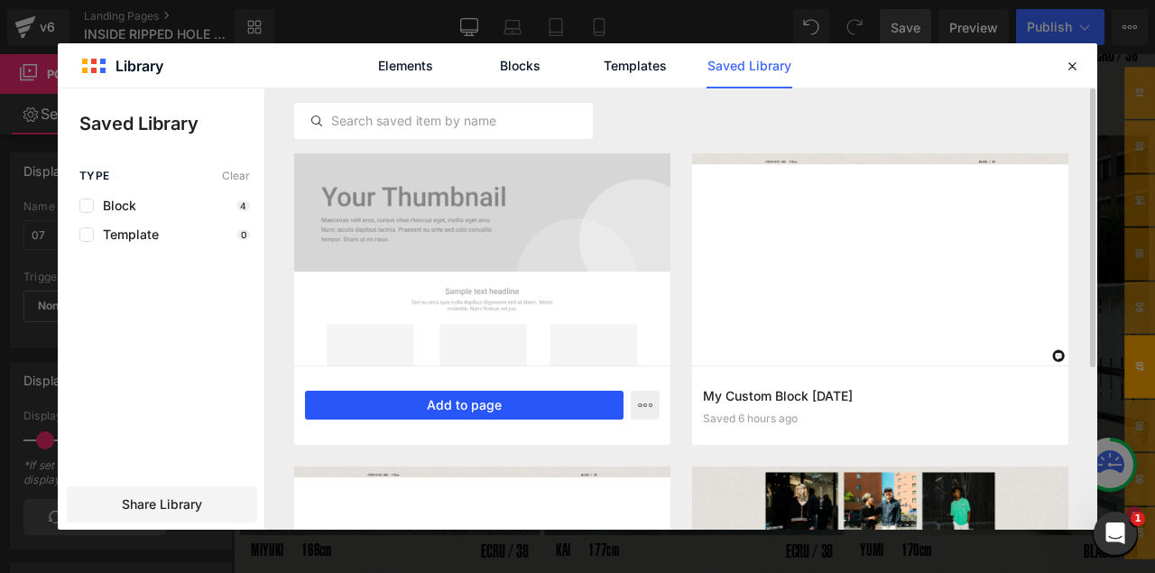
click at [527, 415] on button "Add to page" at bounding box center [464, 405] width 319 height 29
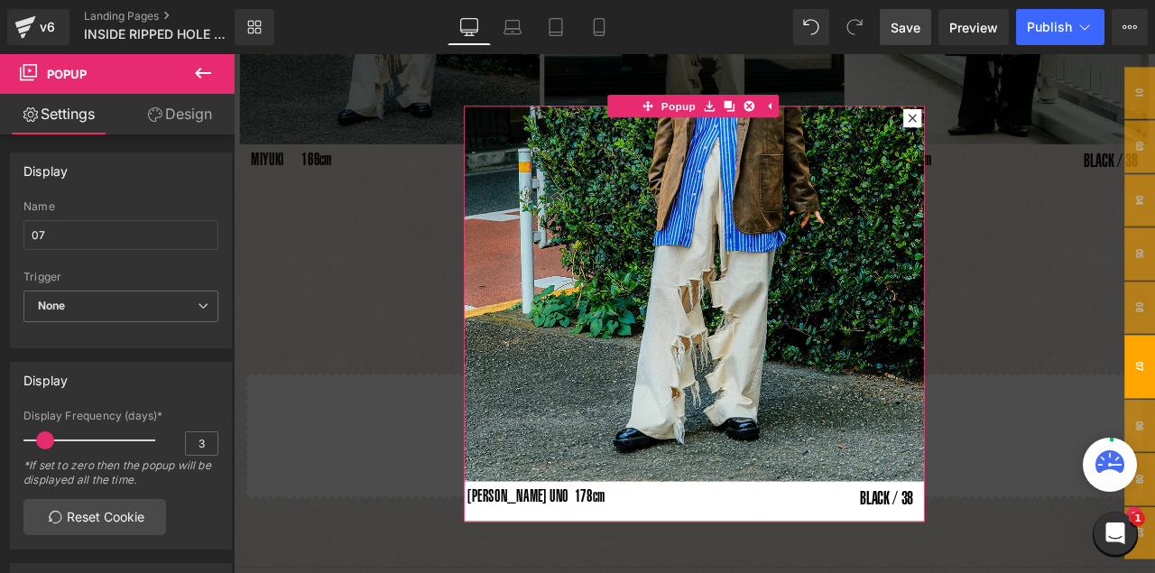
scroll to position [269, 0]
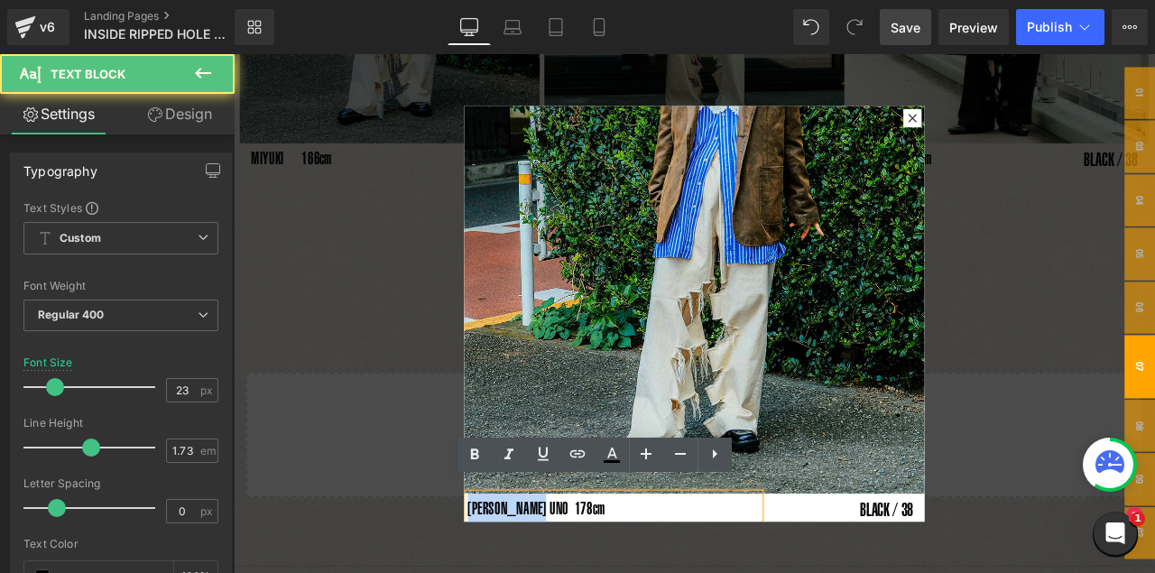
drag, startPoint x: 510, startPoint y: 575, endPoint x: 767, endPoint y: 550, distance: 258.5
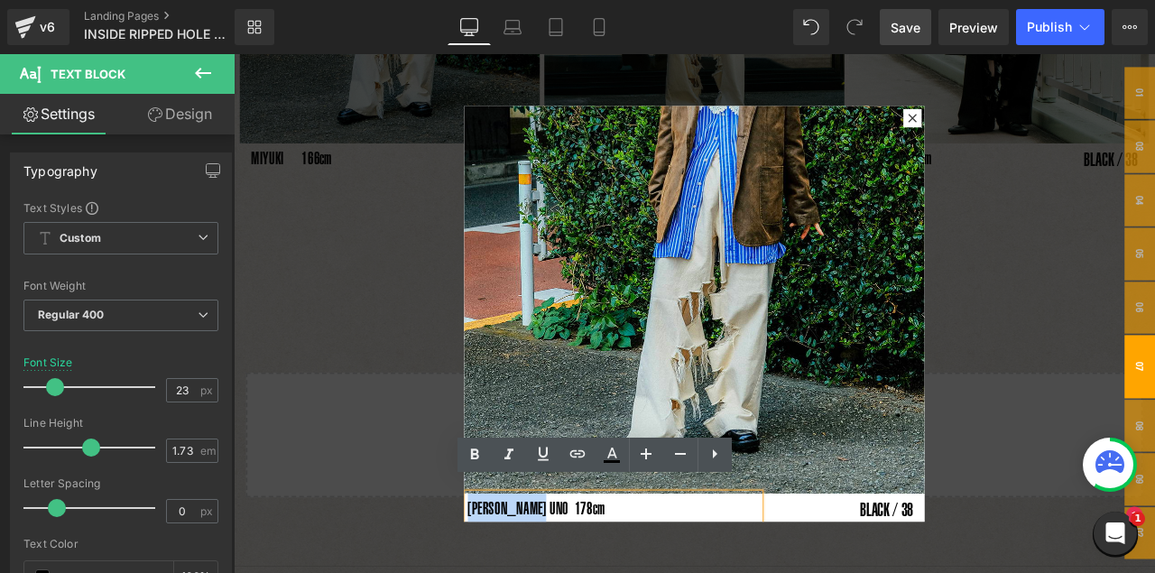
paste div
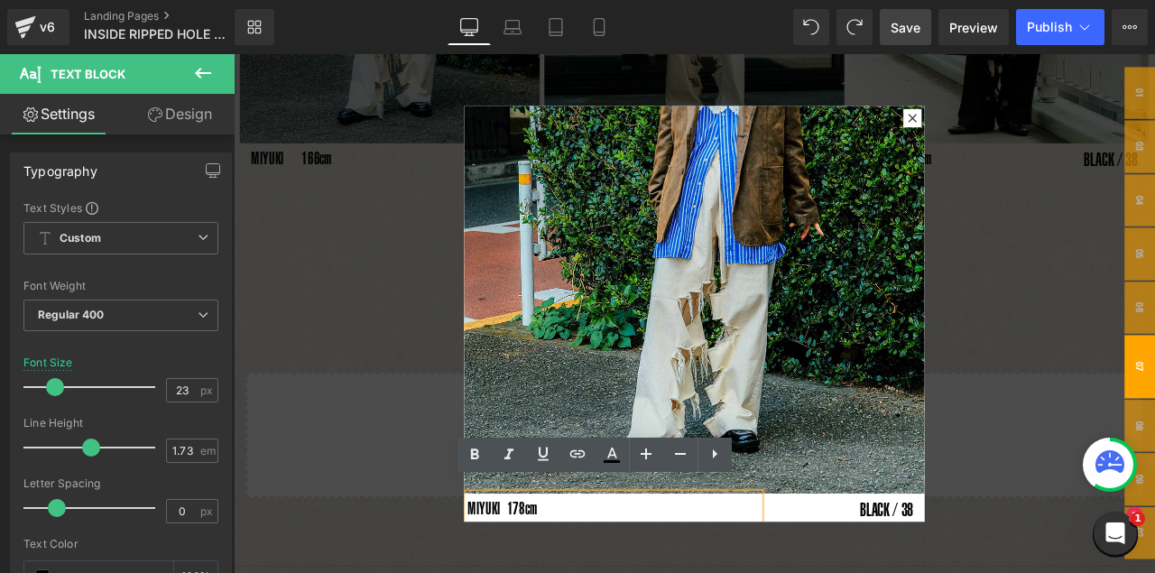
click at [524, 468] on div "Rendering Content" at bounding box center [578, 502] width 111 height 20
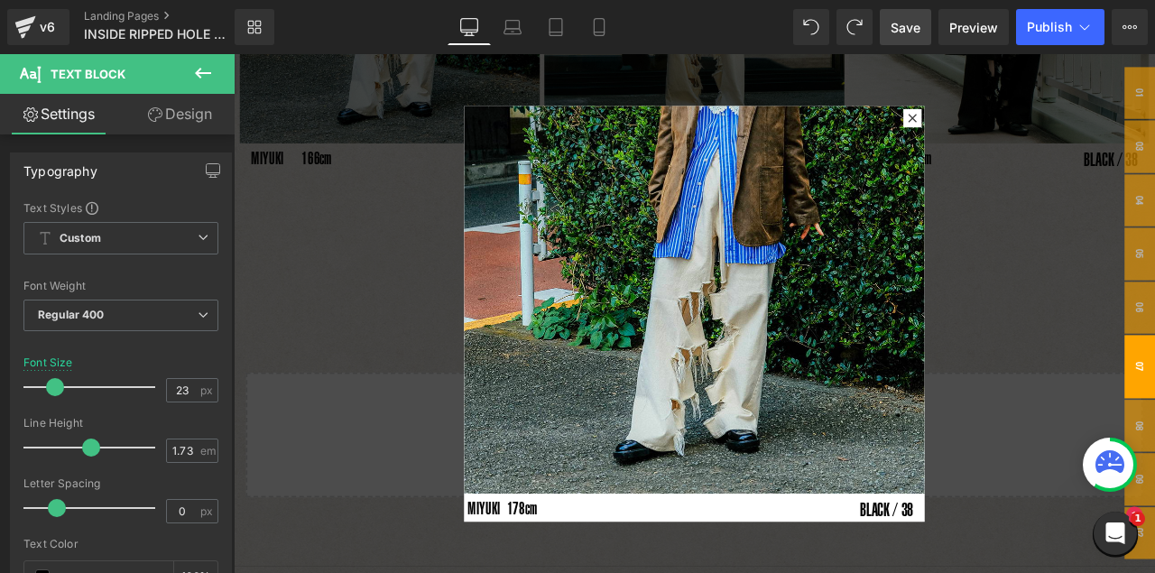
click at [523, 468] on div "Rendering Content" at bounding box center [578, 502] width 111 height 20
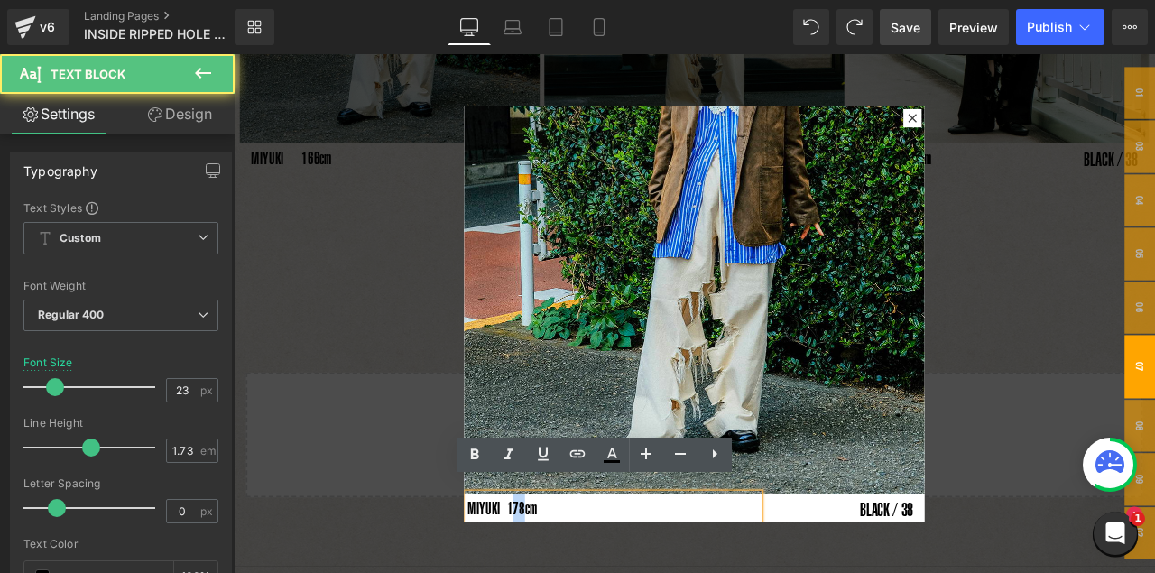
drag, startPoint x: 562, startPoint y: 576, endPoint x: 571, endPoint y: 578, distance: 9.2
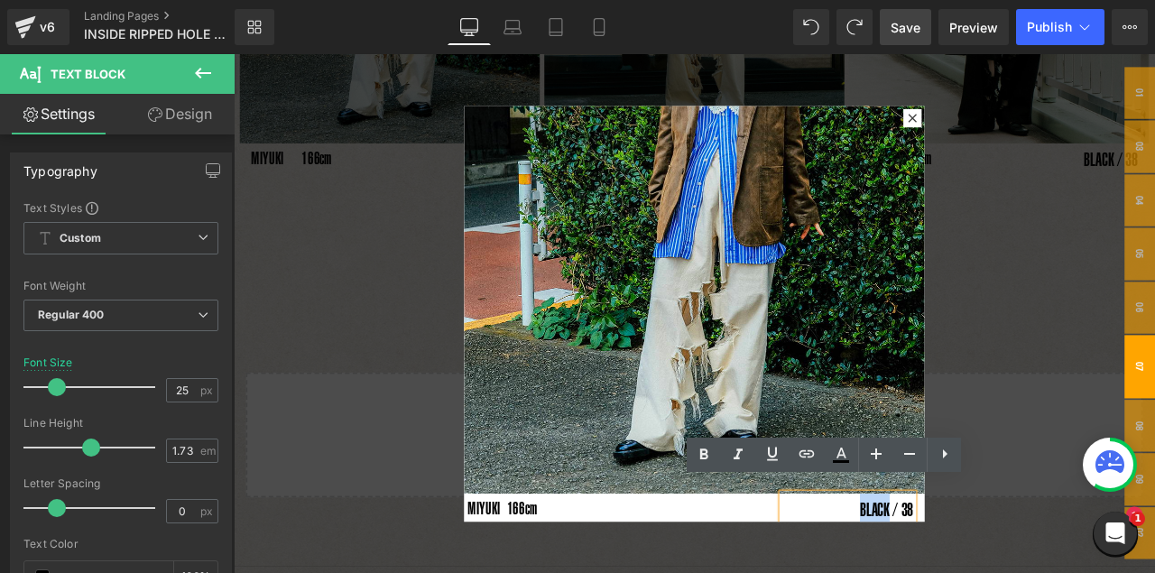
drag, startPoint x: 964, startPoint y: 577, endPoint x: 997, endPoint y: 578, distance: 33.4
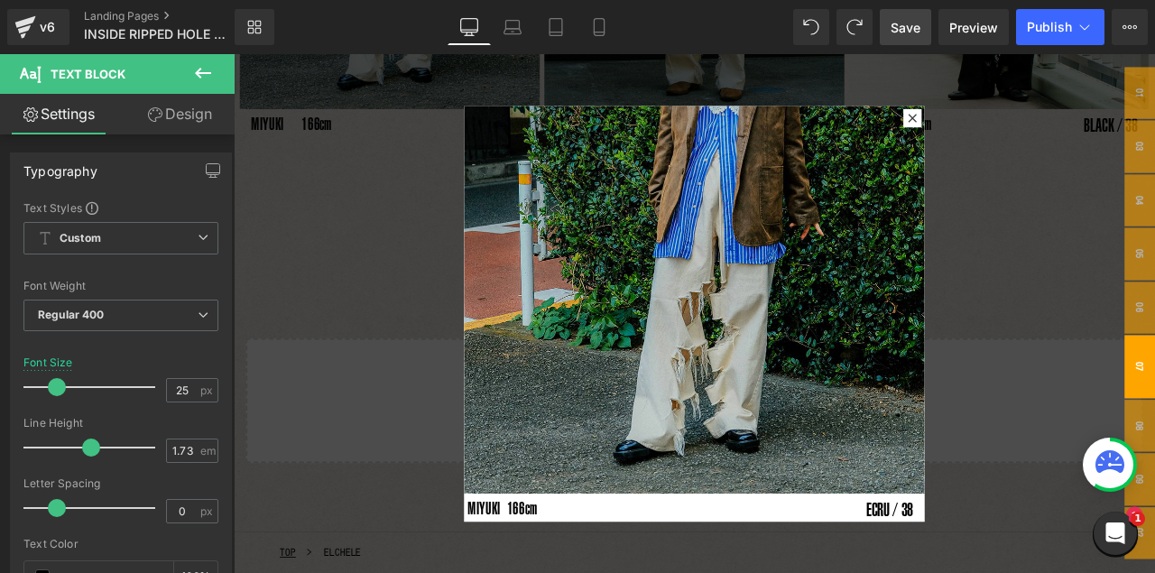
scroll to position [1817, 0]
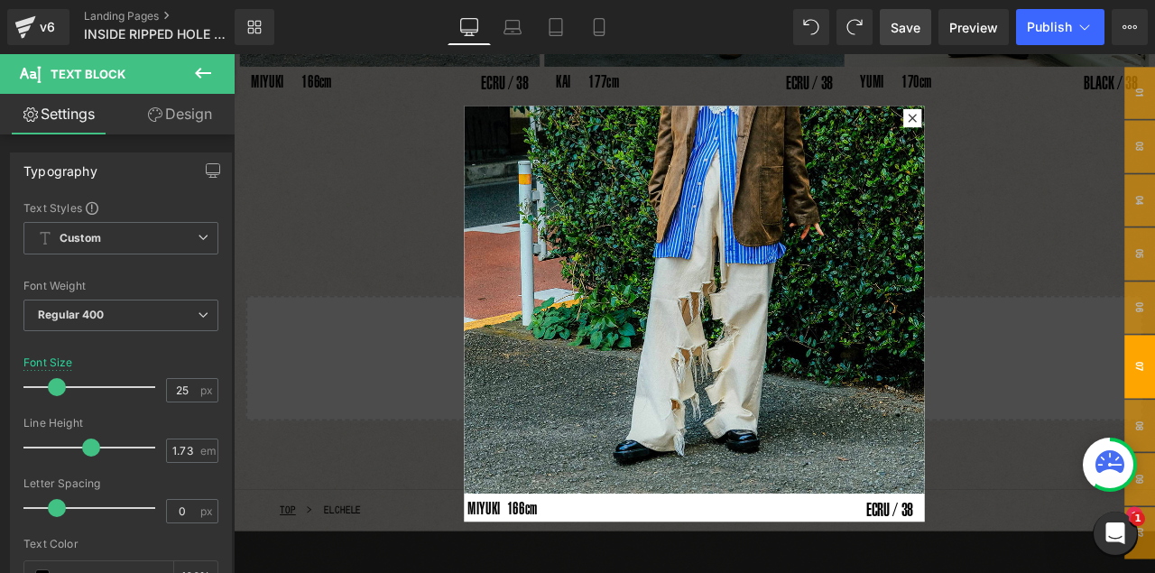
click at [909, 30] on span "Save" at bounding box center [906, 27] width 30 height 19
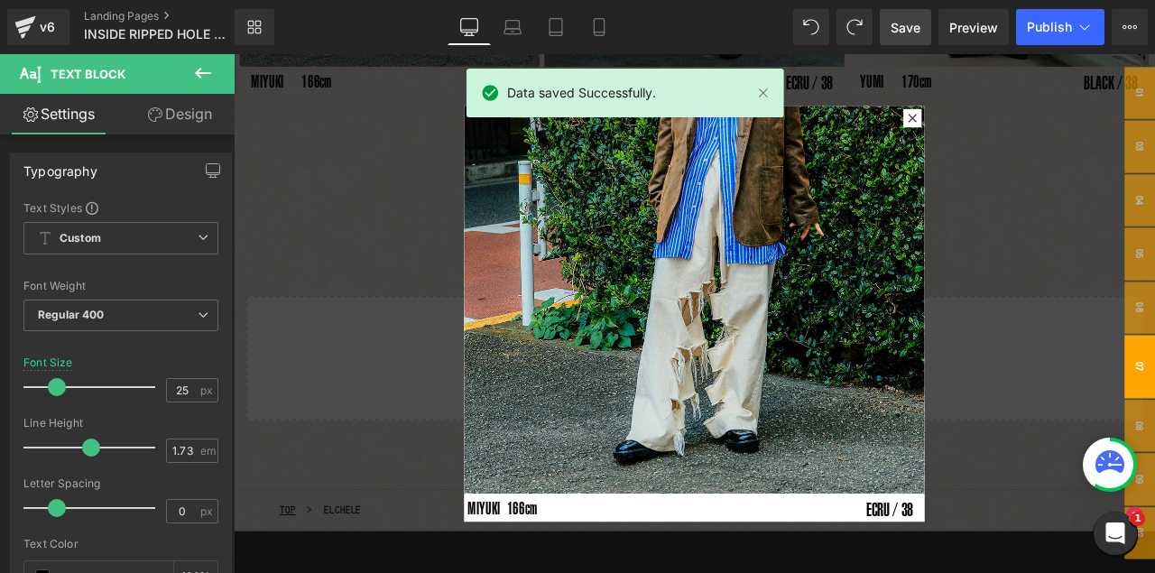
click at [989, 279] on div at bounding box center [780, 362] width 1092 height 616
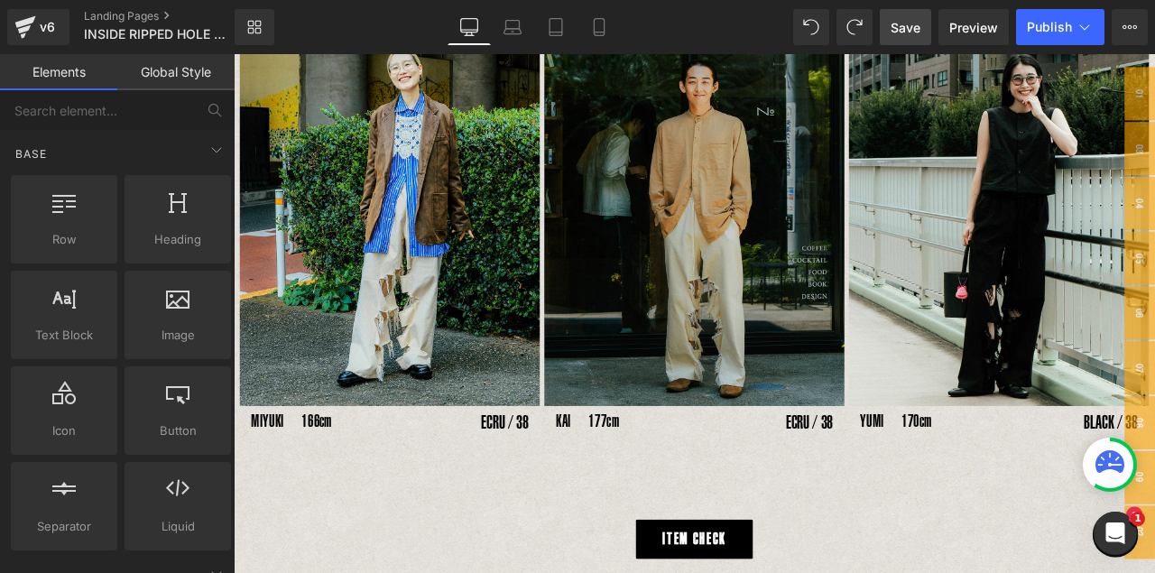
scroll to position [1411, 0]
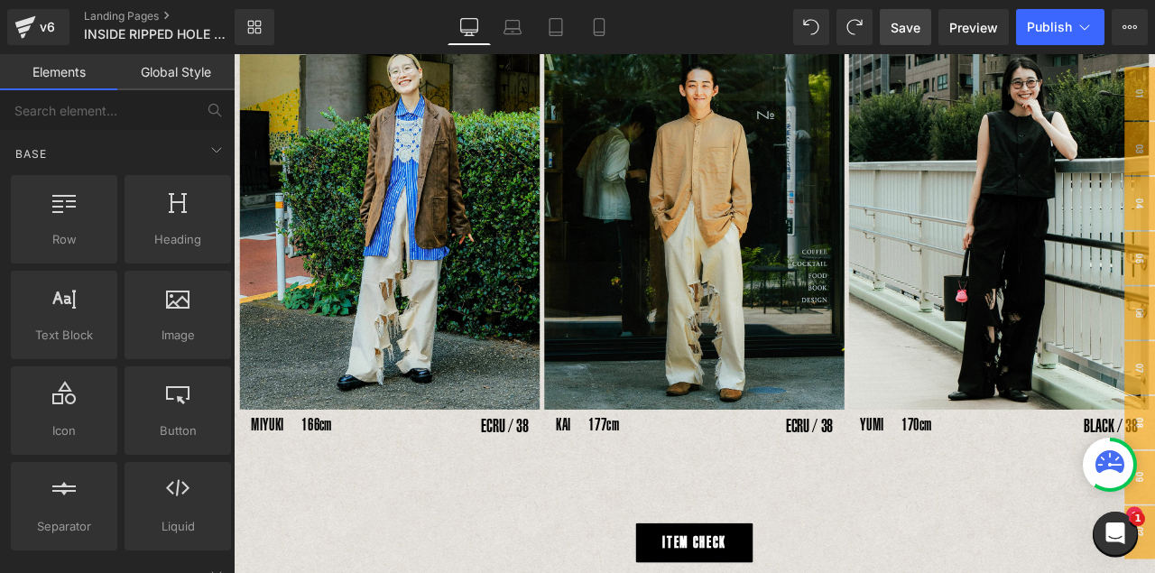
click at [786, 227] on div "Image" at bounding box center [780, 239] width 356 height 474
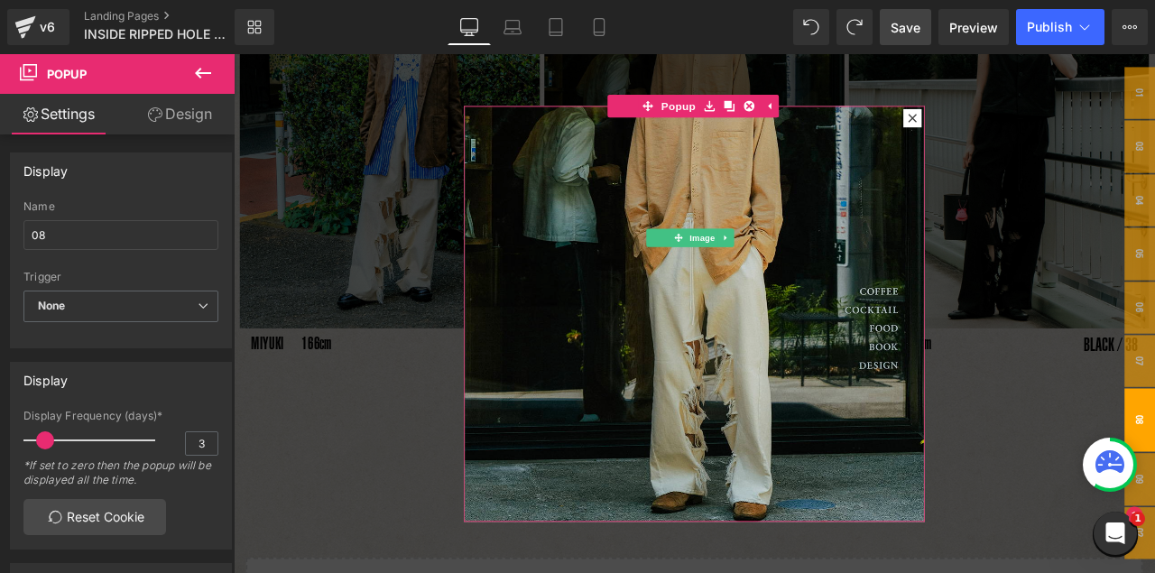
scroll to position [1546, 0]
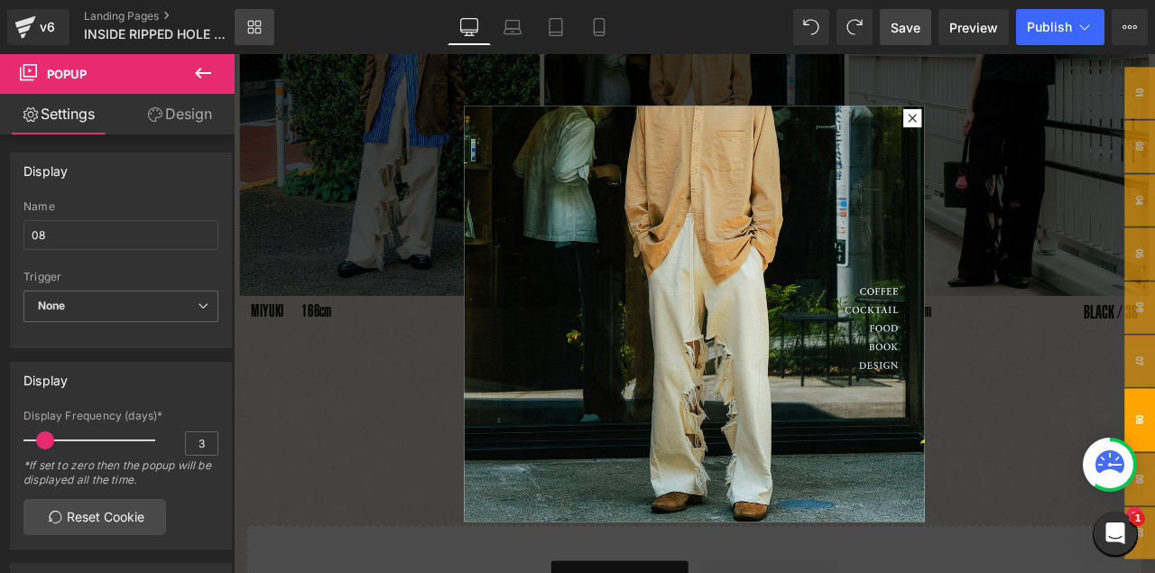
click at [253, 39] on link "Library" at bounding box center [255, 27] width 40 height 36
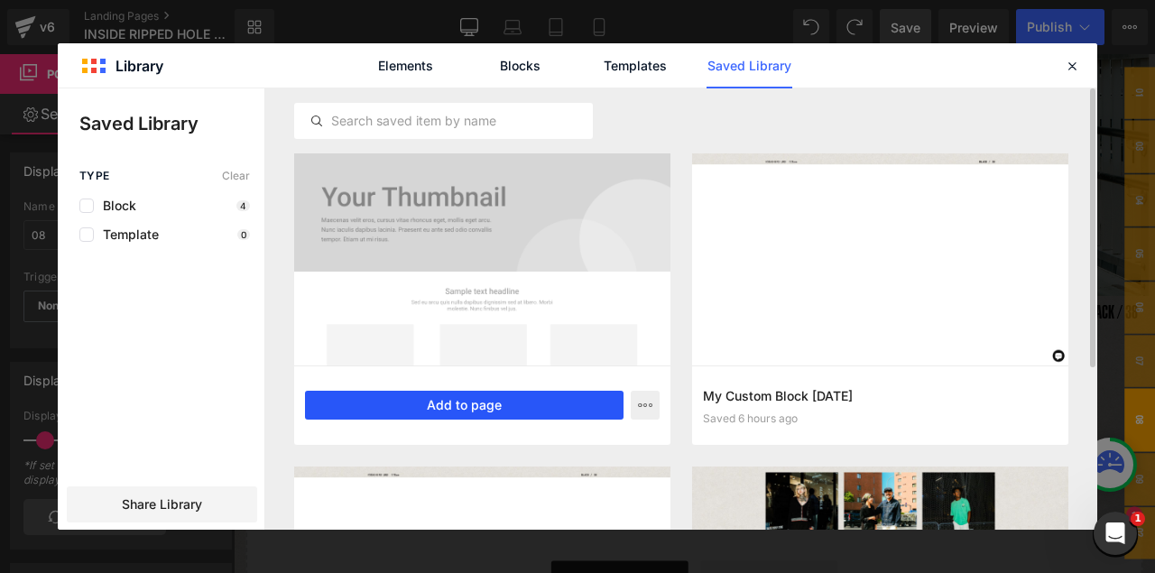
click at [469, 403] on button "Add to page" at bounding box center [464, 405] width 319 height 29
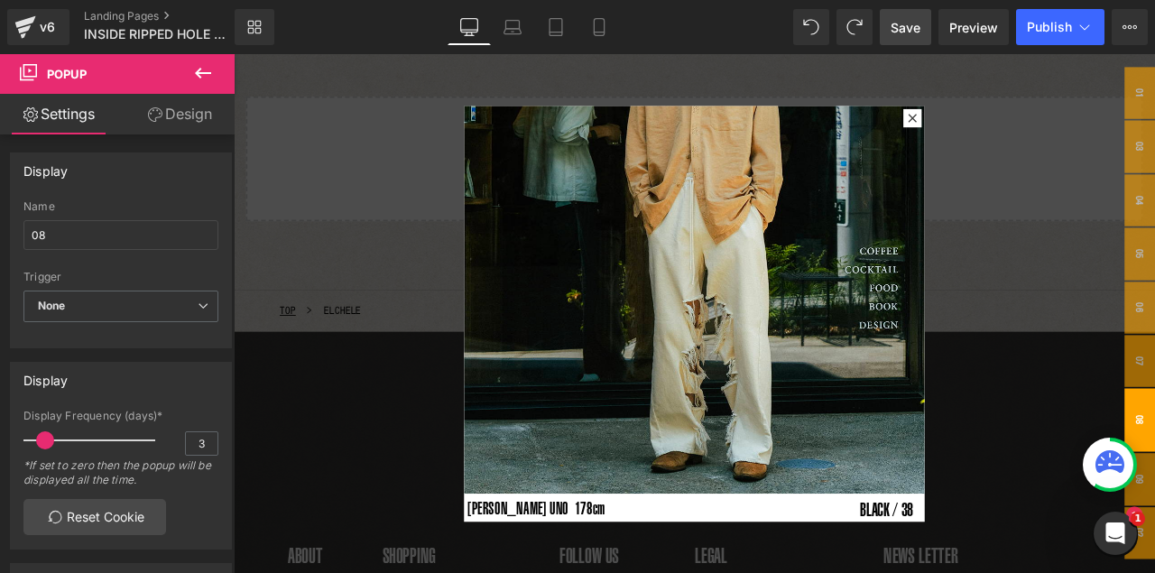
scroll to position [2101, 0]
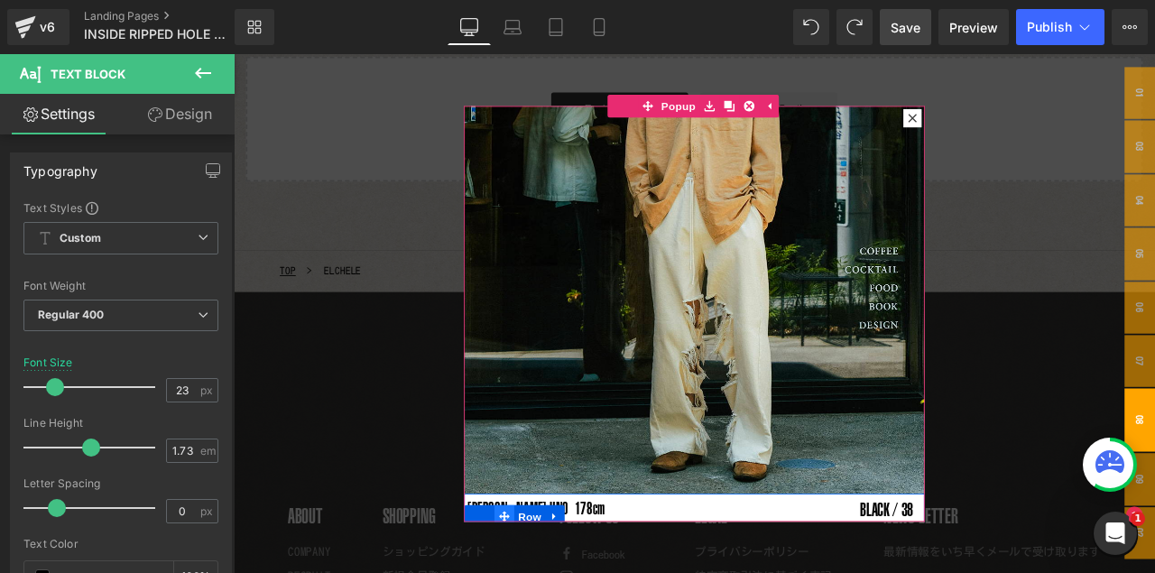
drag, startPoint x: 766, startPoint y: 550, endPoint x: 545, endPoint y: 578, distance: 222.9
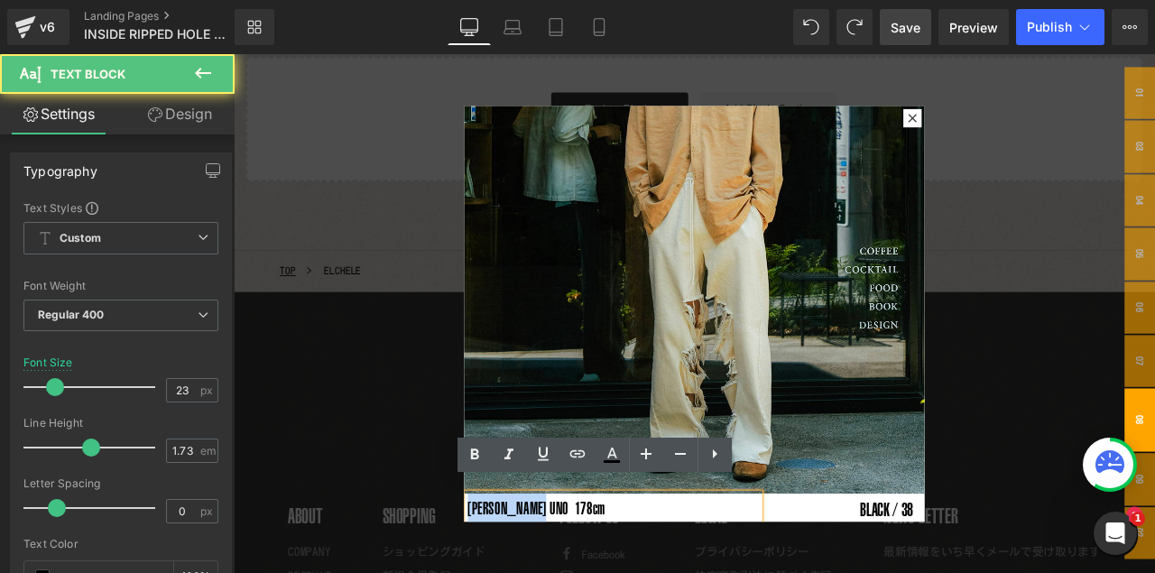
drag, startPoint x: 511, startPoint y: 575, endPoint x: 767, endPoint y: 549, distance: 257.7
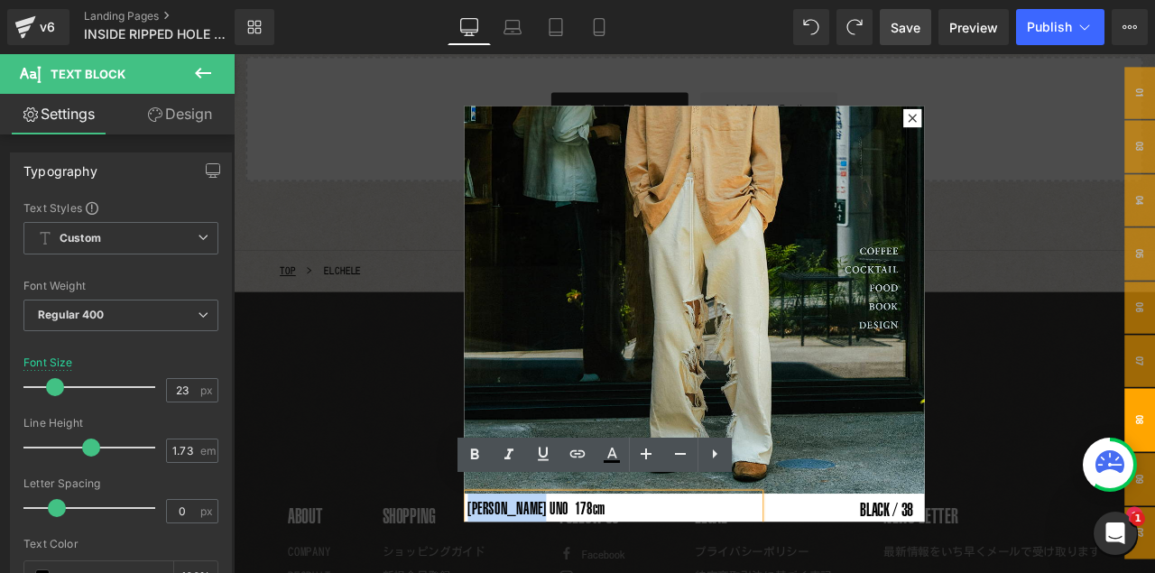
paste div
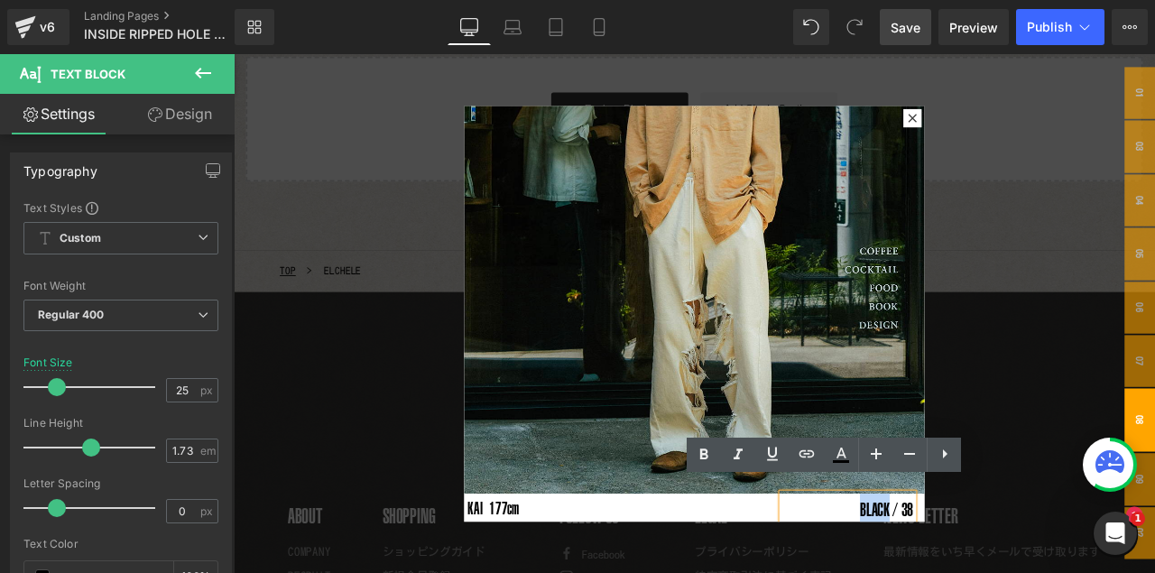
drag, startPoint x: 964, startPoint y: 575, endPoint x: 997, endPoint y: 580, distance: 32.8
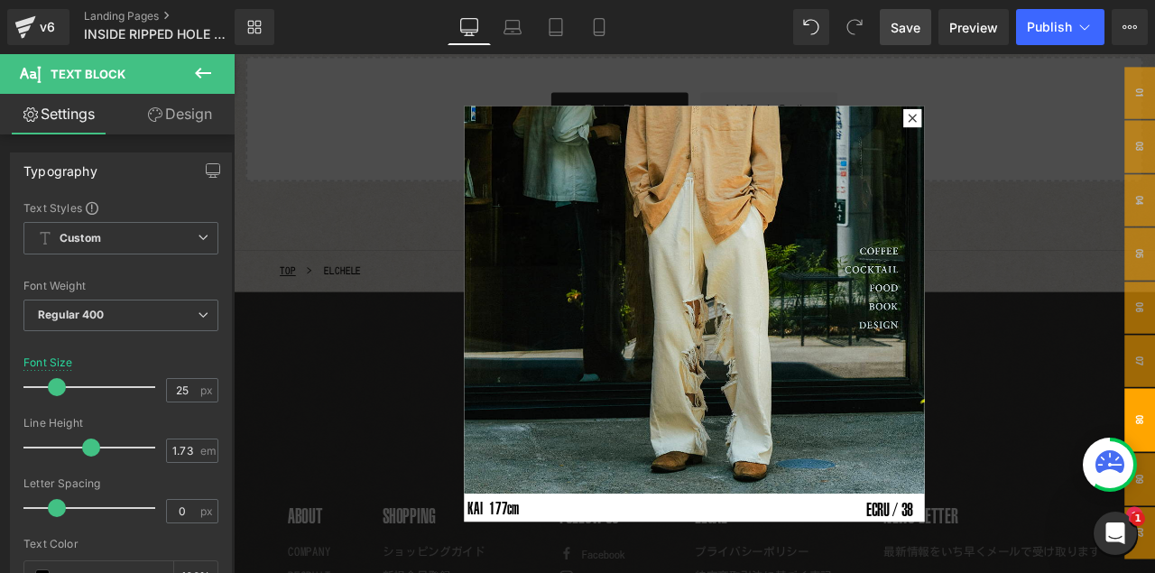
click at [911, 39] on link "Save" at bounding box center [905, 27] width 51 height 36
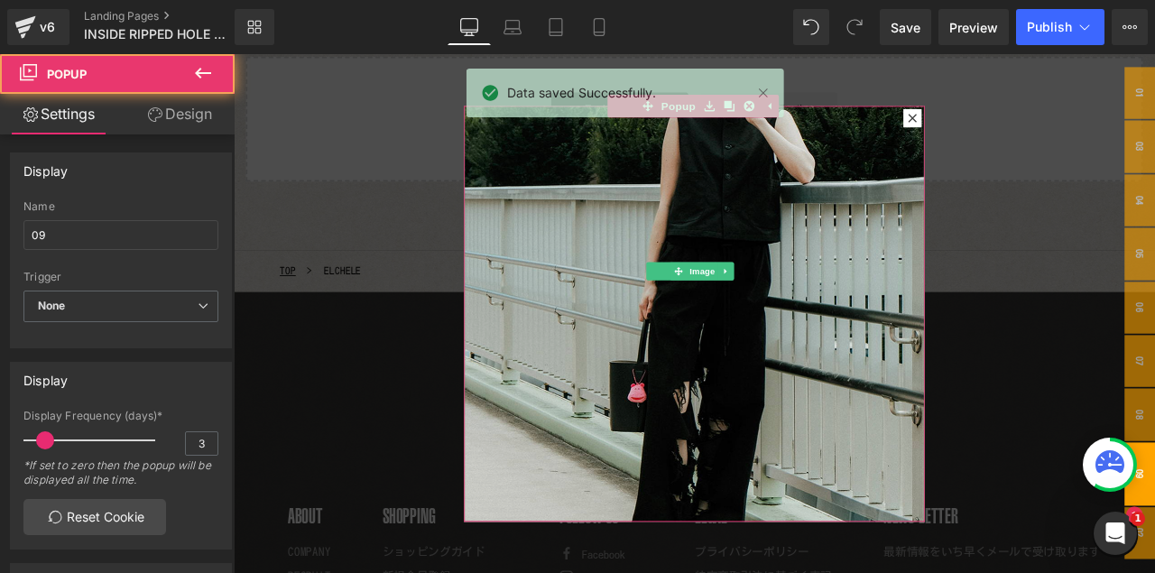
scroll to position [221, 0]
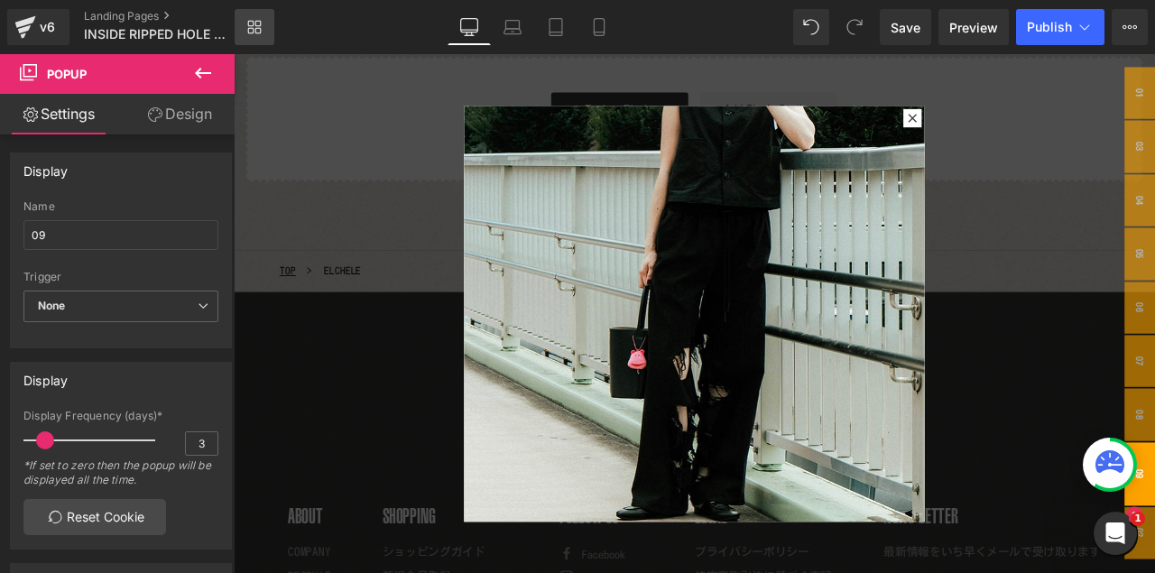
click at [254, 29] on icon at bounding box center [254, 27] width 14 height 14
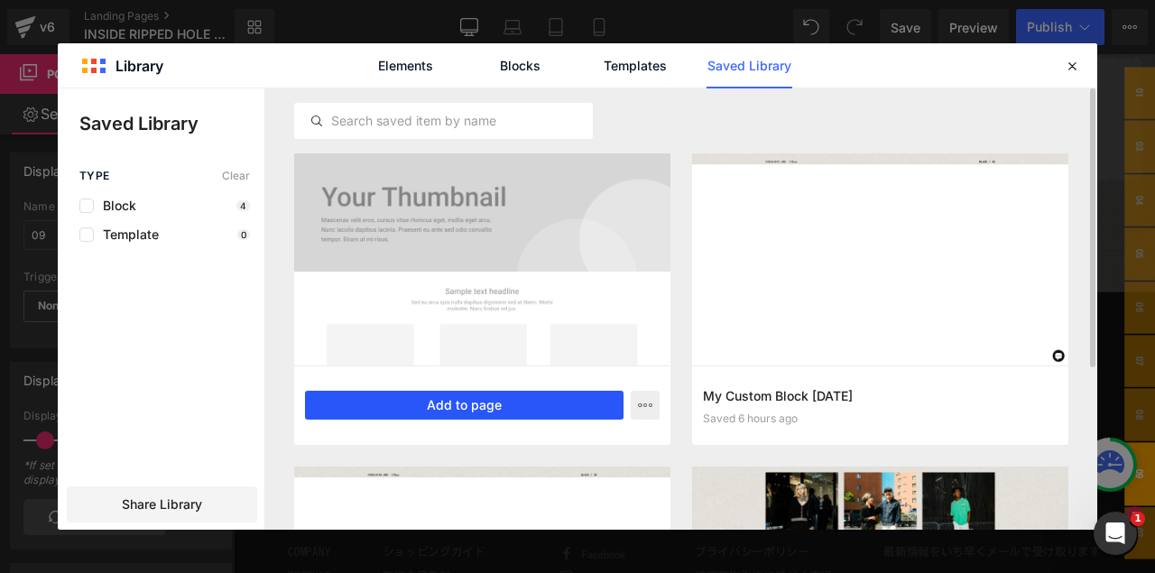
click at [496, 407] on button "Add to page" at bounding box center [464, 405] width 319 height 29
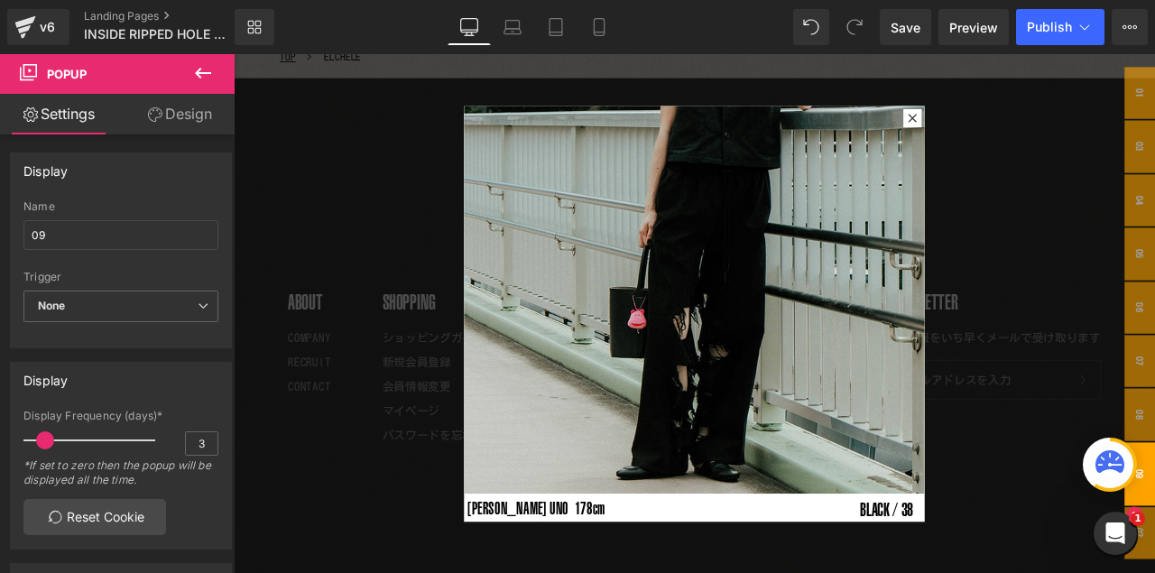
scroll to position [269, 0]
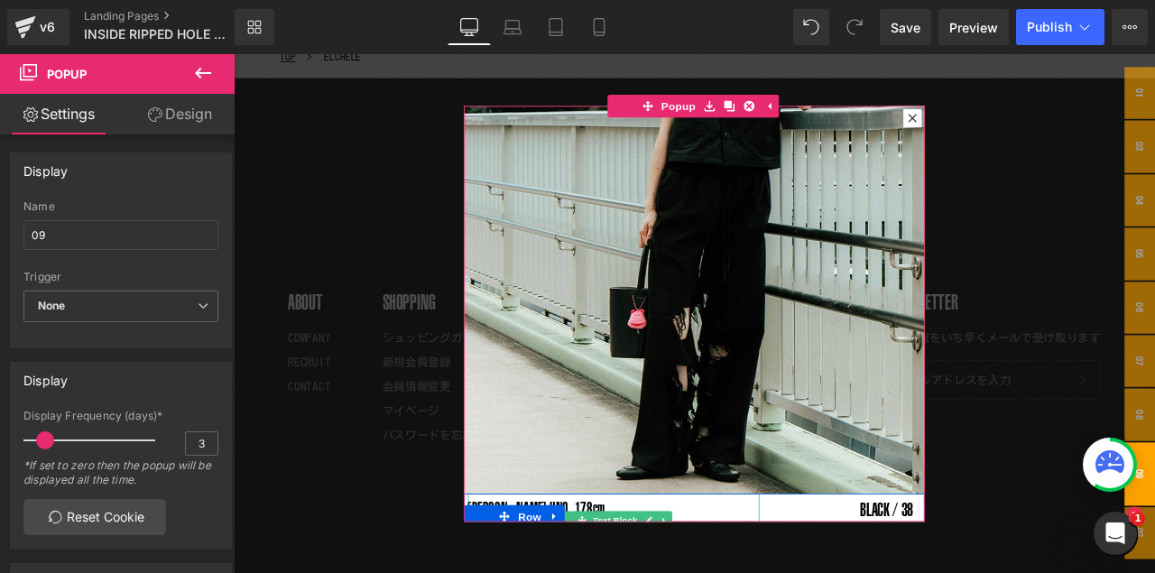
drag, startPoint x: 526, startPoint y: 570, endPoint x: 515, endPoint y: 571, distance: 11.8
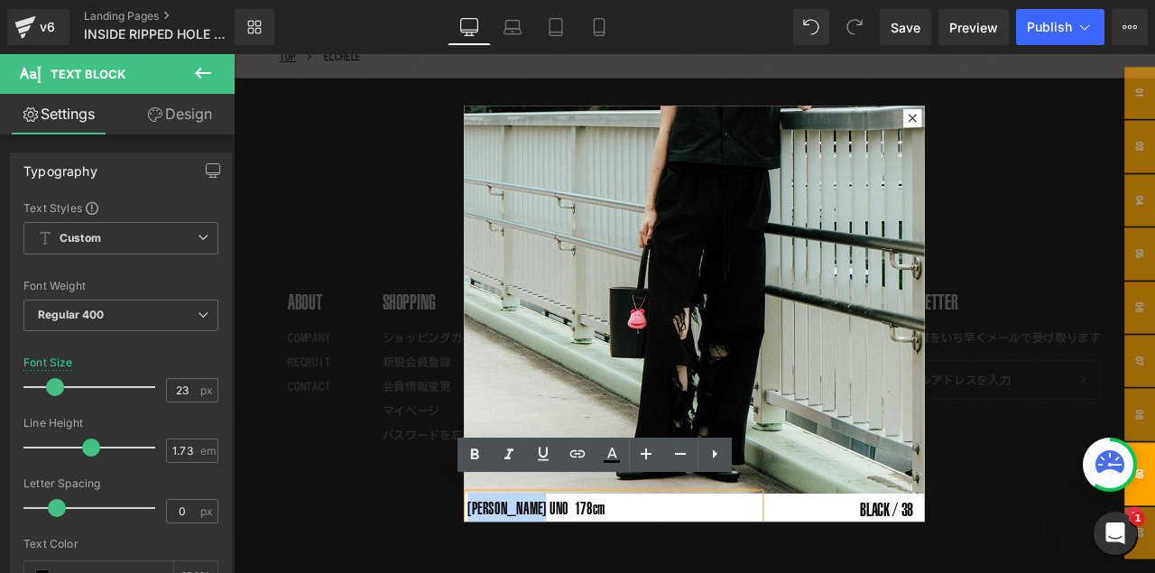
drag, startPoint x: 511, startPoint y: 571, endPoint x: 591, endPoint y: 578, distance: 80.6
paste div
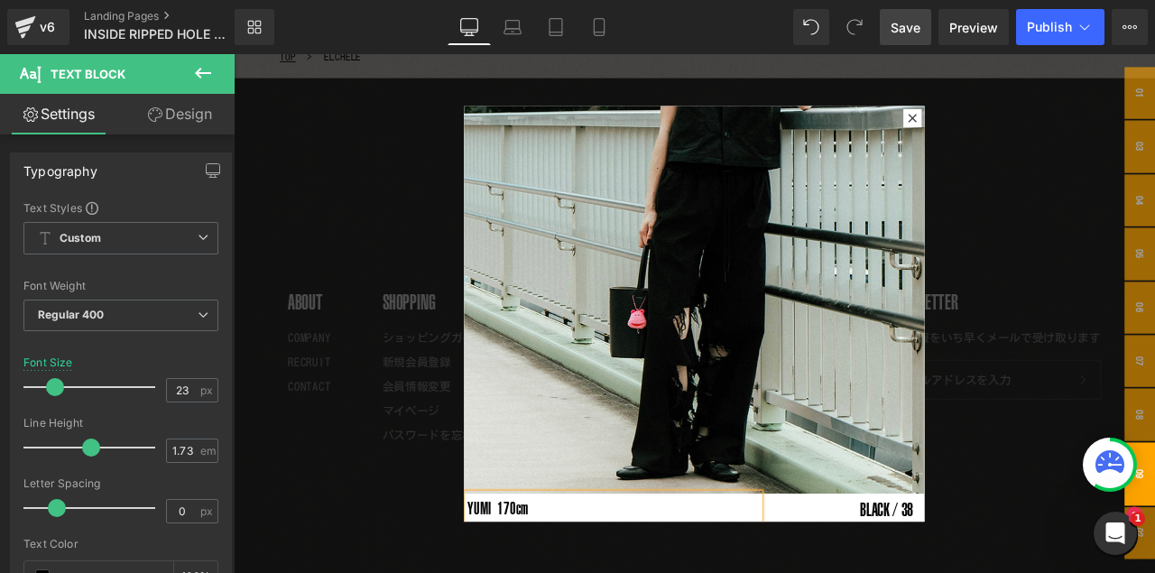
click at [899, 34] on span "Save" at bounding box center [906, 27] width 30 height 19
click at [989, 32] on span "Publish" at bounding box center [1049, 27] width 45 height 14
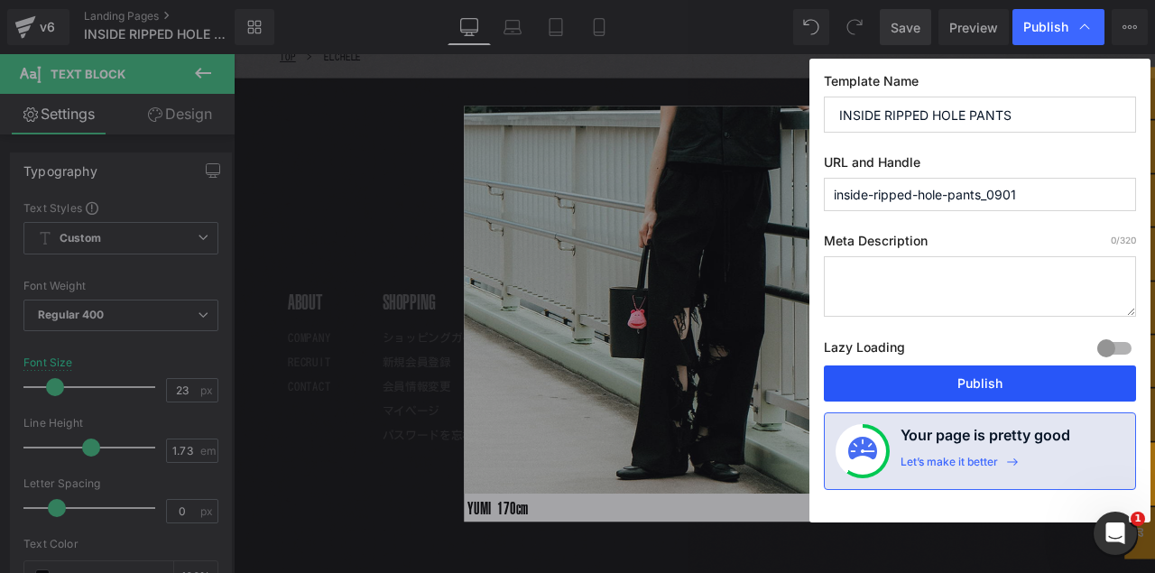
drag, startPoint x: 927, startPoint y: 380, endPoint x: 655, endPoint y: 277, distance: 290.5
click at [927, 380] on button "Publish" at bounding box center [980, 384] width 312 height 36
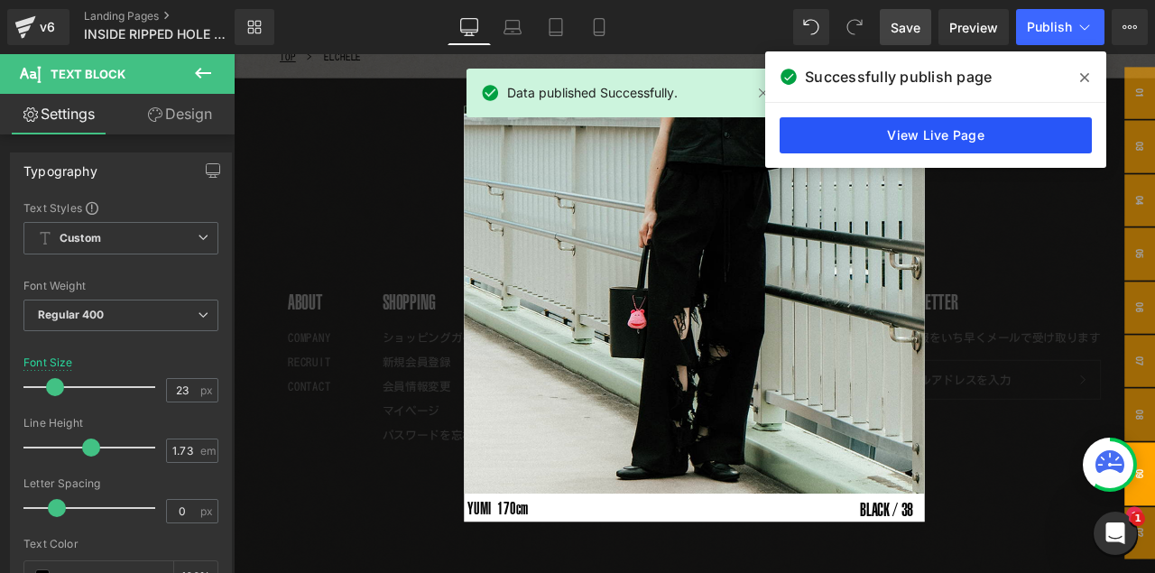
click at [953, 150] on link "View Live Page" at bounding box center [936, 135] width 312 height 36
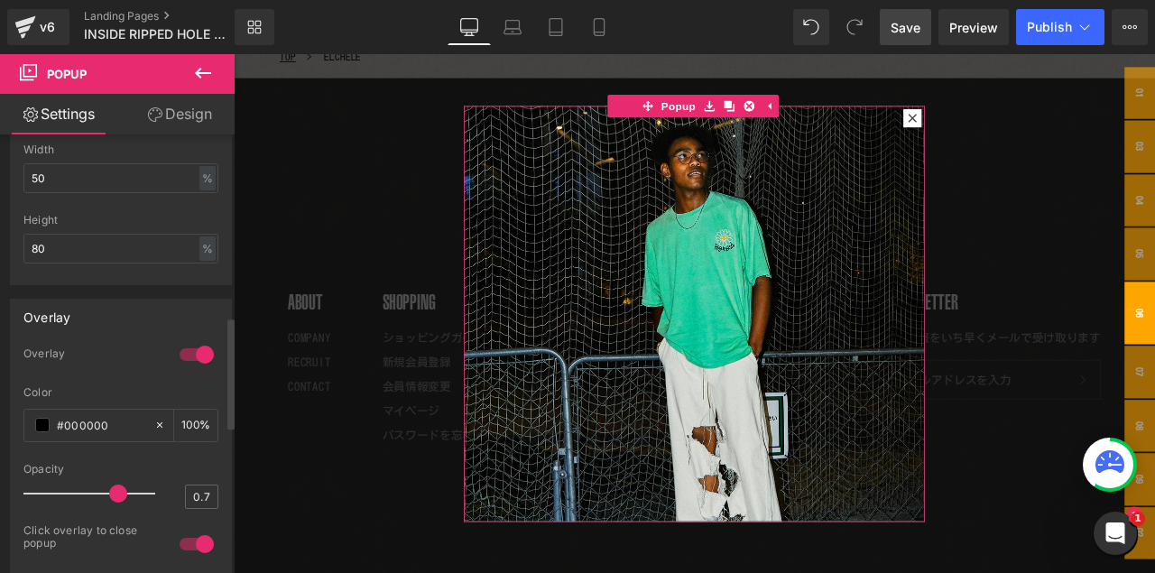
scroll to position [948, 0]
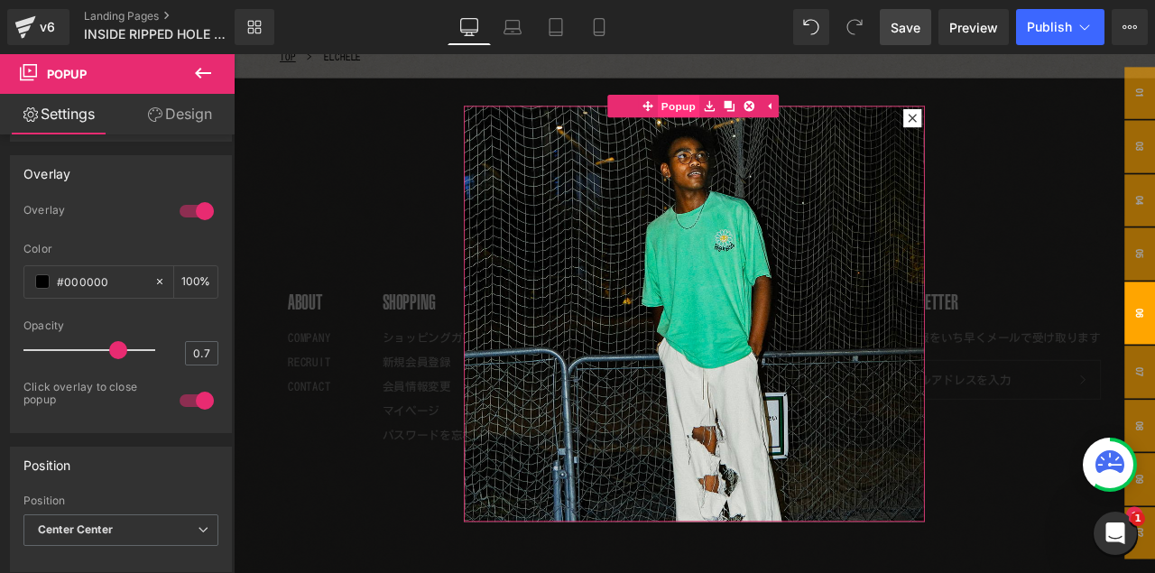
click at [764, 121] on span "Popup" at bounding box center [762, 115] width 50 height 27
click at [181, 120] on link "Design" at bounding box center [179, 114] width 117 height 41
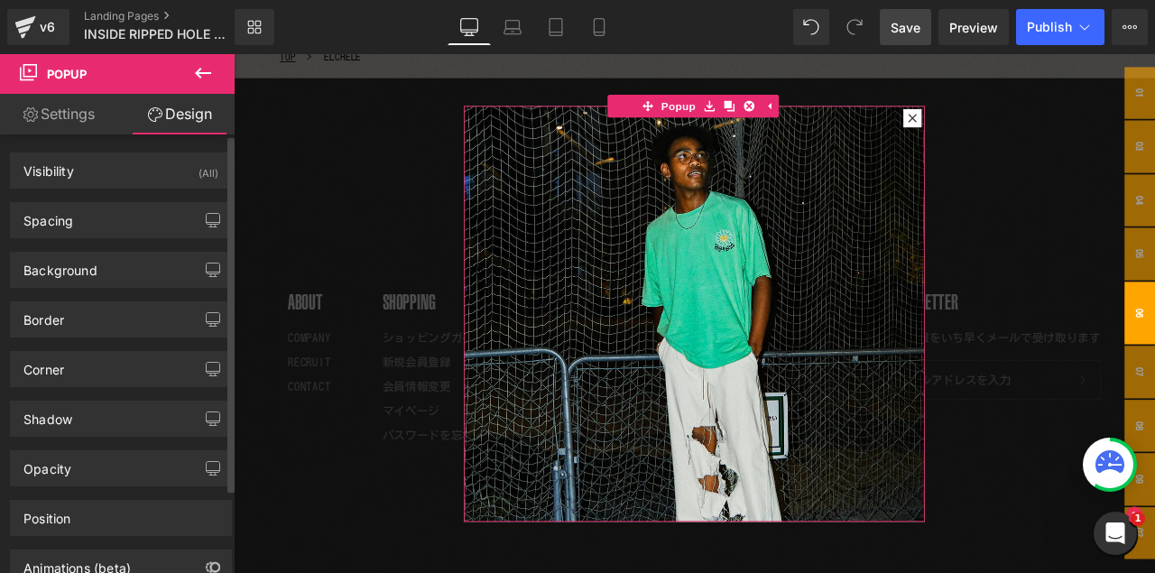
scroll to position [106, 0]
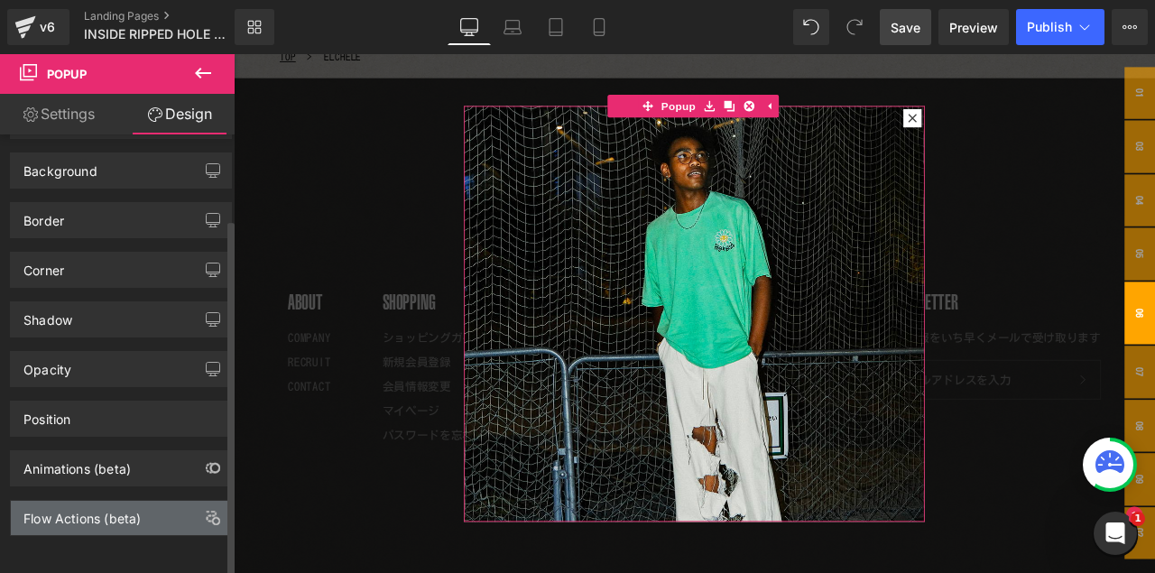
click at [79, 468] on div "Flow Actions (beta)" at bounding box center [121, 518] width 220 height 34
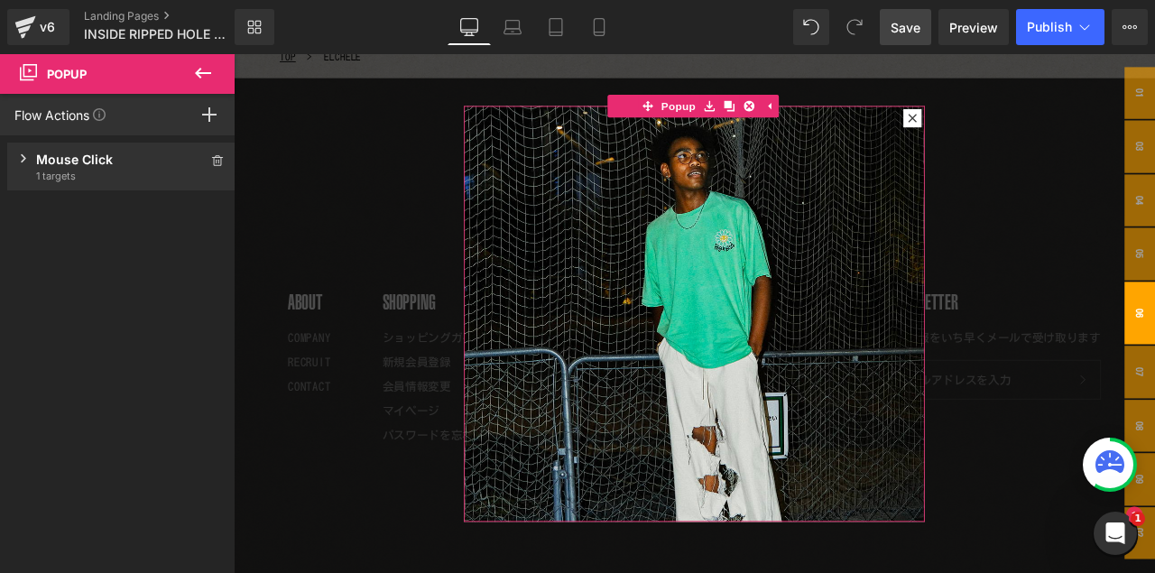
click at [87, 165] on div "Mouse Click" at bounding box center [121, 159] width 171 height 19
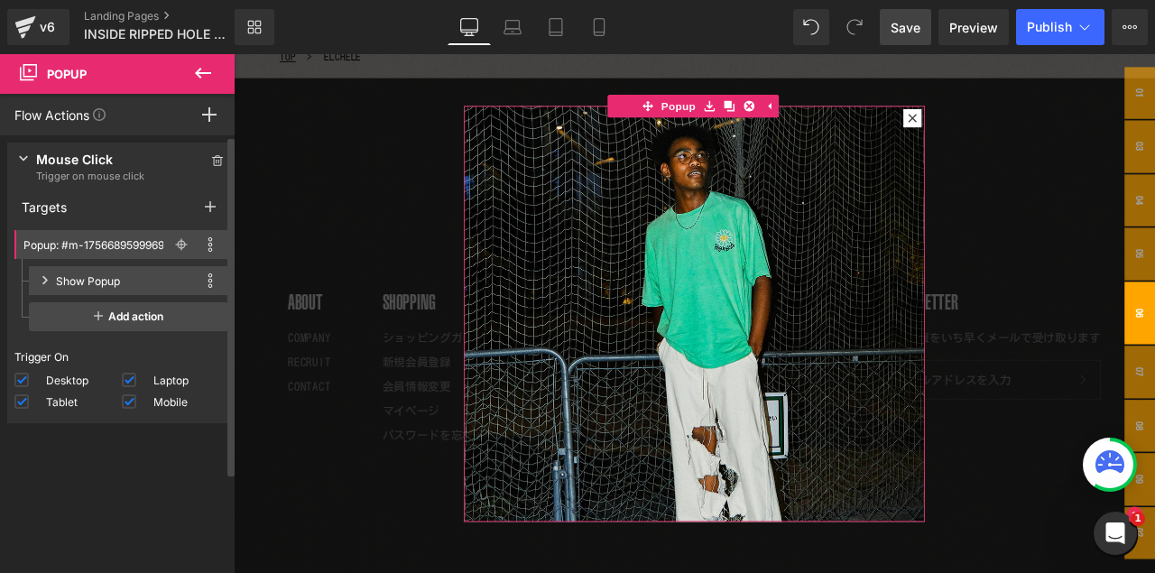
click at [97, 463] on div "Press " " button to add new event trigger with advanced action Mouse Click Trig…" at bounding box center [121, 358] width 243 height 447
click at [211, 161] on icon at bounding box center [217, 160] width 13 height 11
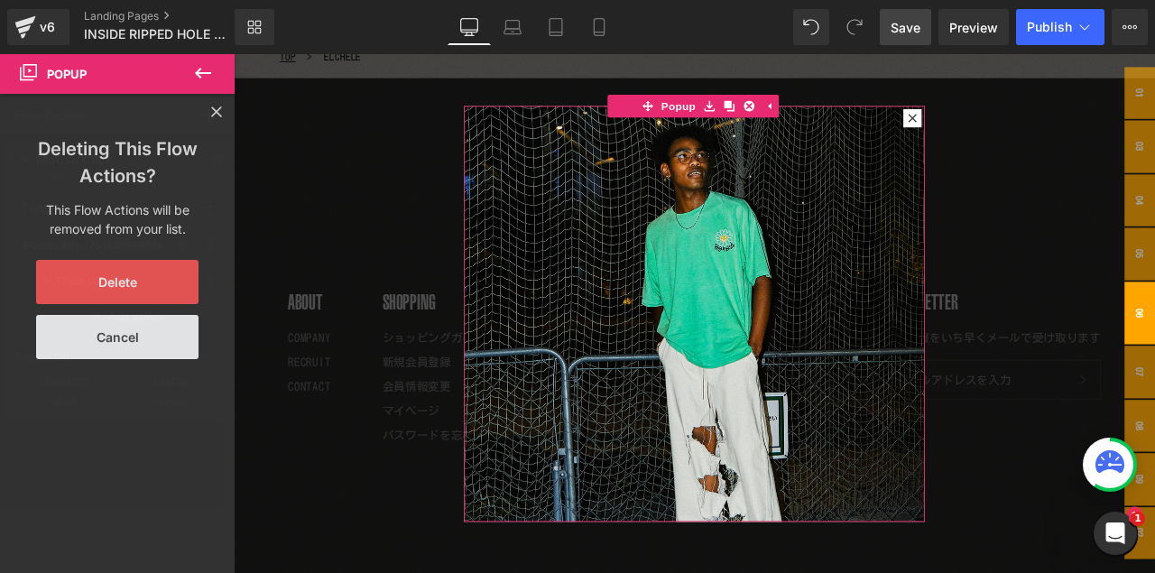
click at [116, 292] on button "Delete" at bounding box center [117, 282] width 162 height 44
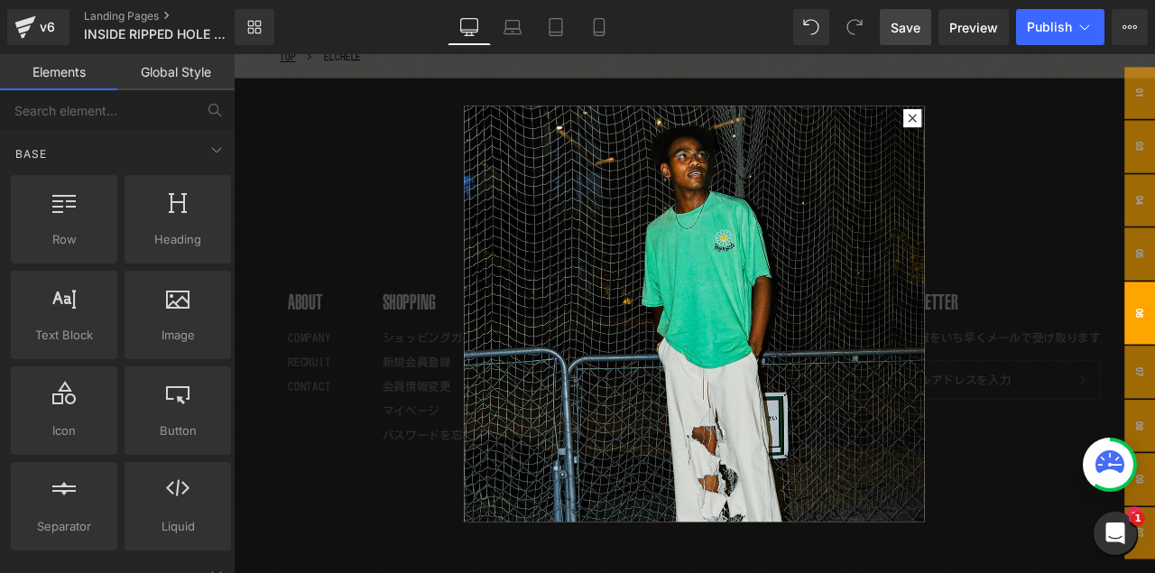
click at [439, 148] on div at bounding box center [780, 362] width 1092 height 616
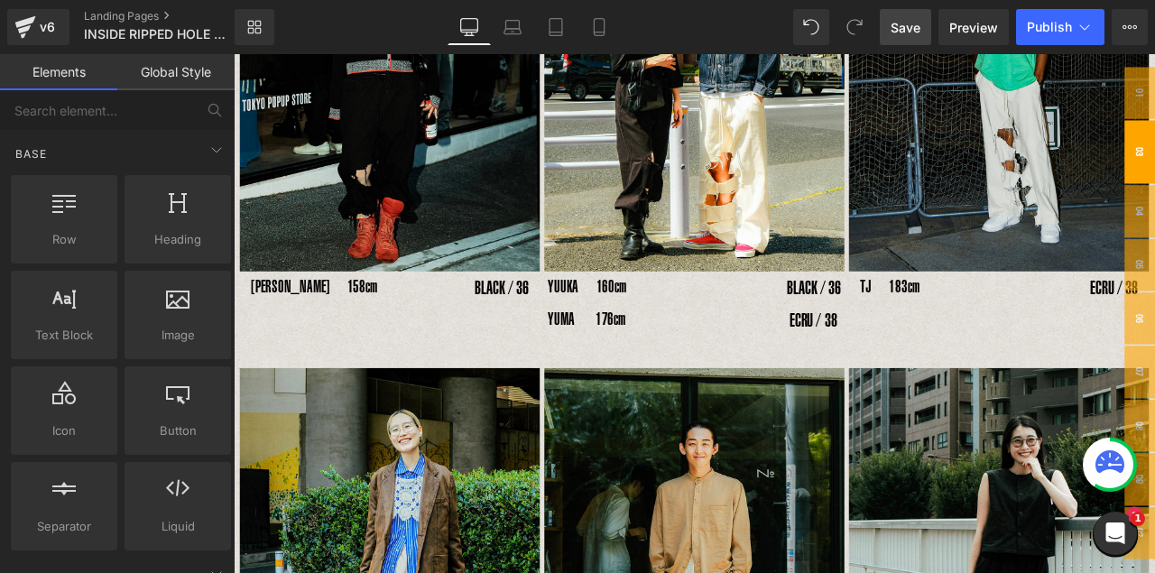
scroll to position [866, 0]
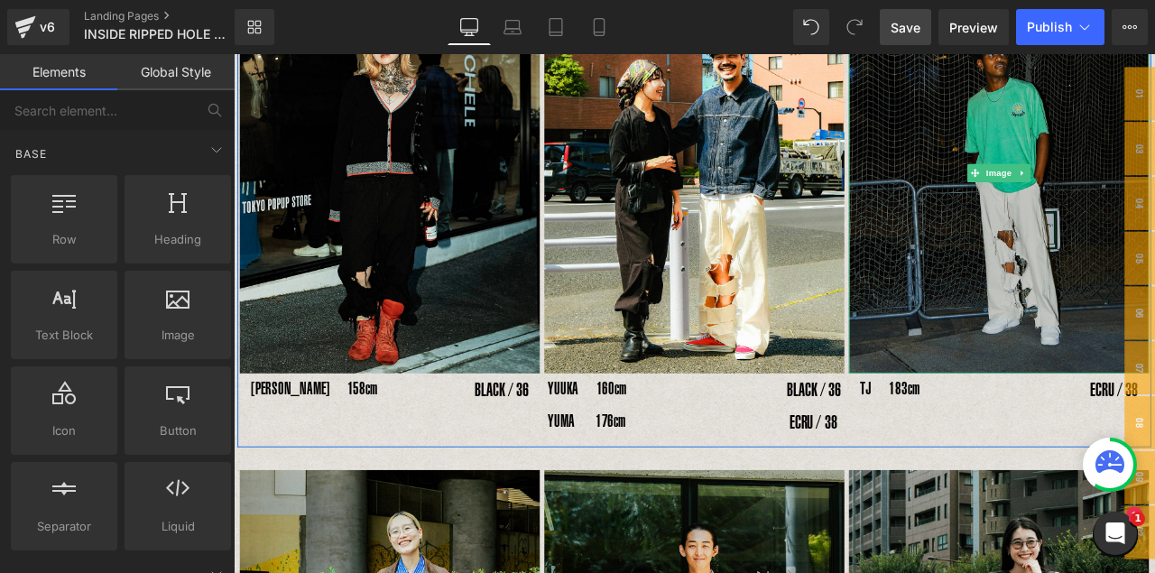
click at [989, 190] on img at bounding box center [1141, 195] width 356 height 474
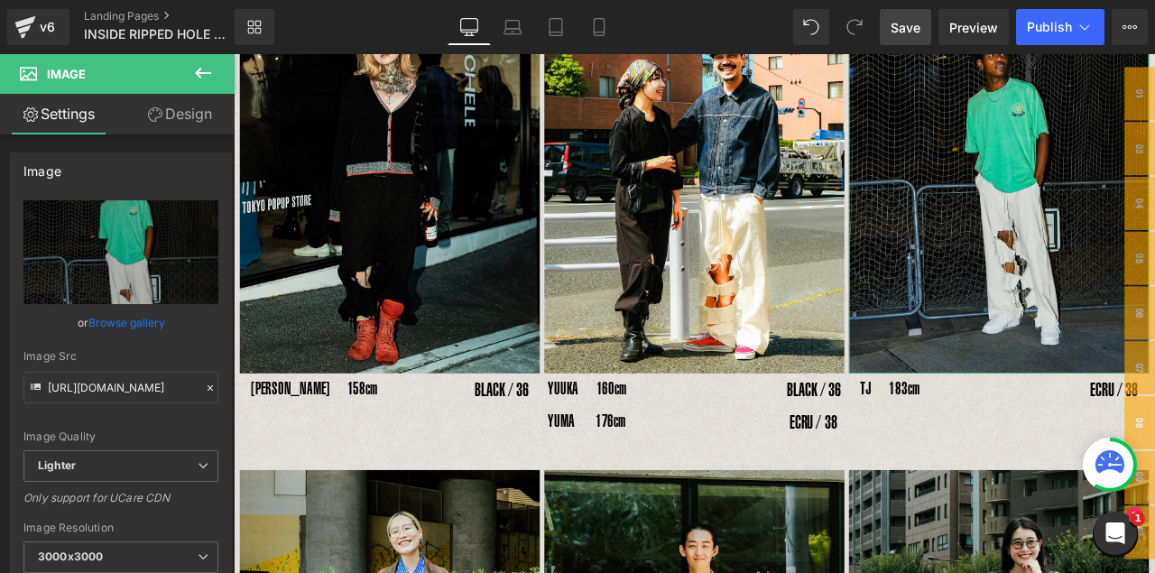
click at [187, 118] on link "Design" at bounding box center [179, 114] width 117 height 41
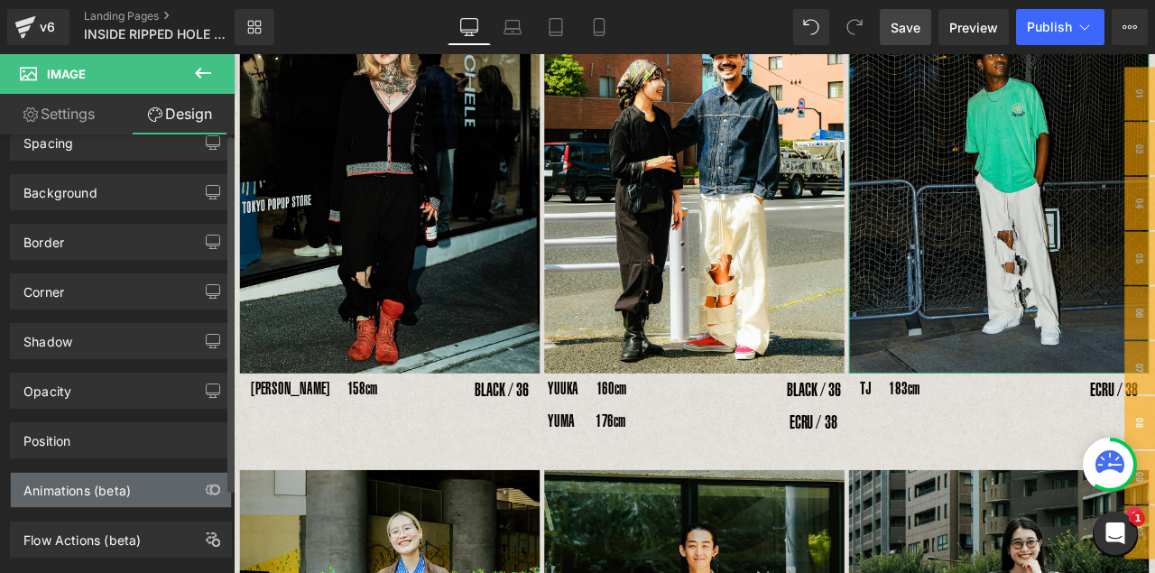
scroll to position [106, 0]
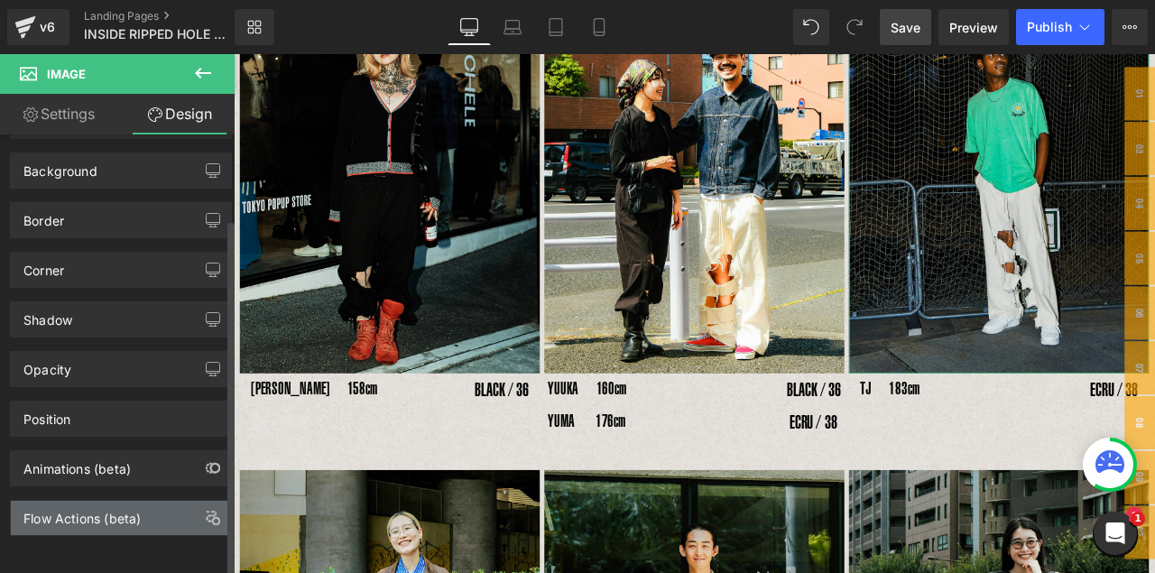
click at [91, 468] on div "Flow Actions (beta)" at bounding box center [81, 513] width 117 height 25
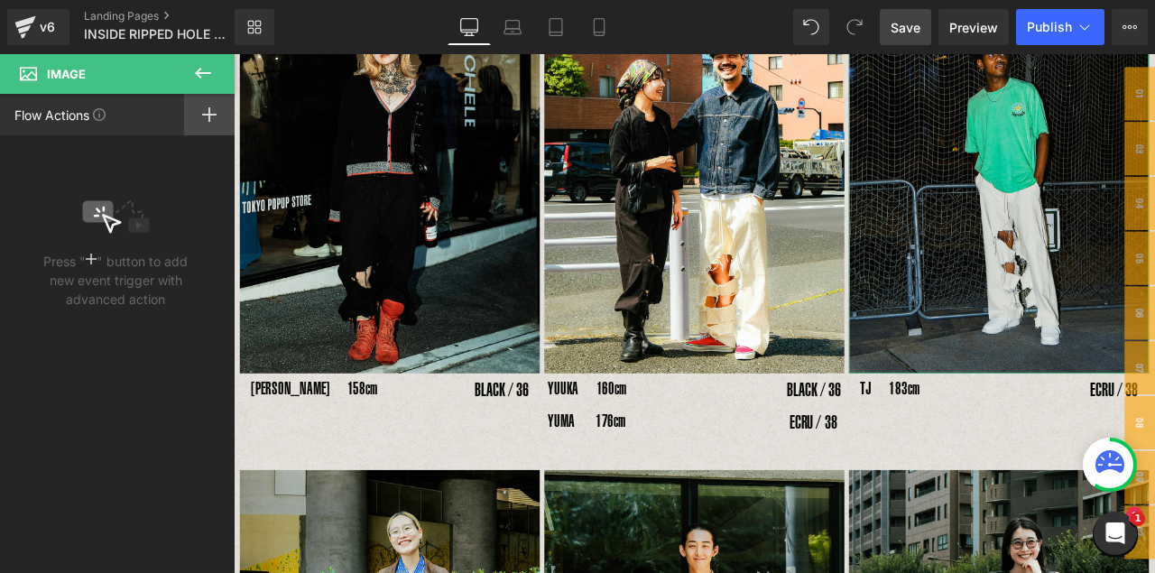
click at [210, 116] on icon at bounding box center [209, 114] width 14 height 14
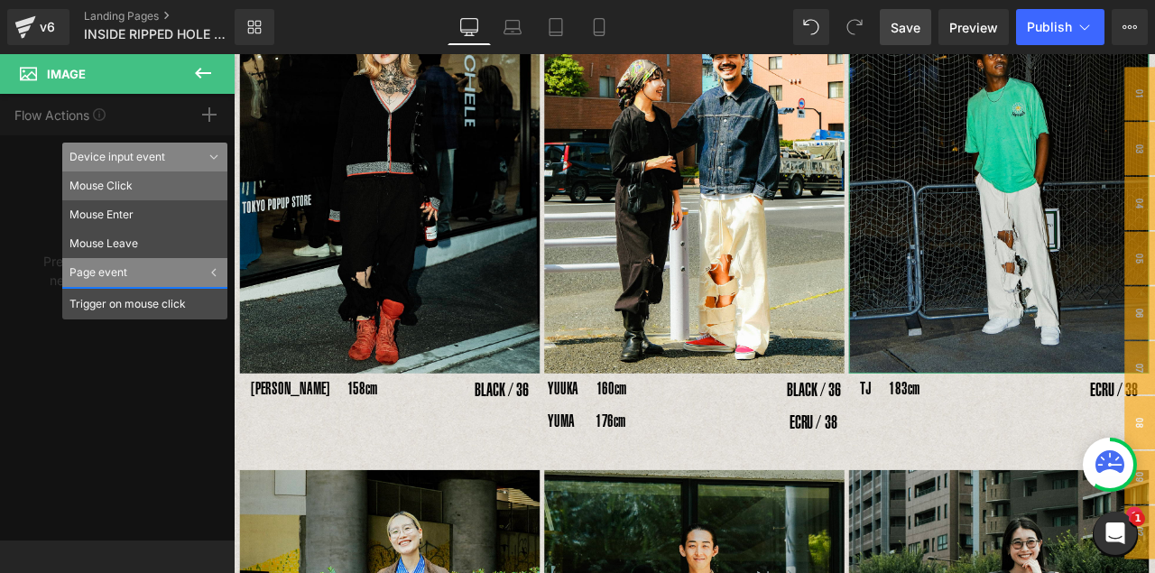
click at [156, 191] on li "Mouse Click" at bounding box center [144, 186] width 165 height 29
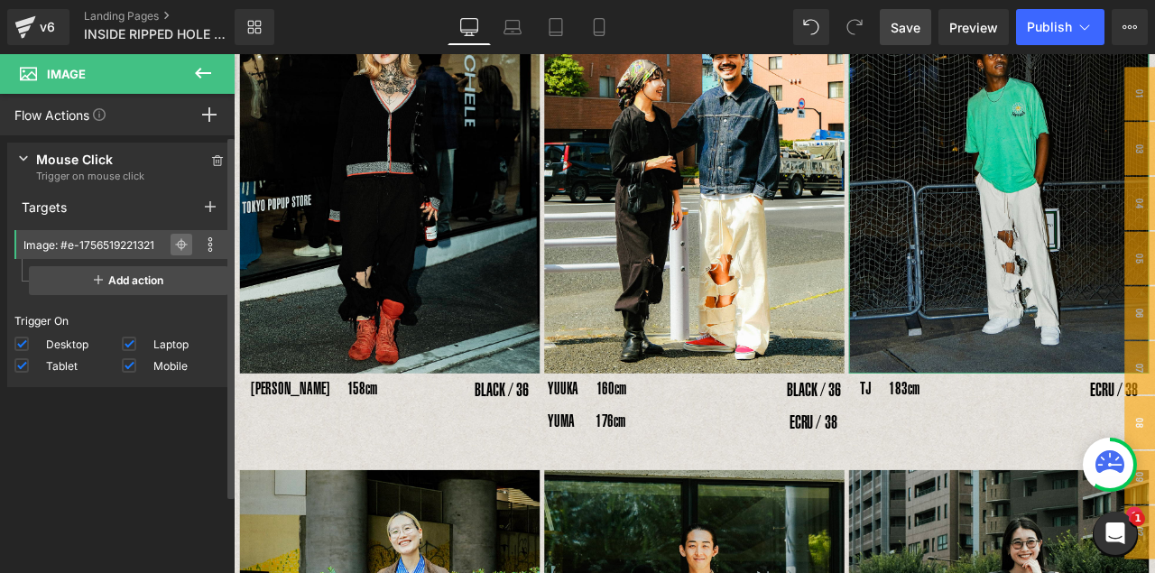
click at [181, 247] on icon at bounding box center [181, 244] width 1 height 13
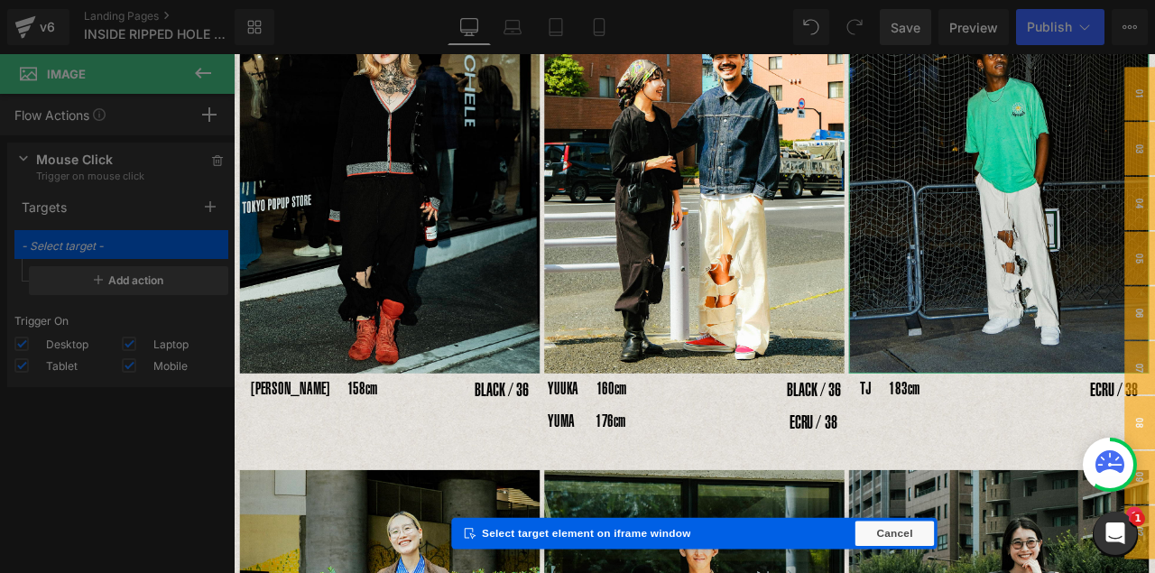
click at [173, 249] on div "Elements Global Style Base Row rows, columns, layouts, div Heading headings, ti…" at bounding box center [117, 318] width 235 height 528
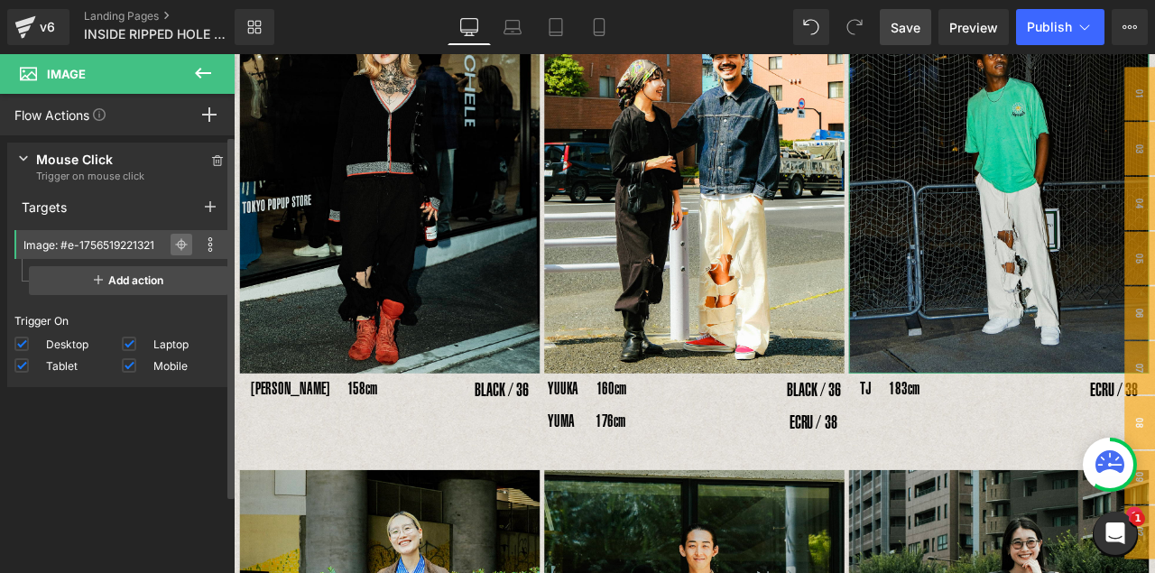
click at [175, 249] on icon at bounding box center [181, 244] width 13 height 13
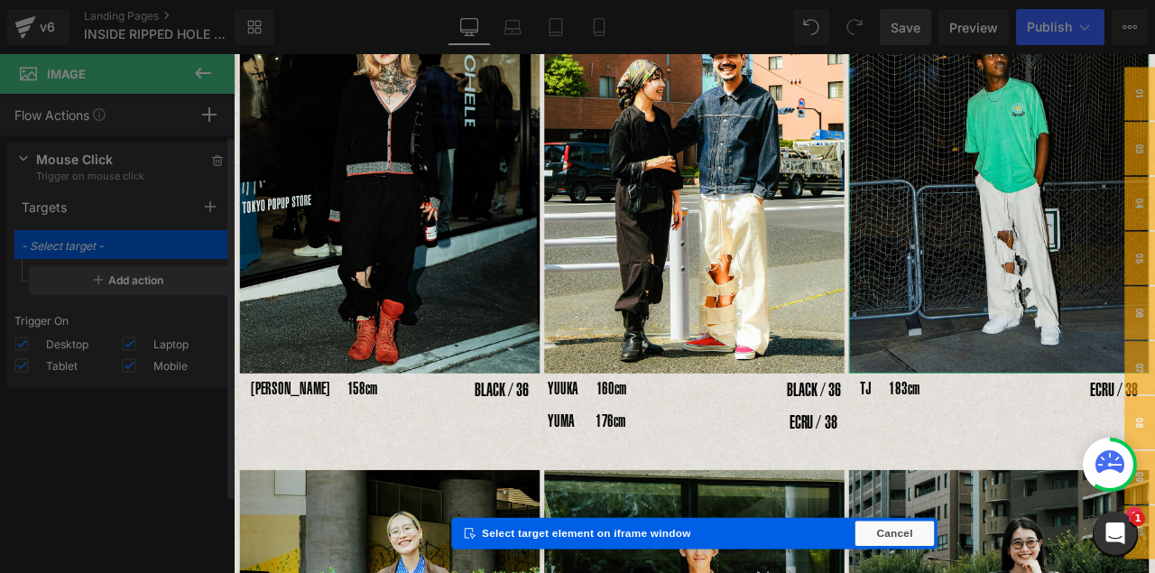
click at [173, 249] on div "Elements Global Style Base Row rows, columns, layouts, div Heading headings, ti…" at bounding box center [117, 318] width 235 height 528
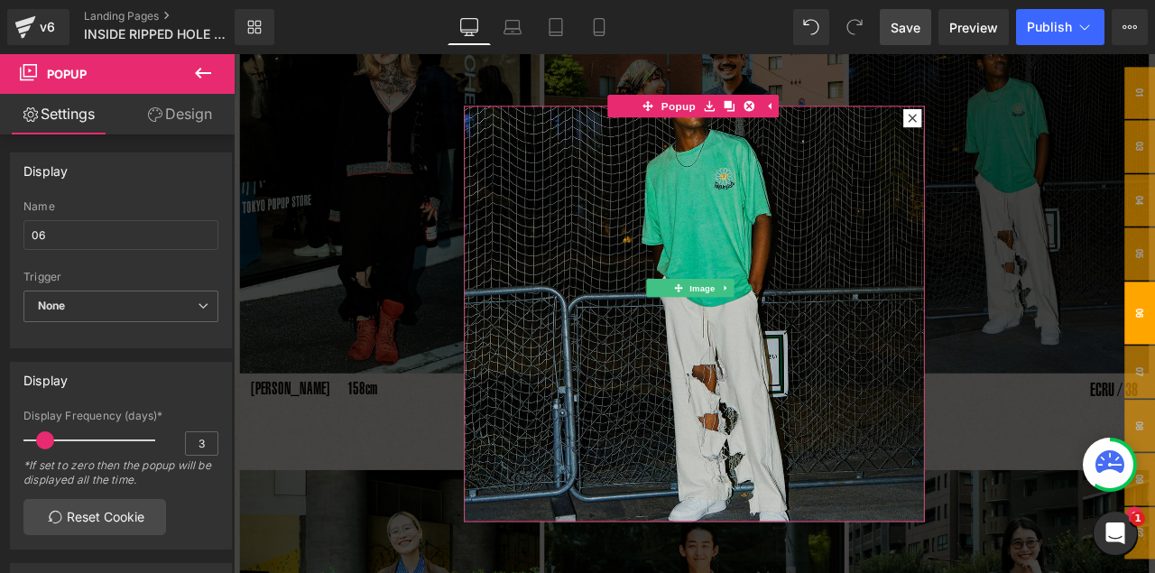
scroll to position [269, 0]
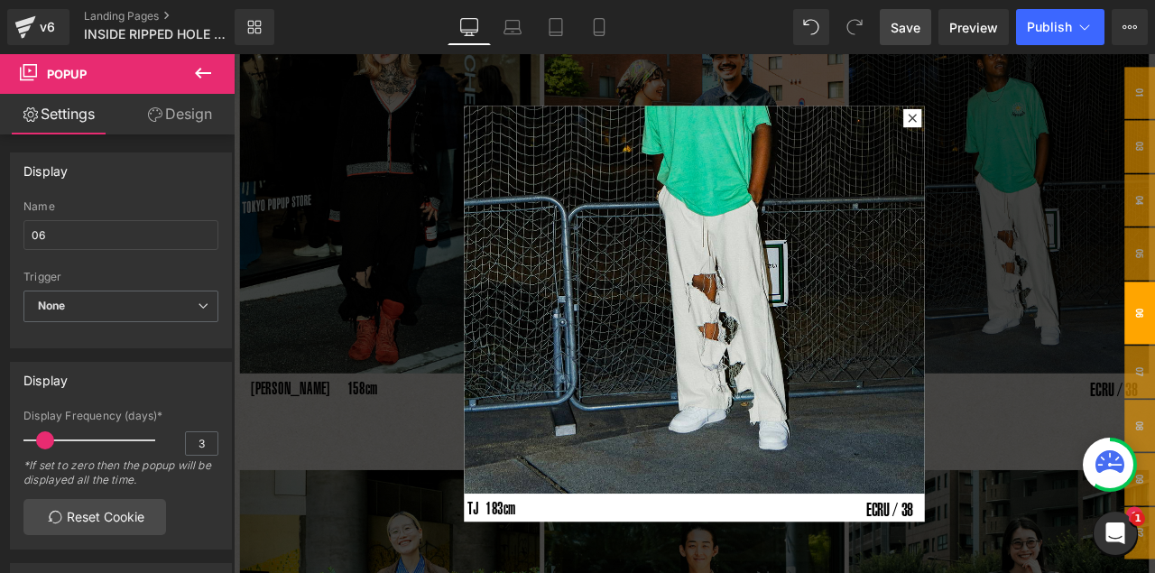
click at [914, 34] on span "Save" at bounding box center [906, 27] width 30 height 19
click at [989, 34] on button "Publish" at bounding box center [1060, 27] width 88 height 36
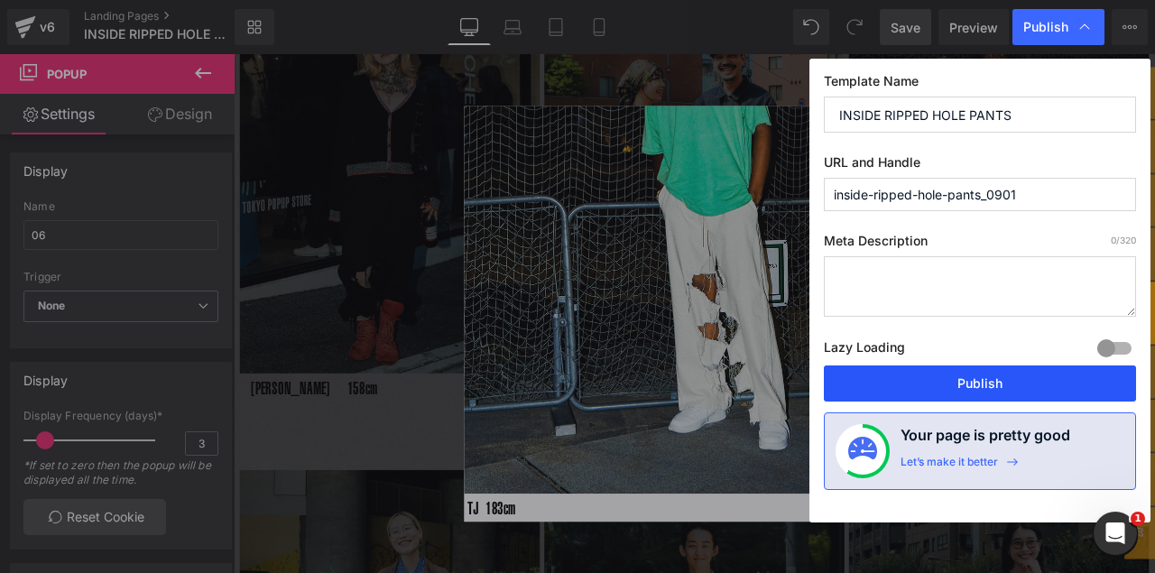
click at [893, 401] on button "Publish" at bounding box center [980, 384] width 312 height 36
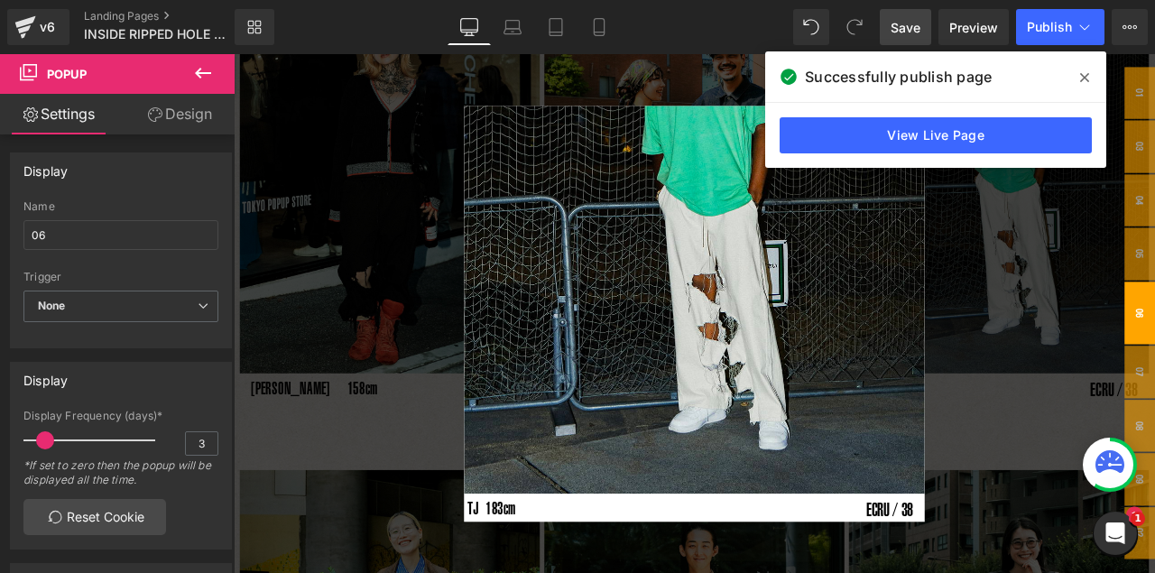
drag, startPoint x: 1093, startPoint y: 73, endPoint x: 1002, endPoint y: 32, distance: 99.8
click at [989, 73] on span at bounding box center [1085, 77] width 29 height 29
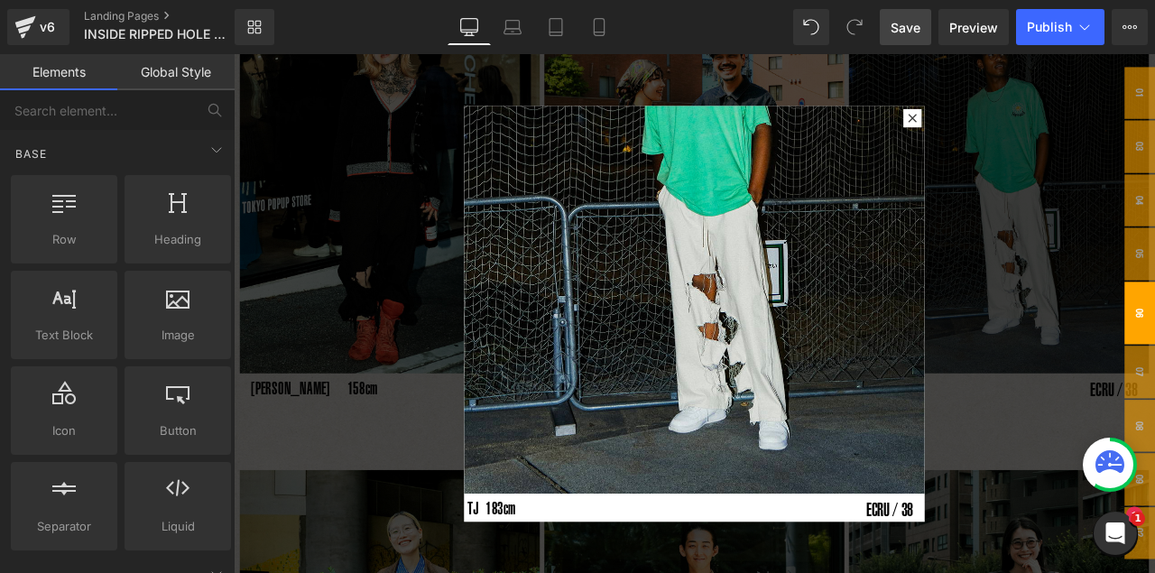
click at [989, 283] on div at bounding box center [780, 362] width 1092 height 616
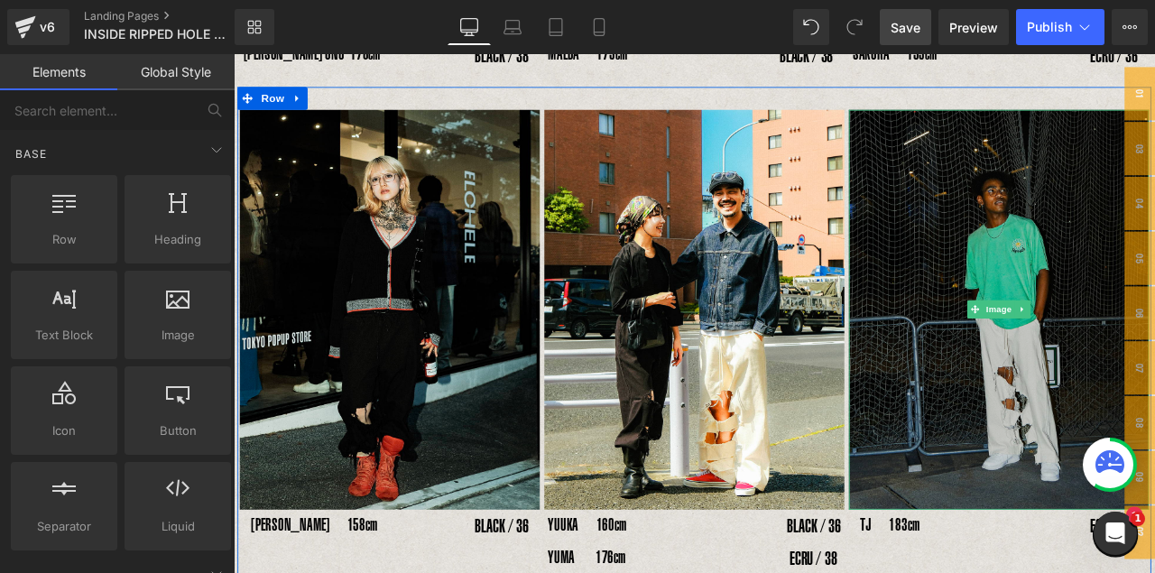
scroll to position [685, 0]
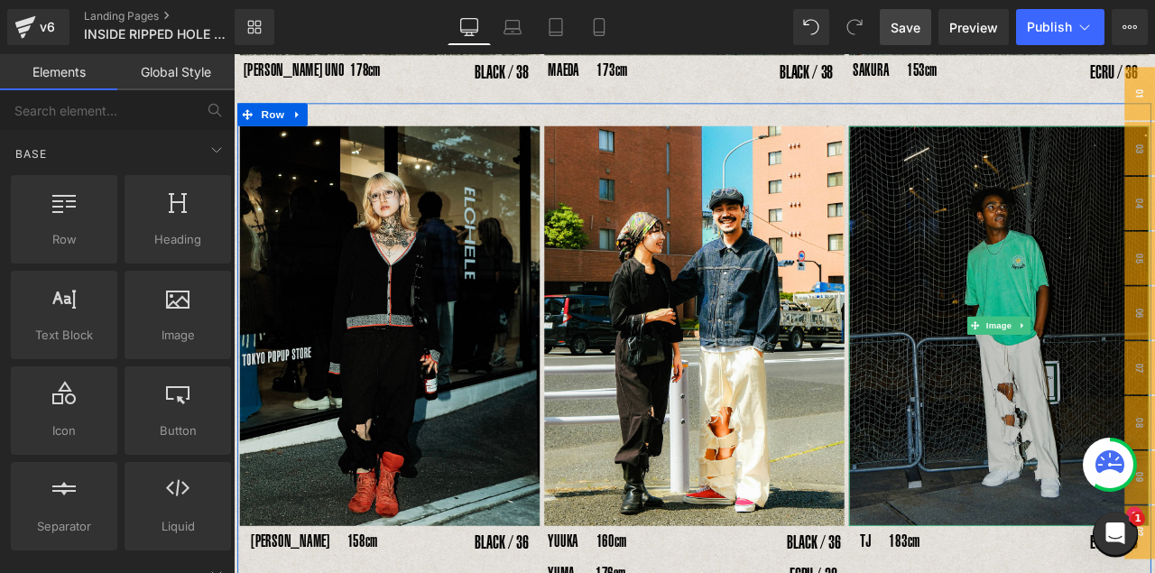
click at [989, 260] on img at bounding box center [1141, 376] width 356 height 474
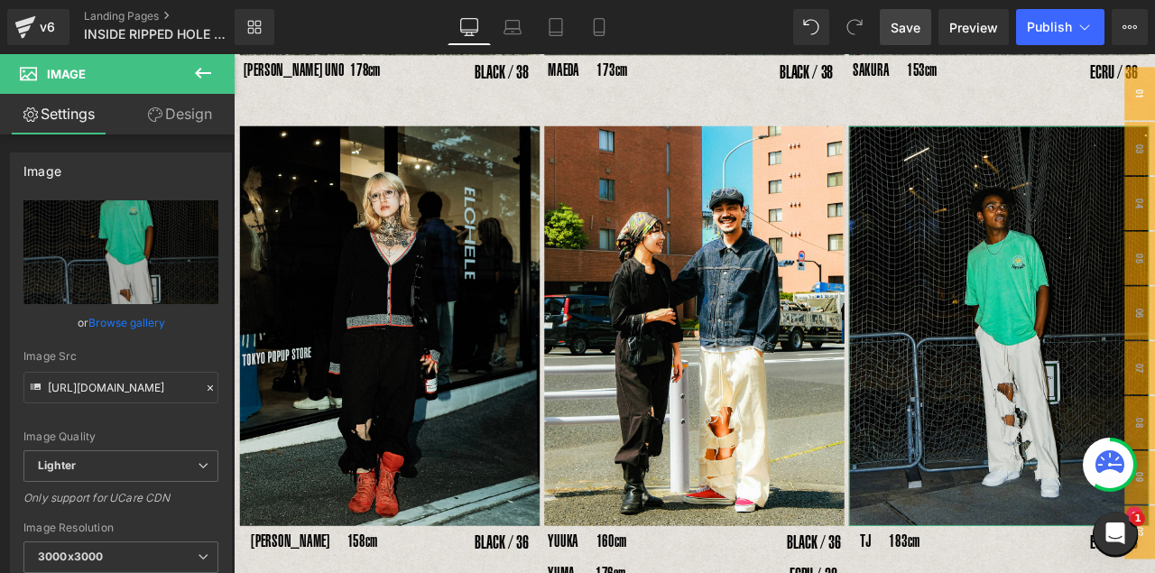
click at [190, 117] on link "Design" at bounding box center [179, 114] width 117 height 41
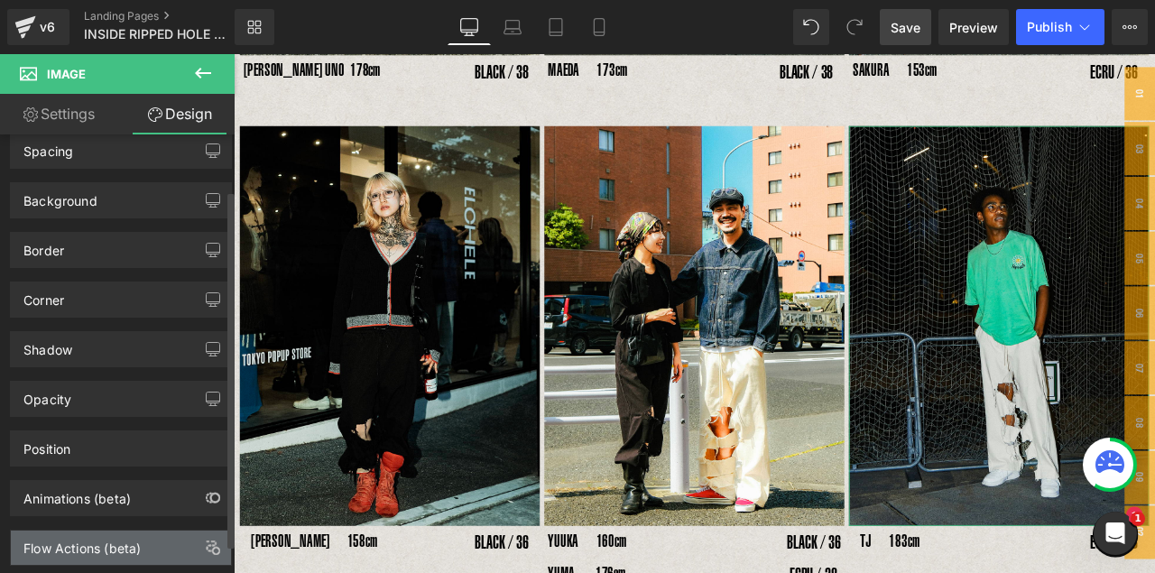
scroll to position [106, 0]
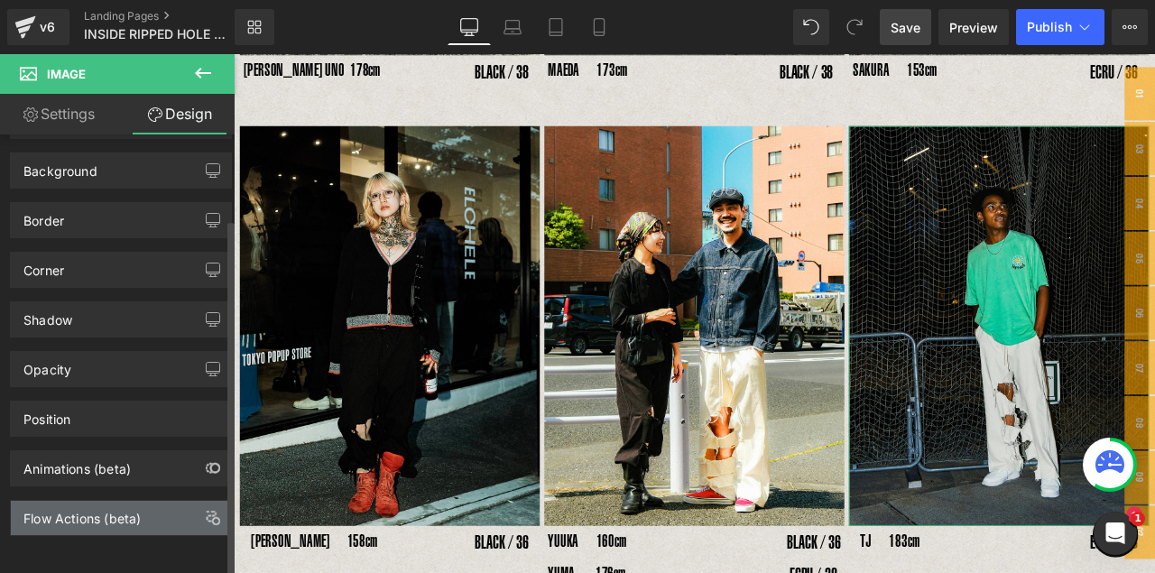
click at [70, 468] on div "Flow Actions (beta)" at bounding box center [121, 518] width 220 height 34
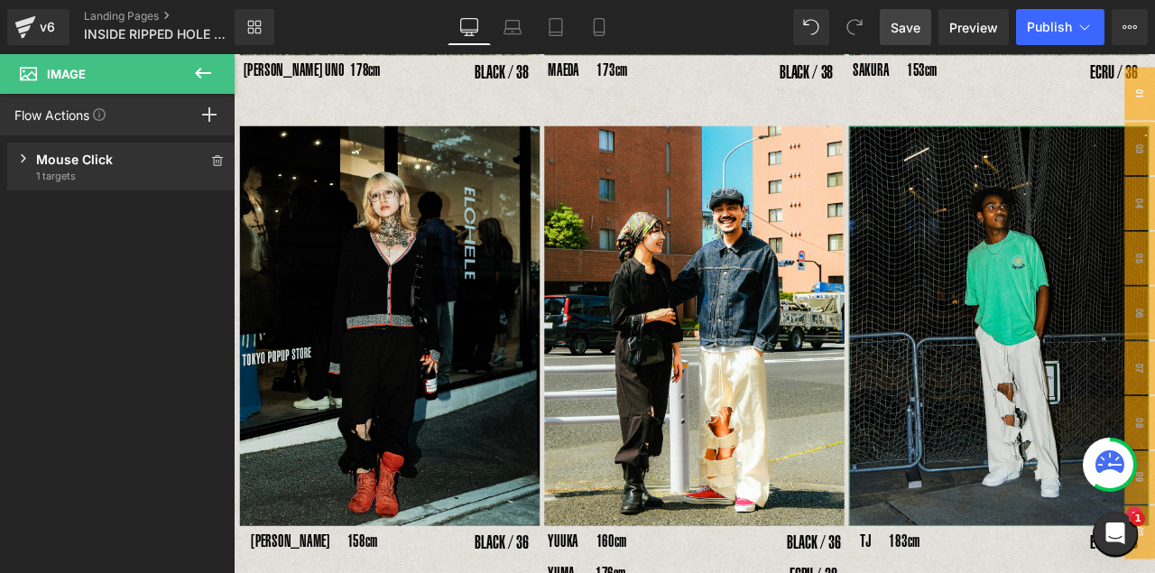
click at [83, 168] on div "Mouse Click" at bounding box center [121, 159] width 171 height 19
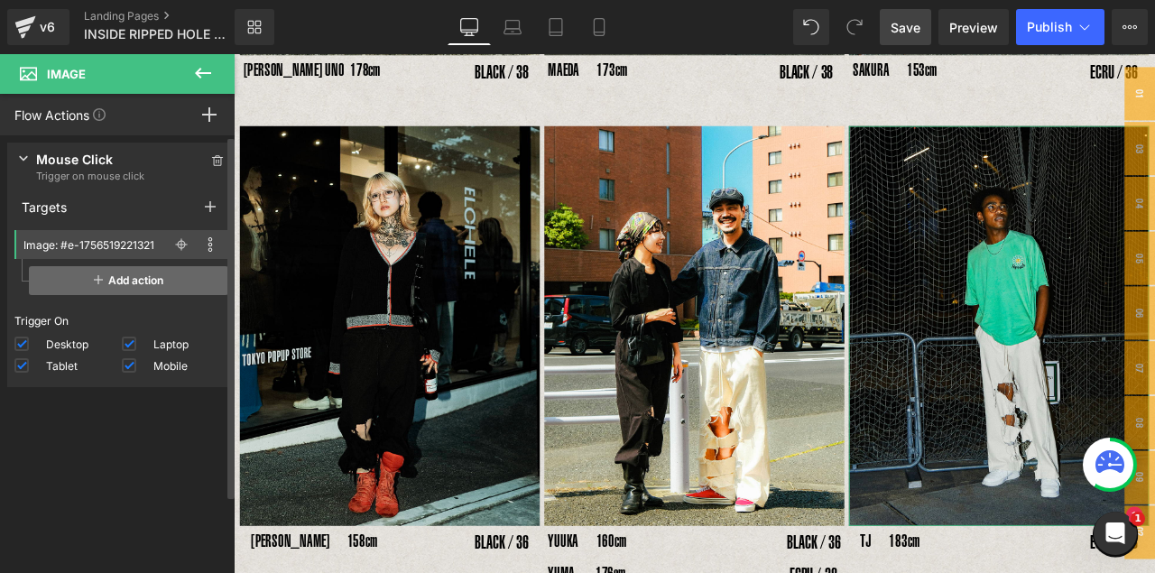
click at [153, 278] on span "Add action" at bounding box center [128, 280] width 199 height 29
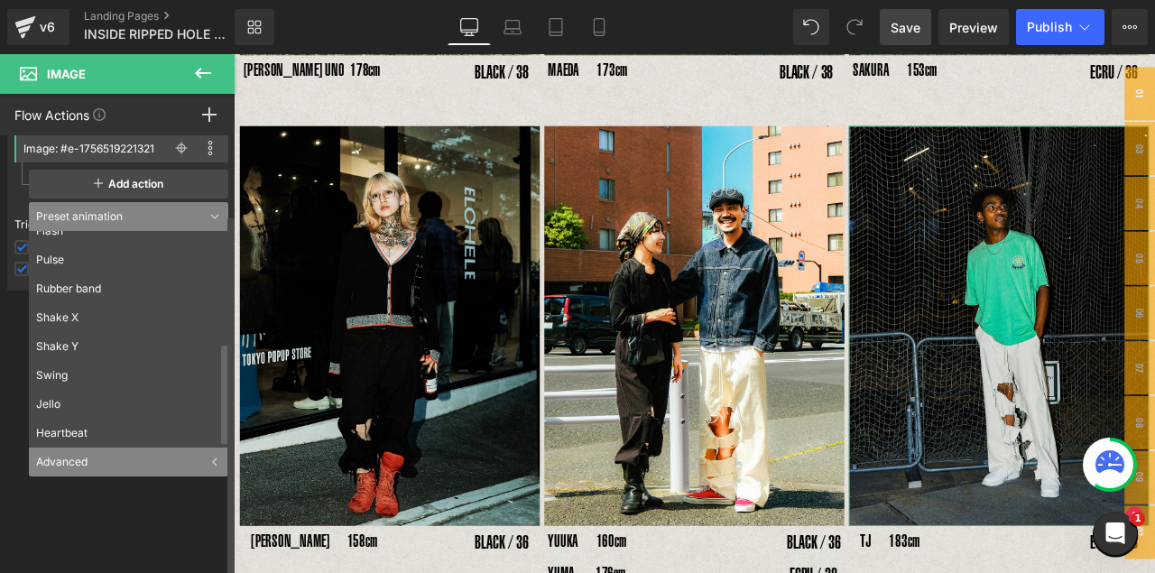
scroll to position [98, 0]
click at [73, 459] on div "Advanced" at bounding box center [128, 460] width 199 height 29
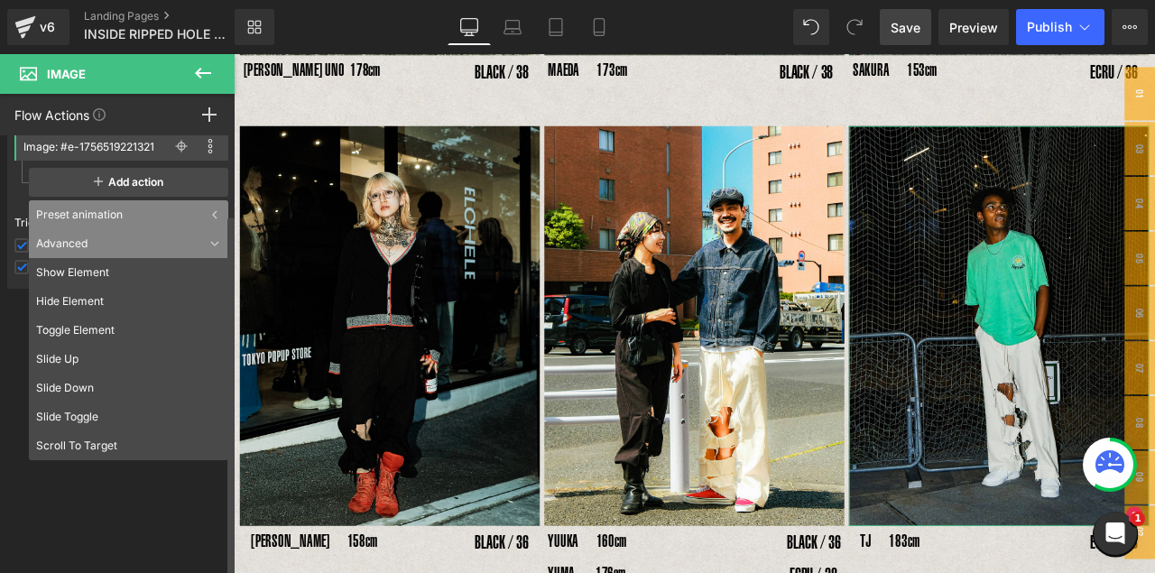
drag, startPoint x: 124, startPoint y: 566, endPoint x: 126, endPoint y: 545, distance: 20.9
click at [124, 468] on div "Press " " button to add new event trigger with advanced action Mouse Click Trig…" at bounding box center [121, 358] width 243 height 447
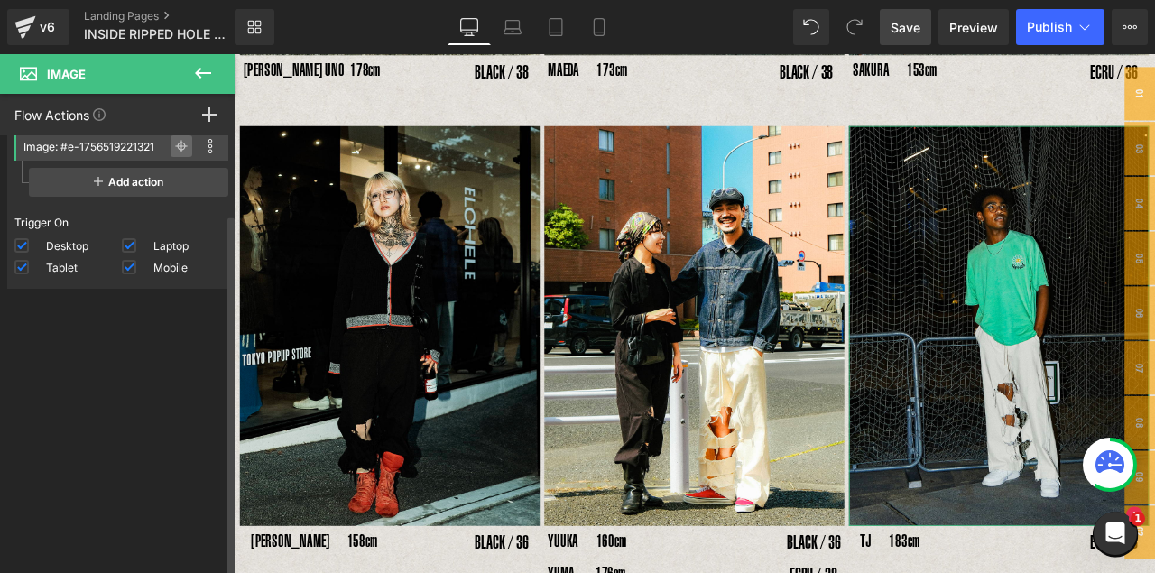
click at [178, 149] on icon at bounding box center [182, 147] width 8 height 8
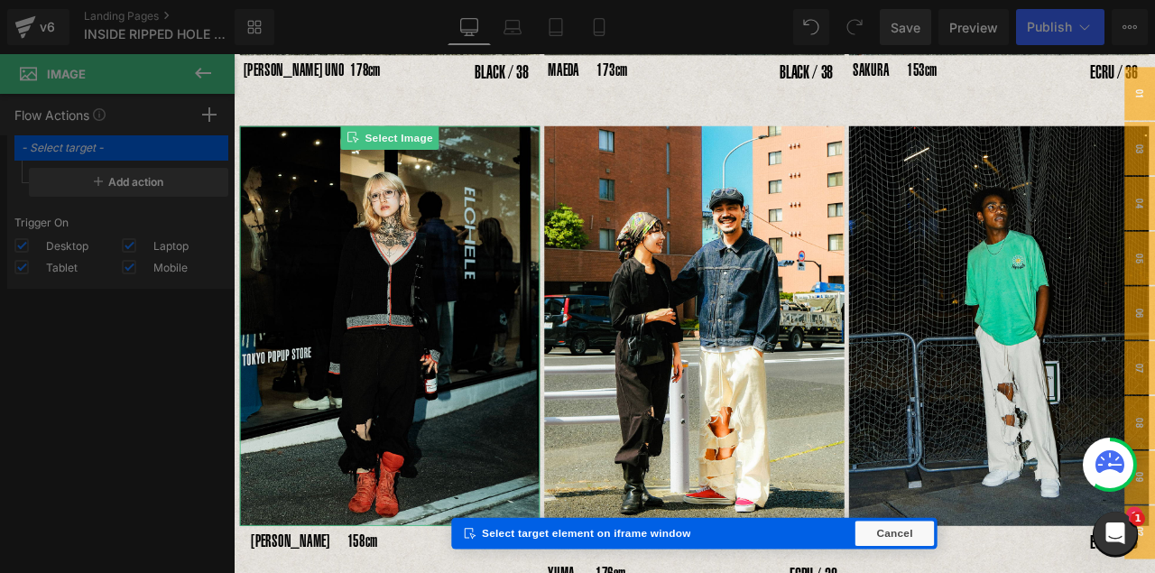
click at [131, 364] on div "Elements Global Style Base Row rows, columns, layouts, div Heading headings, ti…" at bounding box center [117, 318] width 235 height 528
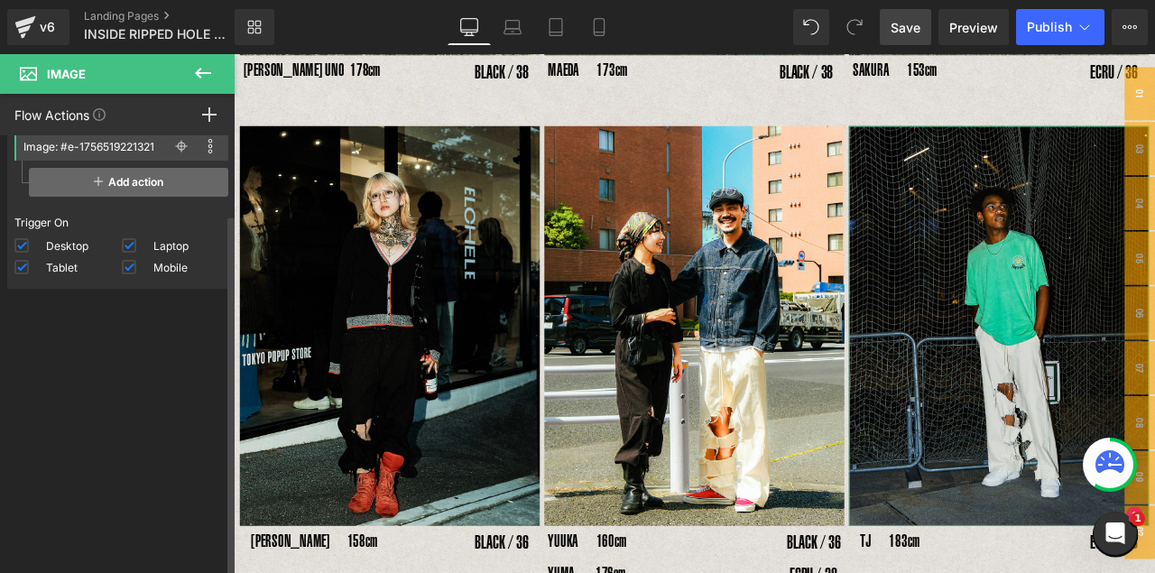
click at [134, 187] on span "Add action" at bounding box center [128, 182] width 199 height 29
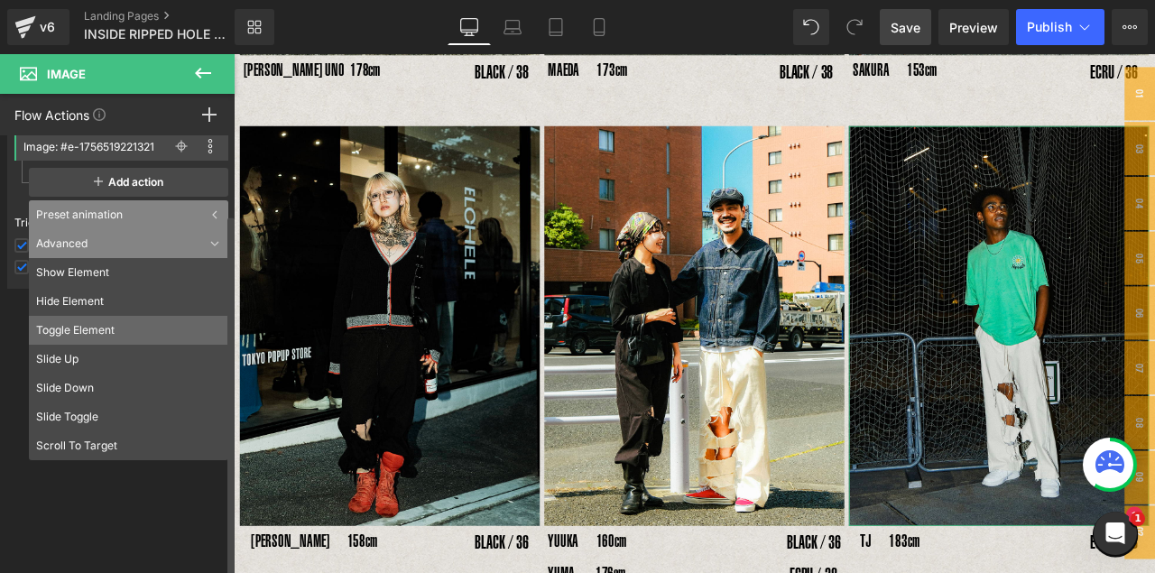
drag, startPoint x: 82, startPoint y: 490, endPoint x: 138, endPoint y: 320, distance: 179.6
click at [82, 468] on div "Press " " button to add new event trigger with advanced action Mouse Click Trig…" at bounding box center [121, 358] width 243 height 447
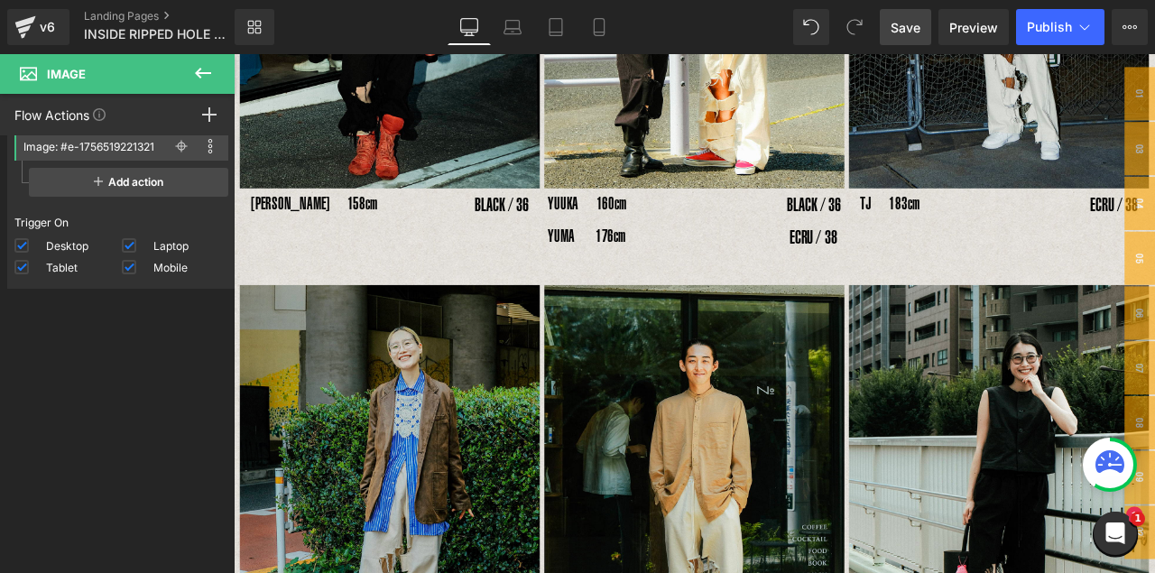
scroll to position [1136, 0]
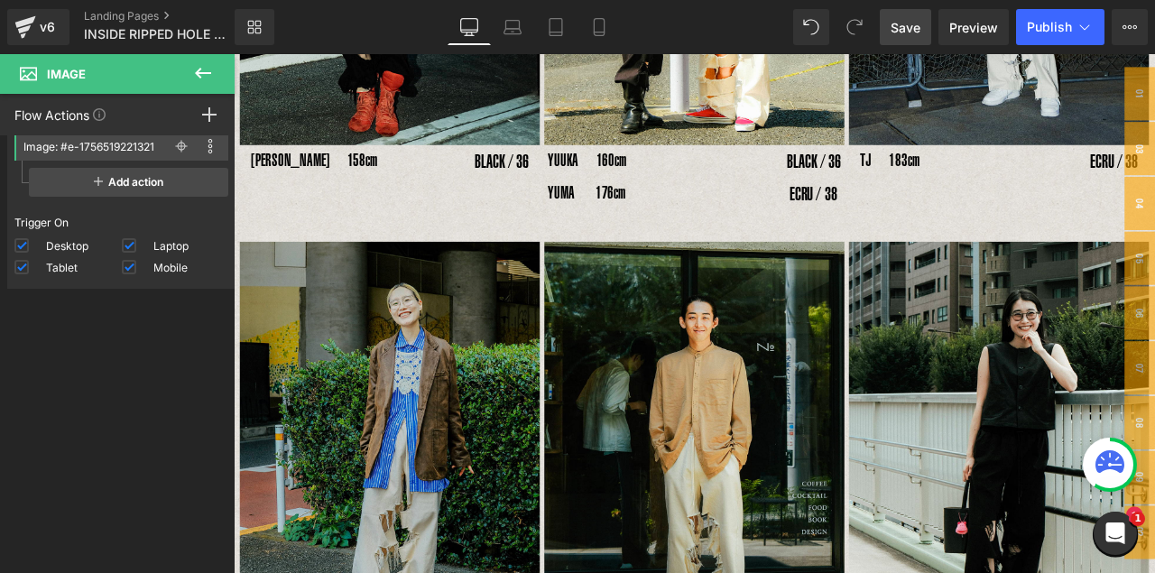
click at [478, 468] on img at bounding box center [419, 513] width 356 height 474
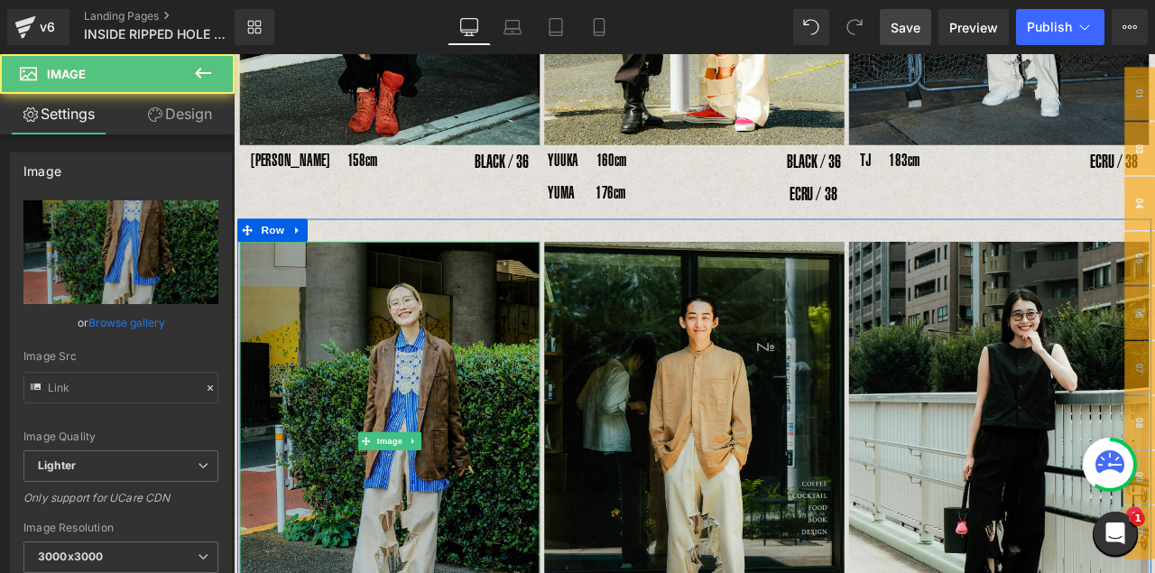
type input "[URL][DOMAIN_NAME]"
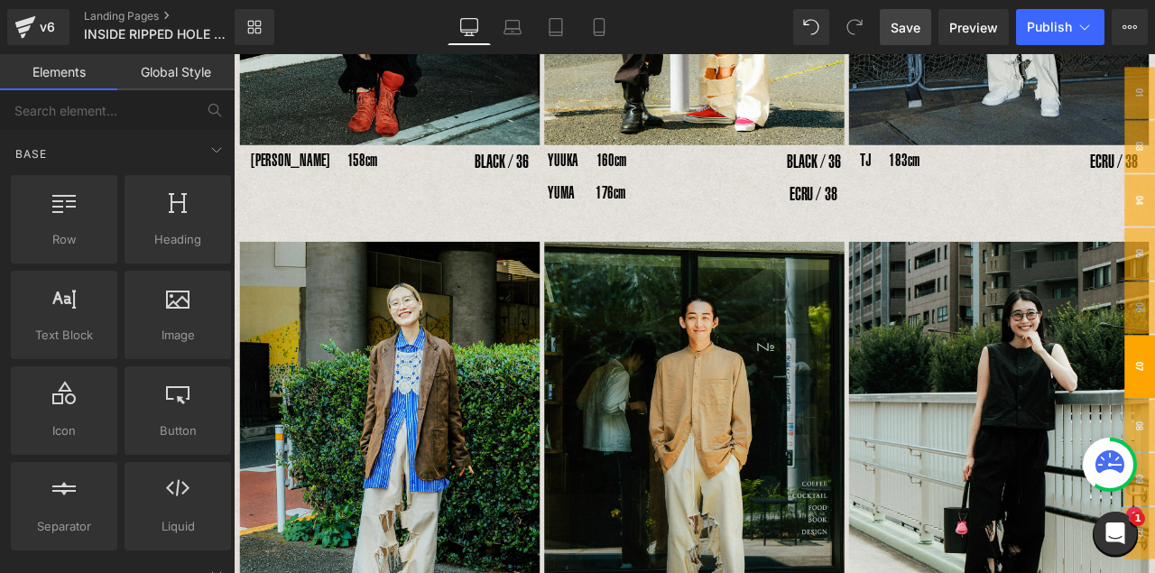
drag, startPoint x: 1298, startPoint y: 430, endPoint x: 1297, endPoint y: 439, distance: 9.1
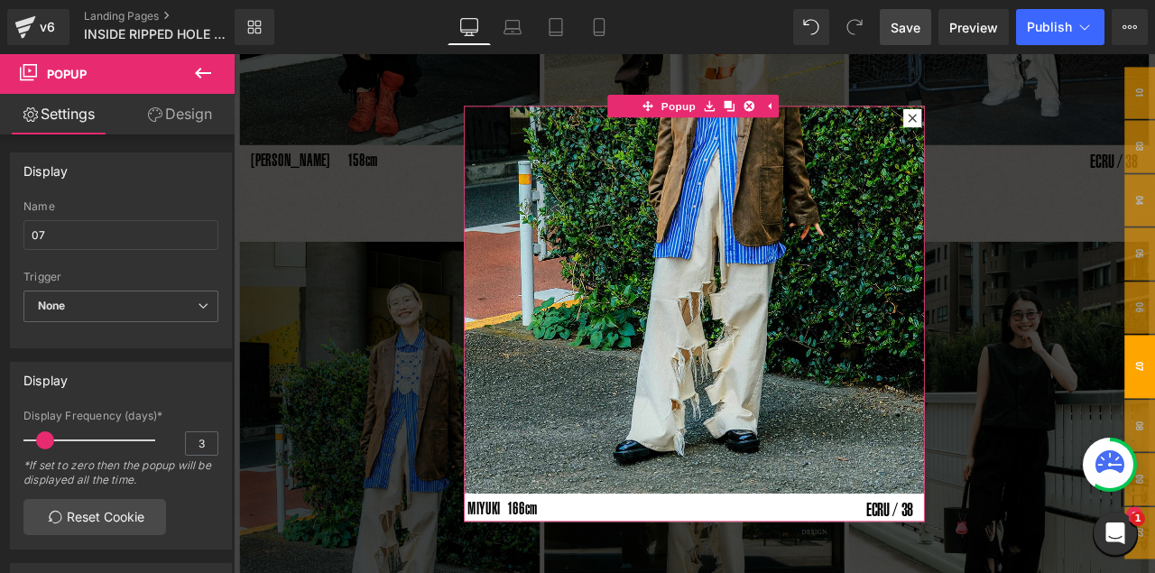
drag, startPoint x: 184, startPoint y: 111, endPoint x: 134, endPoint y: 367, distance: 261.3
click at [184, 111] on link "Design" at bounding box center [179, 114] width 117 height 41
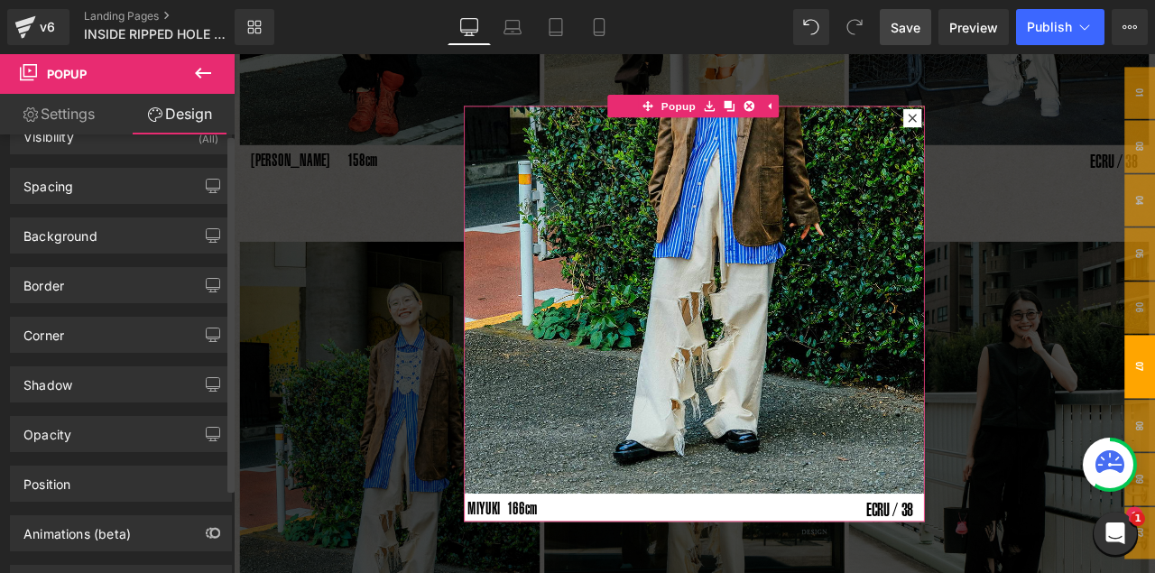
scroll to position [106, 0]
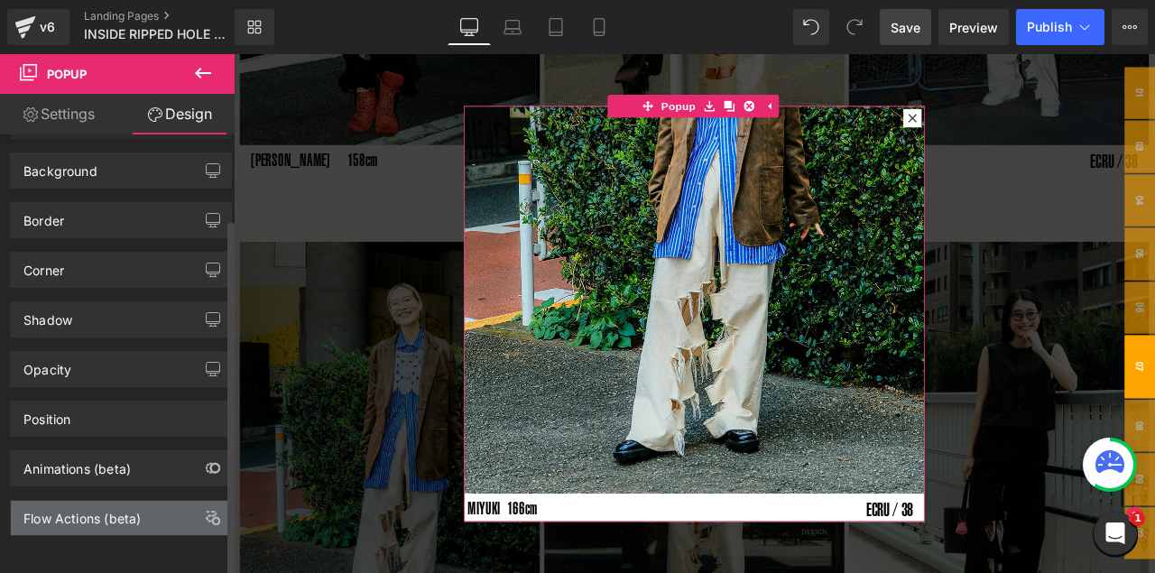
click at [125, 468] on div "Flow Actions (beta)" at bounding box center [121, 518] width 220 height 34
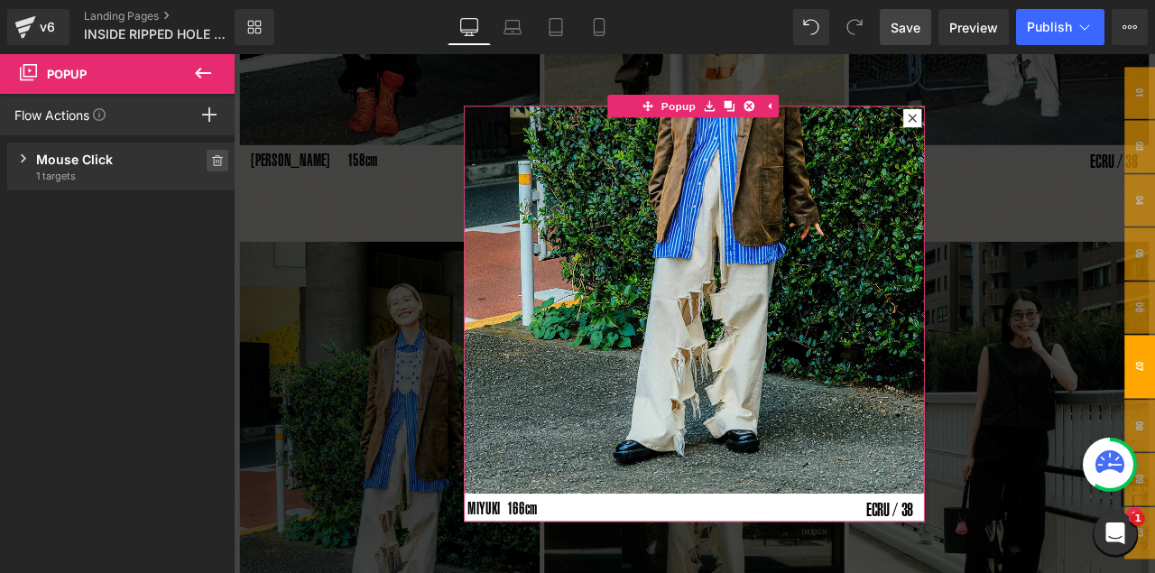
click at [212, 161] on icon at bounding box center [217, 160] width 13 height 11
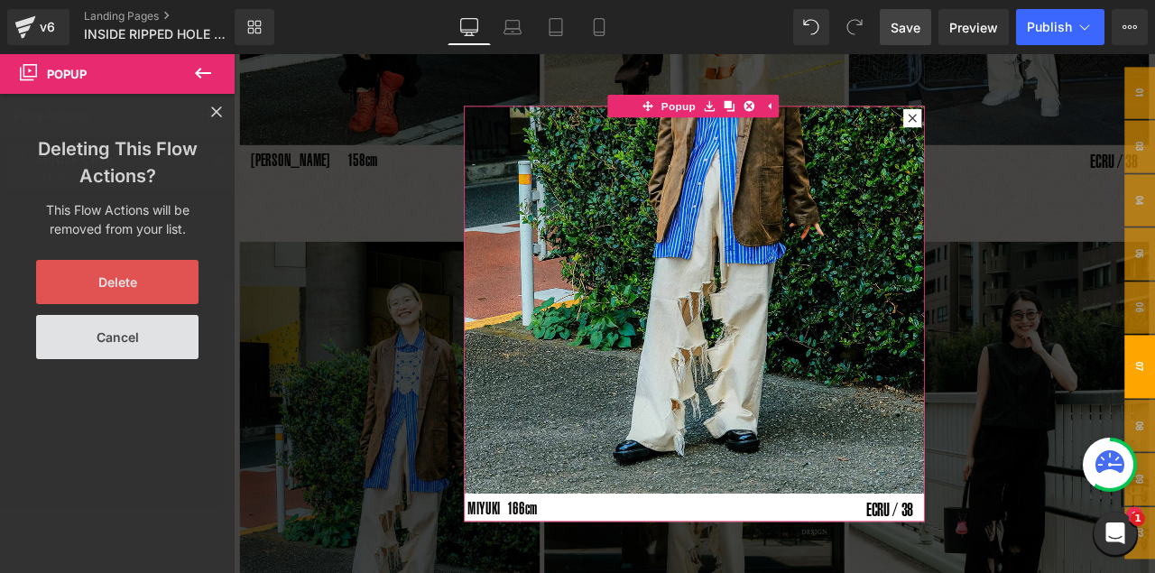
click at [131, 293] on button "Delete" at bounding box center [117, 282] width 162 height 44
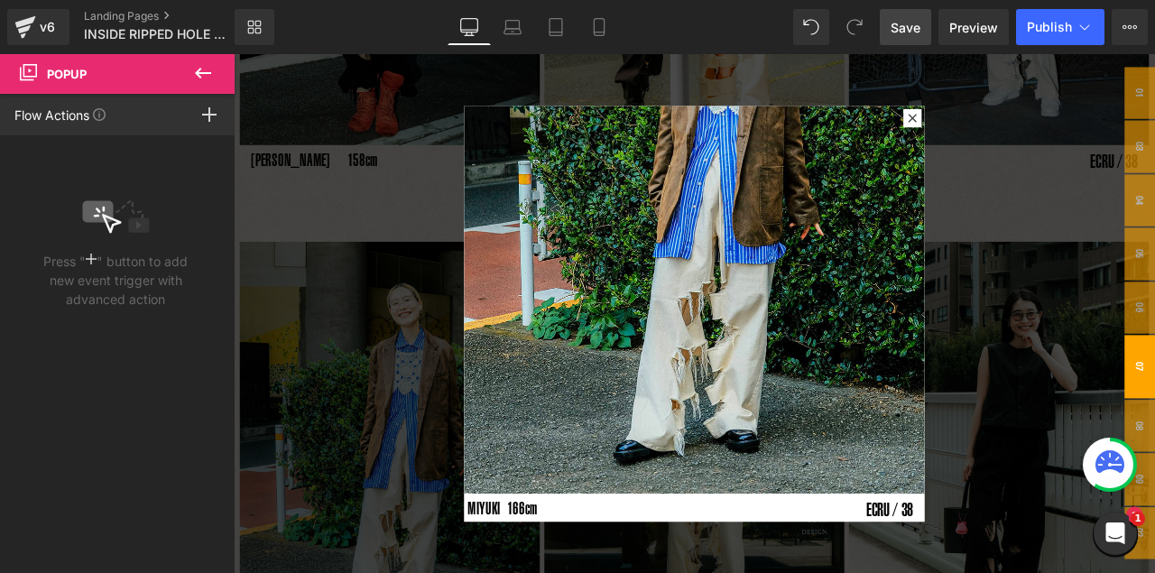
click at [347, 209] on div at bounding box center [780, 362] width 1092 height 616
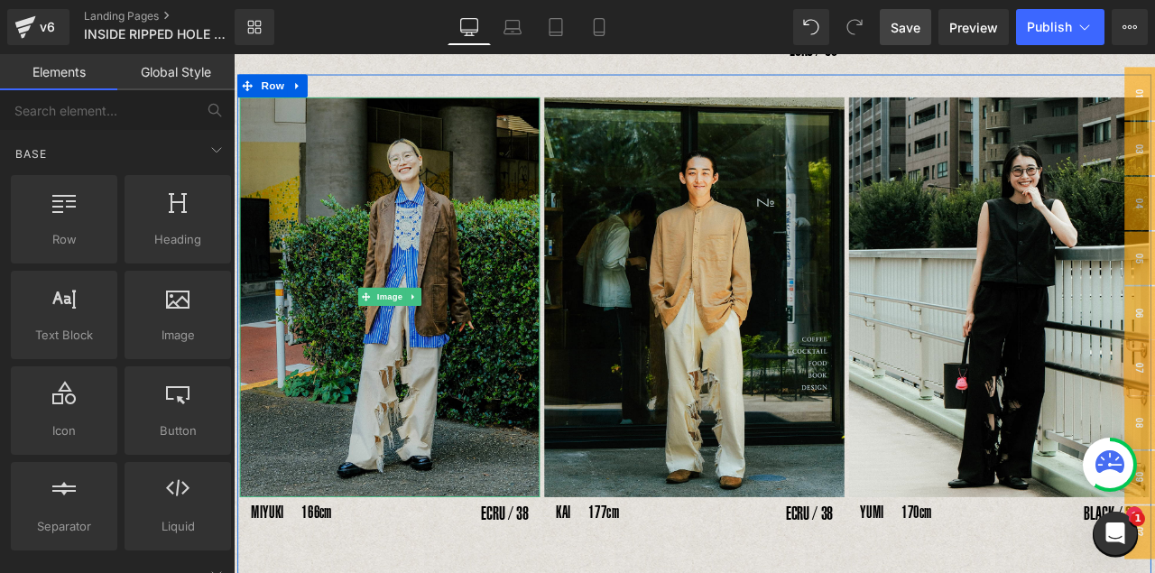
scroll to position [1362, 0]
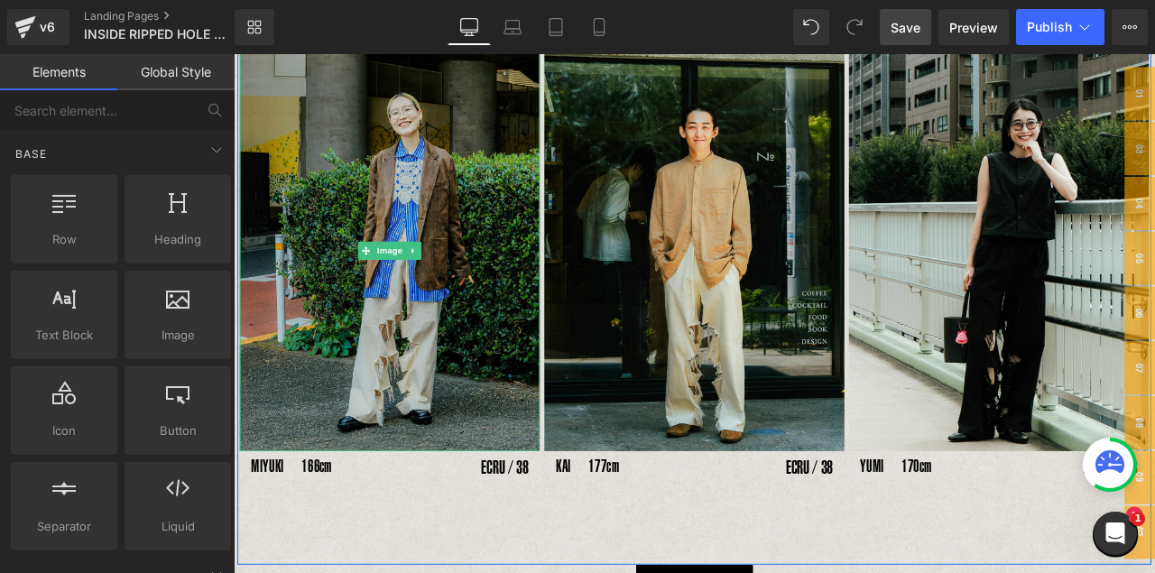
click at [510, 320] on img at bounding box center [419, 288] width 356 height 474
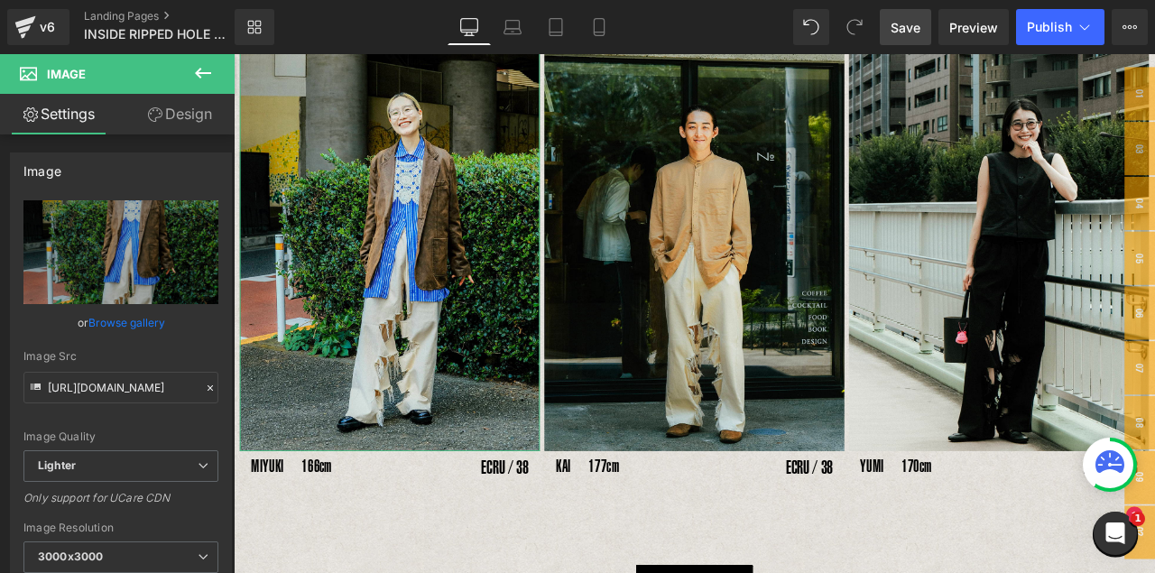
click at [186, 125] on link "Design" at bounding box center [179, 114] width 117 height 41
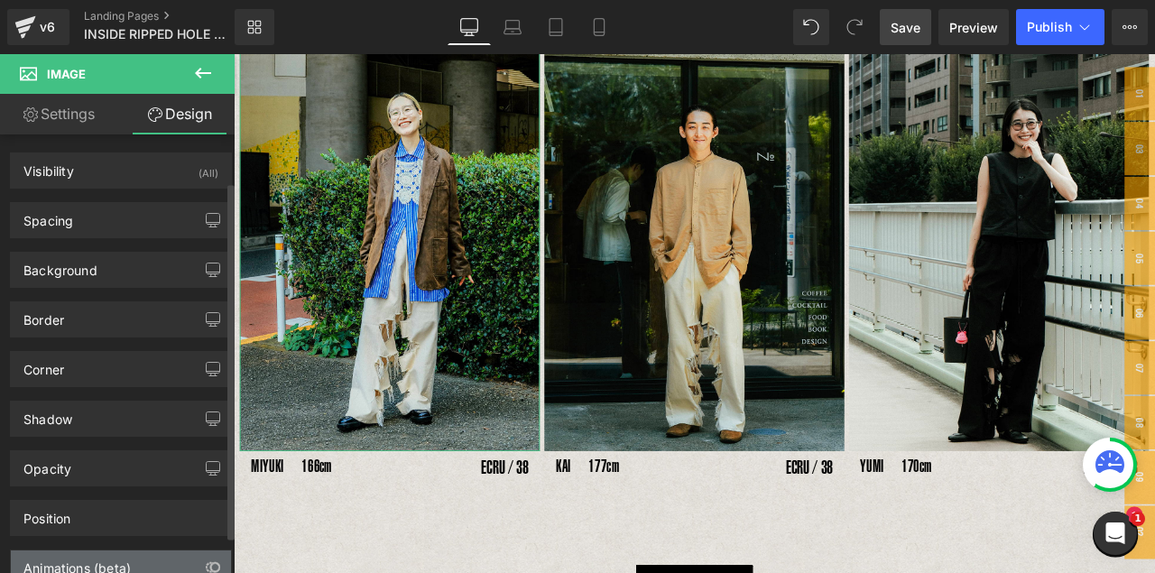
scroll to position [106, 0]
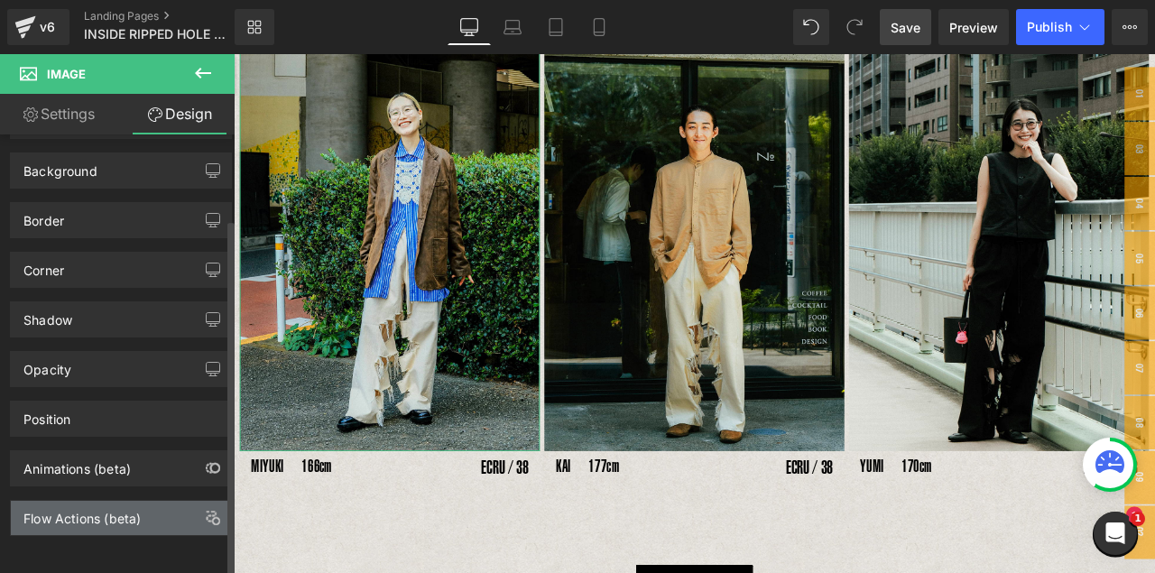
click at [70, 468] on div "Flow Actions (beta)" at bounding box center [81, 513] width 117 height 25
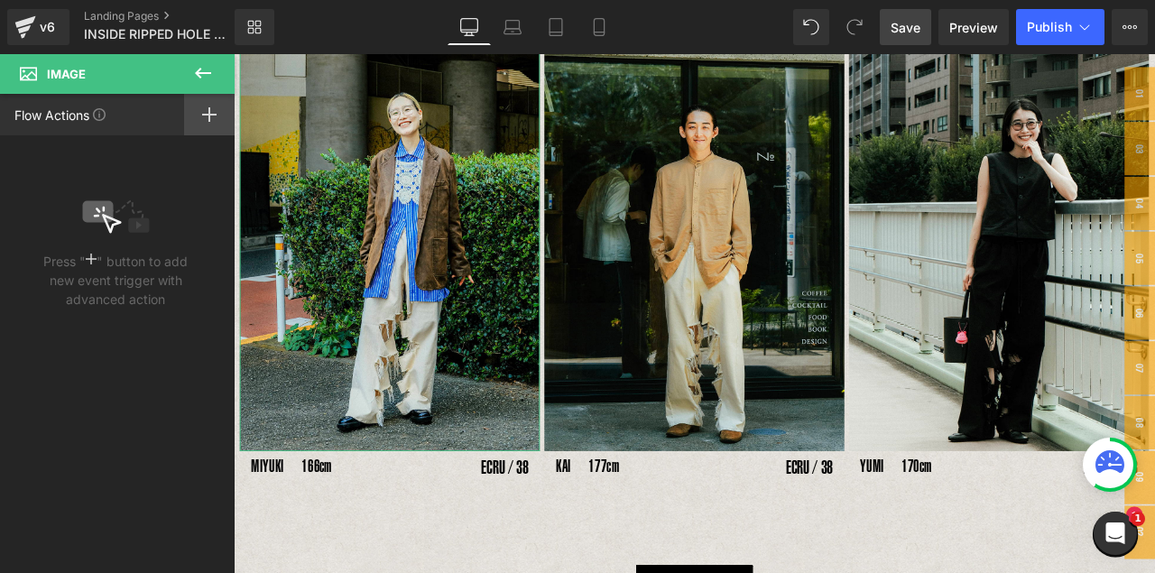
click at [209, 122] on div at bounding box center [209, 115] width 51 height 42
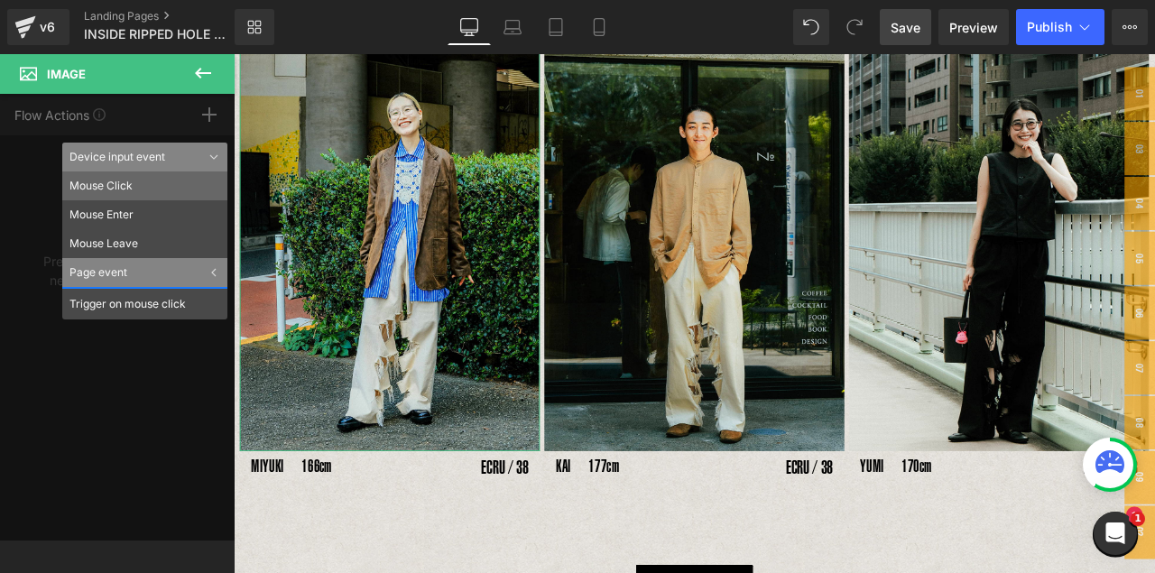
click at [114, 189] on li "Mouse Click" at bounding box center [144, 186] width 165 height 29
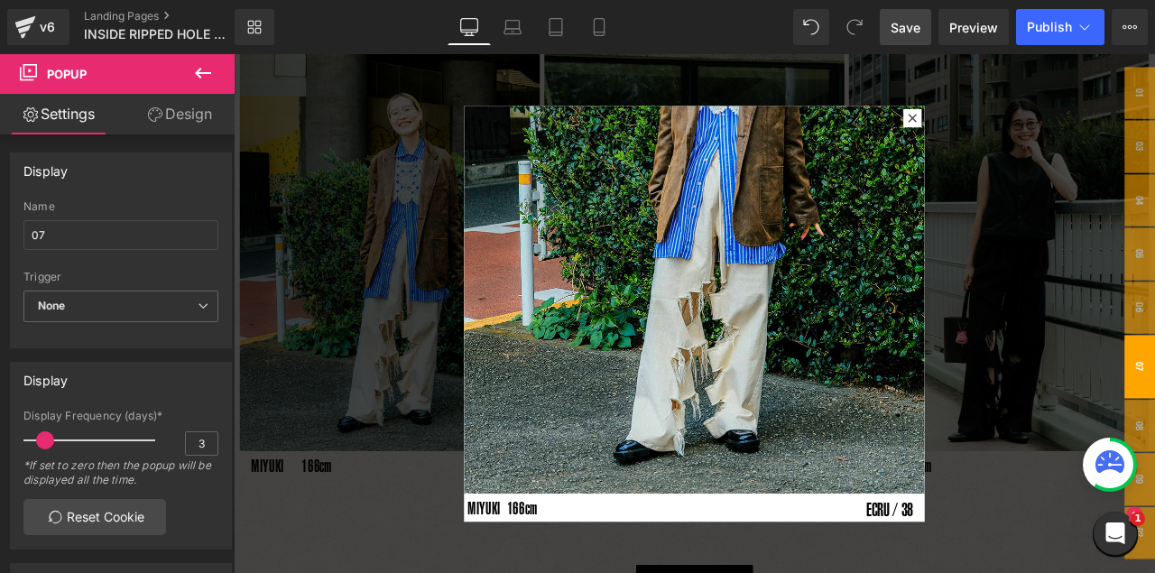
click at [357, 148] on div at bounding box center [780, 362] width 1092 height 616
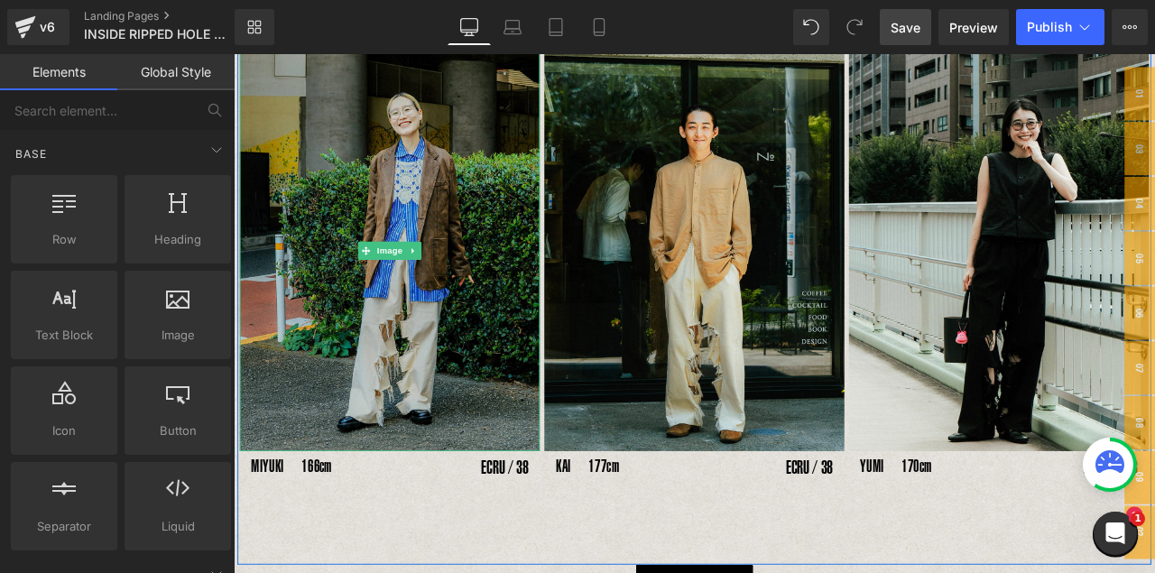
click at [378, 189] on img at bounding box center [419, 288] width 356 height 474
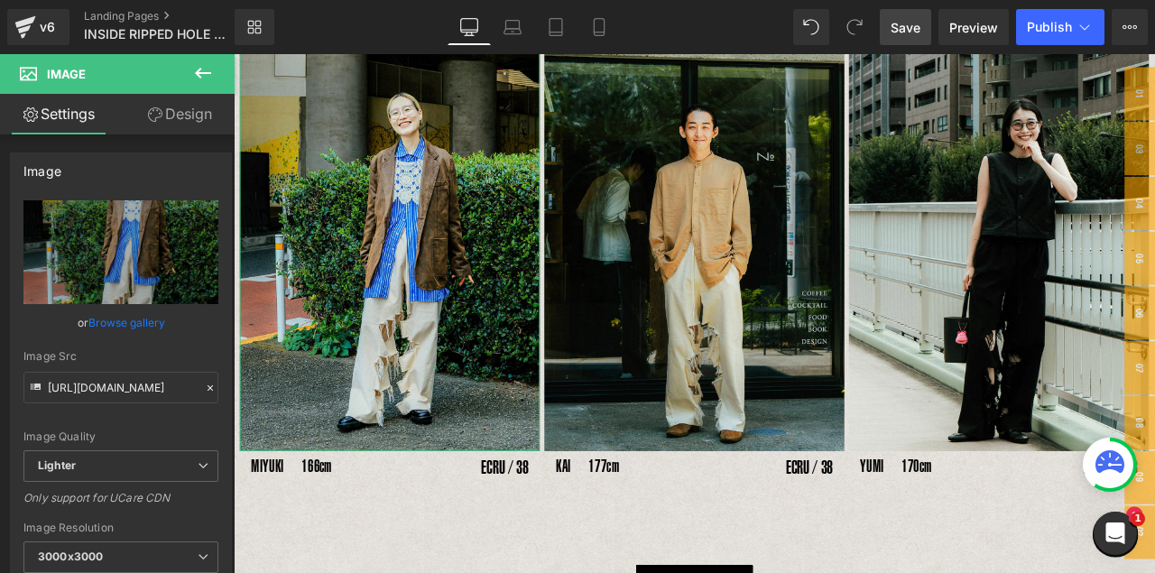
click at [172, 116] on link "Design" at bounding box center [179, 114] width 117 height 41
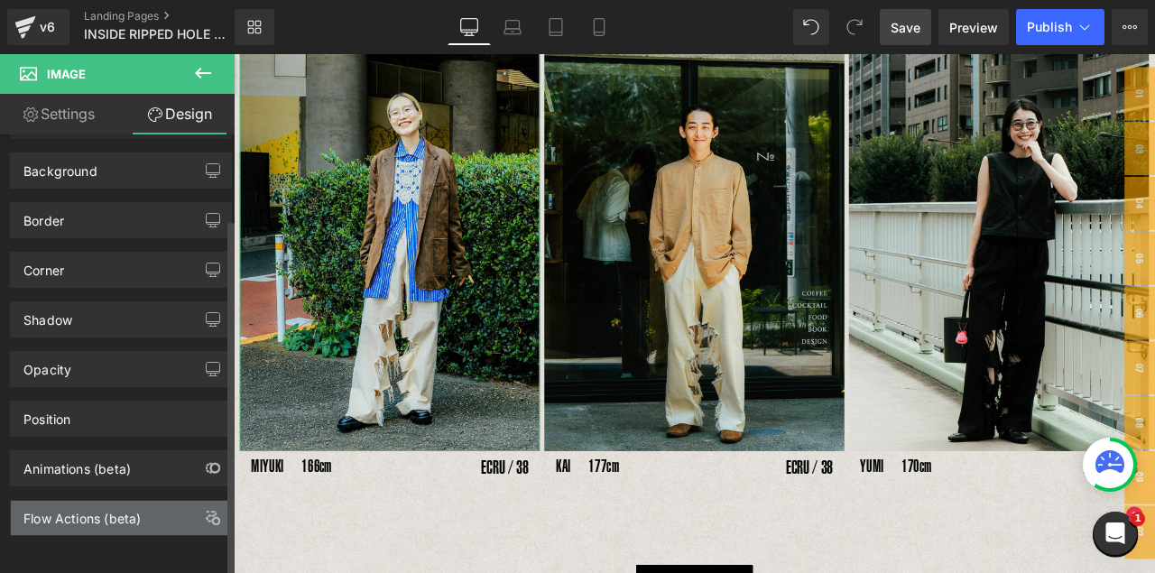
click at [59, 468] on div "Flow Actions (beta)" at bounding box center [81, 513] width 117 height 25
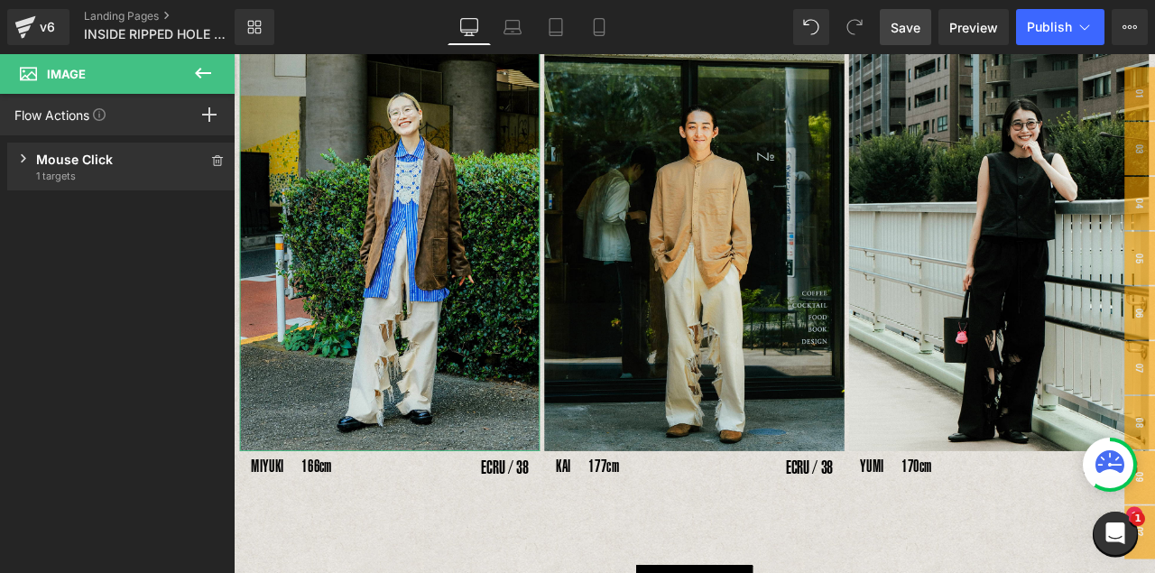
click at [108, 164] on div "Mouse Click" at bounding box center [121, 159] width 171 height 19
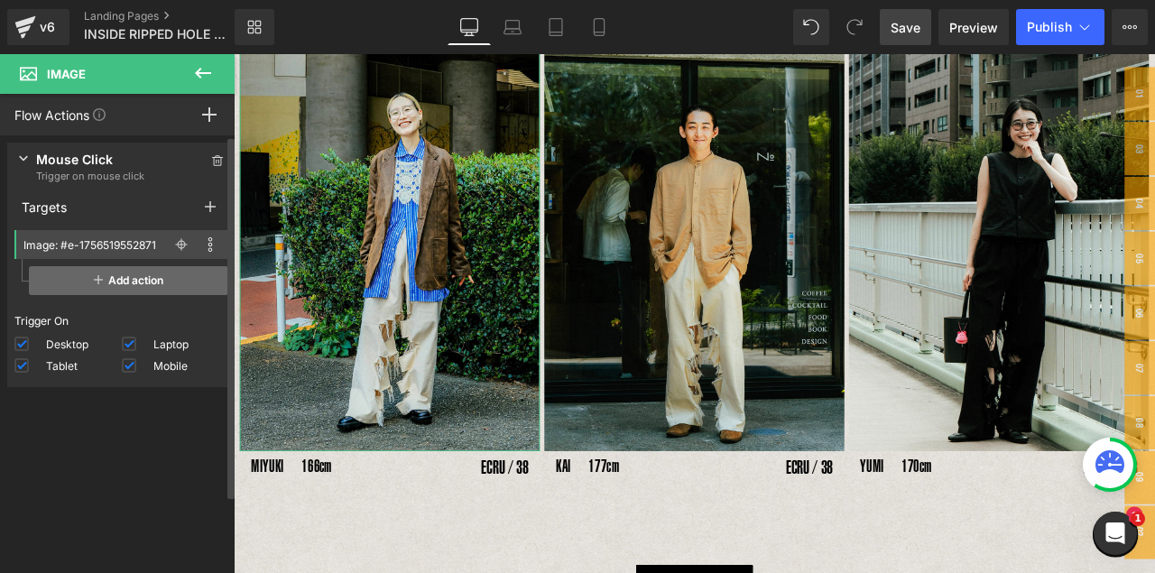
click at [101, 284] on span "Add action" at bounding box center [128, 280] width 199 height 29
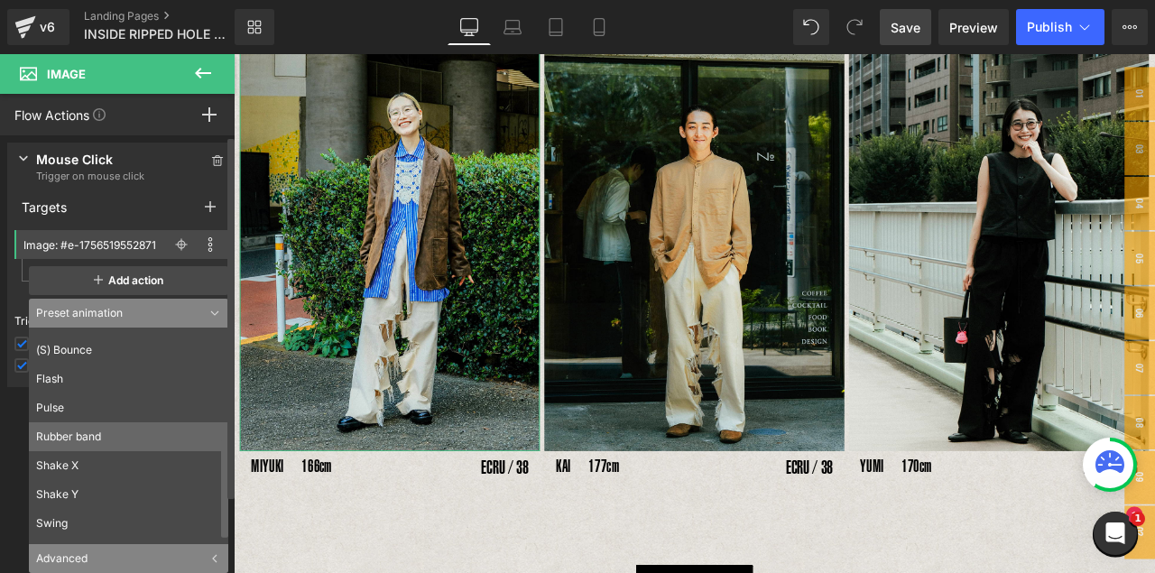
scroll to position [246, 0]
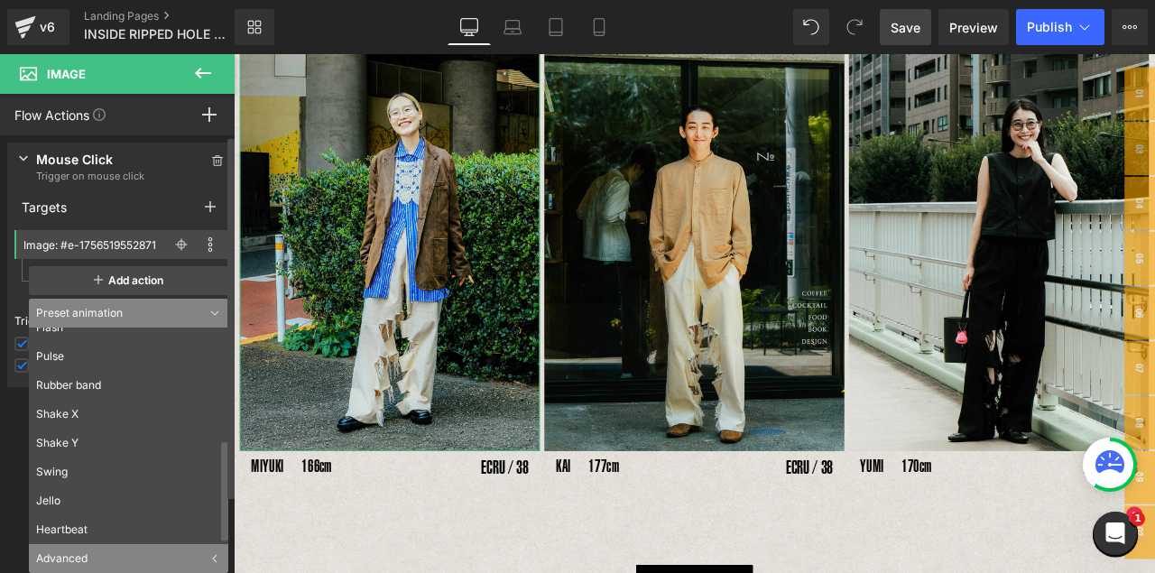
click at [59, 468] on div "Advanced" at bounding box center [128, 558] width 199 height 29
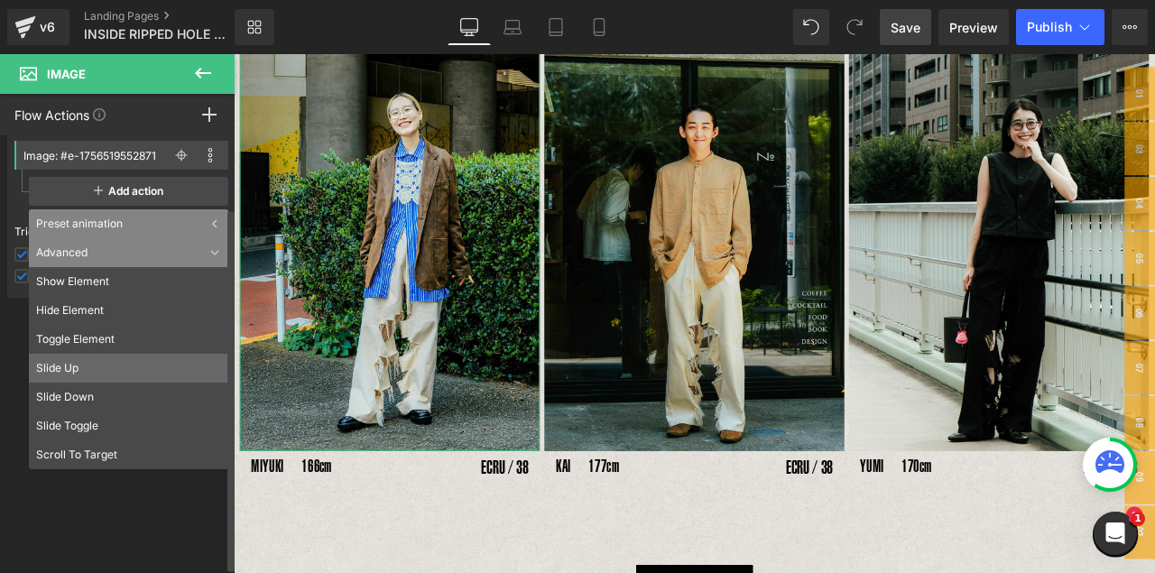
scroll to position [90, 0]
drag, startPoint x: 139, startPoint y: 530, endPoint x: 162, endPoint y: 531, distance: 23.5
click at [139, 468] on div "Press " " button to add new event trigger with advanced action Mouse Click Trig…" at bounding box center [121, 358] width 243 height 447
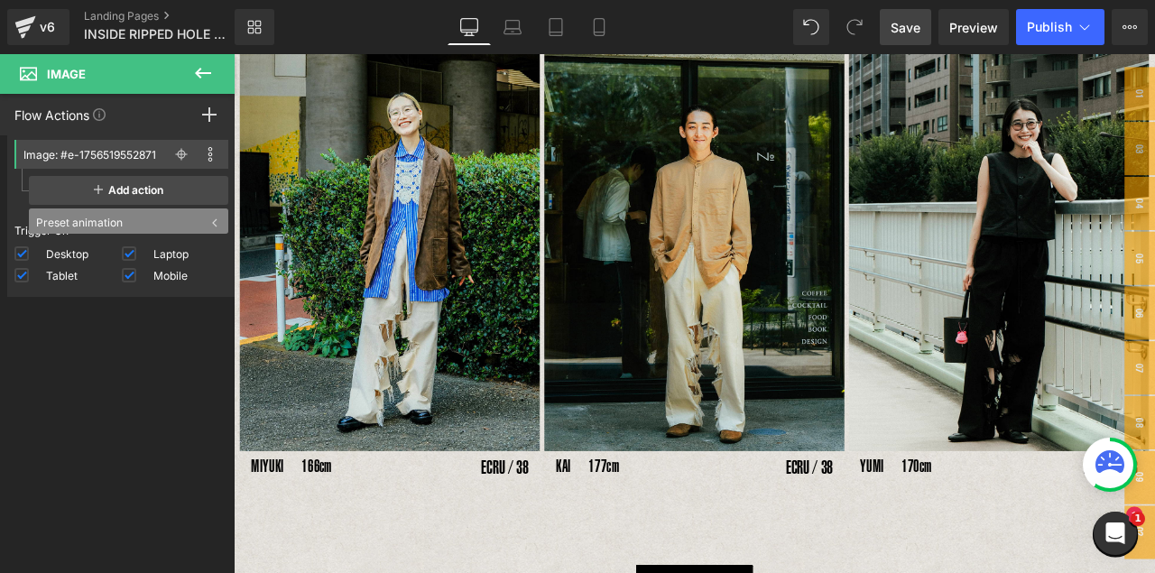
drag, startPoint x: 317, startPoint y: 614, endPoint x: 337, endPoint y: 614, distance: 19.9
click at [320, 468] on div "Image MIYUKI　166cm Text Block ECRU / 38 Text Block Row Image KAI　177cm Text Blo…" at bounding box center [779, 341] width 1083 height 636
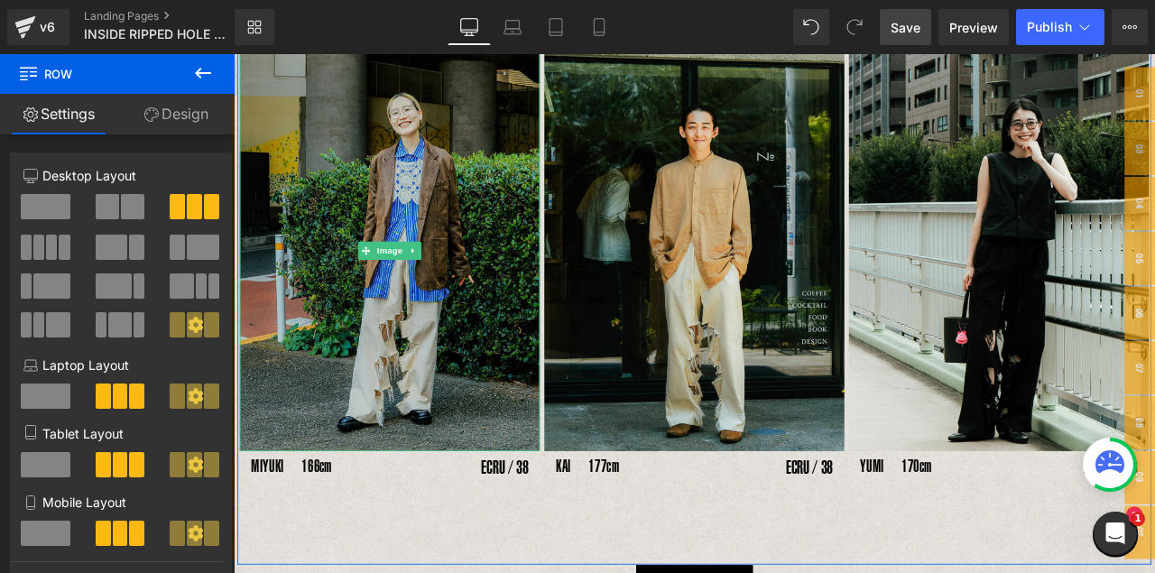
click at [458, 234] on img at bounding box center [419, 288] width 356 height 474
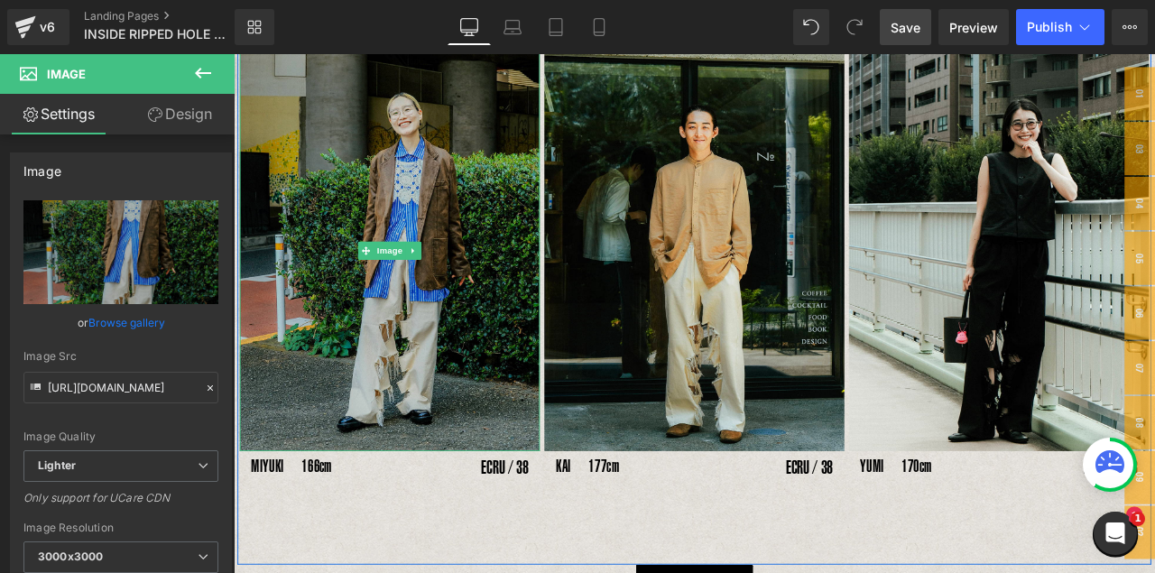
click at [450, 227] on img at bounding box center [419, 288] width 356 height 474
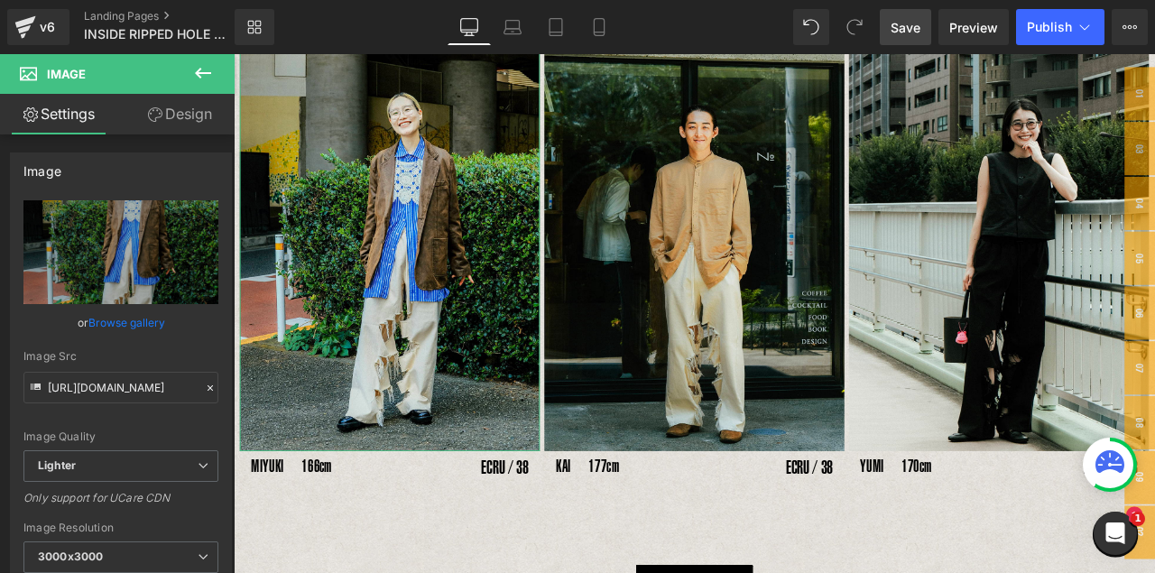
click at [199, 117] on link "Design" at bounding box center [179, 114] width 117 height 41
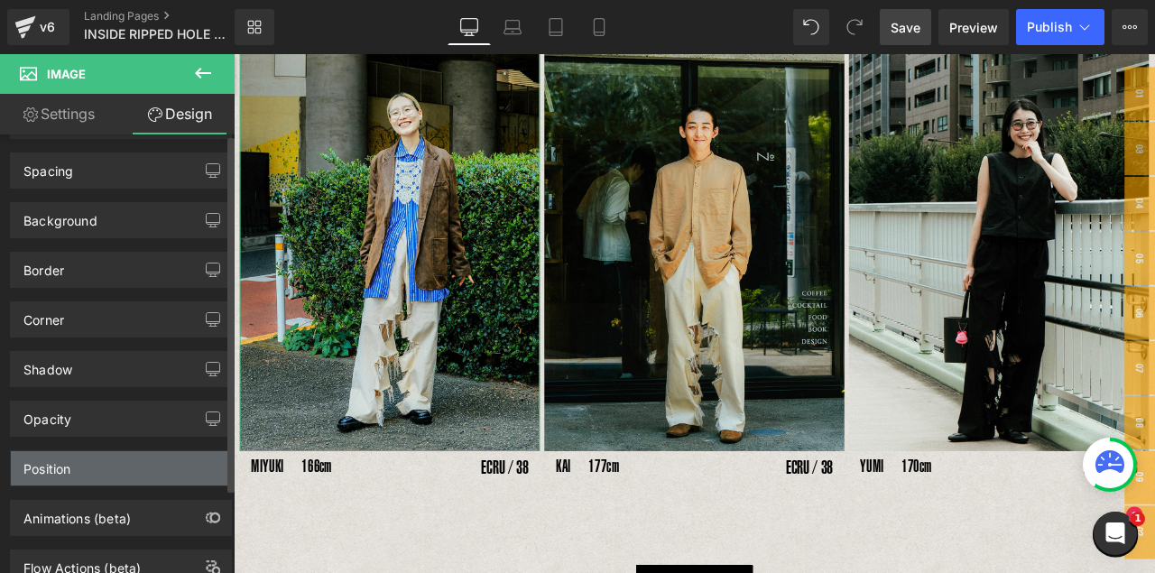
scroll to position [106, 0]
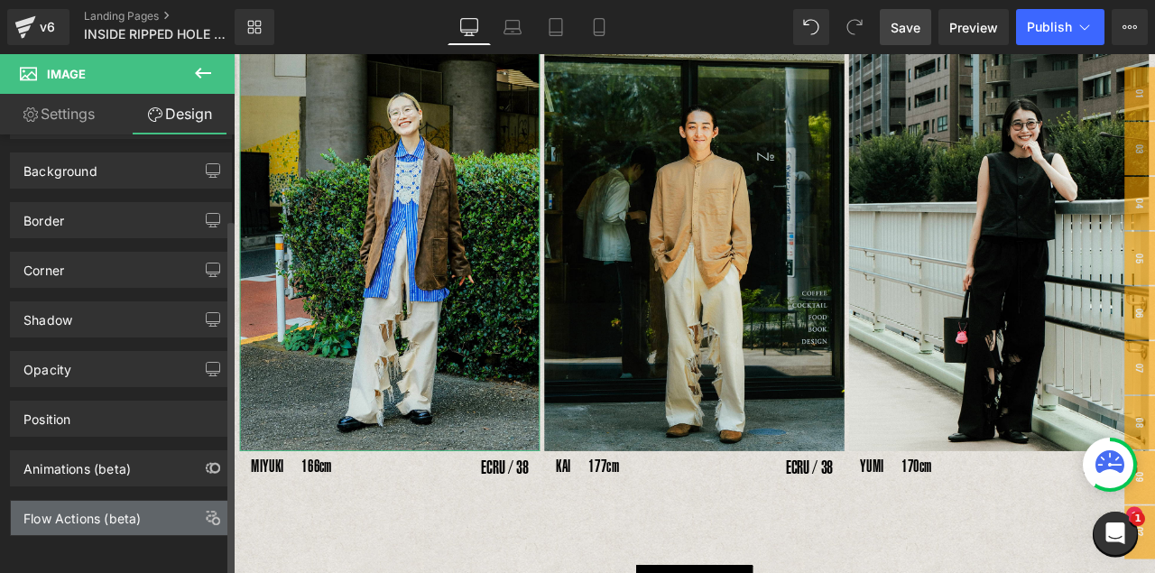
click at [88, 468] on div "Flow Actions (beta)" at bounding box center [81, 513] width 117 height 25
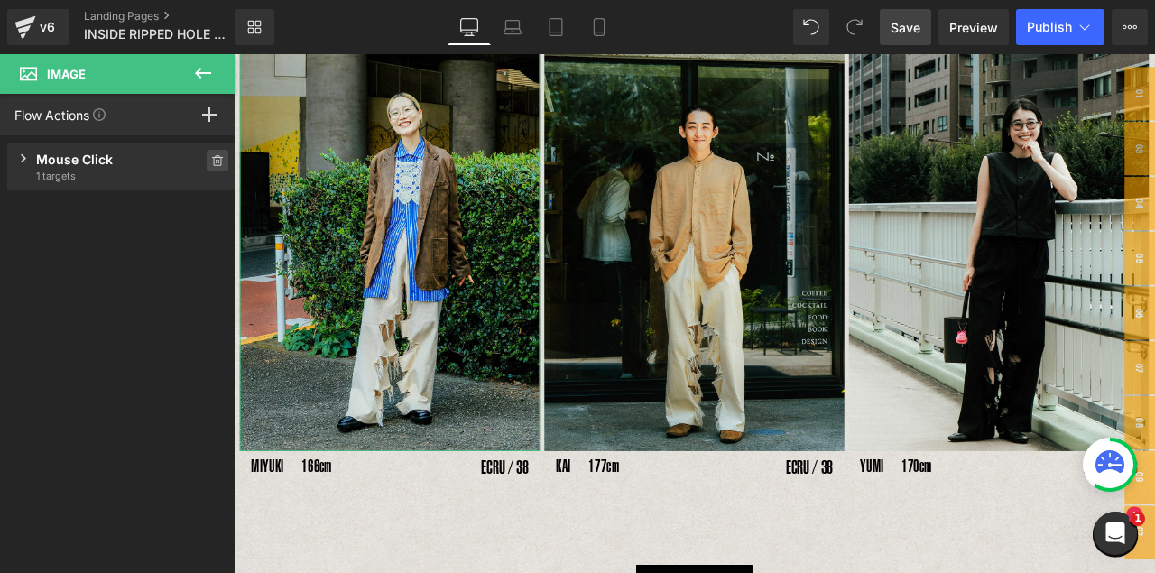
click at [211, 162] on icon at bounding box center [217, 160] width 13 height 11
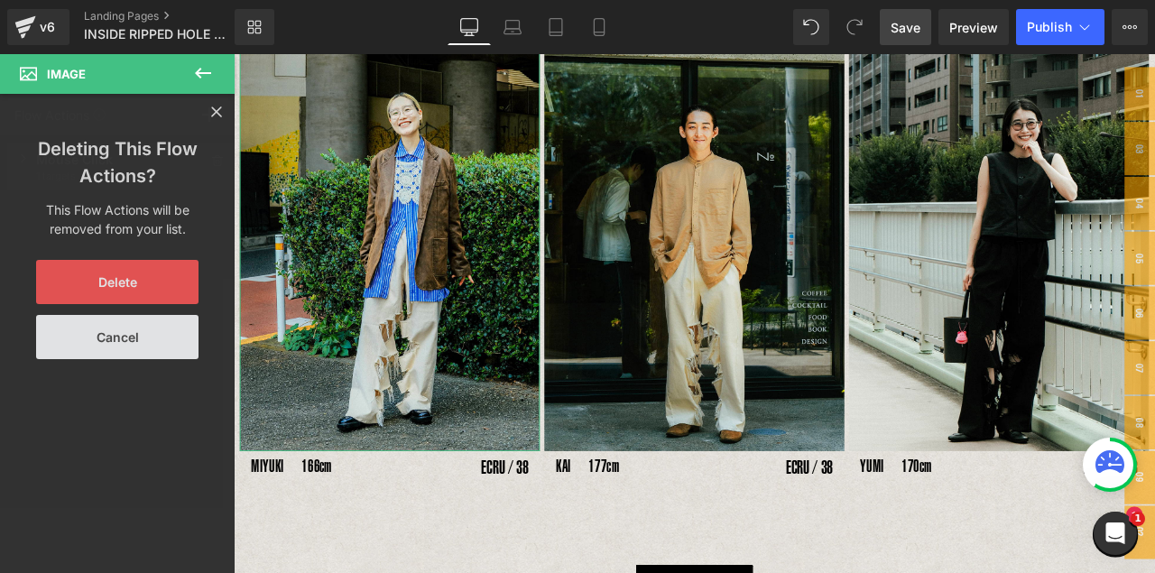
click at [141, 302] on button "Delete" at bounding box center [117, 282] width 162 height 44
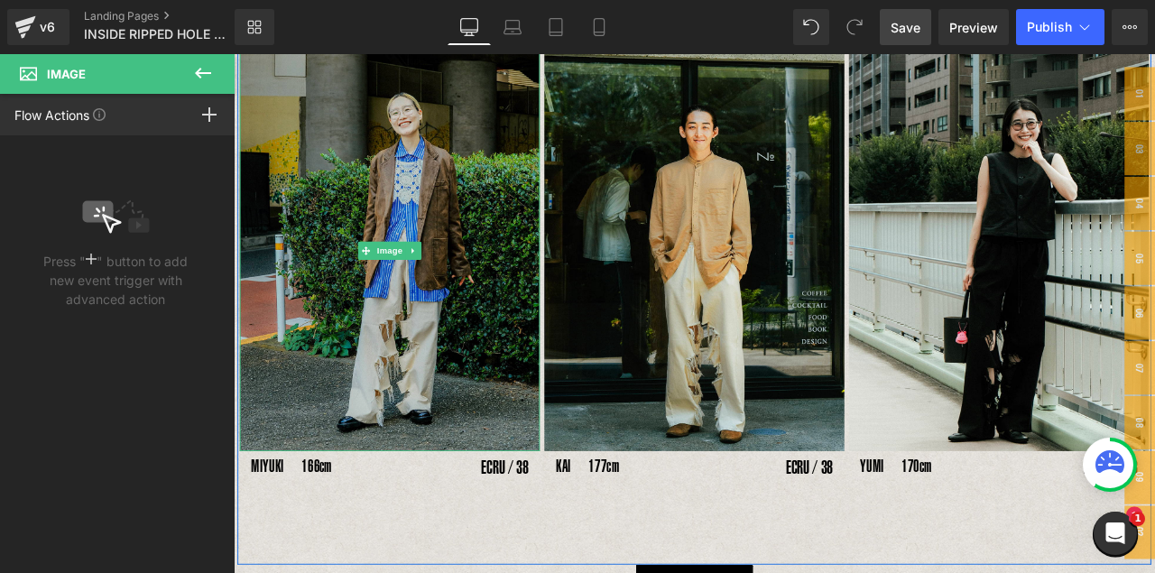
click at [539, 259] on img at bounding box center [419, 288] width 356 height 474
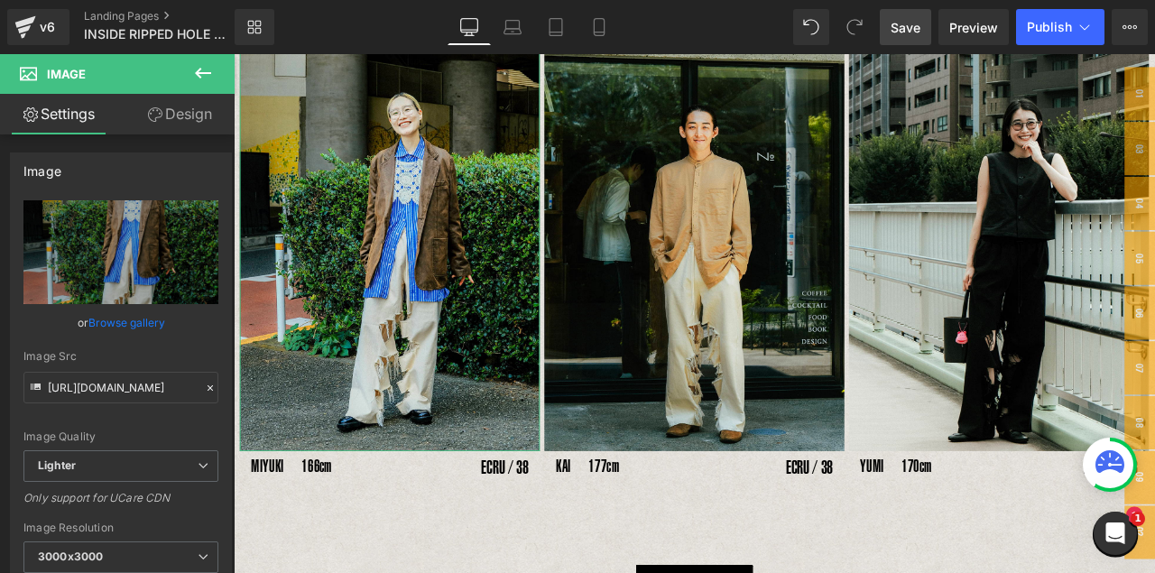
click at [190, 116] on link "Design" at bounding box center [179, 114] width 117 height 41
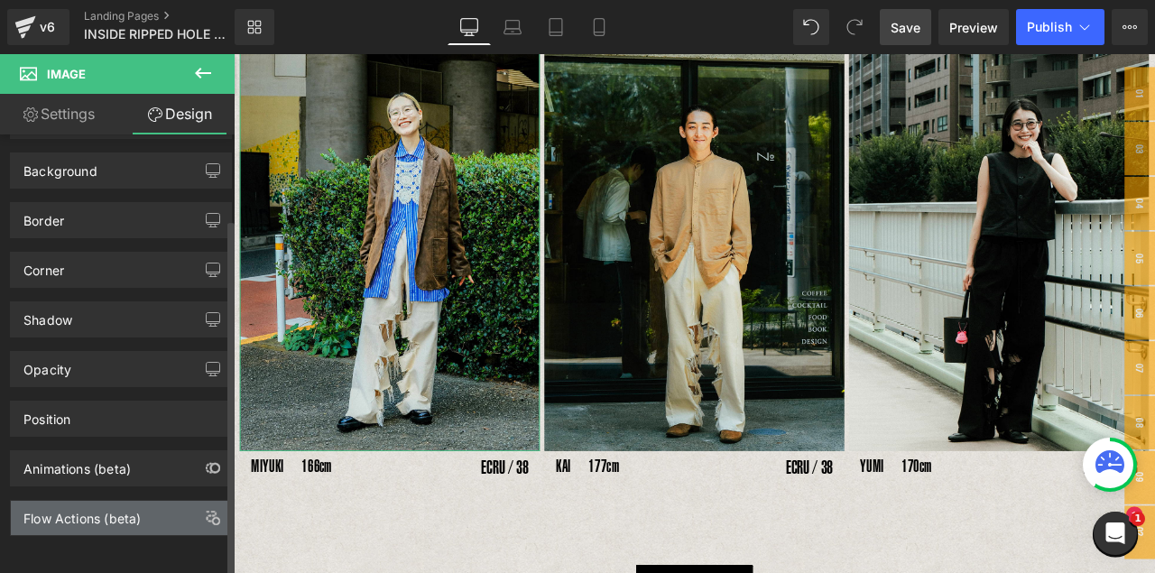
click at [78, 468] on div "Flow Actions (beta)" at bounding box center [121, 518] width 220 height 34
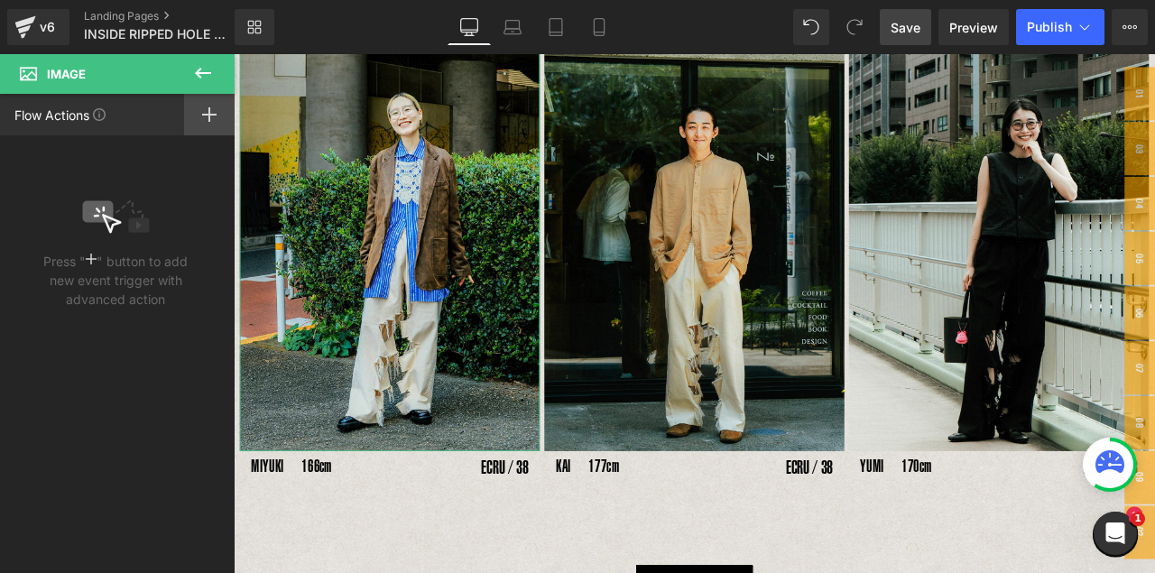
click at [214, 115] on rect at bounding box center [209, 115] width 14 height 2
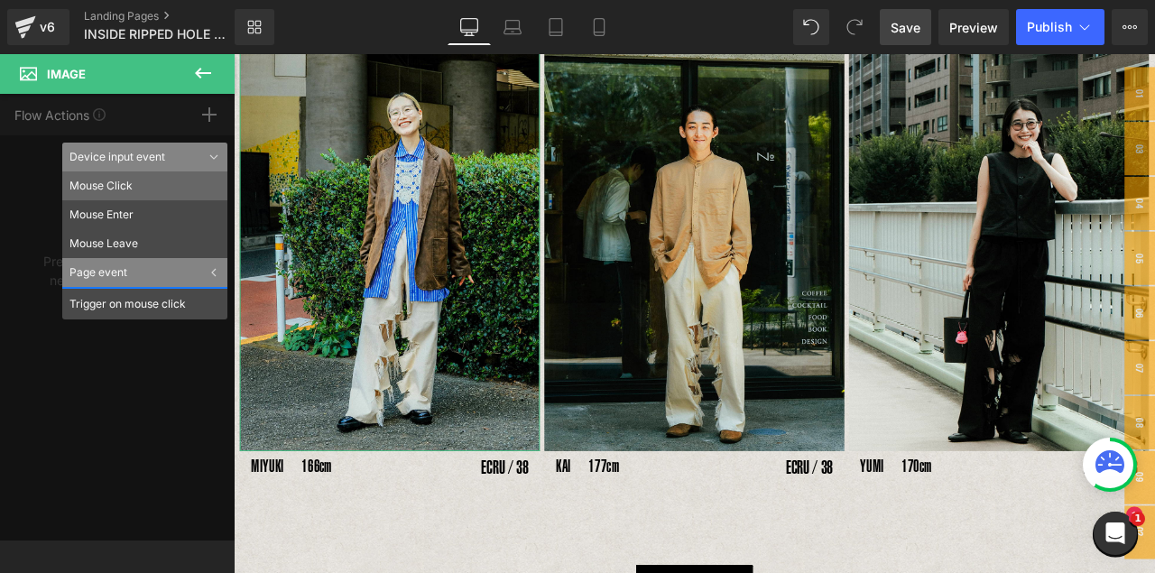
click at [121, 186] on li "Mouse Click" at bounding box center [144, 186] width 165 height 29
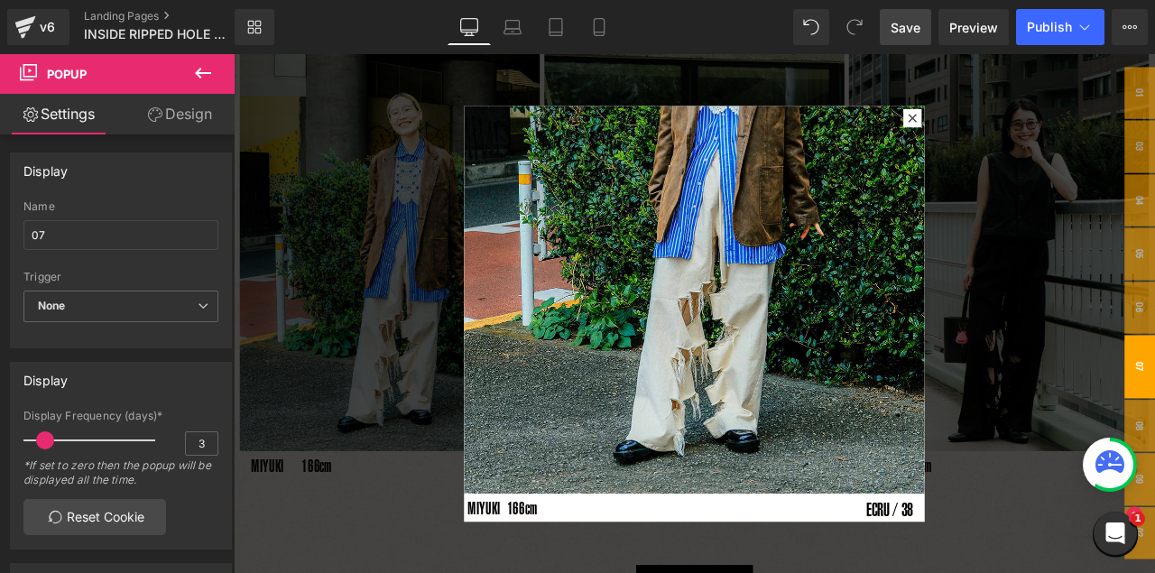
click at [430, 204] on div at bounding box center [780, 362] width 1092 height 616
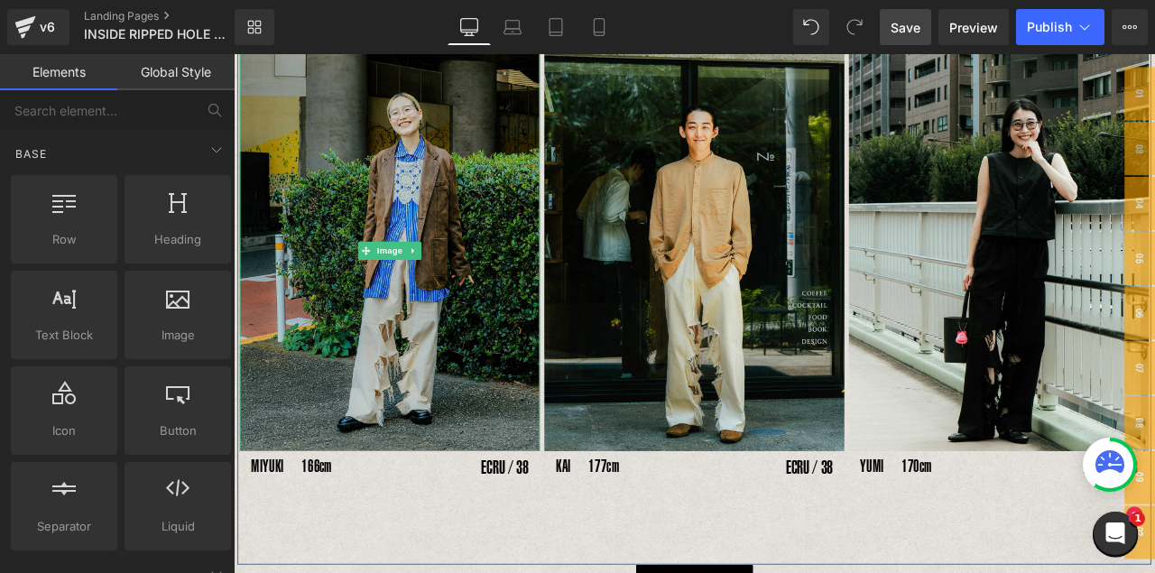
click at [376, 218] on img at bounding box center [419, 288] width 356 height 474
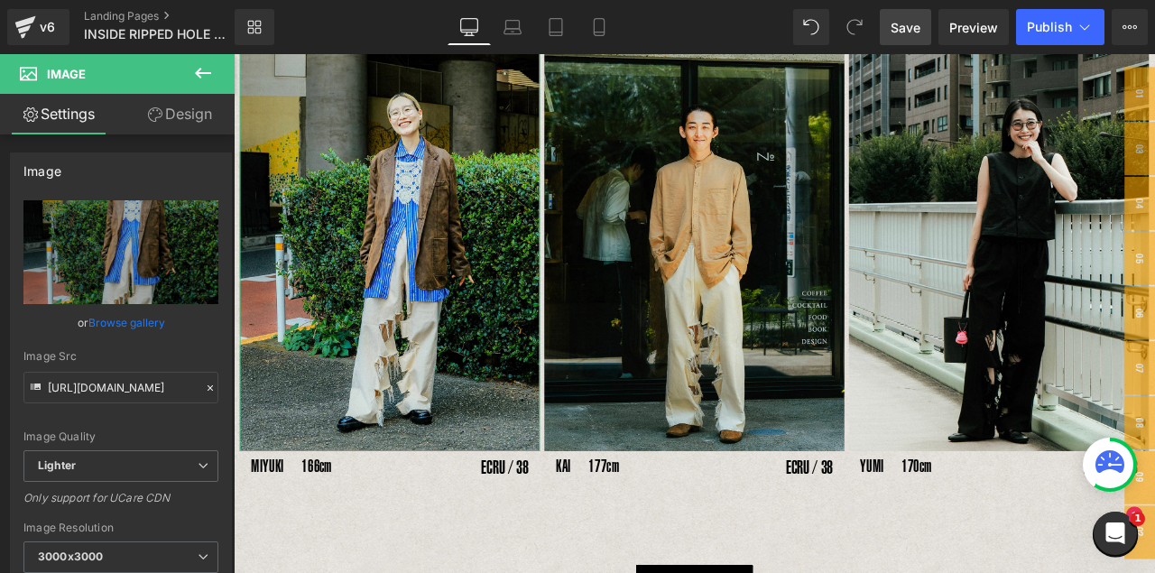
click at [181, 107] on link "Design" at bounding box center [179, 114] width 117 height 41
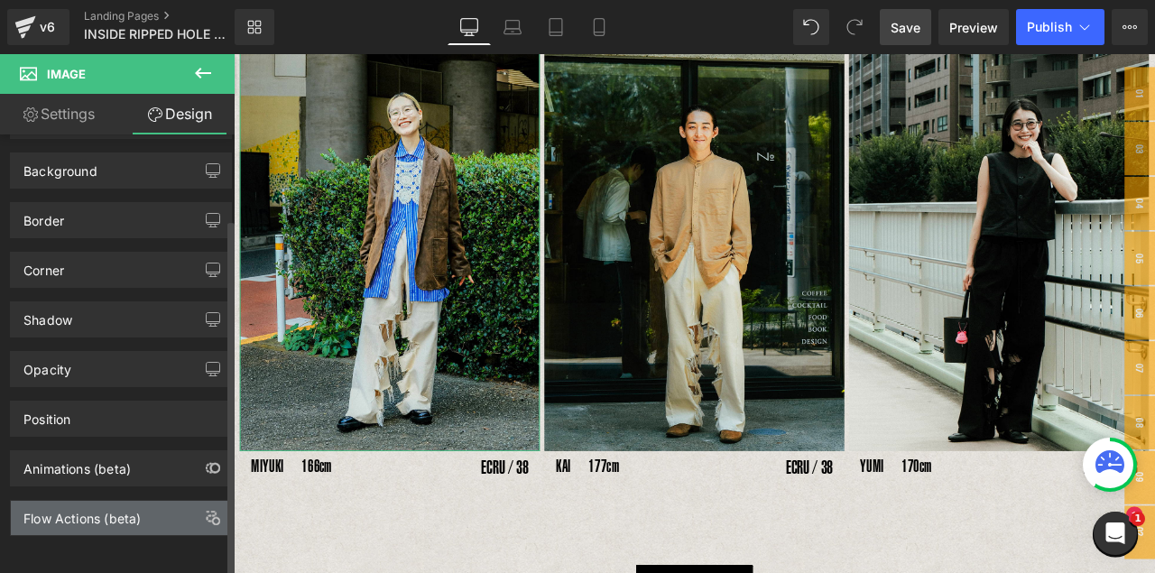
click at [104, 468] on div "Flow Actions (beta)" at bounding box center [121, 518] width 220 height 34
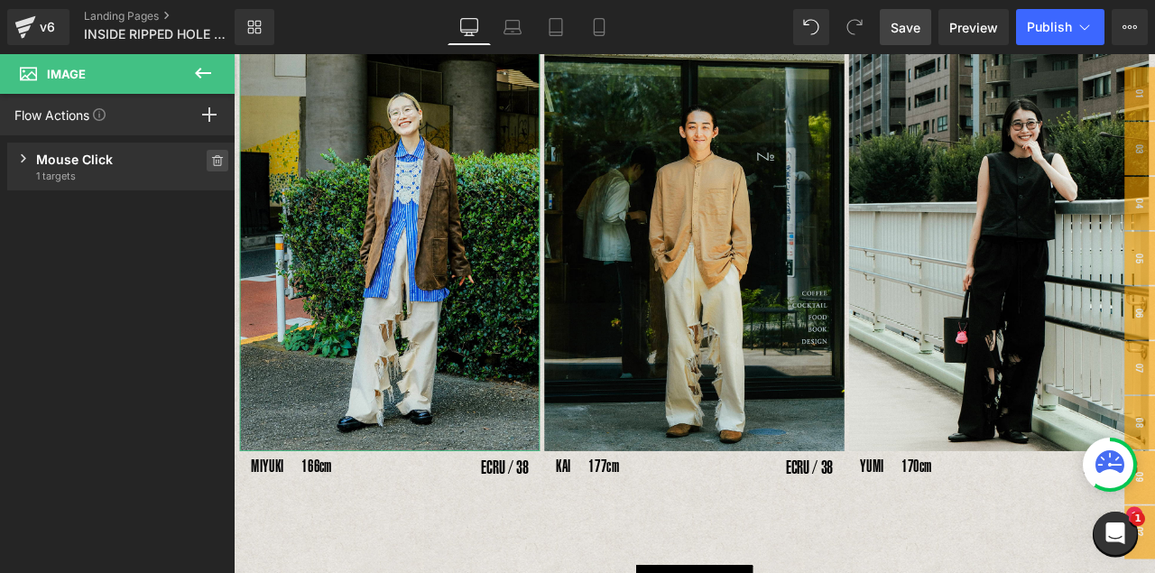
click at [209, 167] on span at bounding box center [218, 161] width 22 height 22
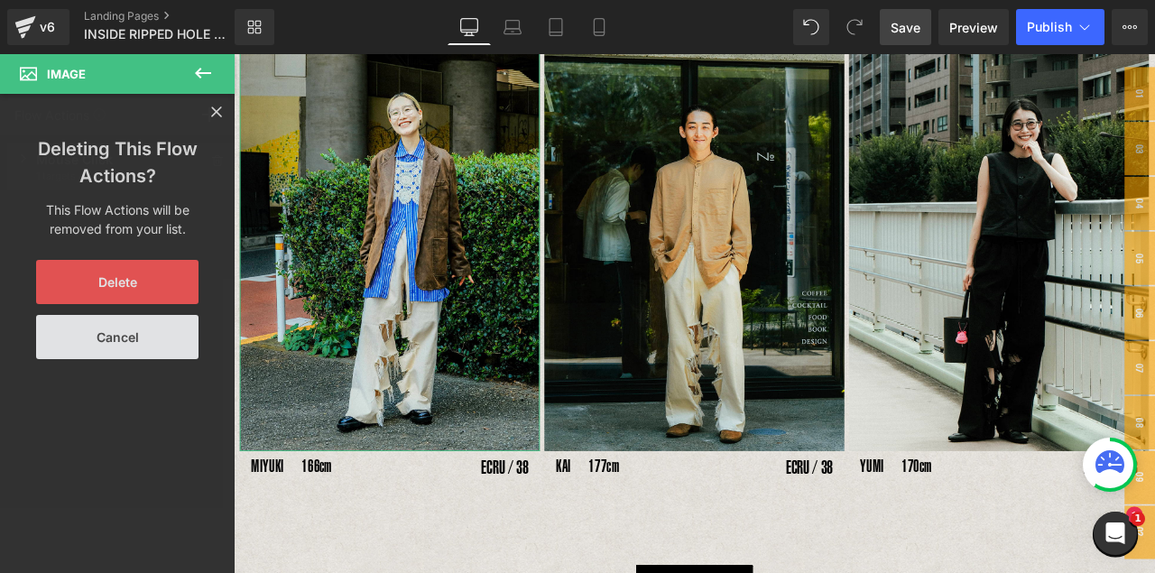
click at [164, 285] on button "Delete" at bounding box center [117, 282] width 162 height 44
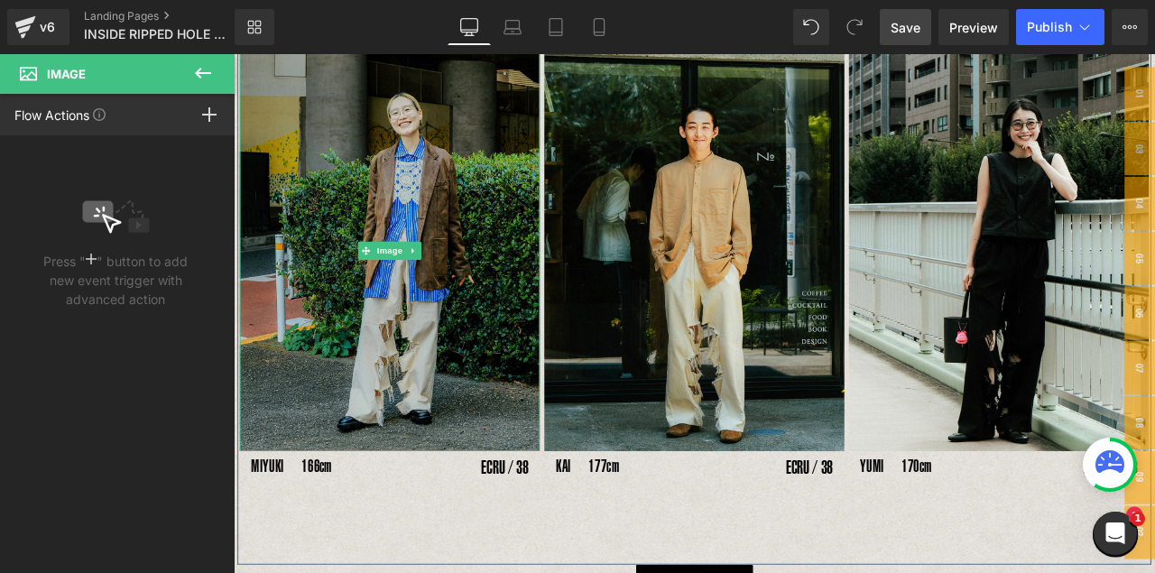
click at [402, 237] on img at bounding box center [419, 288] width 356 height 474
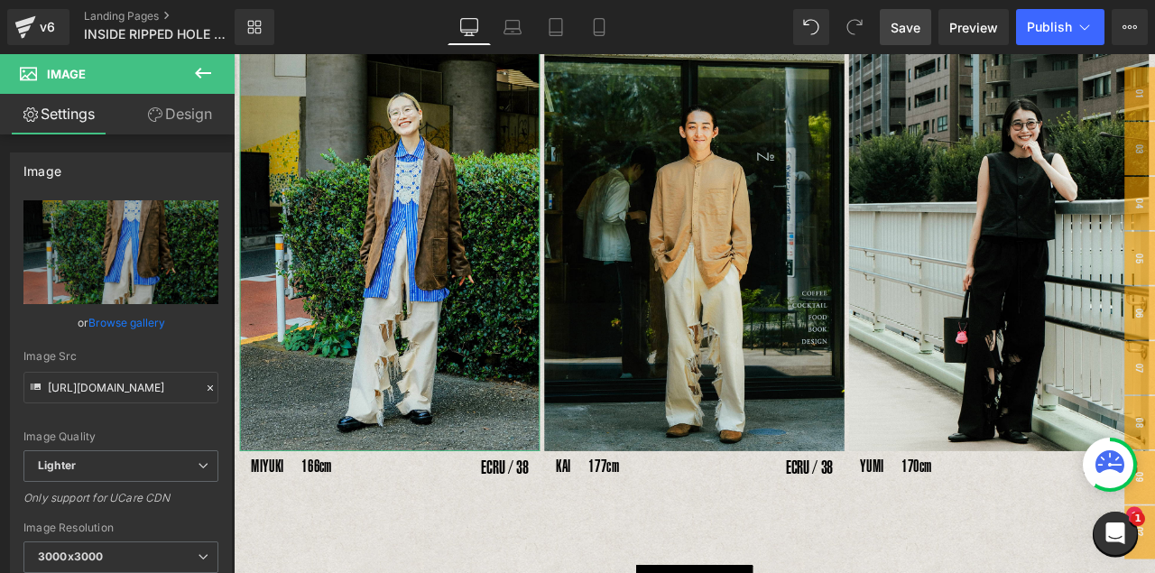
click at [175, 127] on link "Design" at bounding box center [179, 114] width 117 height 41
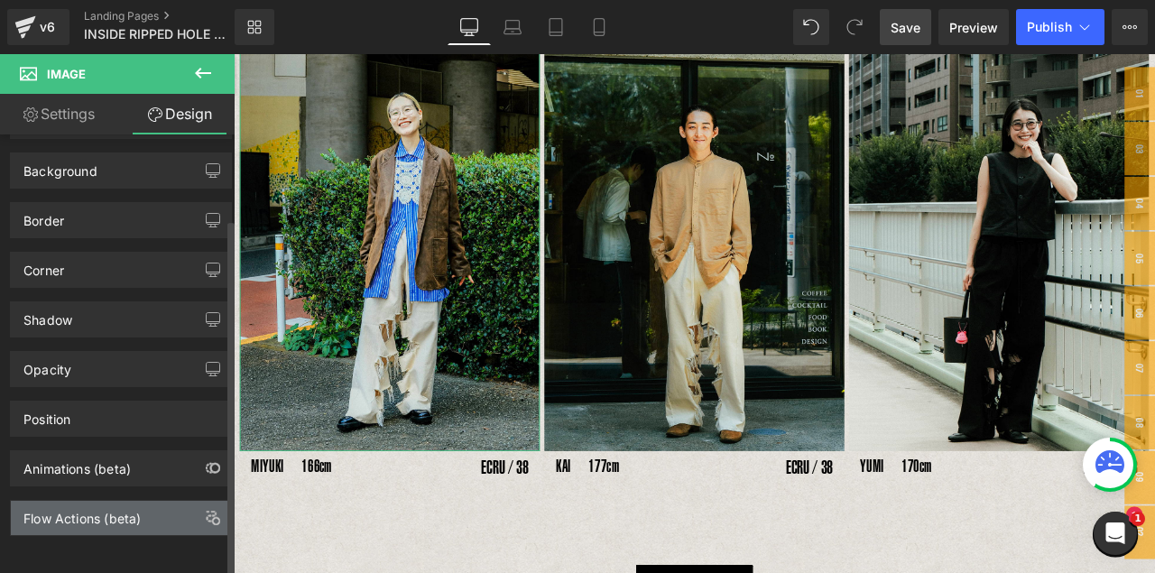
click at [76, 468] on div "Flow Actions (beta)" at bounding box center [81, 513] width 117 height 25
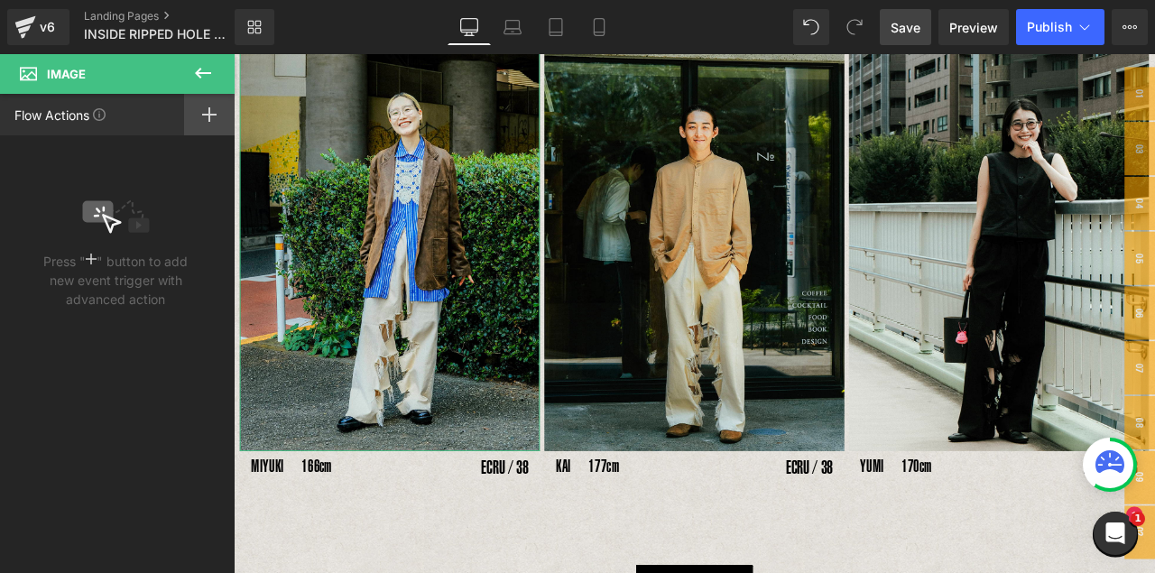
click at [204, 112] on icon at bounding box center [209, 114] width 14 height 14
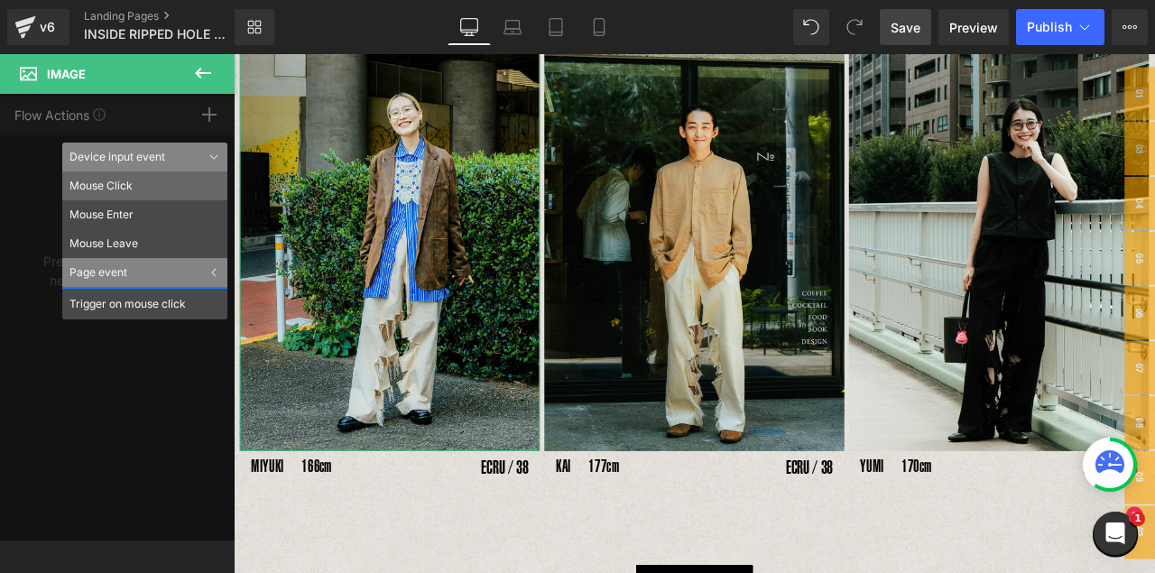
click at [130, 196] on li "Mouse Click" at bounding box center [144, 186] width 165 height 29
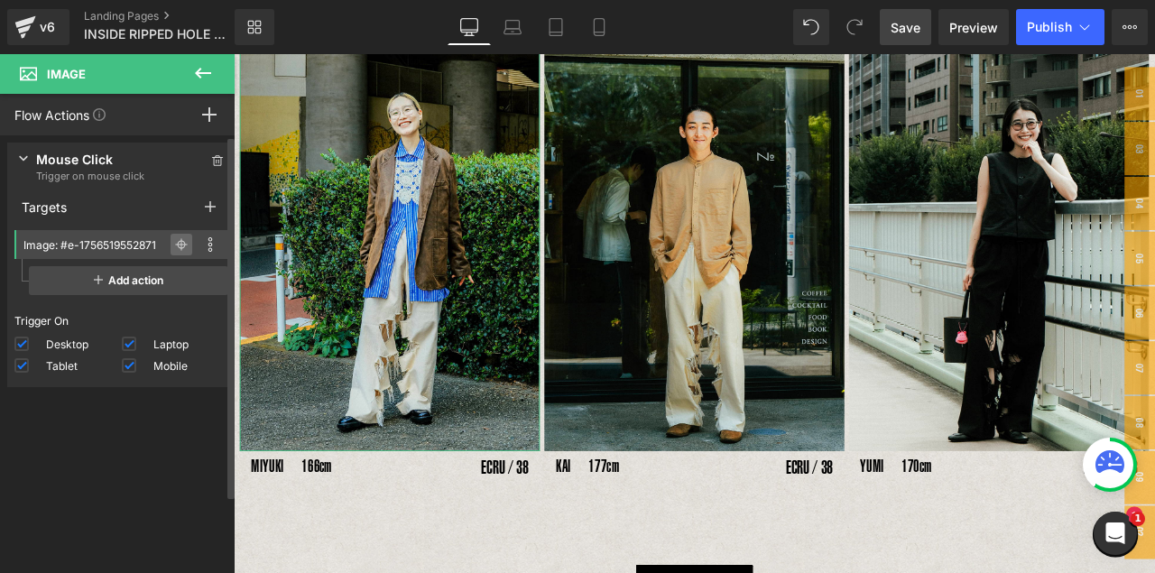
click at [175, 245] on icon at bounding box center [181, 244] width 13 height 13
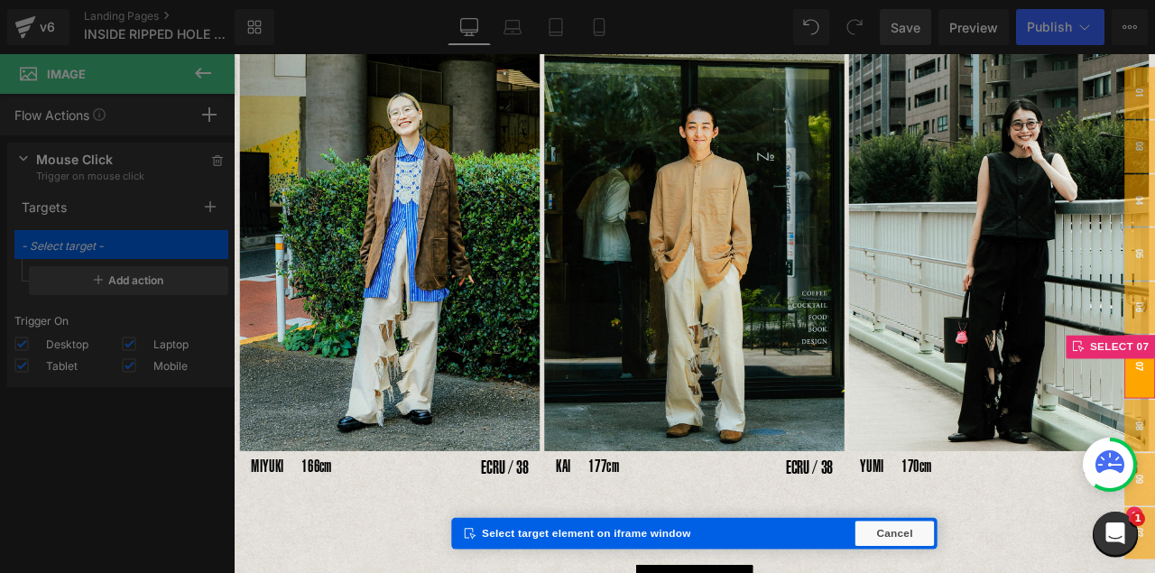
type input "Popup: #m-1756689648881"
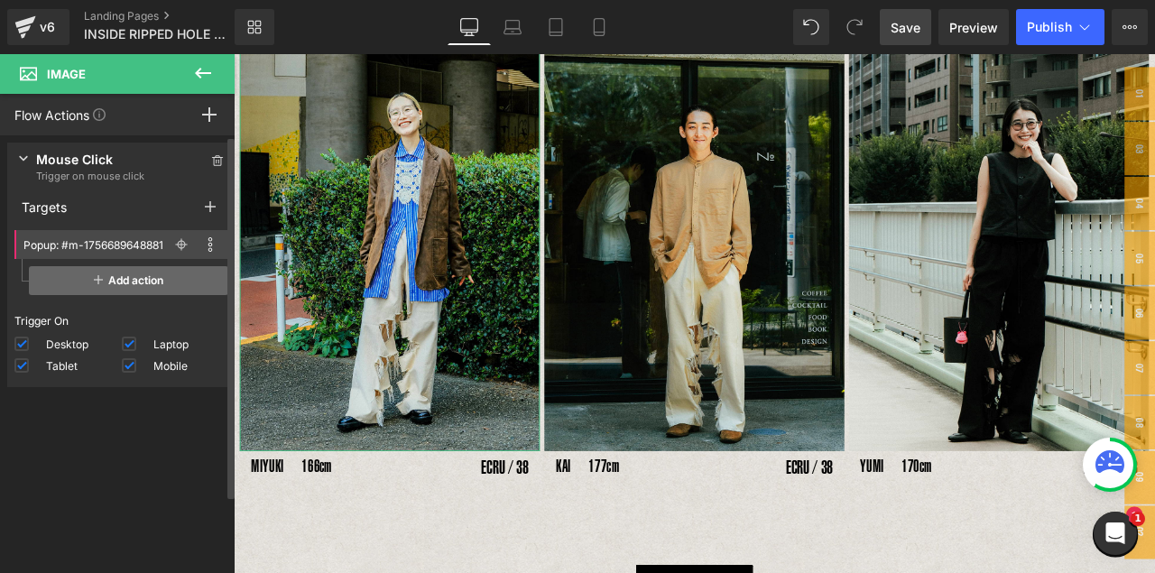
click at [123, 285] on span "Add action" at bounding box center [128, 280] width 199 height 29
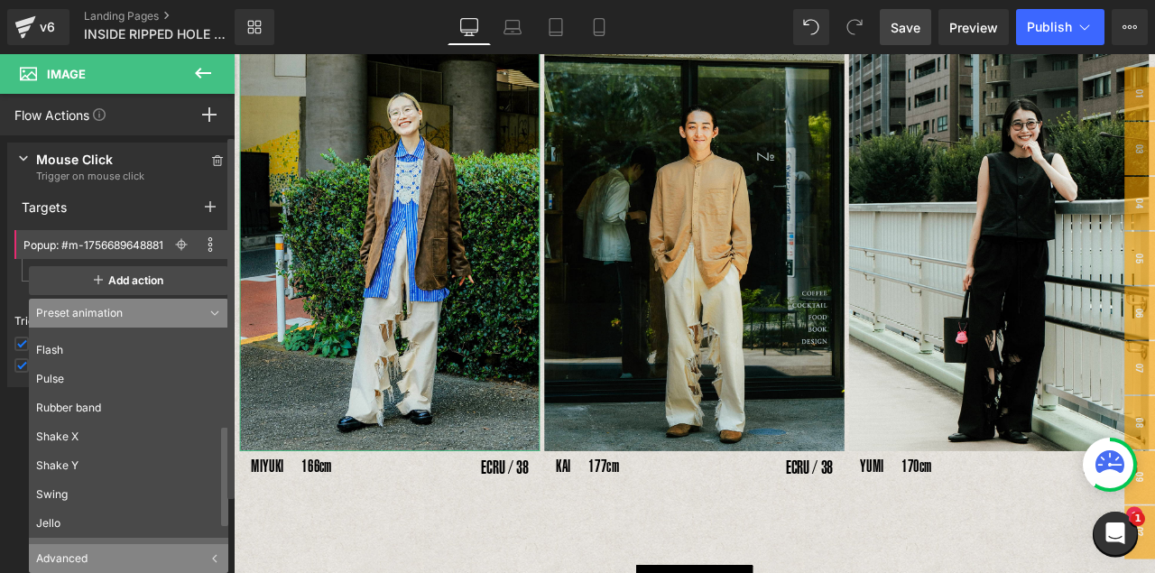
scroll to position [246, 0]
click at [83, 468] on div "Advanced" at bounding box center [128, 558] width 199 height 29
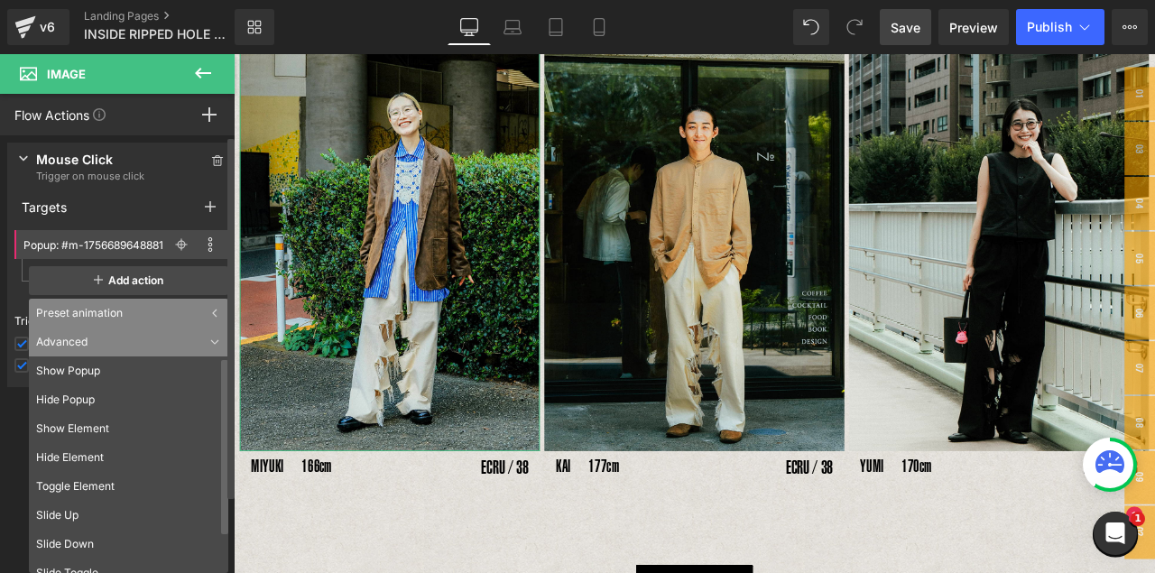
click at [75, 371] on li "Show Popup" at bounding box center [133, 371] width 208 height 29
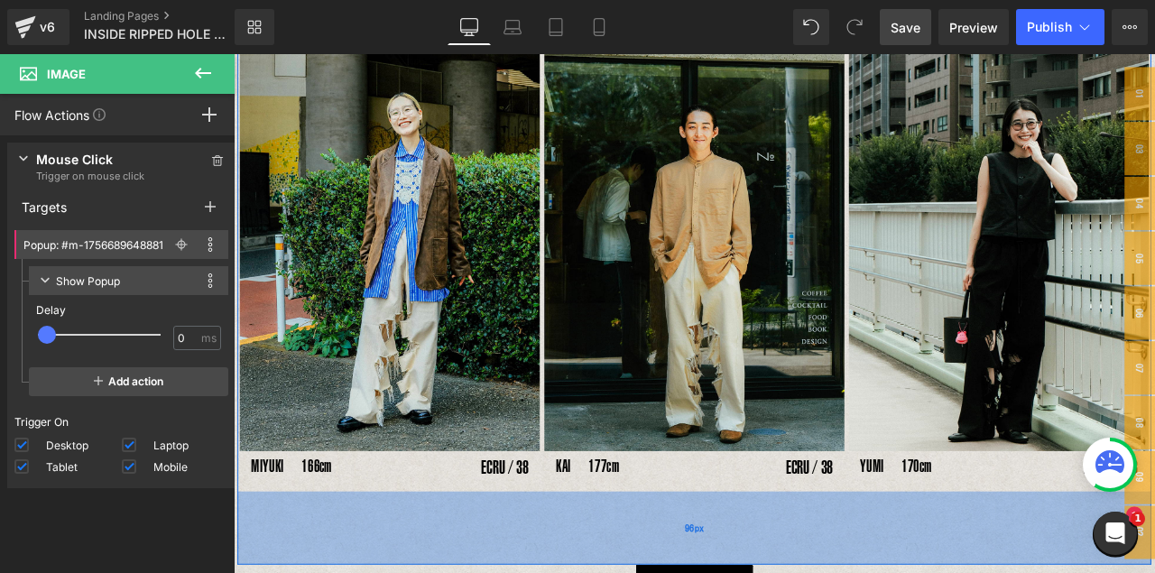
drag, startPoint x: 421, startPoint y: 577, endPoint x: 436, endPoint y: 572, distance: 16.0
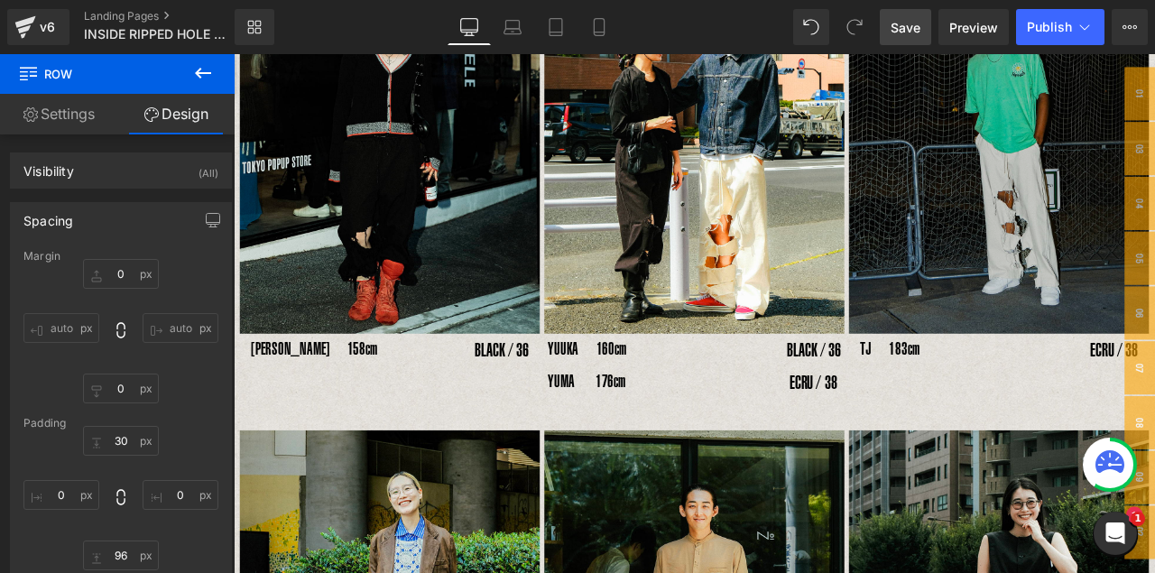
scroll to position [911, 0]
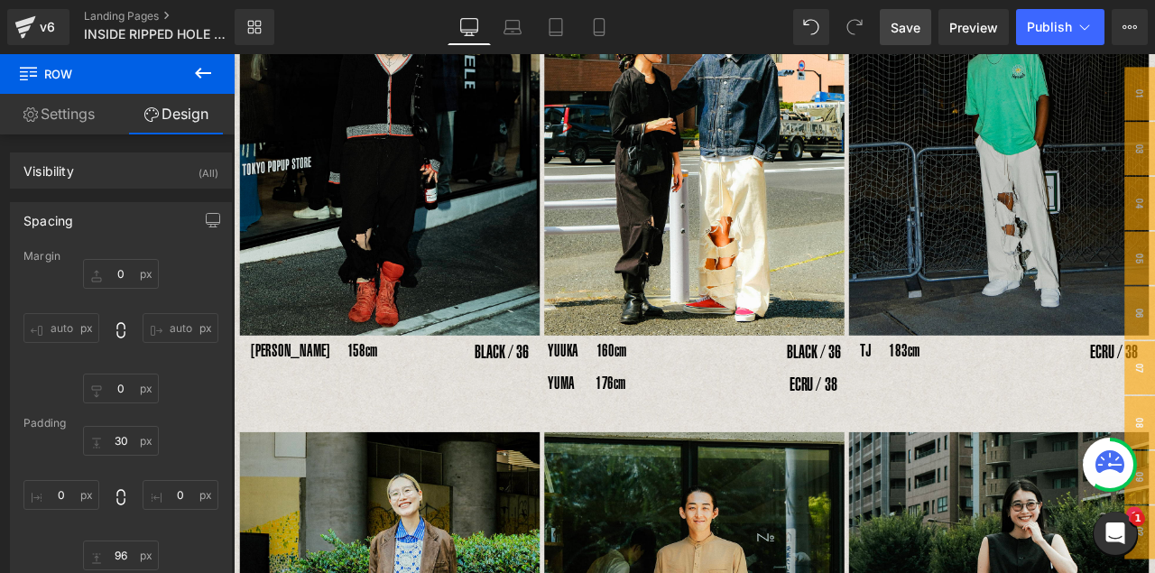
click at [989, 170] on img at bounding box center [1141, 150] width 356 height 474
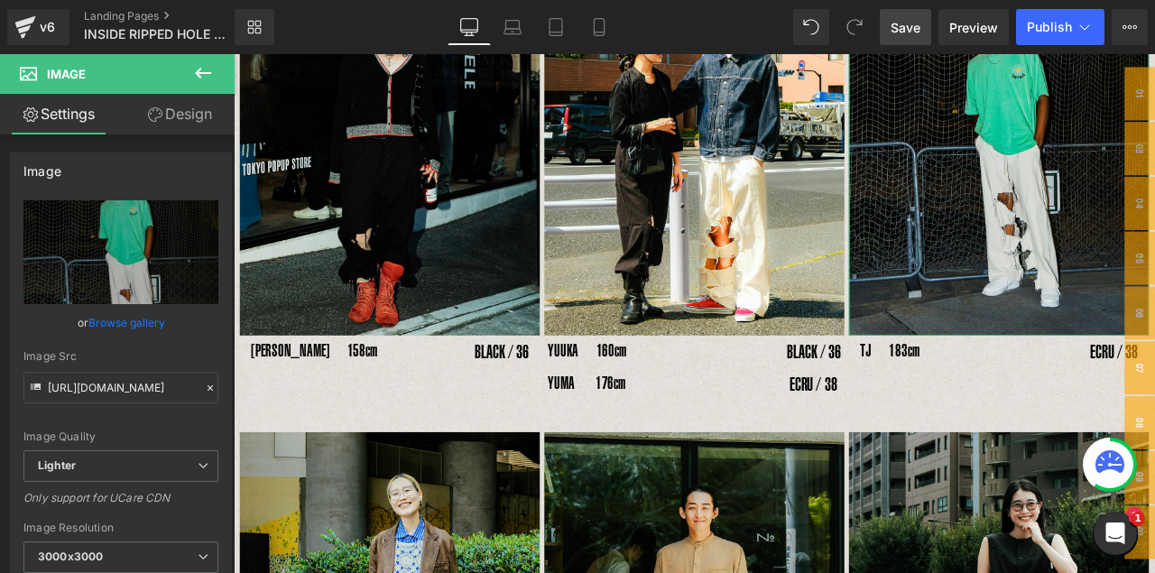
click at [178, 110] on link "Design" at bounding box center [179, 114] width 117 height 41
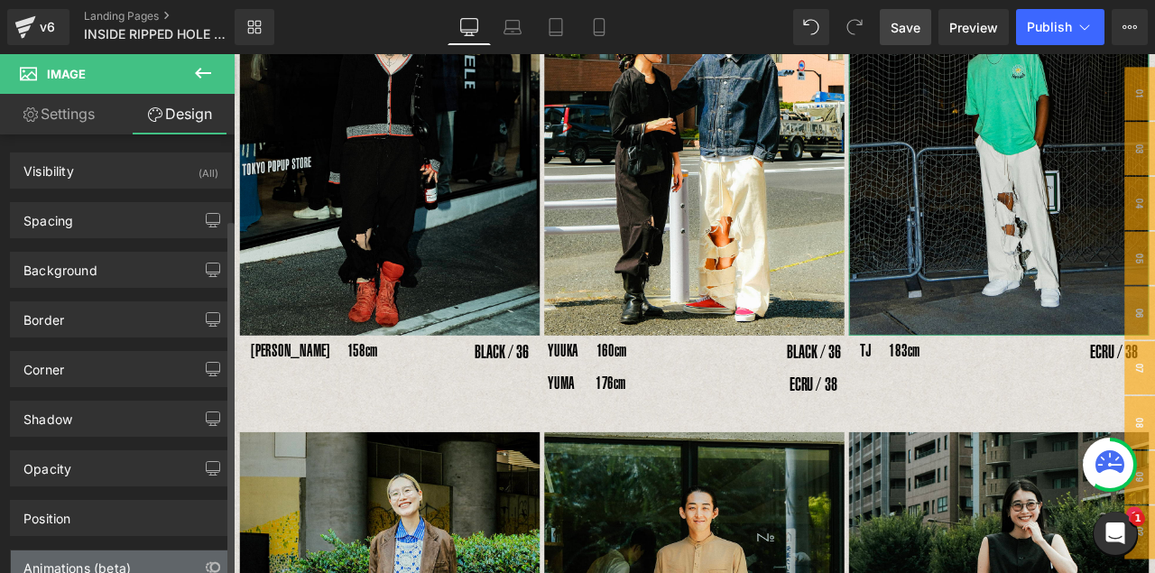
scroll to position [106, 0]
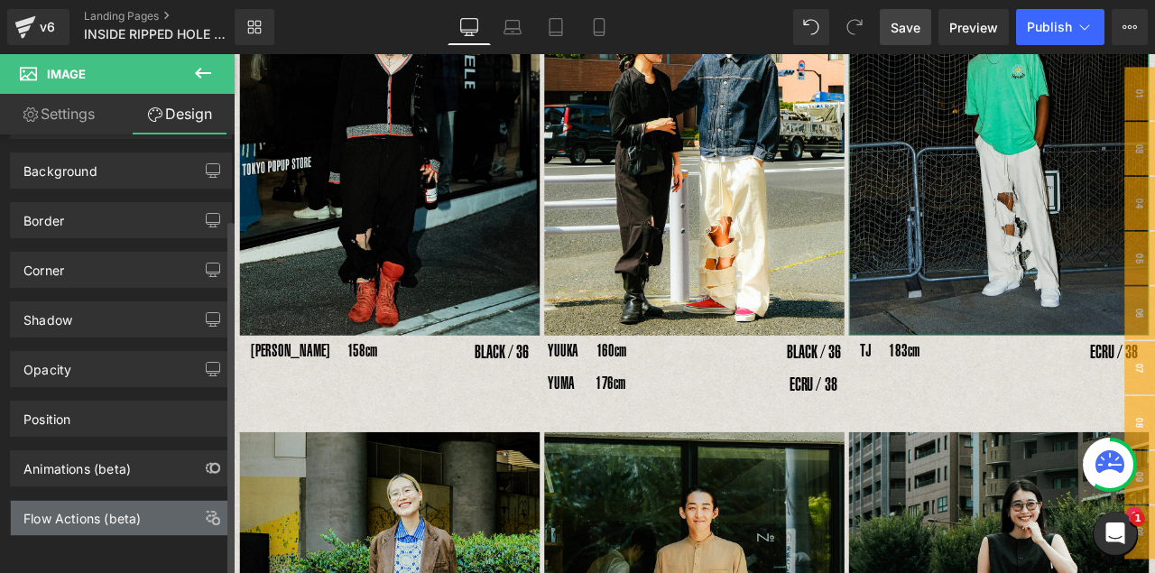
click at [104, 468] on div "Flow Actions (beta)" at bounding box center [81, 513] width 117 height 25
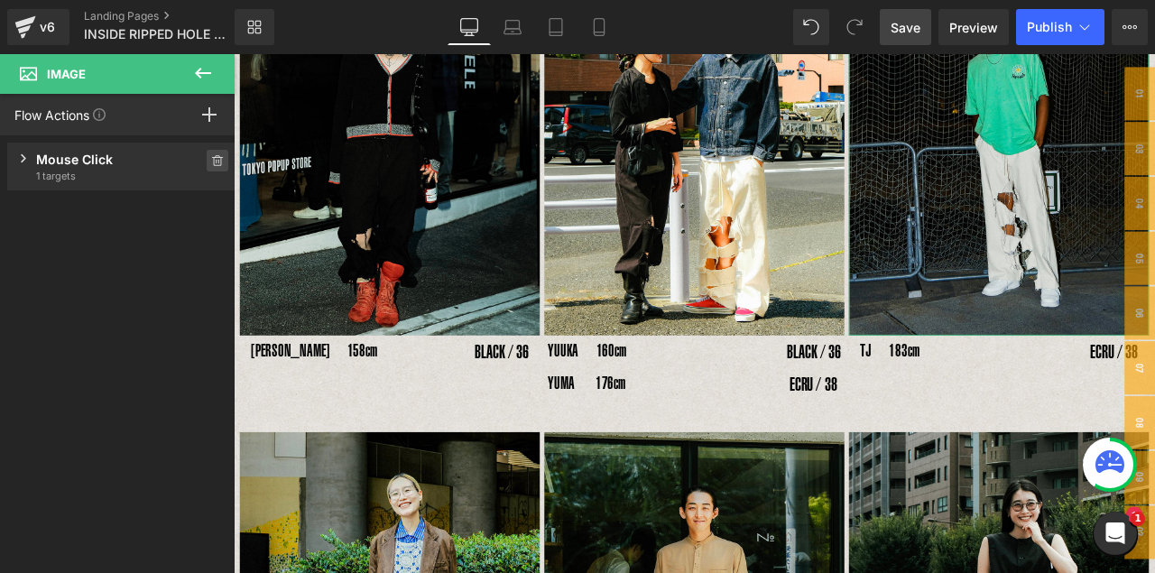
click at [207, 162] on span at bounding box center [218, 161] width 22 height 22
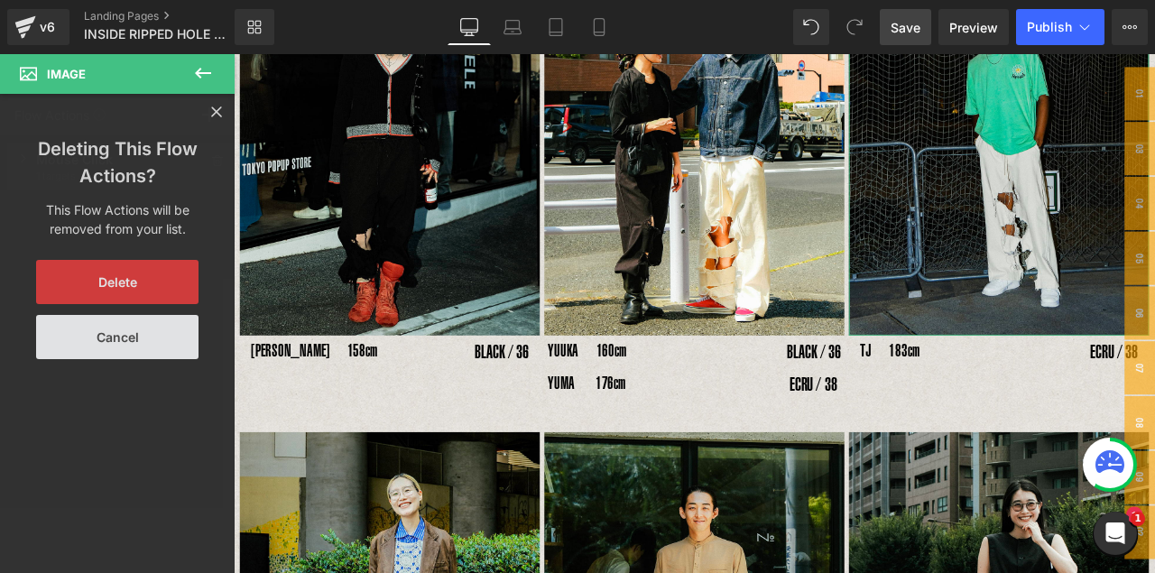
click at [153, 283] on button "Delete" at bounding box center [117, 282] width 162 height 44
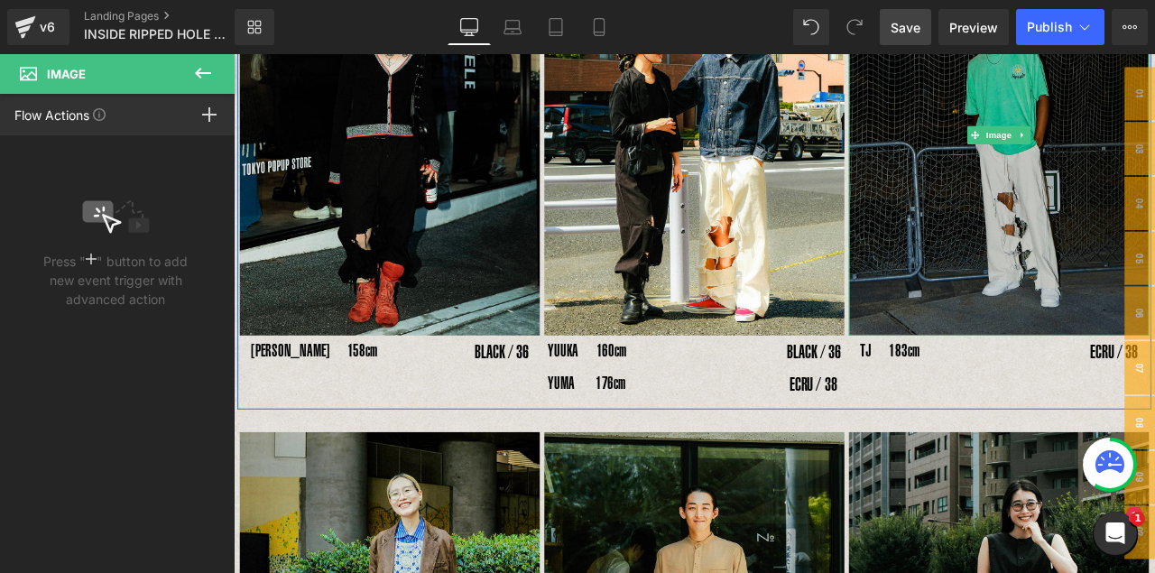
click at [989, 177] on img at bounding box center [1141, 150] width 356 height 474
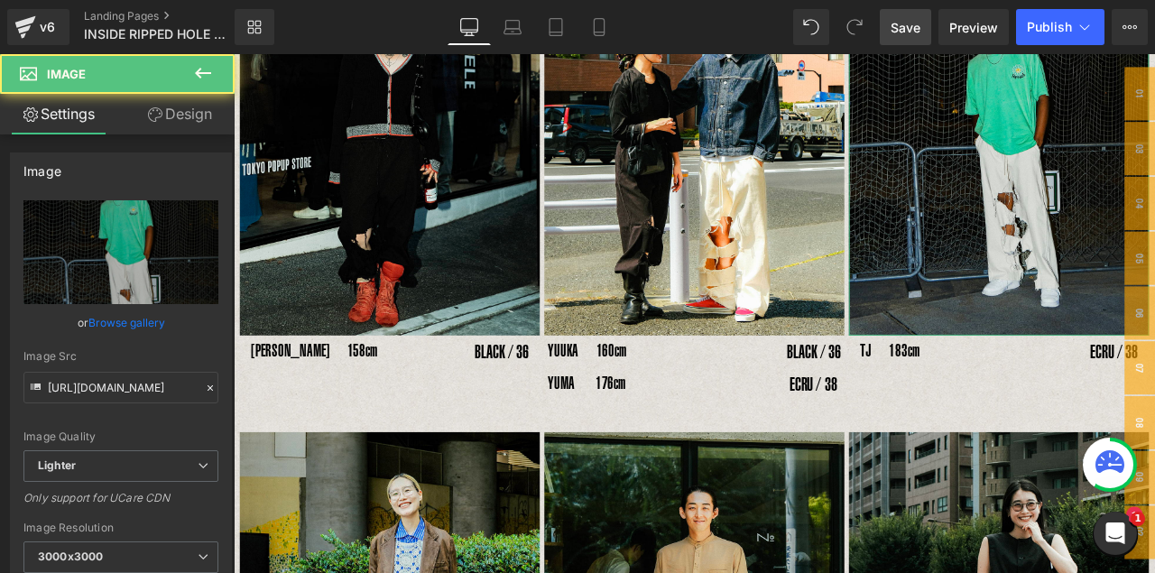
click at [181, 116] on link "Design" at bounding box center [179, 114] width 117 height 41
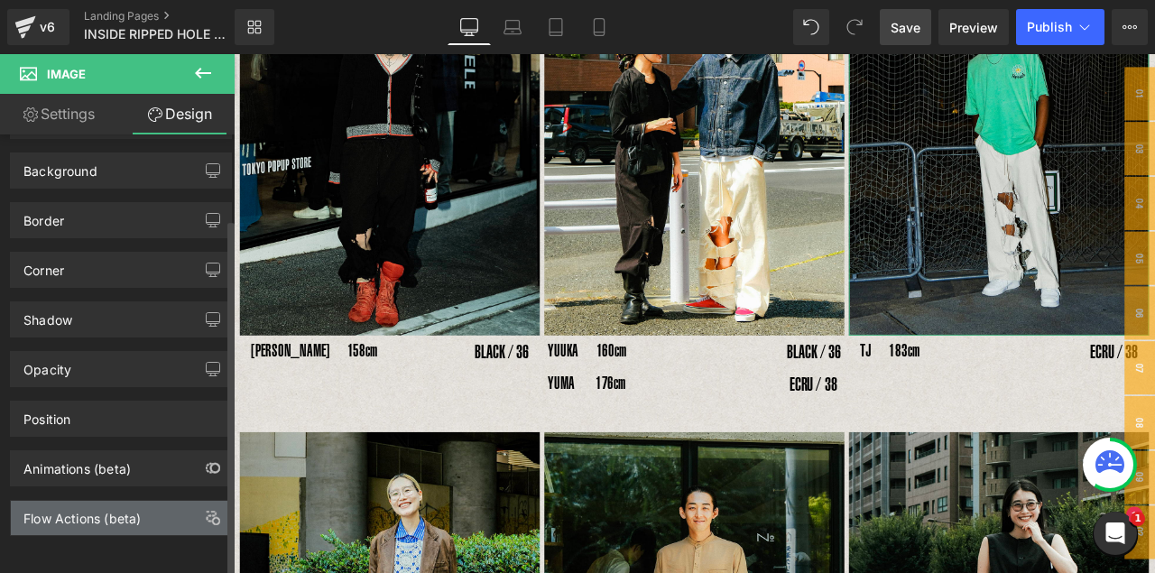
click at [73, 468] on div "Flow Actions (beta)" at bounding box center [81, 513] width 117 height 25
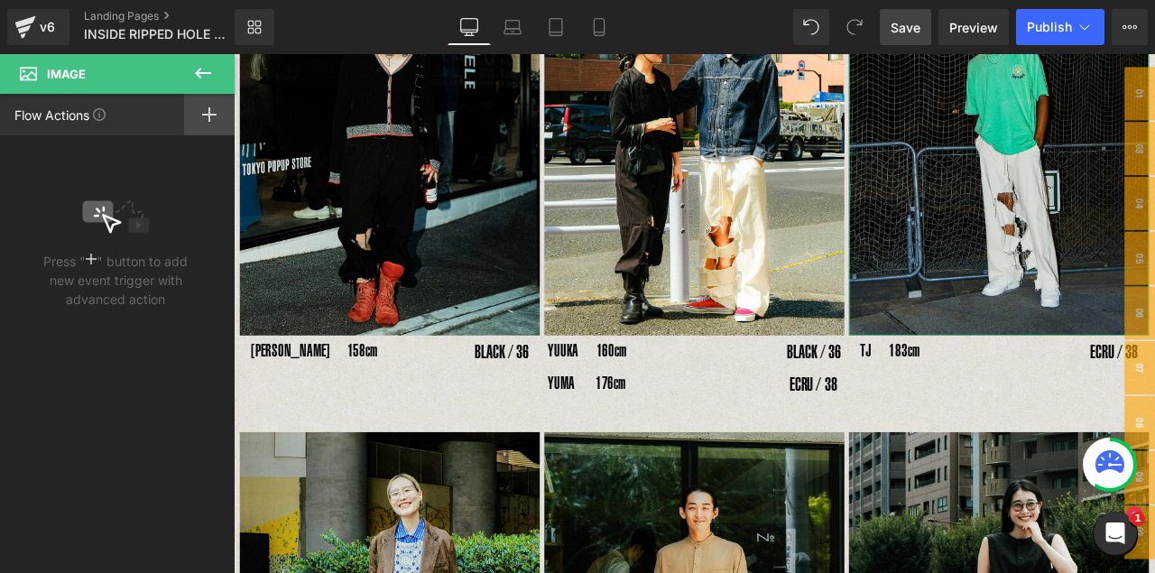
click at [216, 111] on icon at bounding box center [209, 114] width 14 height 14
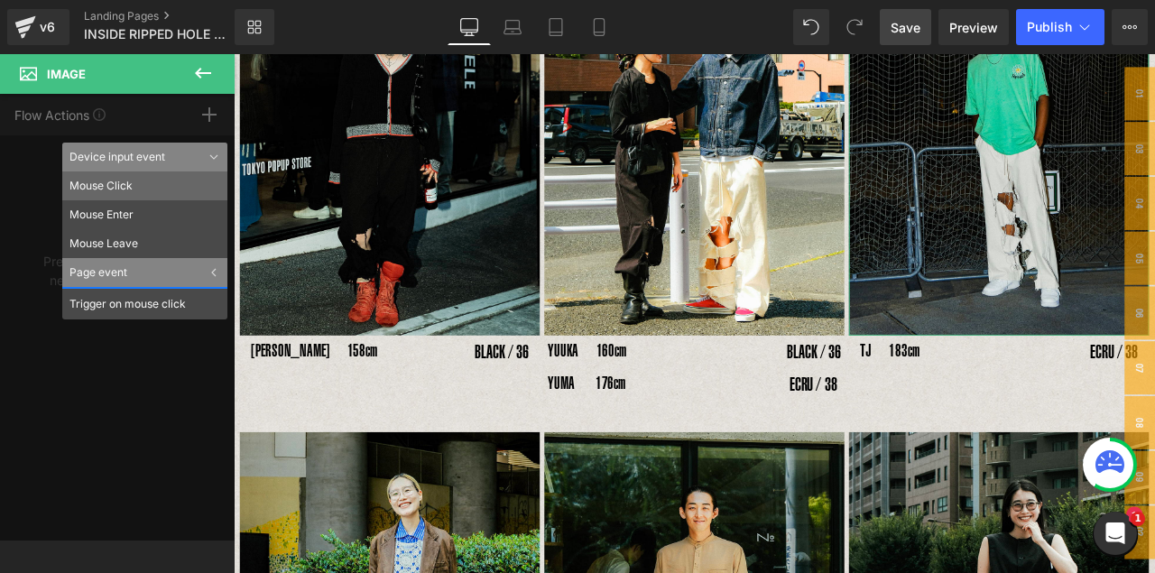
click at [128, 189] on li "Mouse Click" at bounding box center [144, 186] width 165 height 29
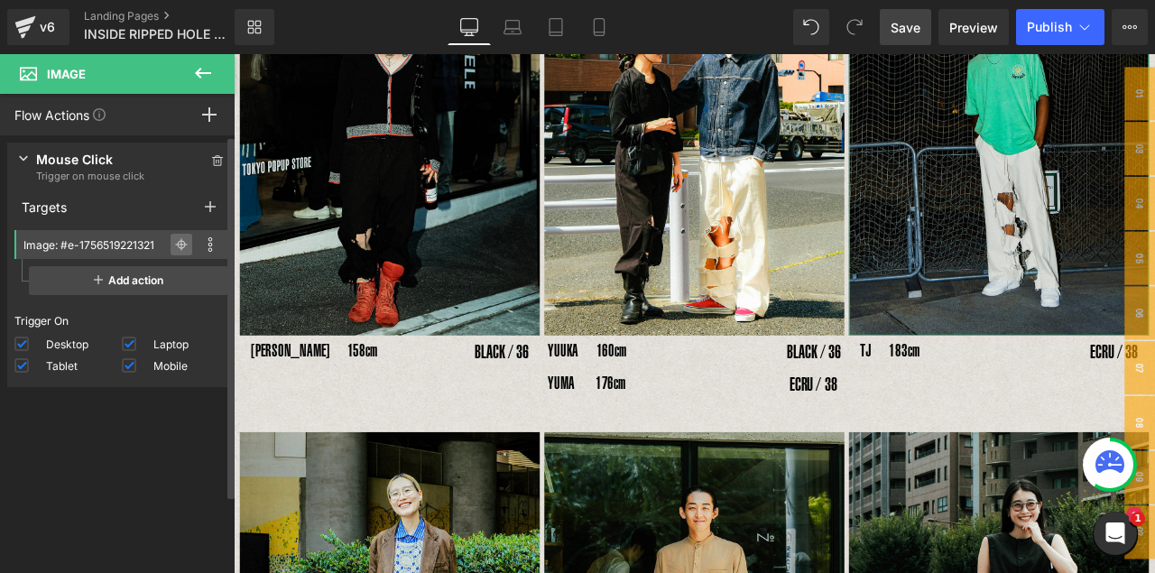
click at [175, 246] on icon at bounding box center [181, 244] width 13 height 13
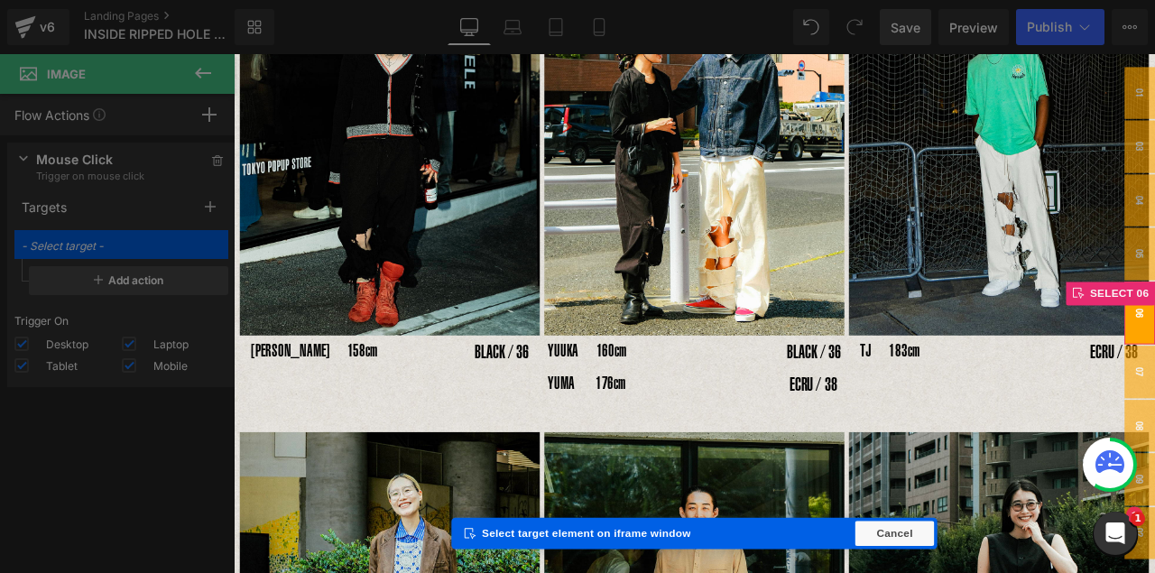
type input "Popup: #m-1756689599969"
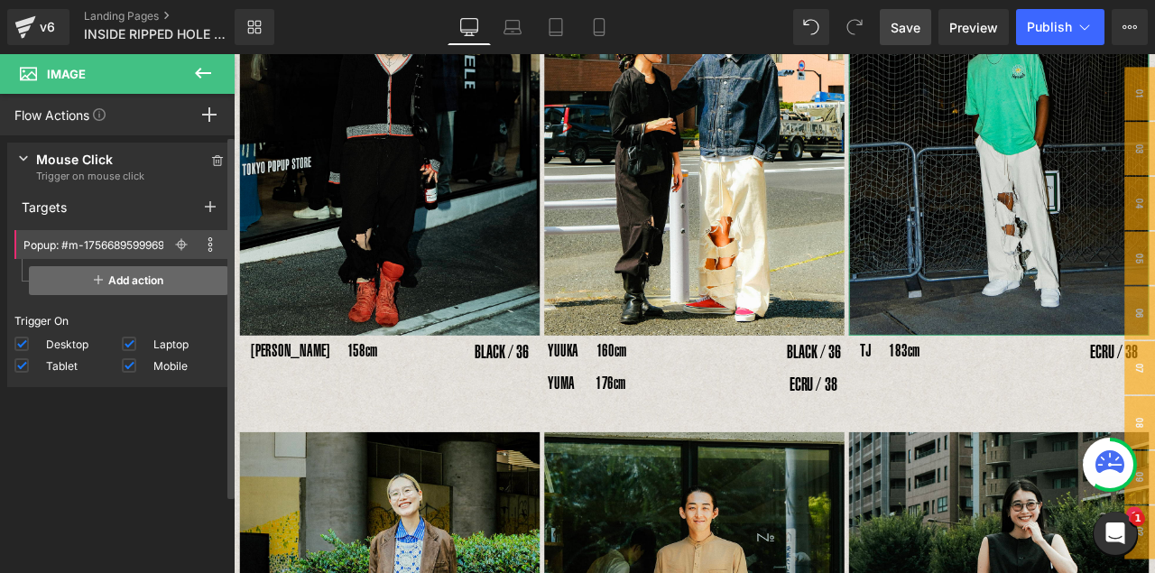
click at [94, 280] on rect at bounding box center [98, 279] width 9 height 1
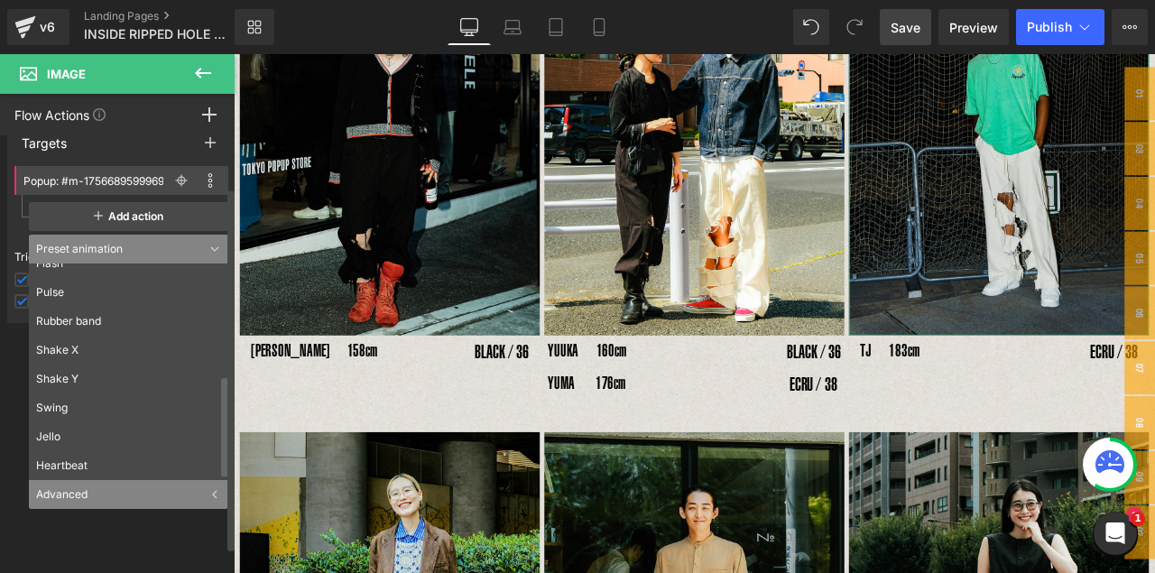
scroll to position [98, 0]
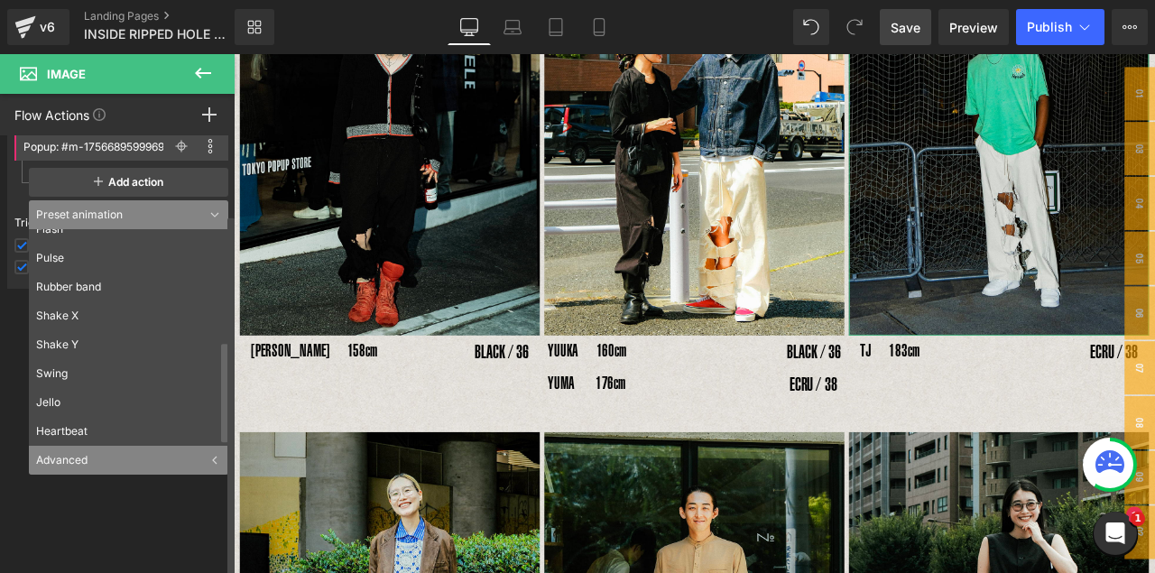
click at [97, 464] on div "Advanced" at bounding box center [128, 460] width 199 height 29
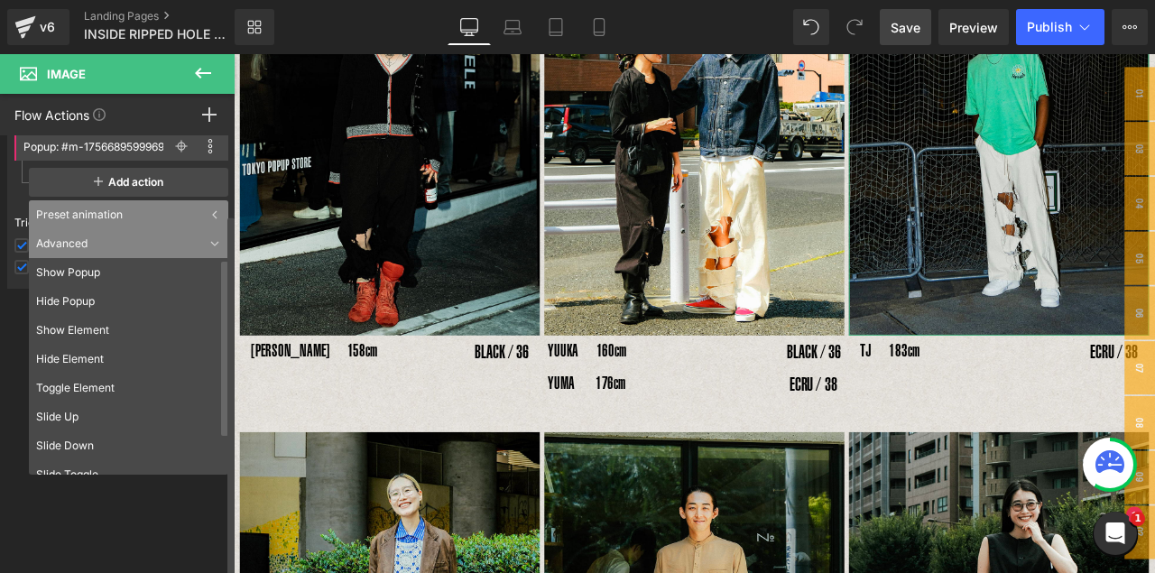
click at [97, 274] on li "Show Popup" at bounding box center [133, 272] width 208 height 29
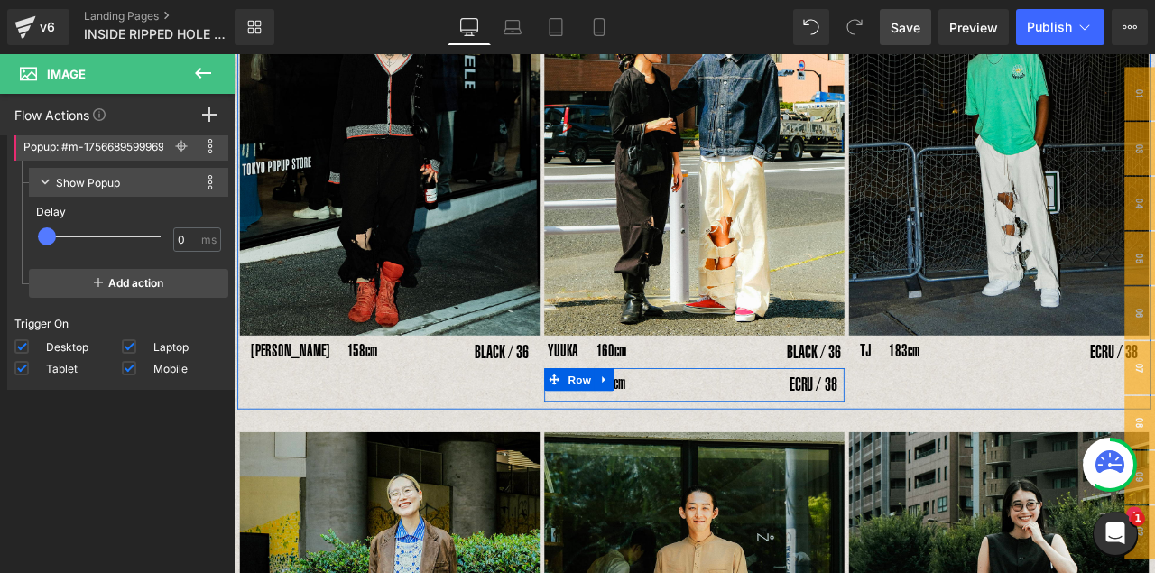
click at [839, 450] on div "ECRU / 38 Text Block" at bounding box center [898, 445] width 118 height 39
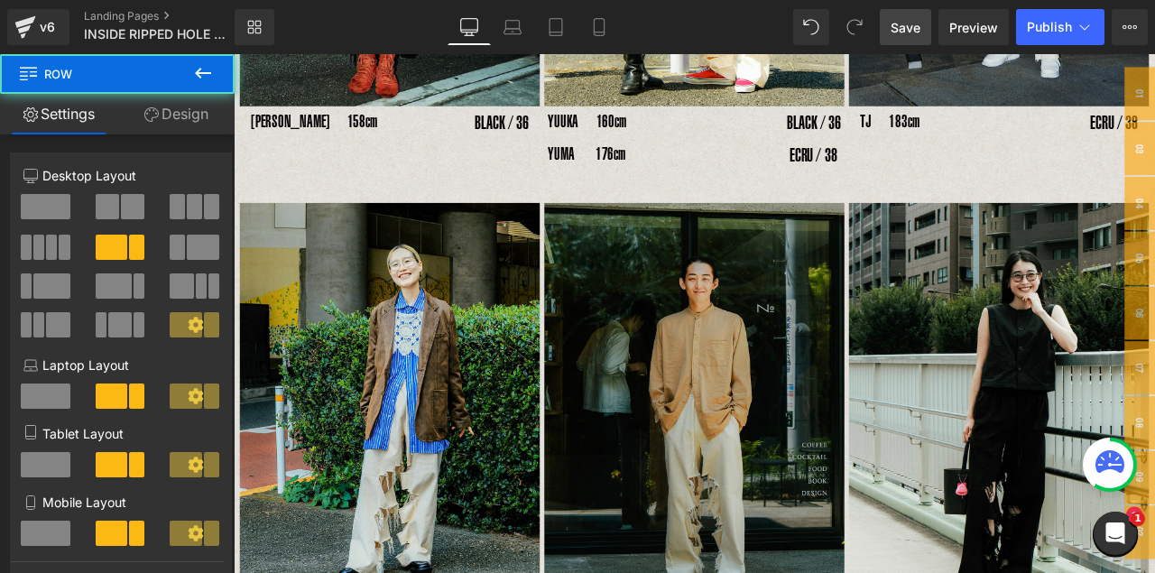
scroll to position [1407, 0]
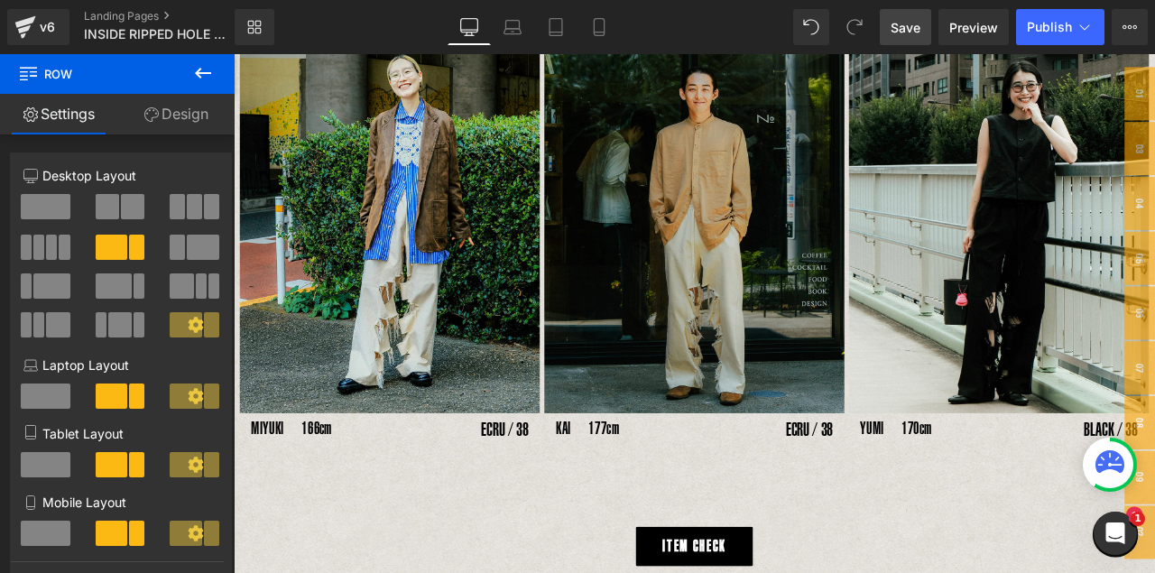
click at [849, 303] on img at bounding box center [780, 242] width 356 height 474
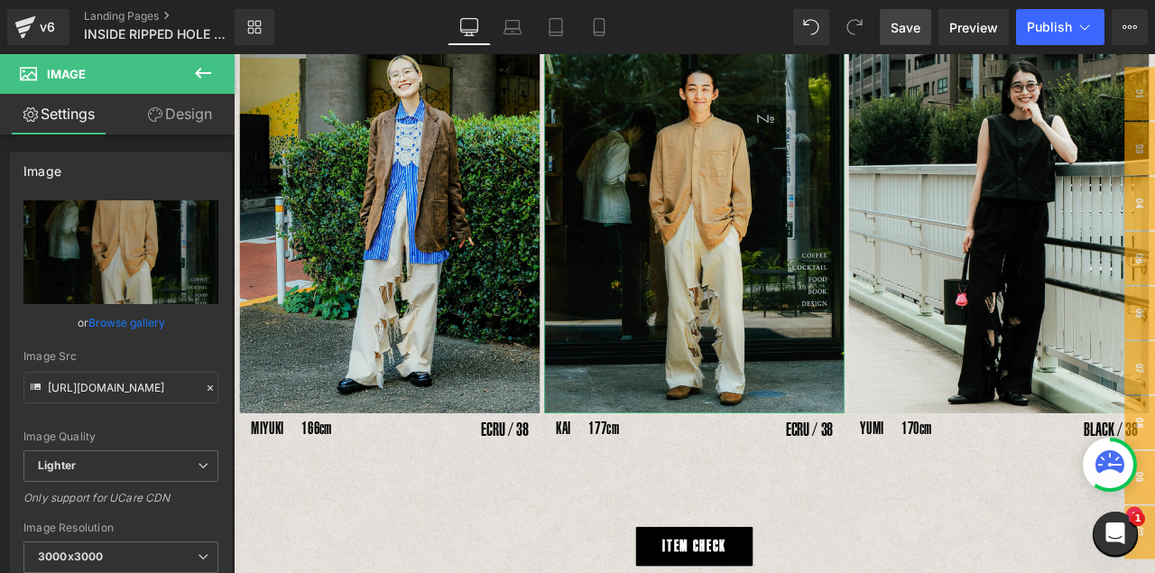
drag, startPoint x: 195, startPoint y: 116, endPoint x: 113, endPoint y: 460, distance: 353.6
click at [195, 116] on link "Design" at bounding box center [179, 114] width 117 height 41
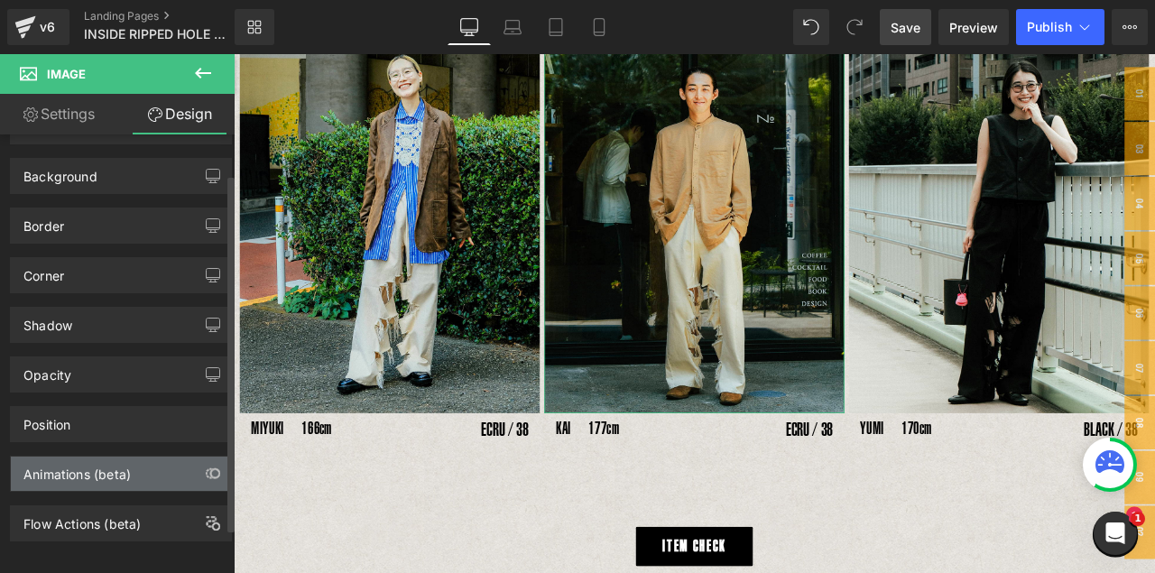
scroll to position [106, 0]
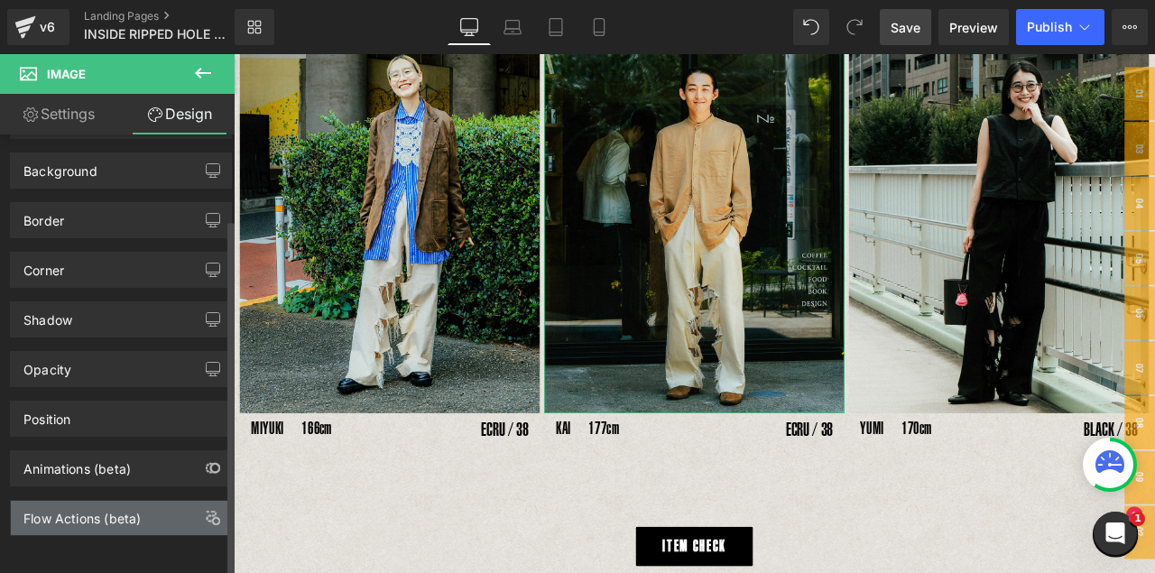
click at [118, 468] on div "Flow Actions (beta)" at bounding box center [81, 513] width 117 height 25
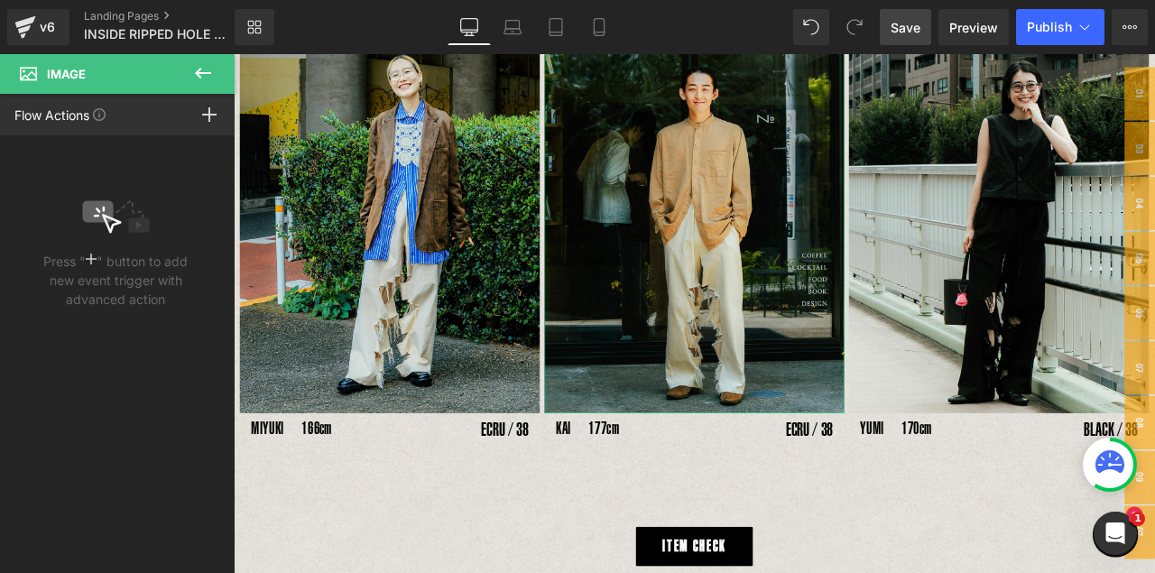
click at [209, 117] on rect at bounding box center [210, 114] width 2 height 14
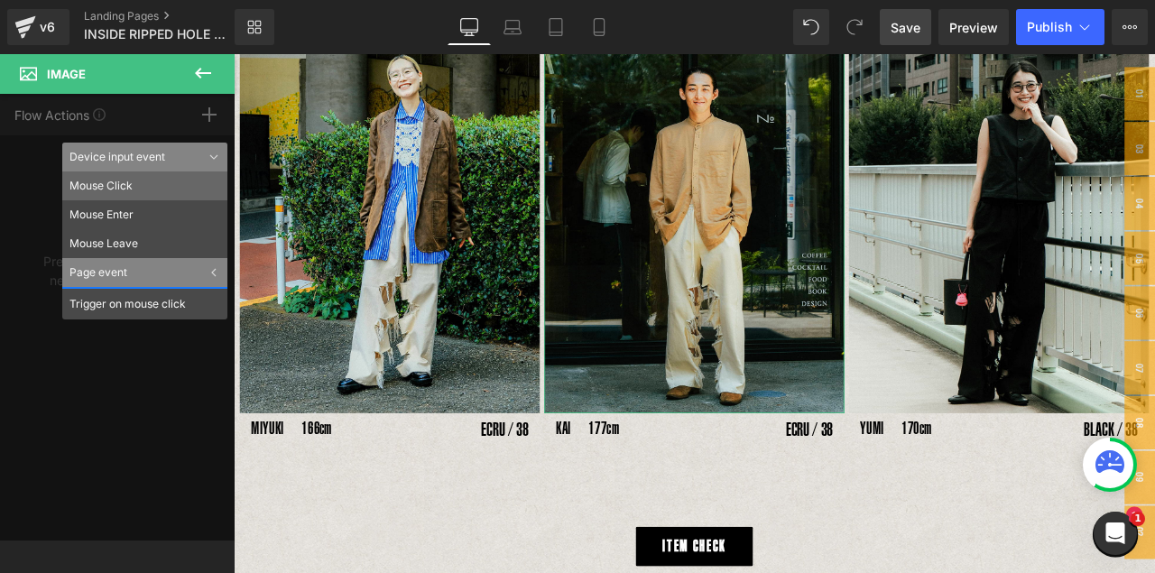
click at [110, 187] on li "Mouse Click" at bounding box center [144, 186] width 165 height 29
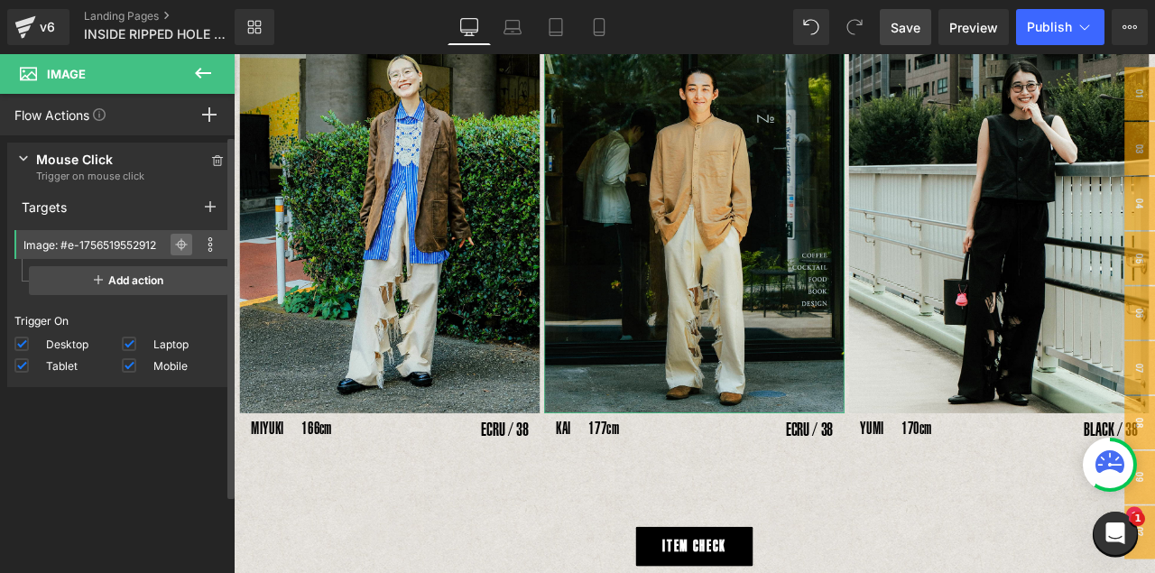
click at [175, 245] on icon at bounding box center [181, 244] width 13 height 13
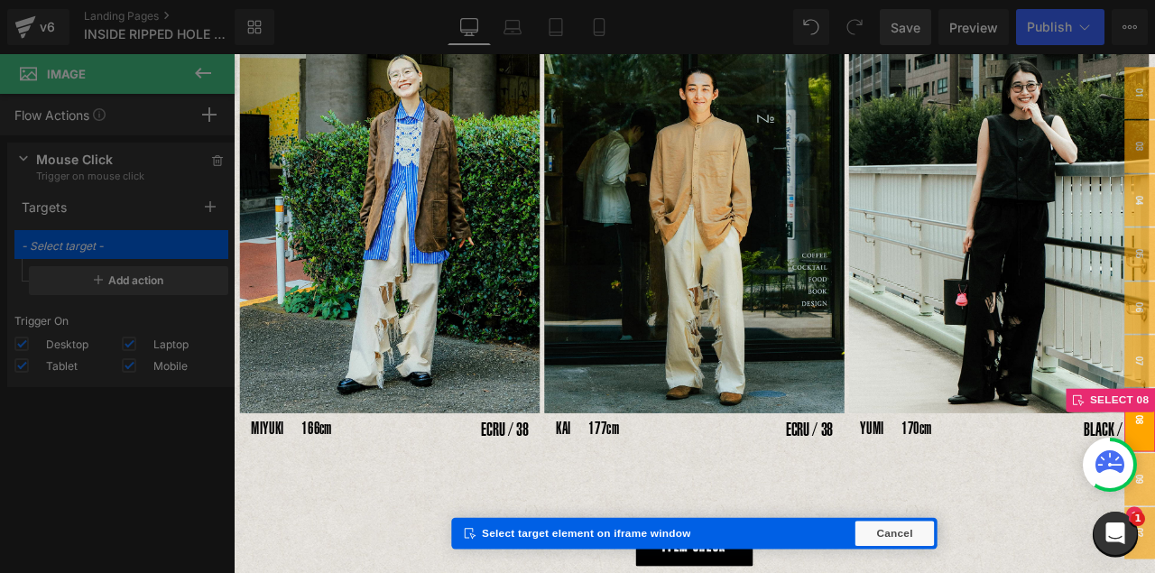
type input "Popup: #m-1756689690937"
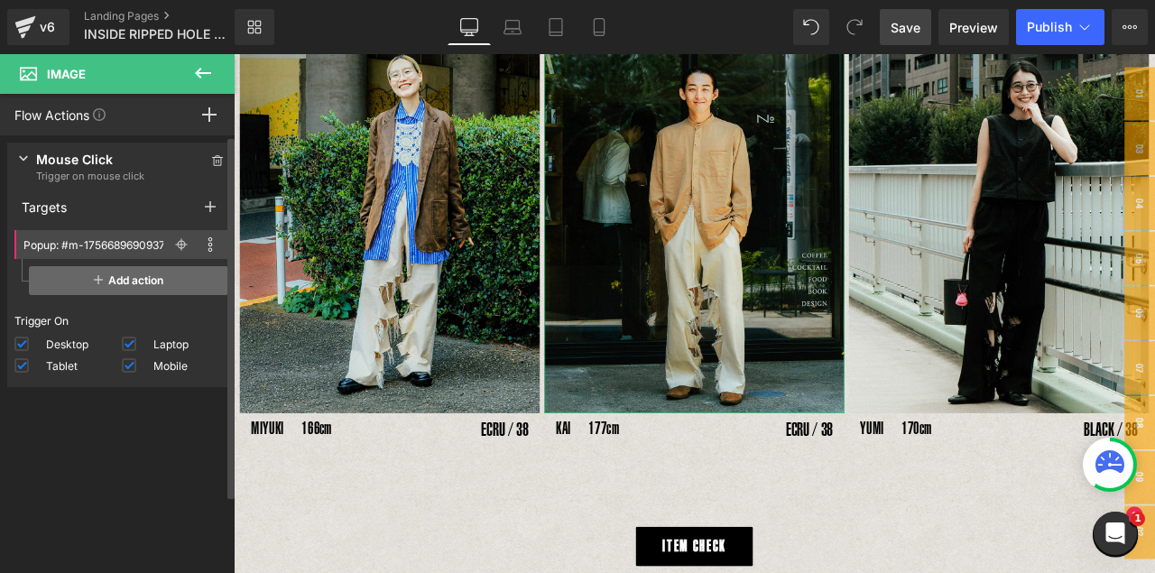
click at [134, 284] on span "Add action" at bounding box center [128, 280] width 199 height 29
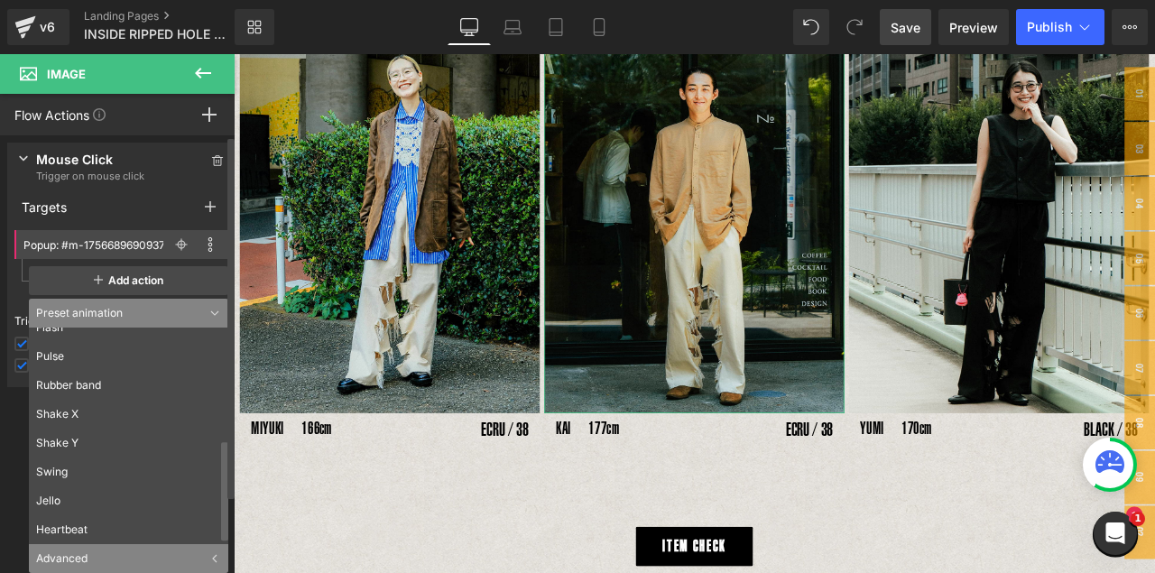
scroll to position [98, 0]
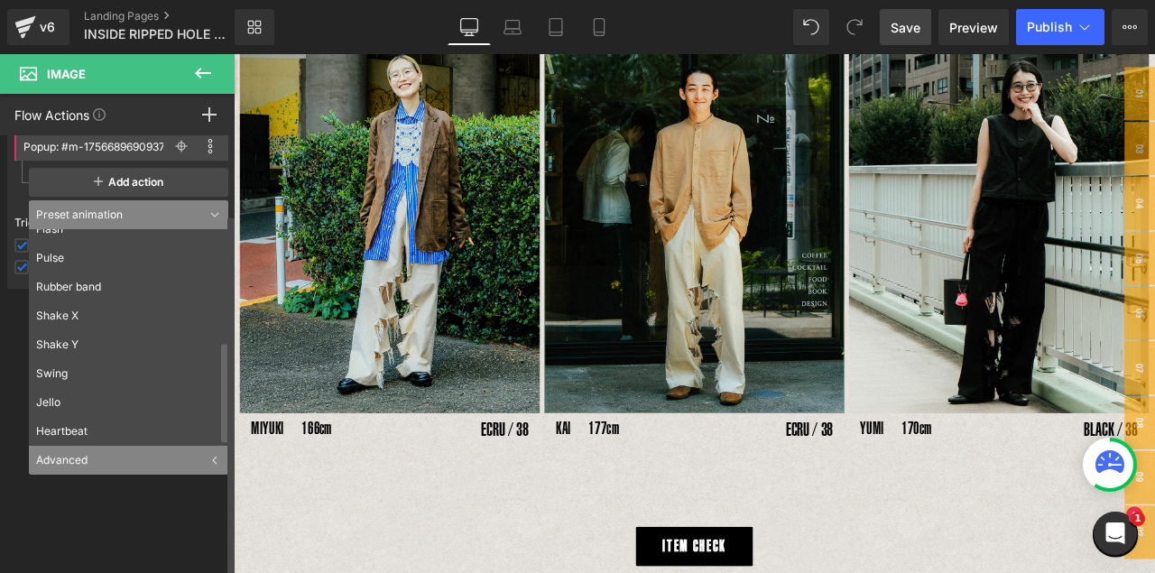
click at [124, 459] on div "Advanced" at bounding box center [128, 460] width 199 height 29
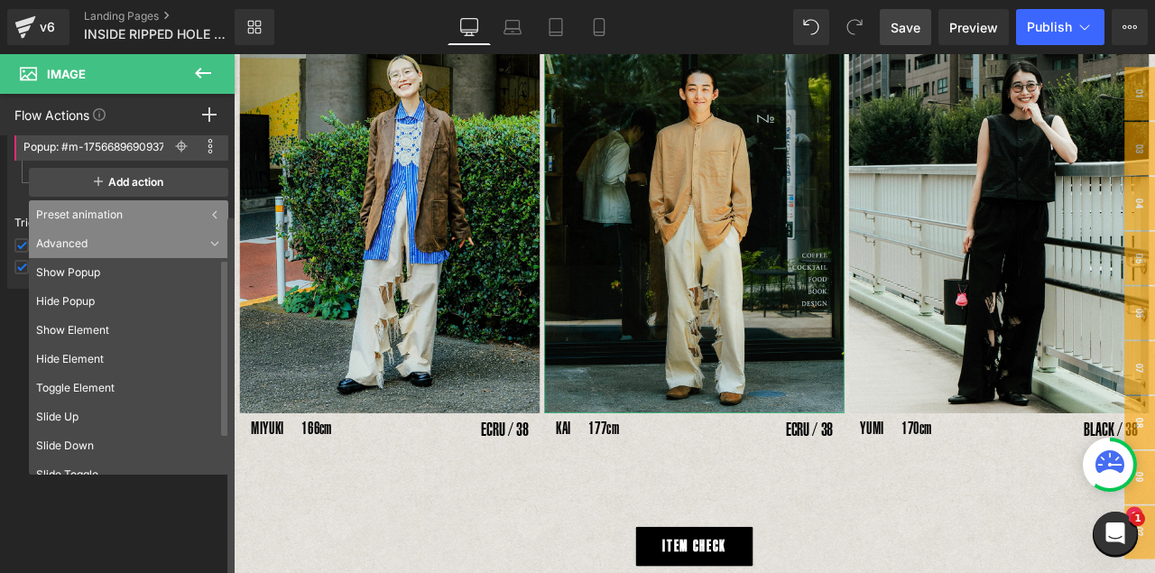
click at [74, 274] on li "Show Popup" at bounding box center [133, 272] width 208 height 29
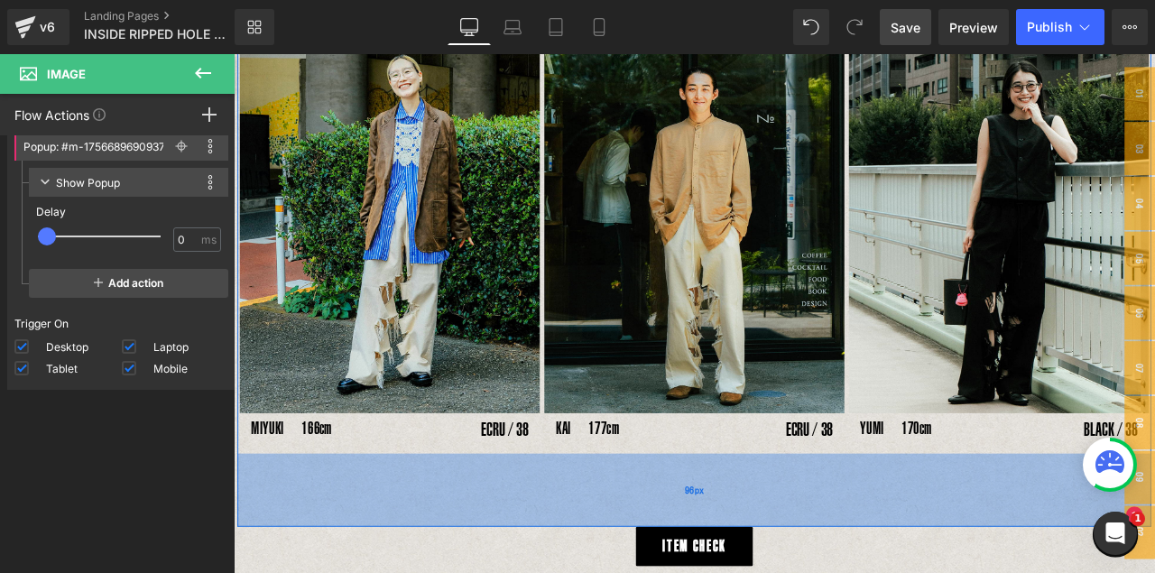
click at [336, 468] on div "96px" at bounding box center [779, 570] width 1083 height 87
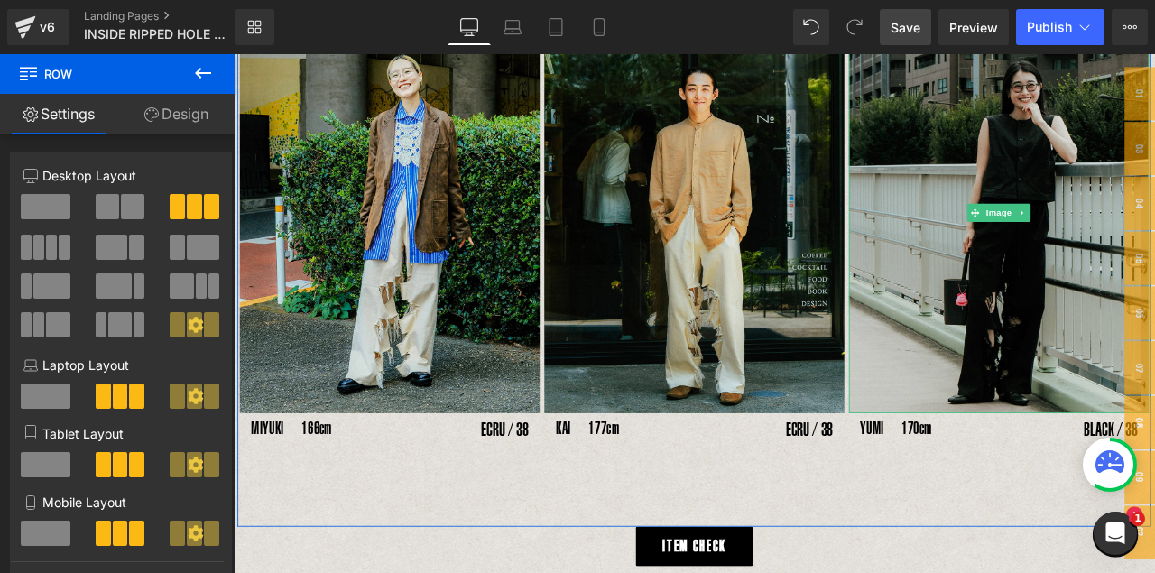
click at [989, 248] on img at bounding box center [1141, 242] width 356 height 474
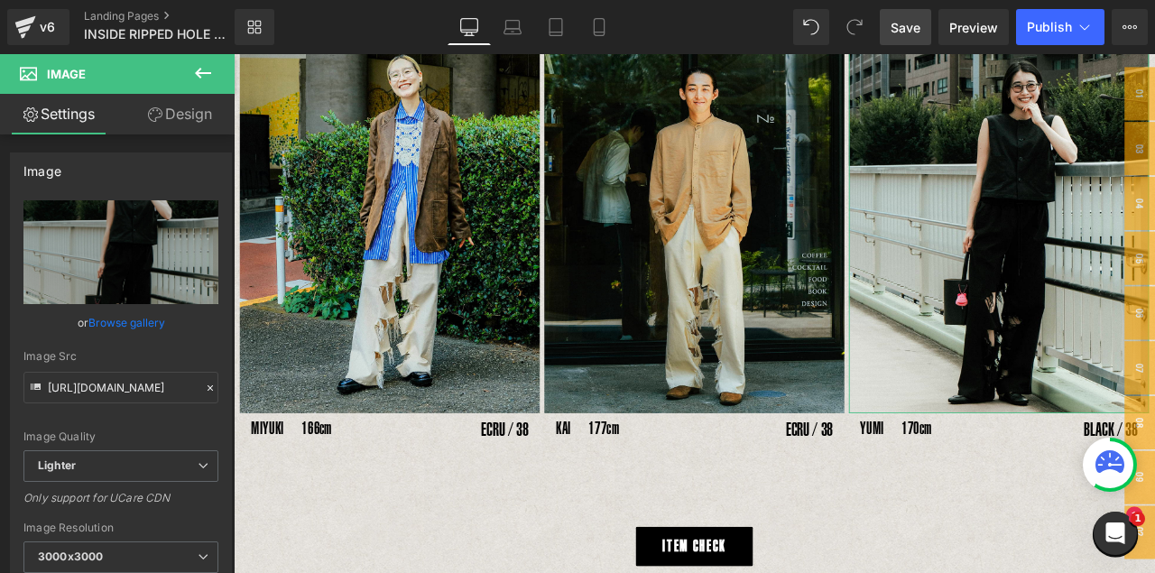
click at [173, 116] on link "Design" at bounding box center [179, 114] width 117 height 41
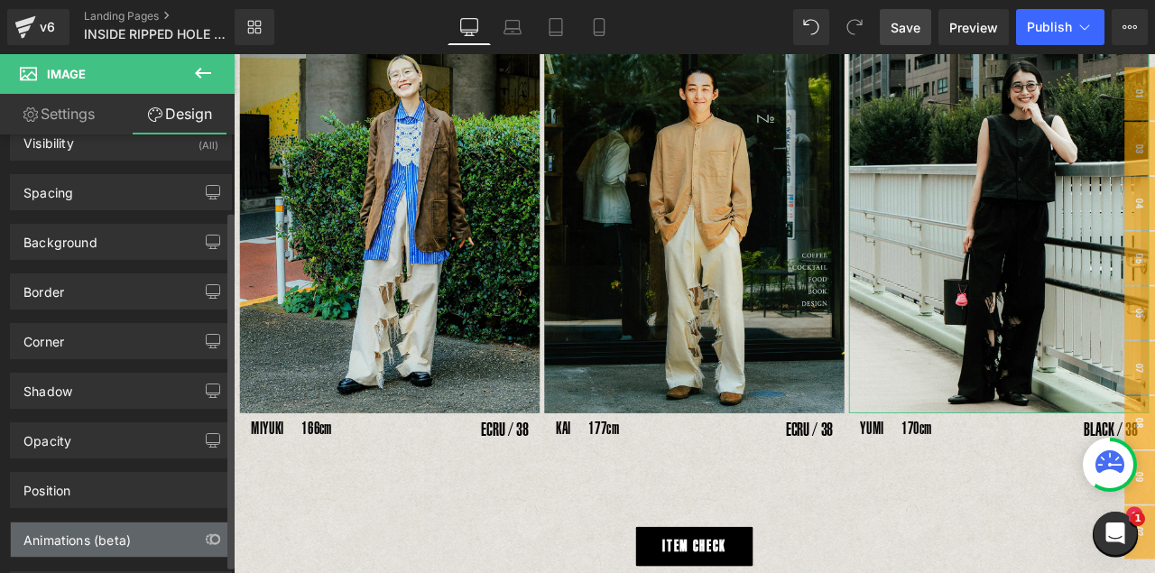
scroll to position [106, 0]
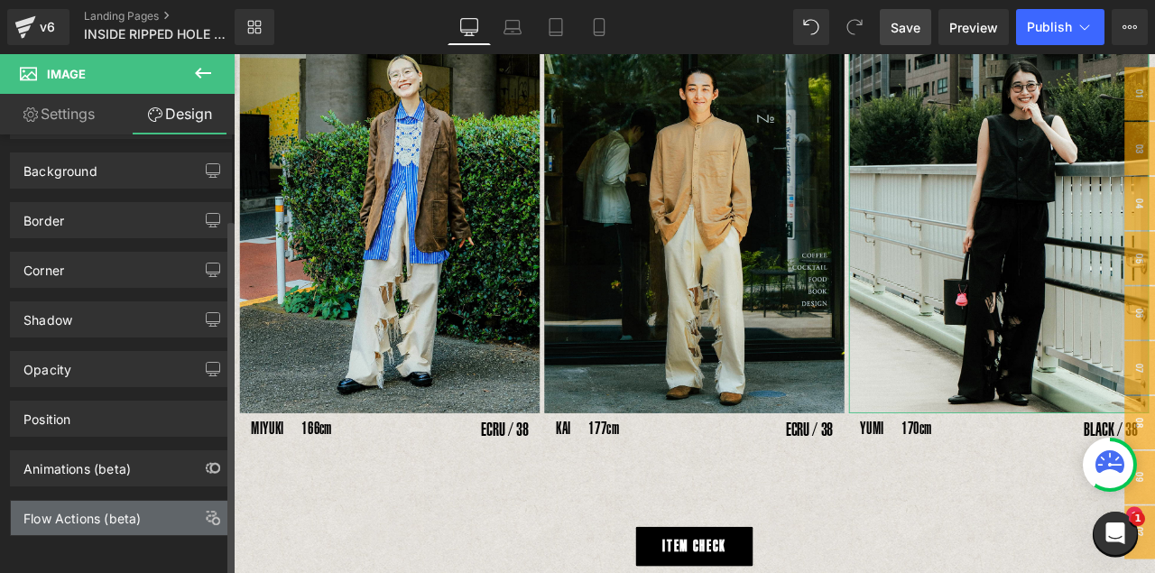
click at [109, 468] on div "Flow Actions (beta)" at bounding box center [81, 513] width 117 height 25
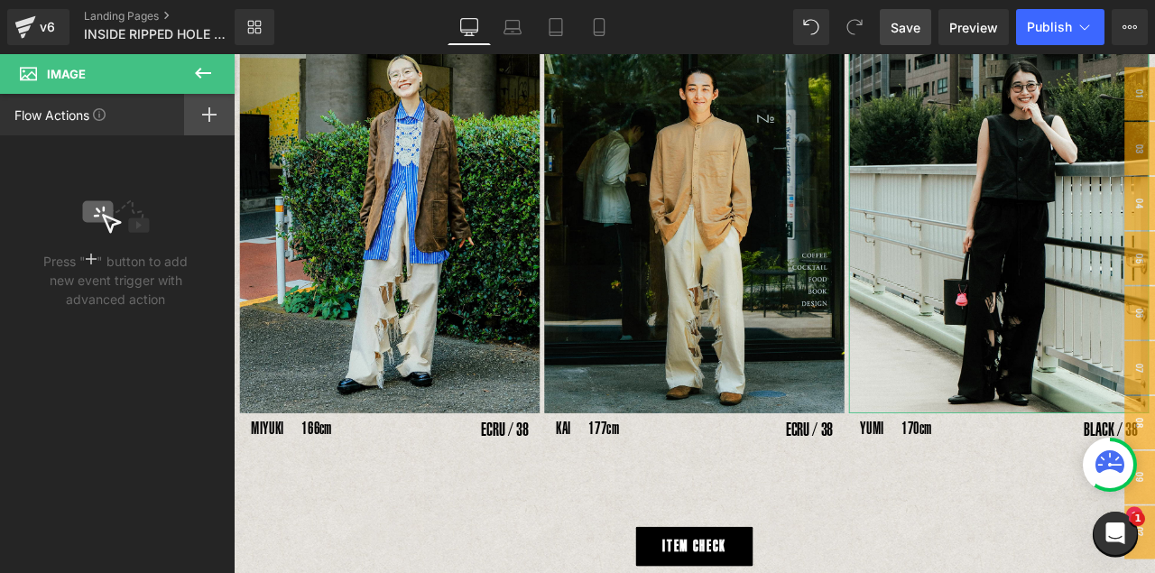
click at [207, 121] on icon at bounding box center [209, 114] width 14 height 14
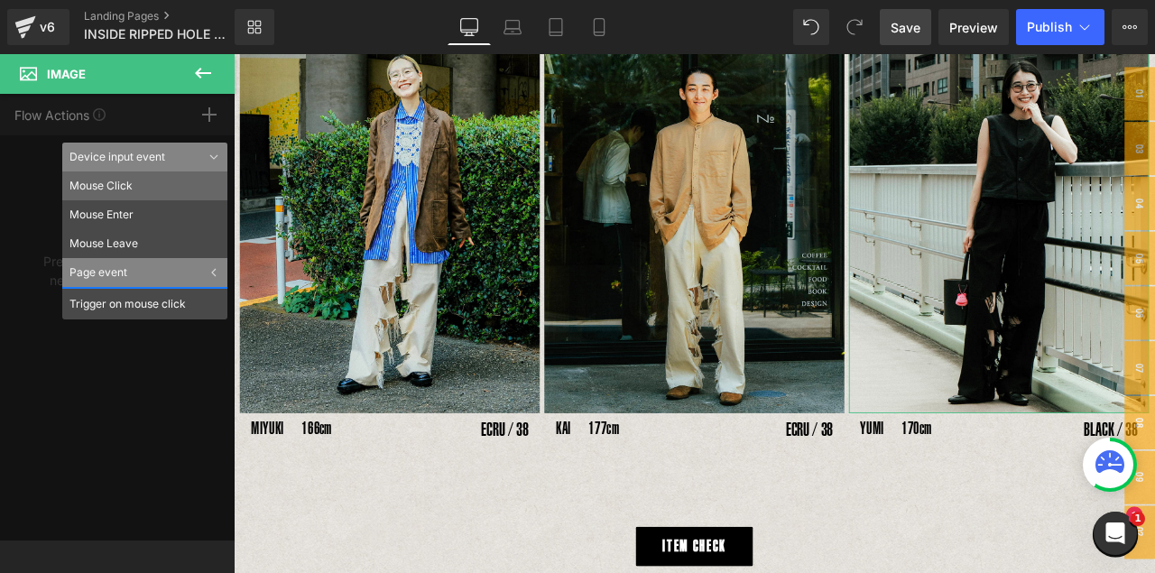
click at [108, 190] on li "Mouse Click" at bounding box center [144, 186] width 165 height 29
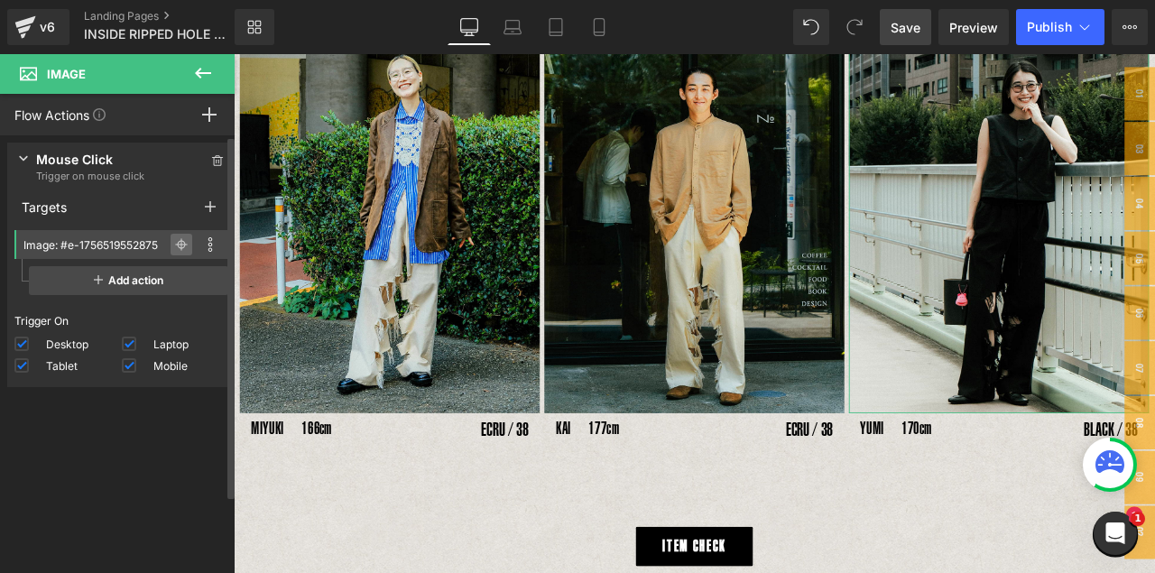
click at [175, 239] on icon at bounding box center [181, 244] width 13 height 13
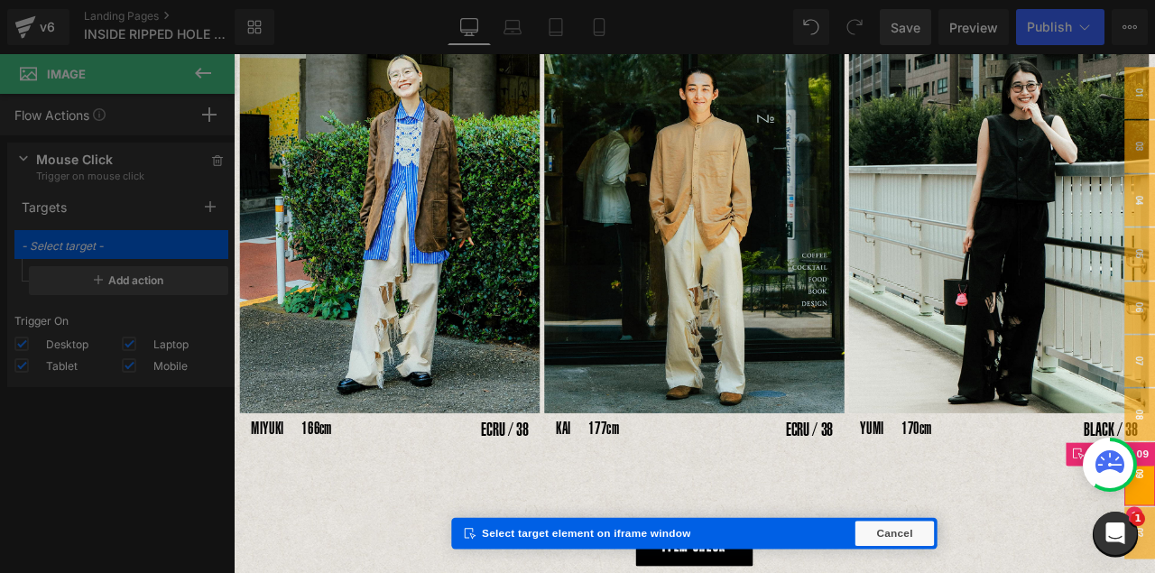
type input "Popup: #m-1756689785276"
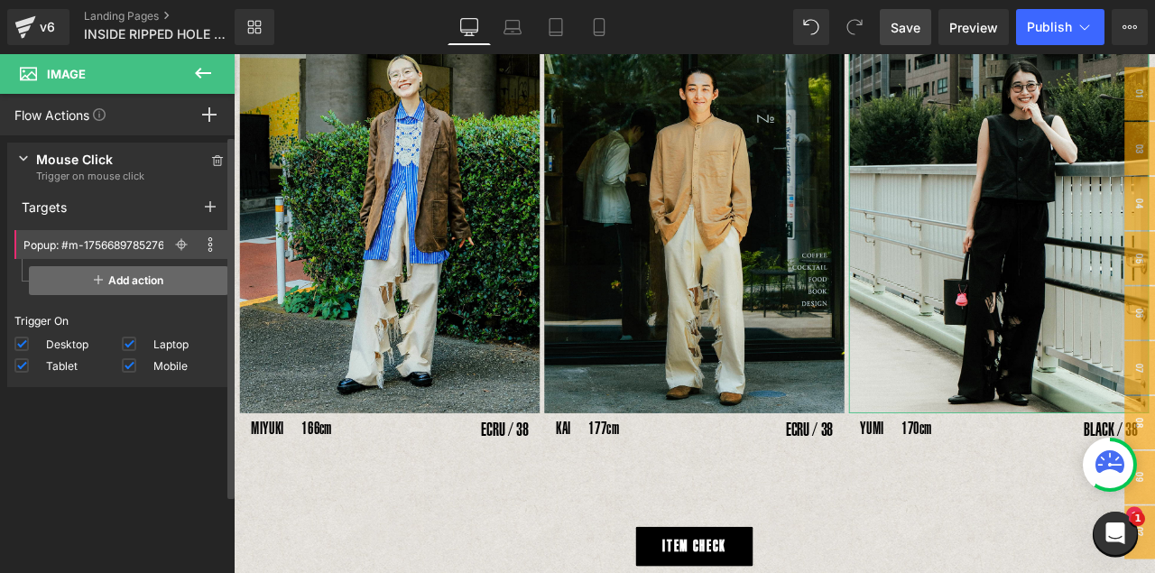
click at [127, 277] on span "Add action" at bounding box center [128, 280] width 199 height 29
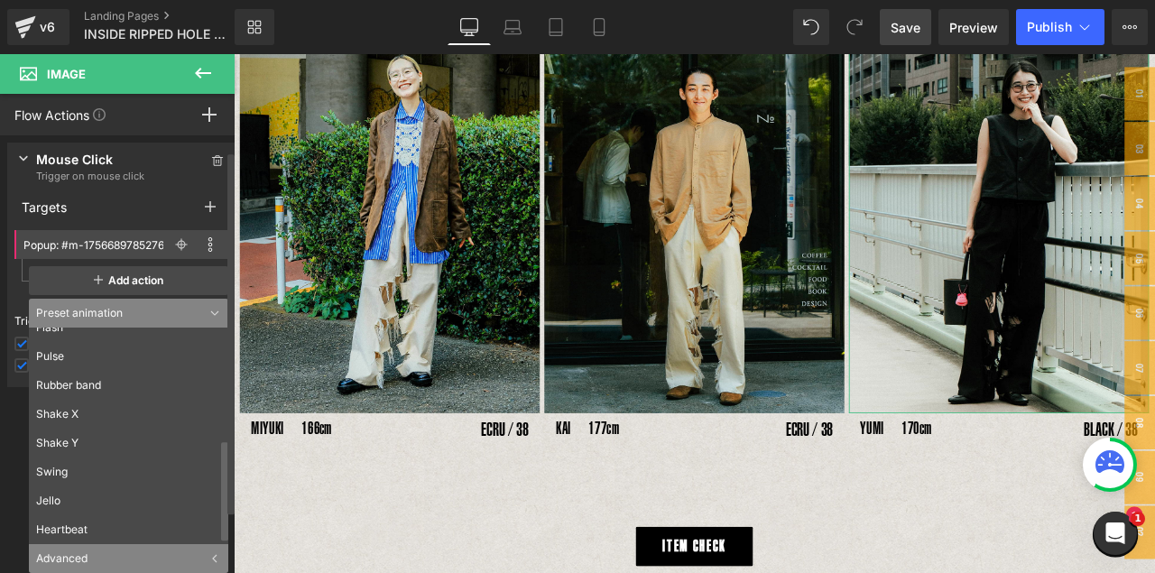
scroll to position [98, 0]
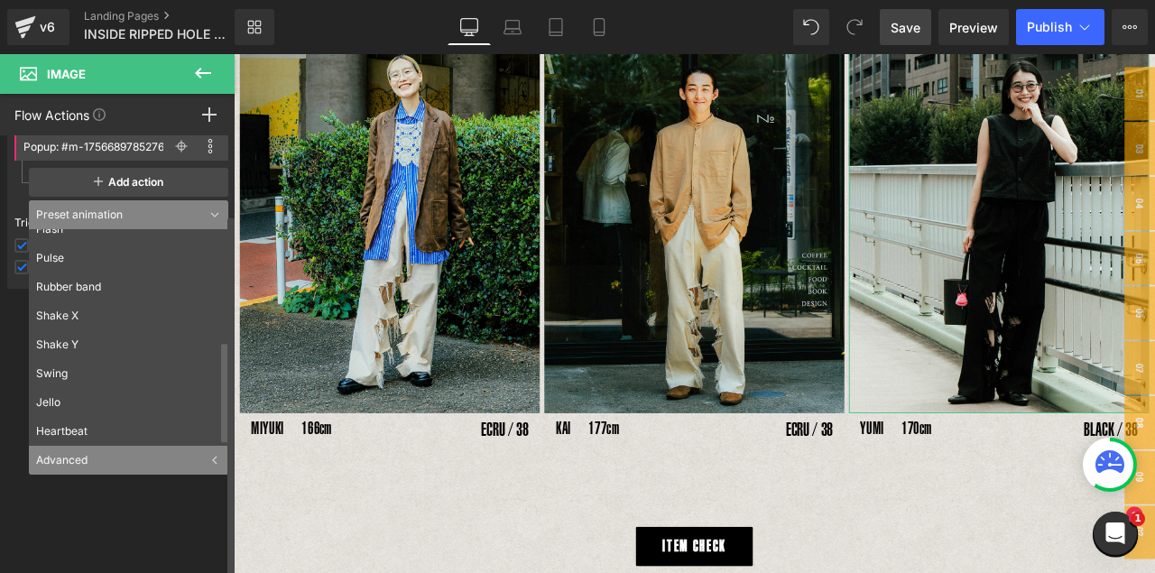
click at [132, 457] on div "Advanced" at bounding box center [128, 460] width 199 height 29
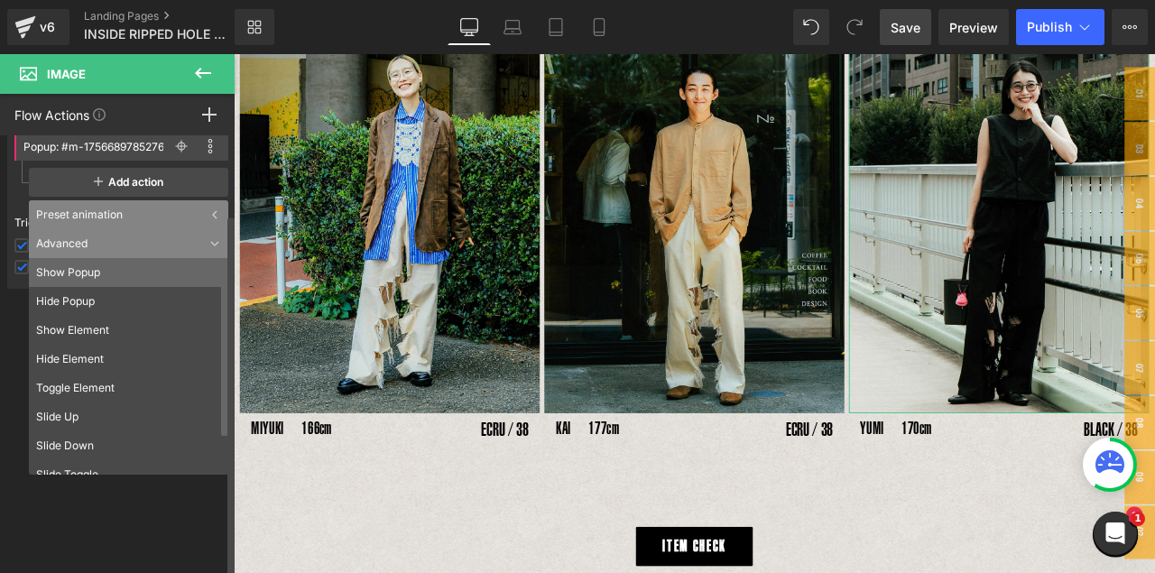
click at [73, 273] on li "Show Popup" at bounding box center [133, 272] width 208 height 29
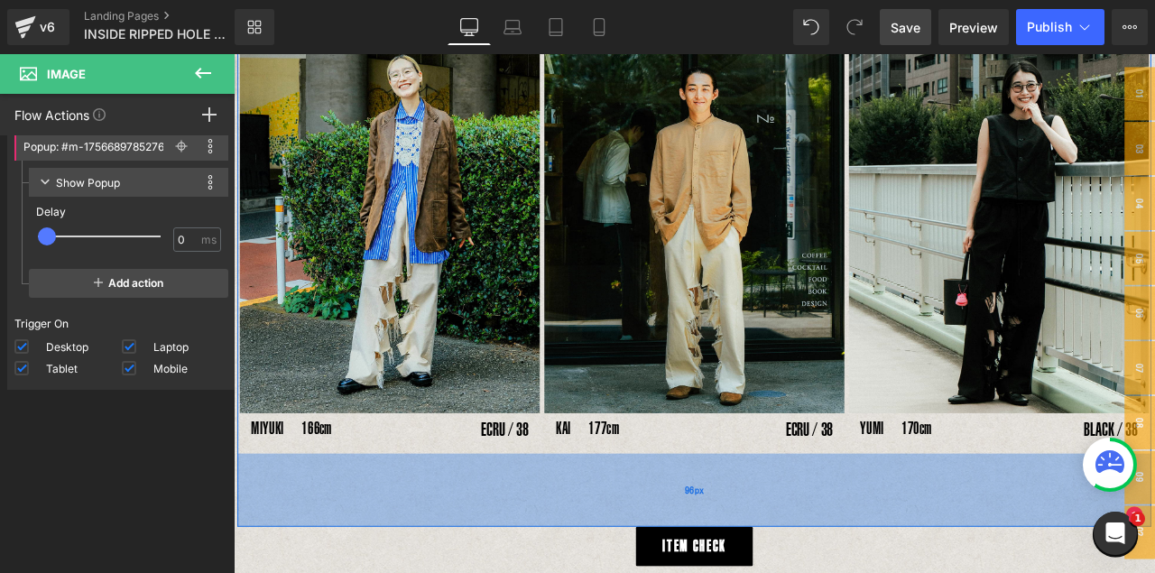
click at [548, 468] on div "96px" at bounding box center [779, 570] width 1083 height 87
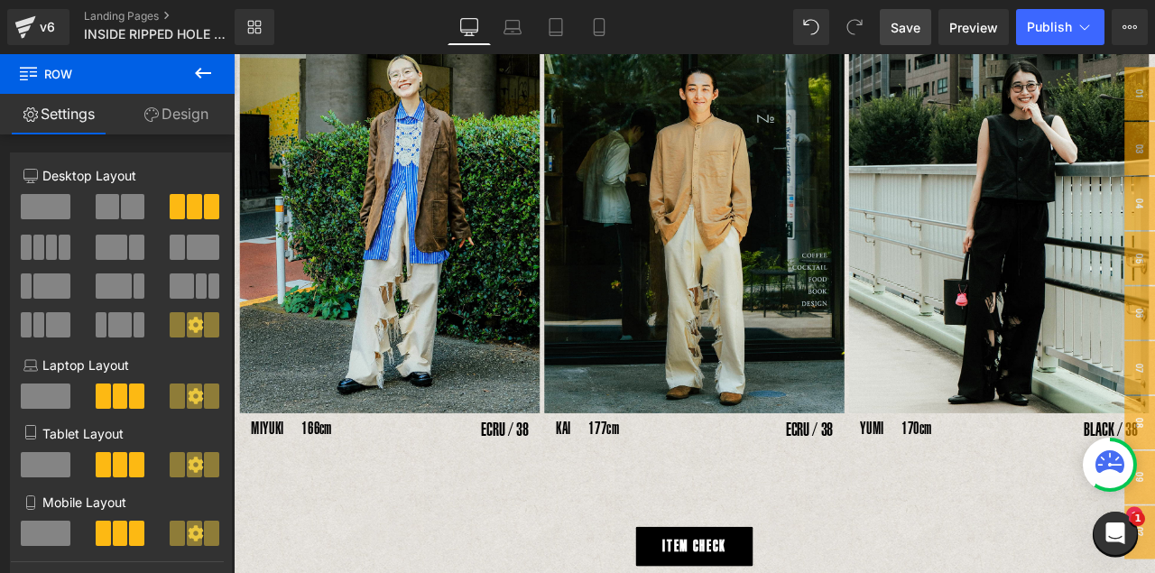
click at [922, 28] on link "Save" at bounding box center [905, 27] width 51 height 36
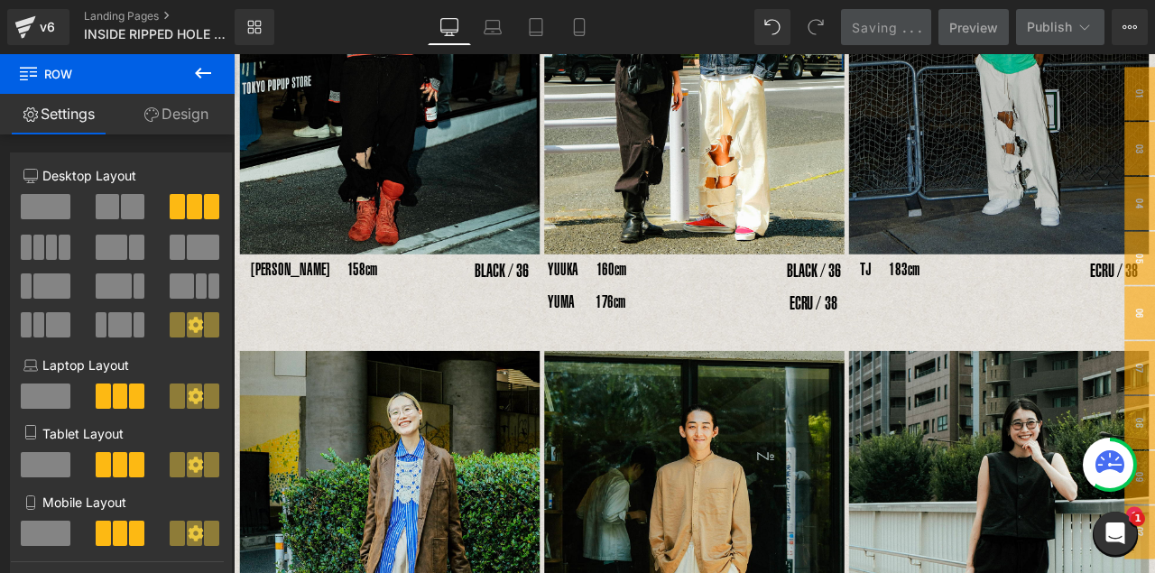
scroll to position [1001, 0]
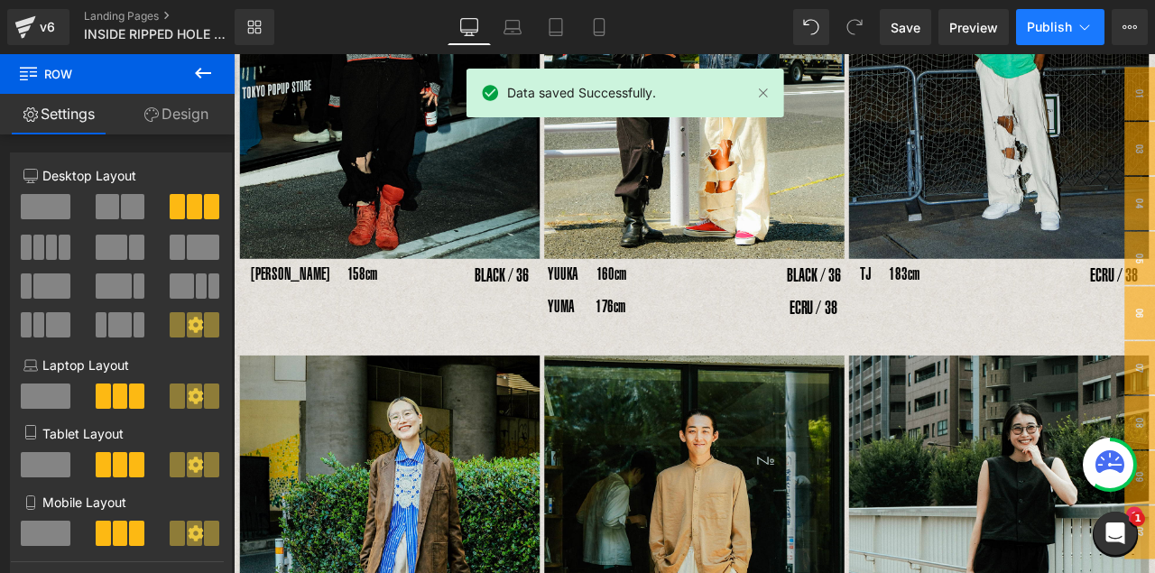
click at [989, 24] on span "Publish" at bounding box center [1049, 27] width 45 height 14
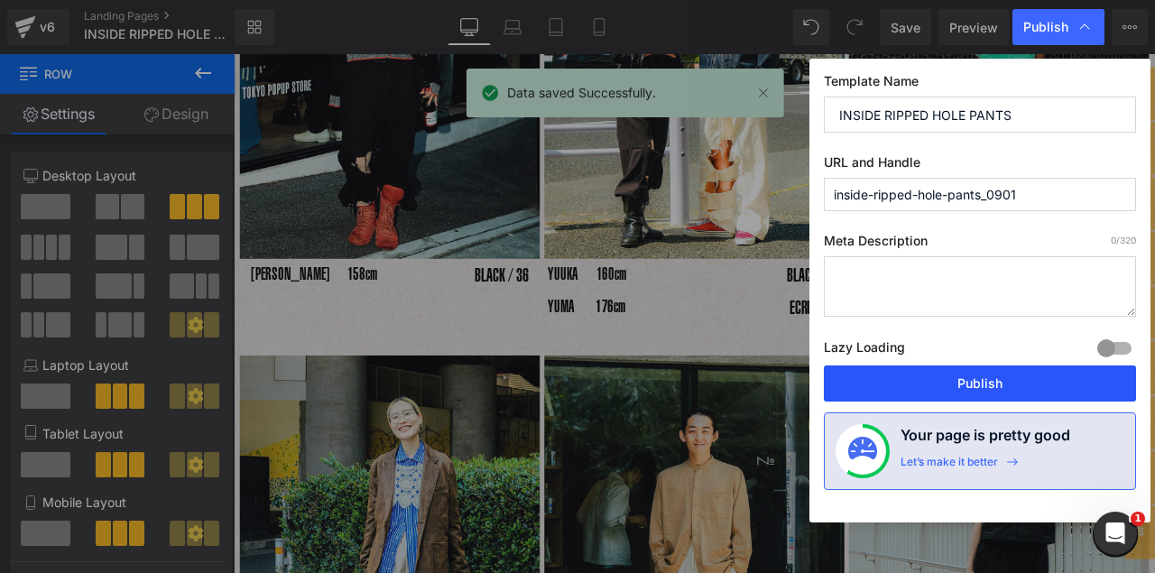
click at [923, 377] on button "Publish" at bounding box center [980, 384] width 312 height 36
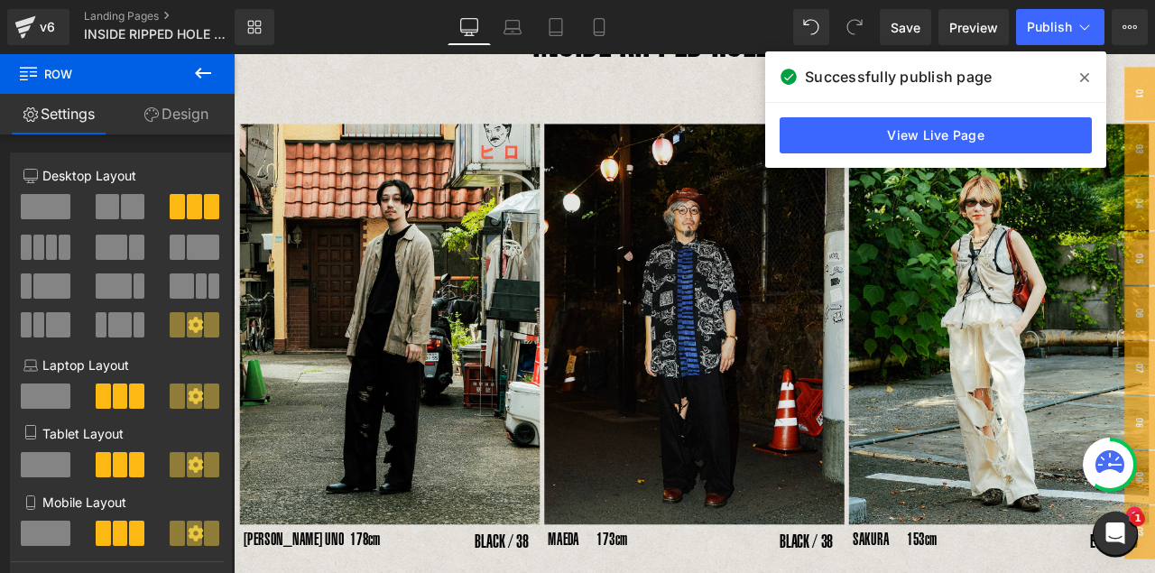
scroll to position [125, 0]
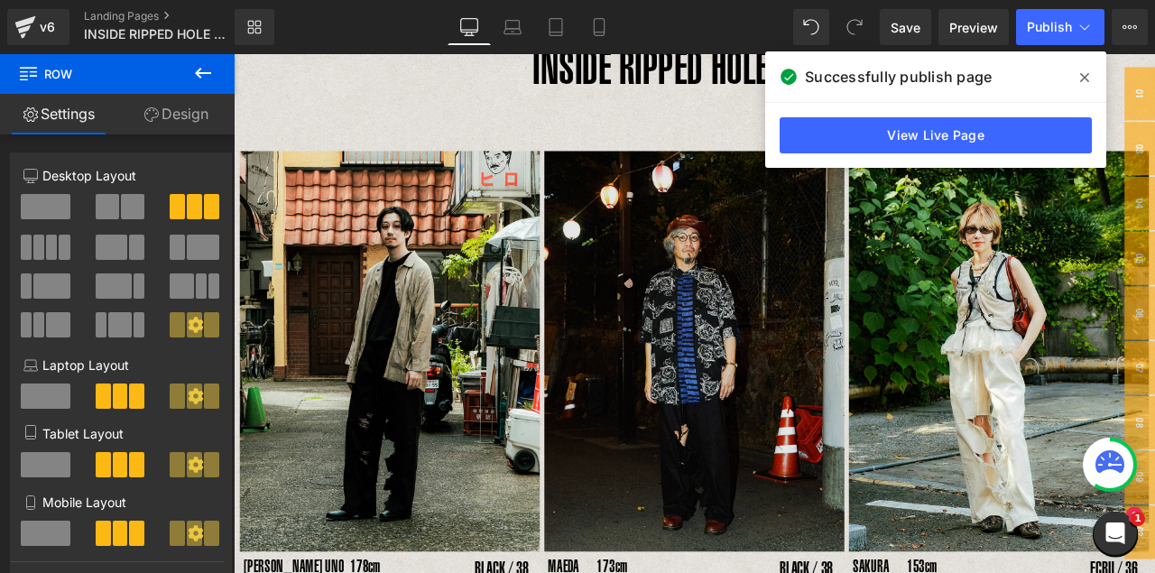
click at [764, 388] on img at bounding box center [780, 406] width 356 height 474
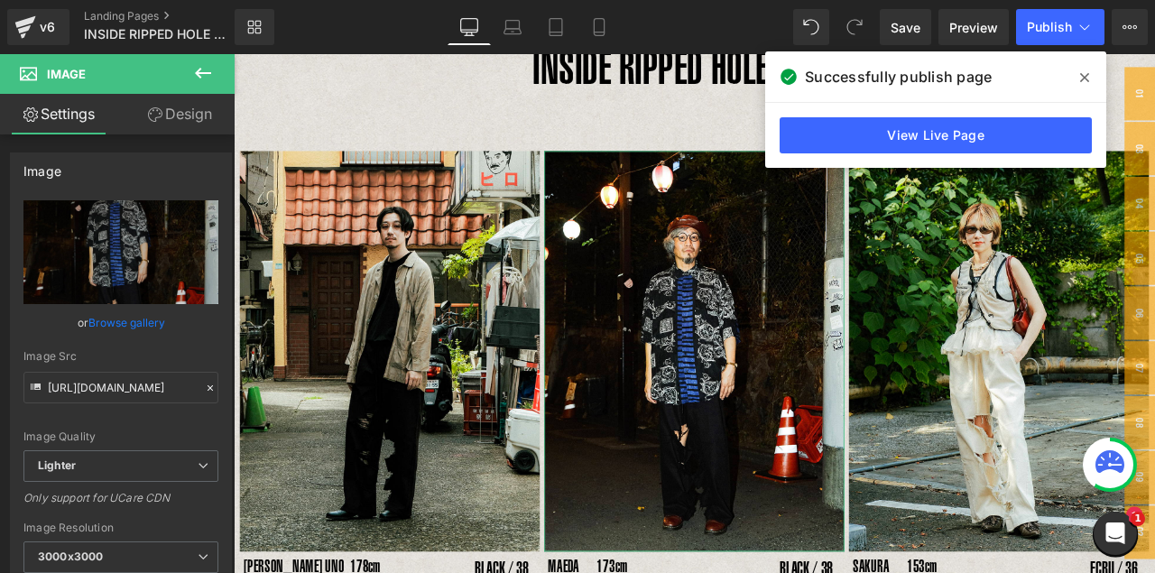
click at [180, 116] on link "Design" at bounding box center [179, 114] width 117 height 41
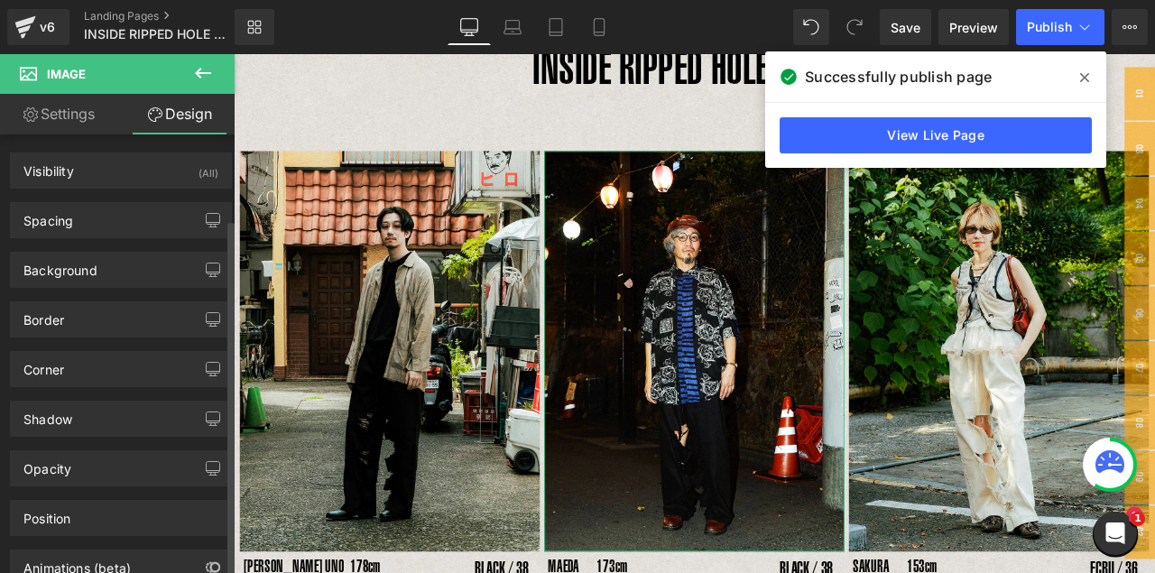
scroll to position [106, 0]
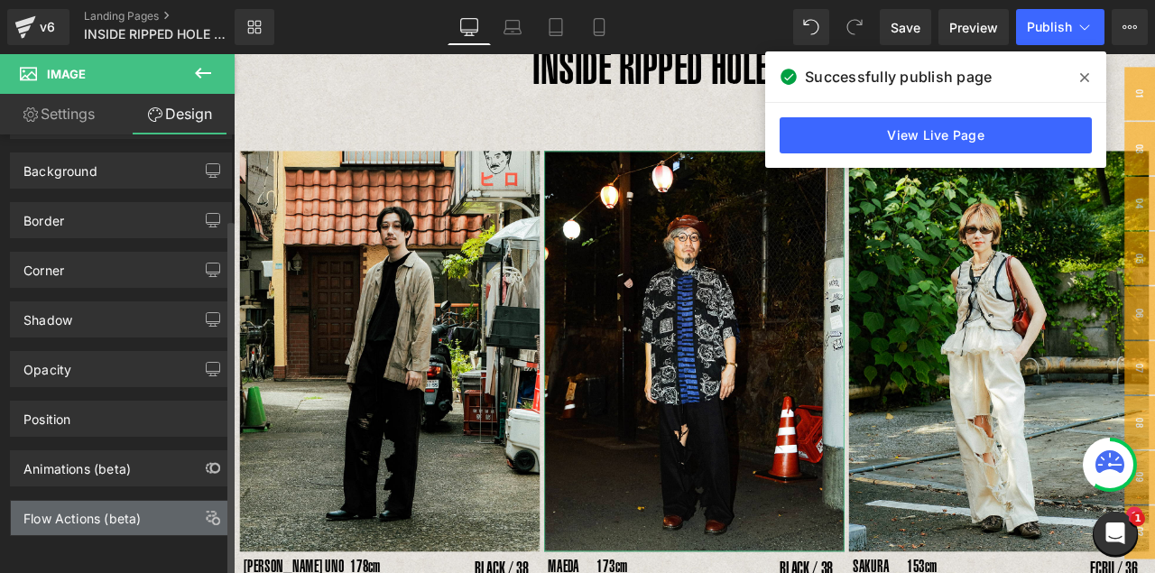
click at [88, 468] on div "Flow Actions (beta)" at bounding box center [121, 518] width 220 height 34
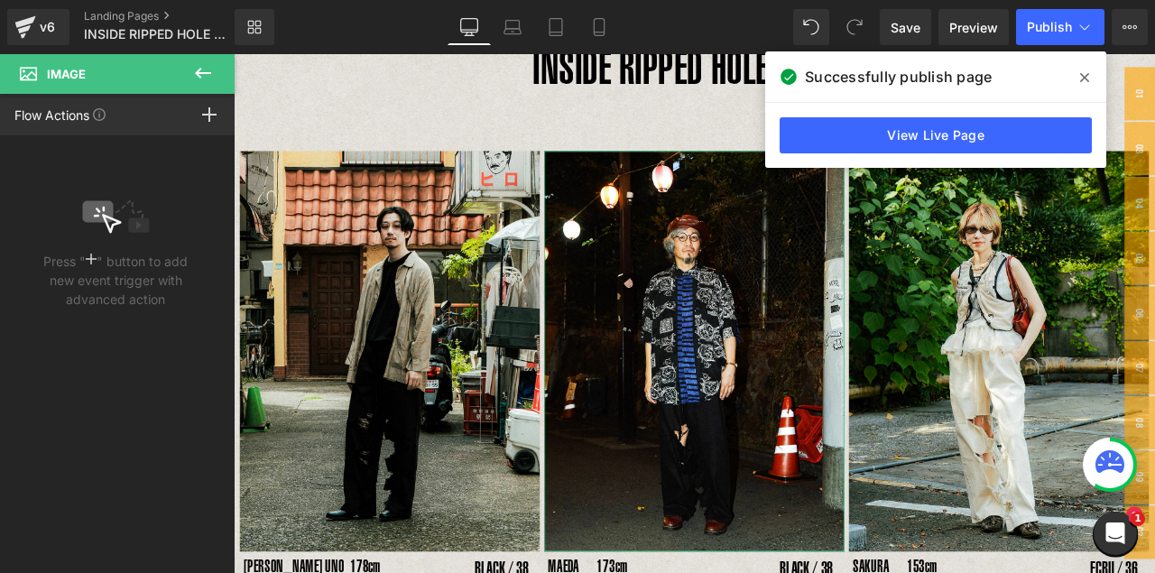
click at [120, 118] on div "Flow Actions Click "+" to add an event to trigger action affect on other elemen…" at bounding box center [60, 115] width 120 height 41
click at [213, 112] on icon at bounding box center [209, 114] width 14 height 14
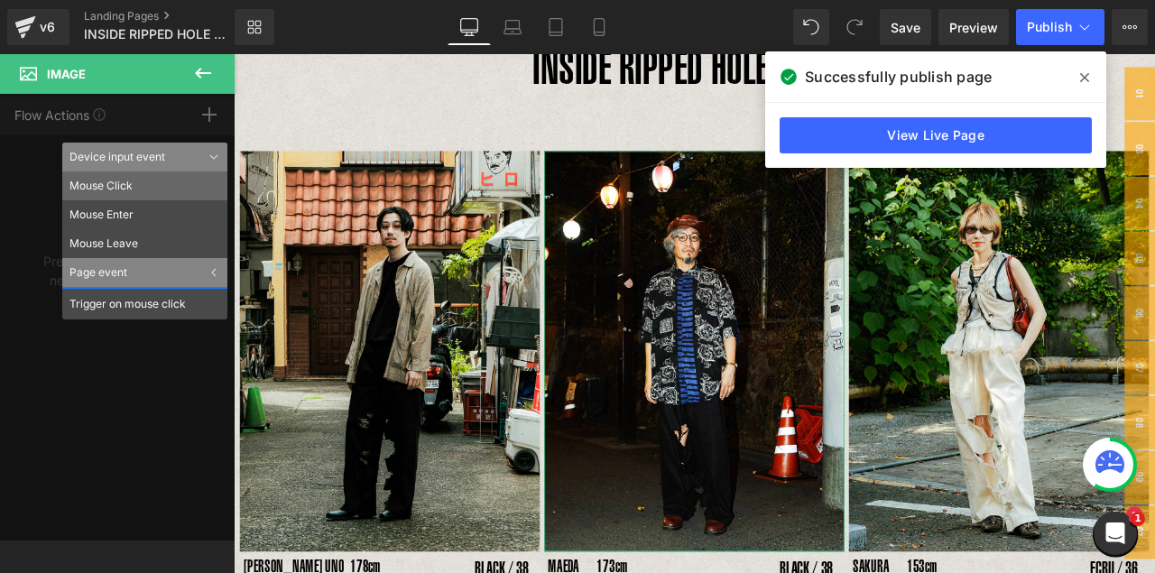
click at [117, 188] on li "Mouse Click" at bounding box center [144, 186] width 165 height 29
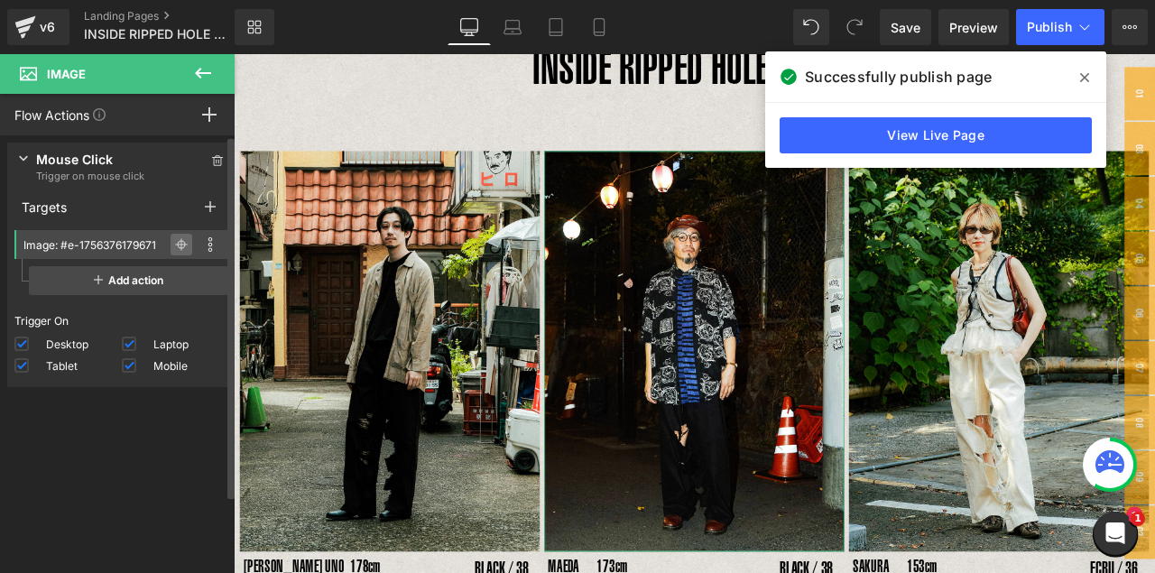
click at [179, 245] on icon at bounding box center [181, 245] width 13 height 1
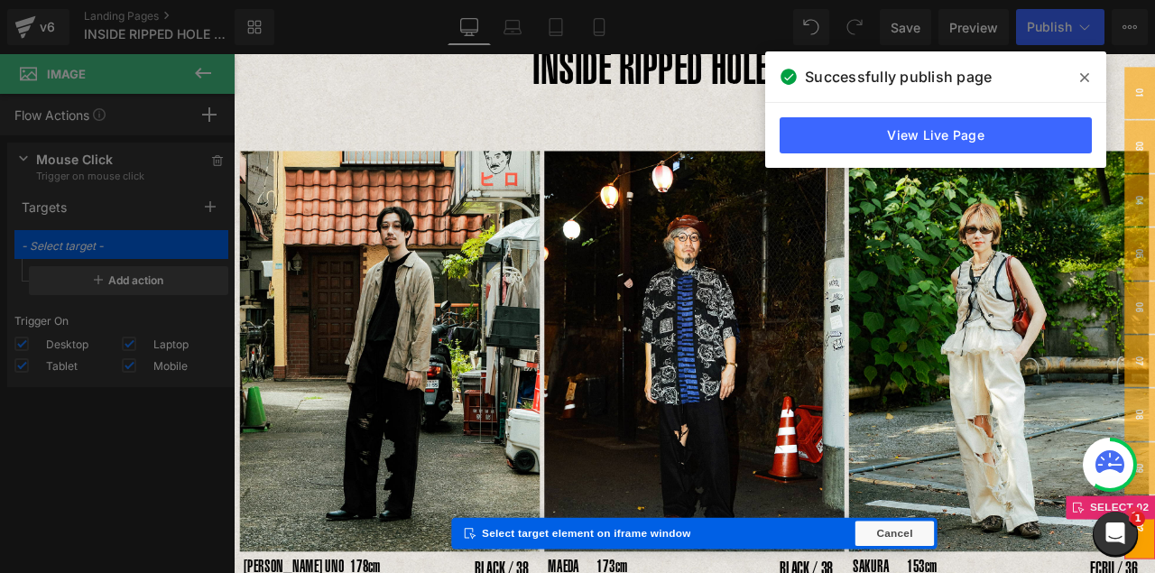
type input "Popup: #m-1756687633093"
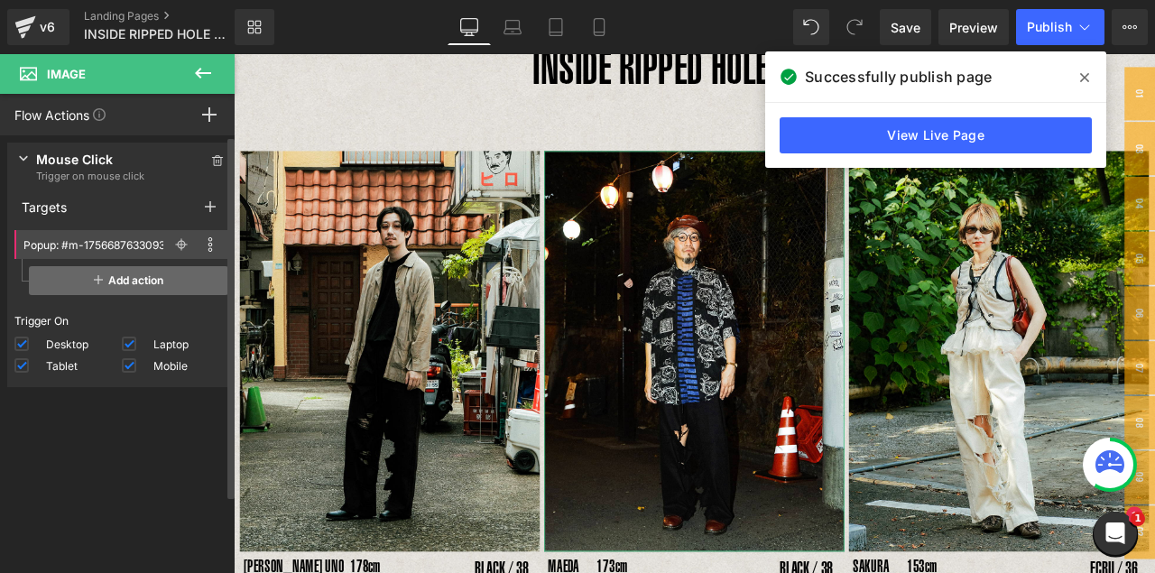
click at [155, 283] on span "Add action" at bounding box center [128, 280] width 199 height 29
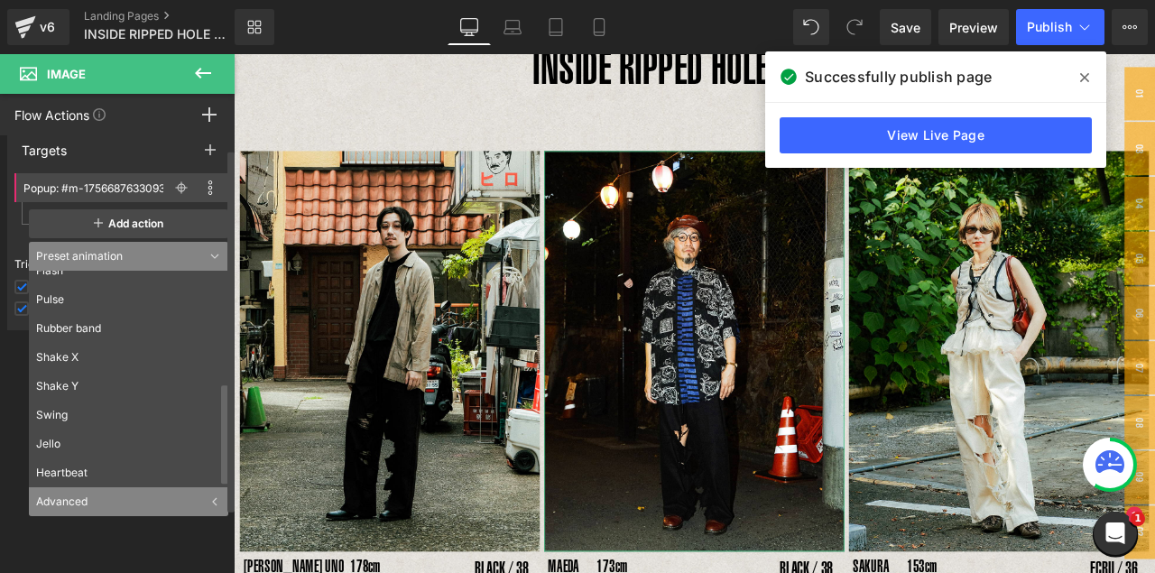
scroll to position [98, 0]
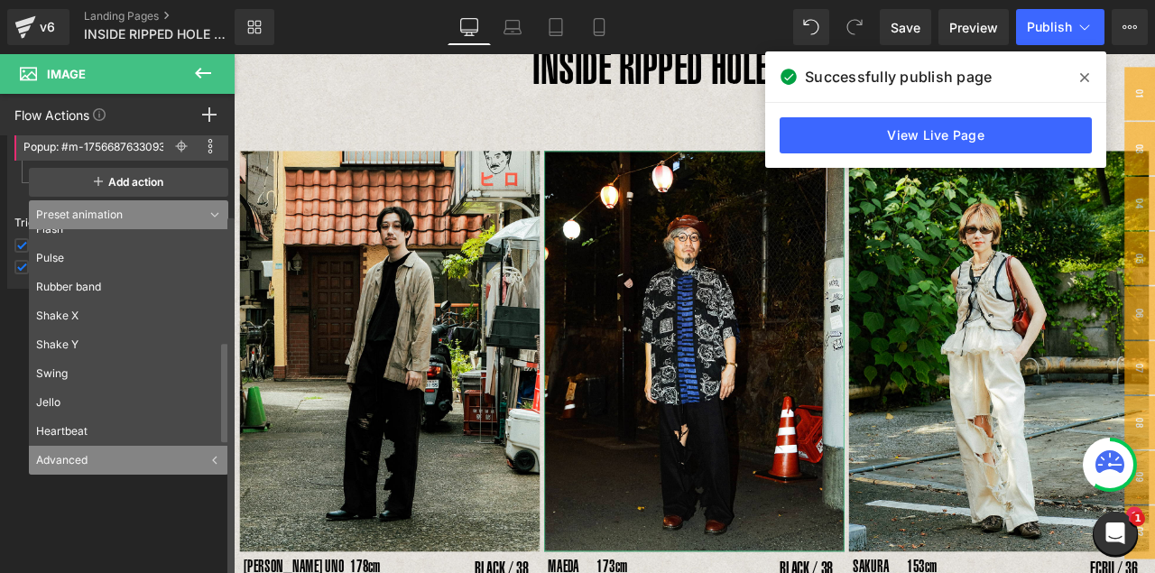
click at [80, 459] on div "Advanced" at bounding box center [128, 460] width 199 height 29
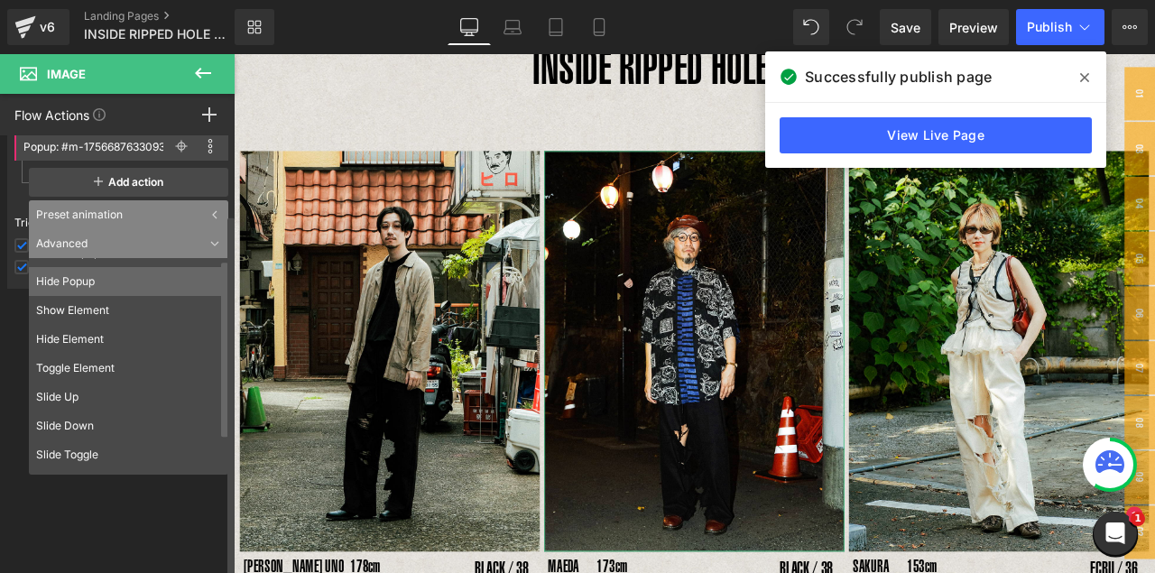
scroll to position [0, 0]
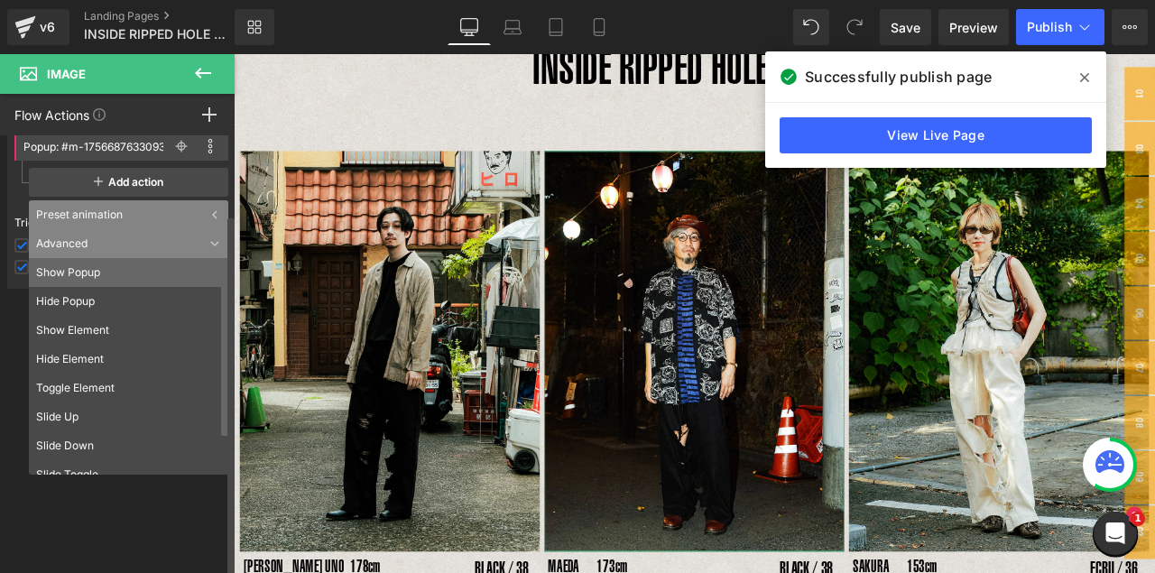
click at [84, 274] on li "Show Popup" at bounding box center [133, 272] width 208 height 29
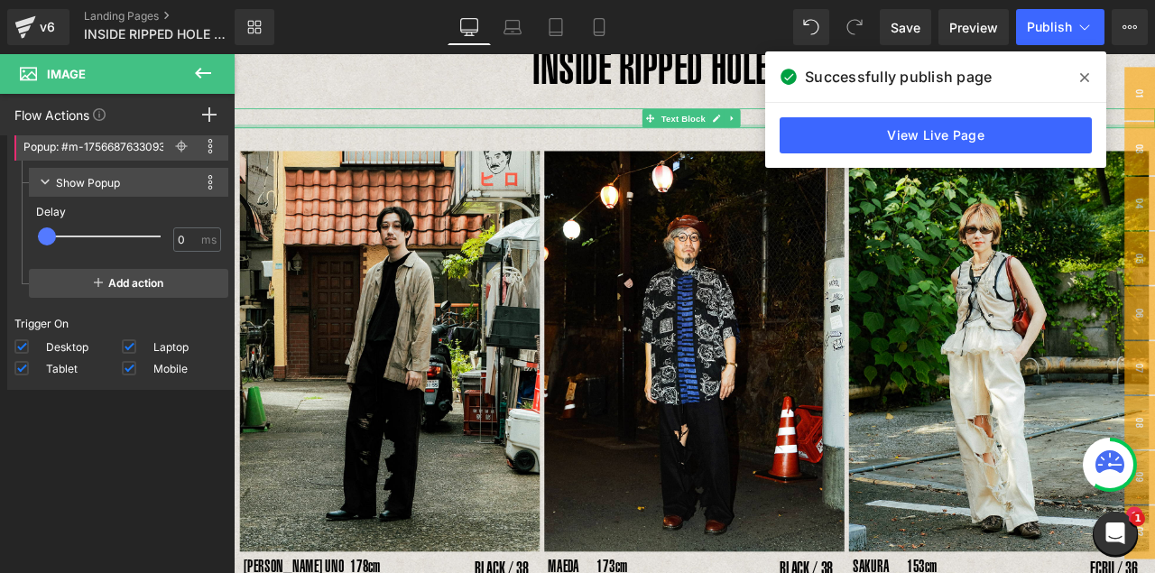
click at [573, 121] on div at bounding box center [780, 120] width 1092 height 5
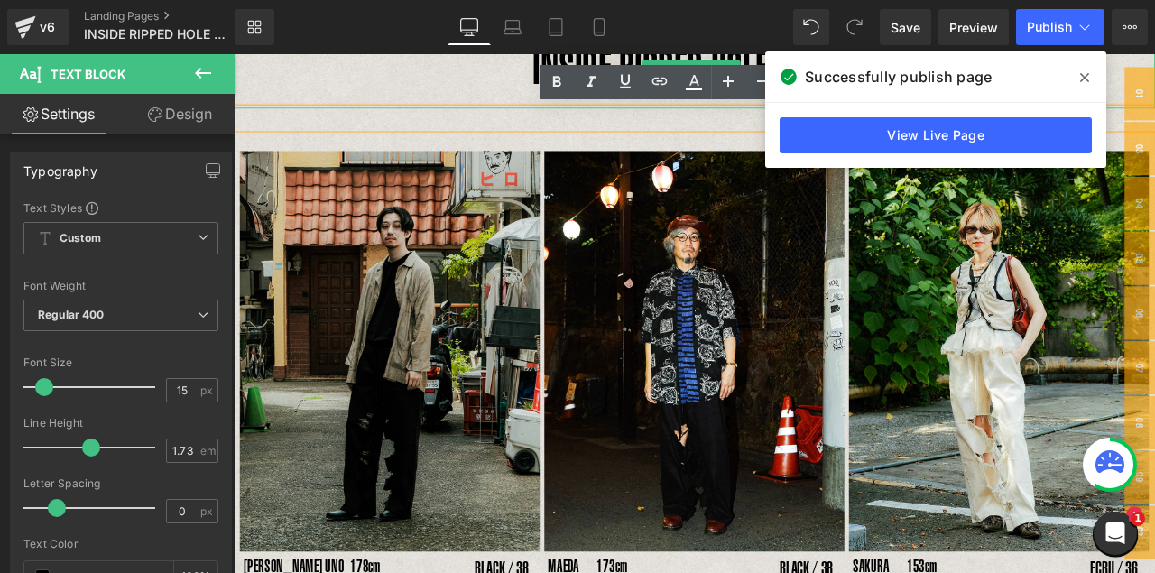
drag, startPoint x: 479, startPoint y: 92, endPoint x: 555, endPoint y: 190, distance: 123.5
click at [479, 91] on p "INSIDE RIPPED HOLE PANTS" at bounding box center [780, 70] width 1092 height 97
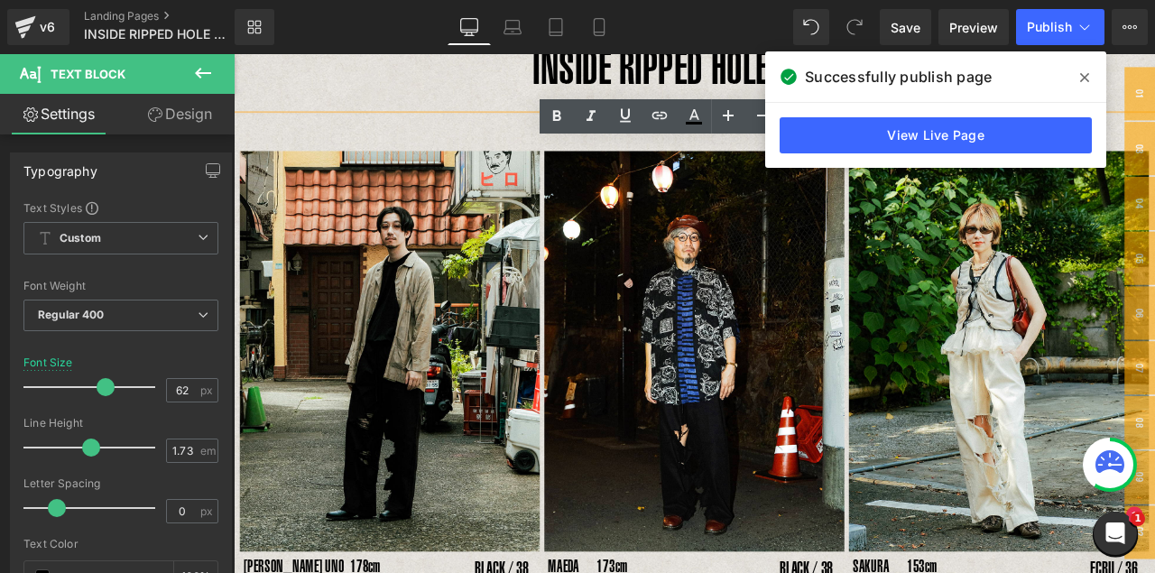
click at [989, 76] on icon at bounding box center [1085, 77] width 9 height 14
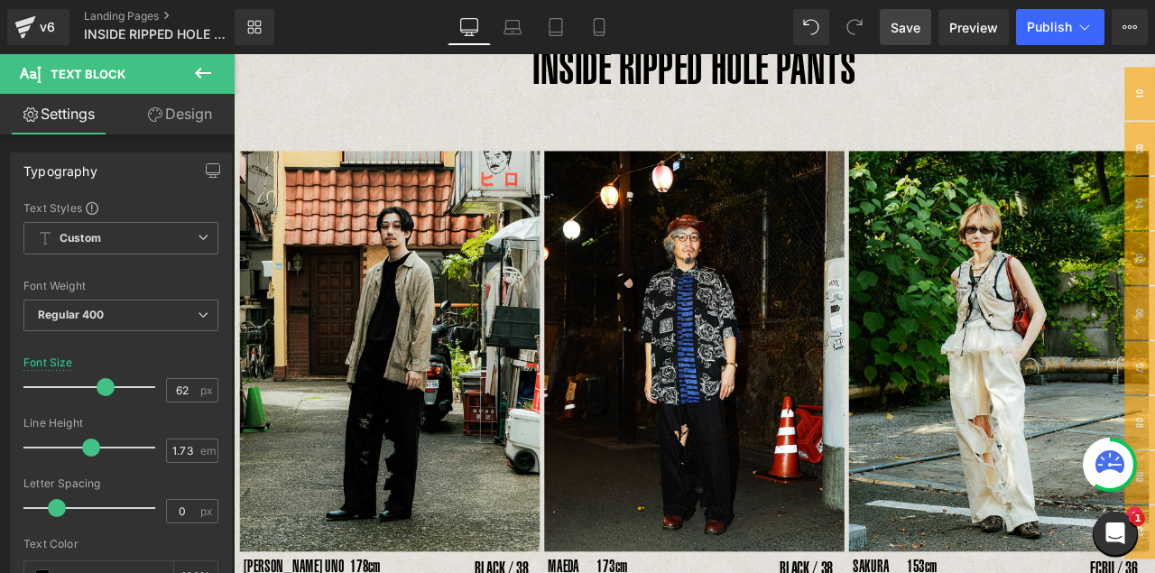
click at [931, 29] on link "Save" at bounding box center [905, 27] width 51 height 36
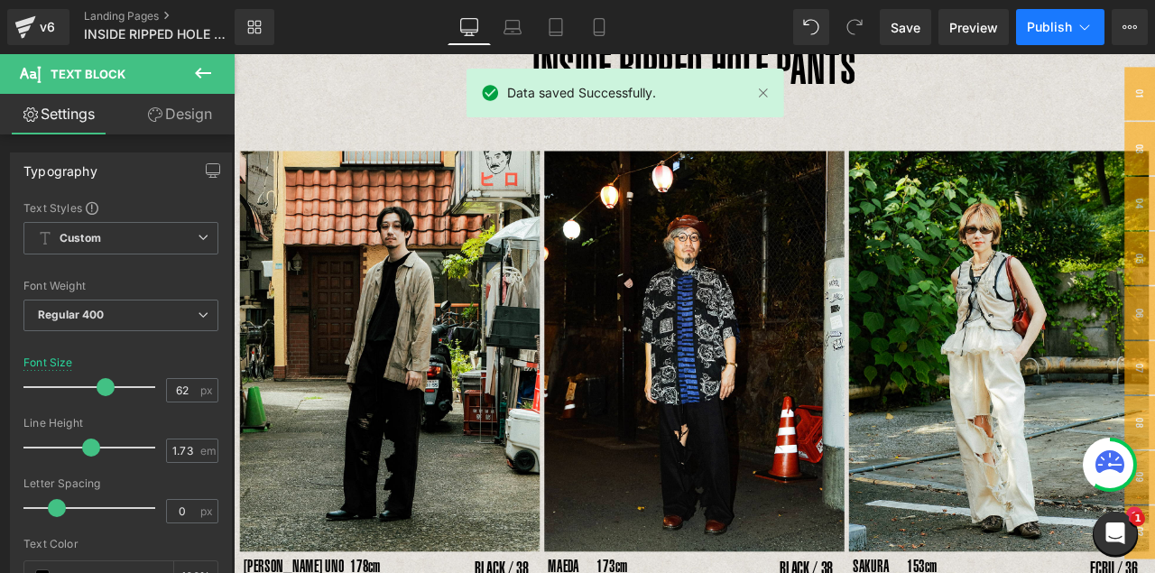
click at [989, 27] on span "Publish" at bounding box center [1049, 27] width 45 height 14
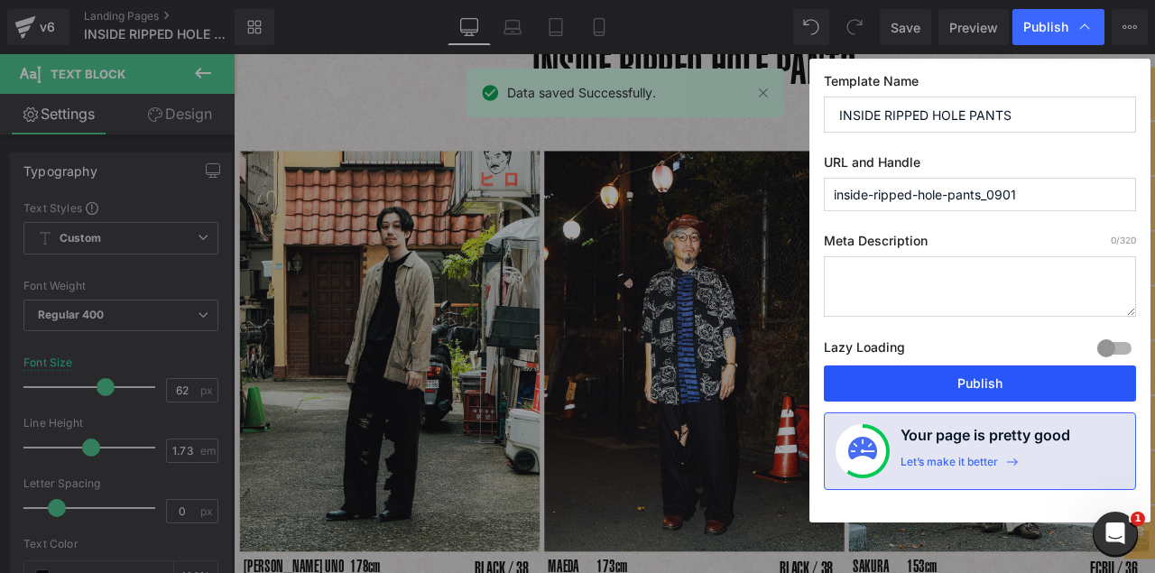
click at [989, 394] on button "Publish" at bounding box center [980, 384] width 312 height 36
